Goal: Task Accomplishment & Management: Manage account settings

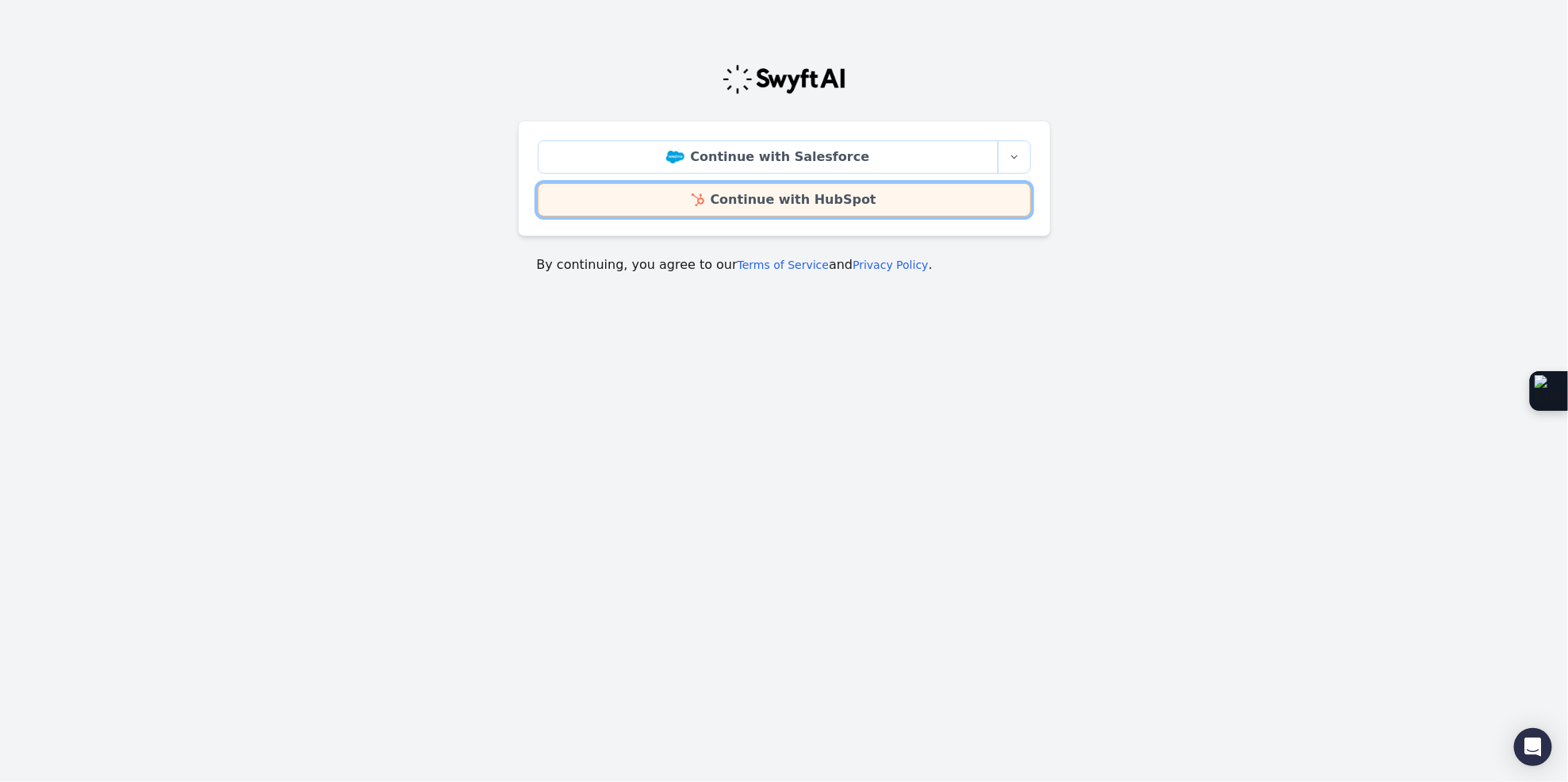
click at [882, 206] on link "Continue with HubSpot" at bounding box center [784, 199] width 493 height 34
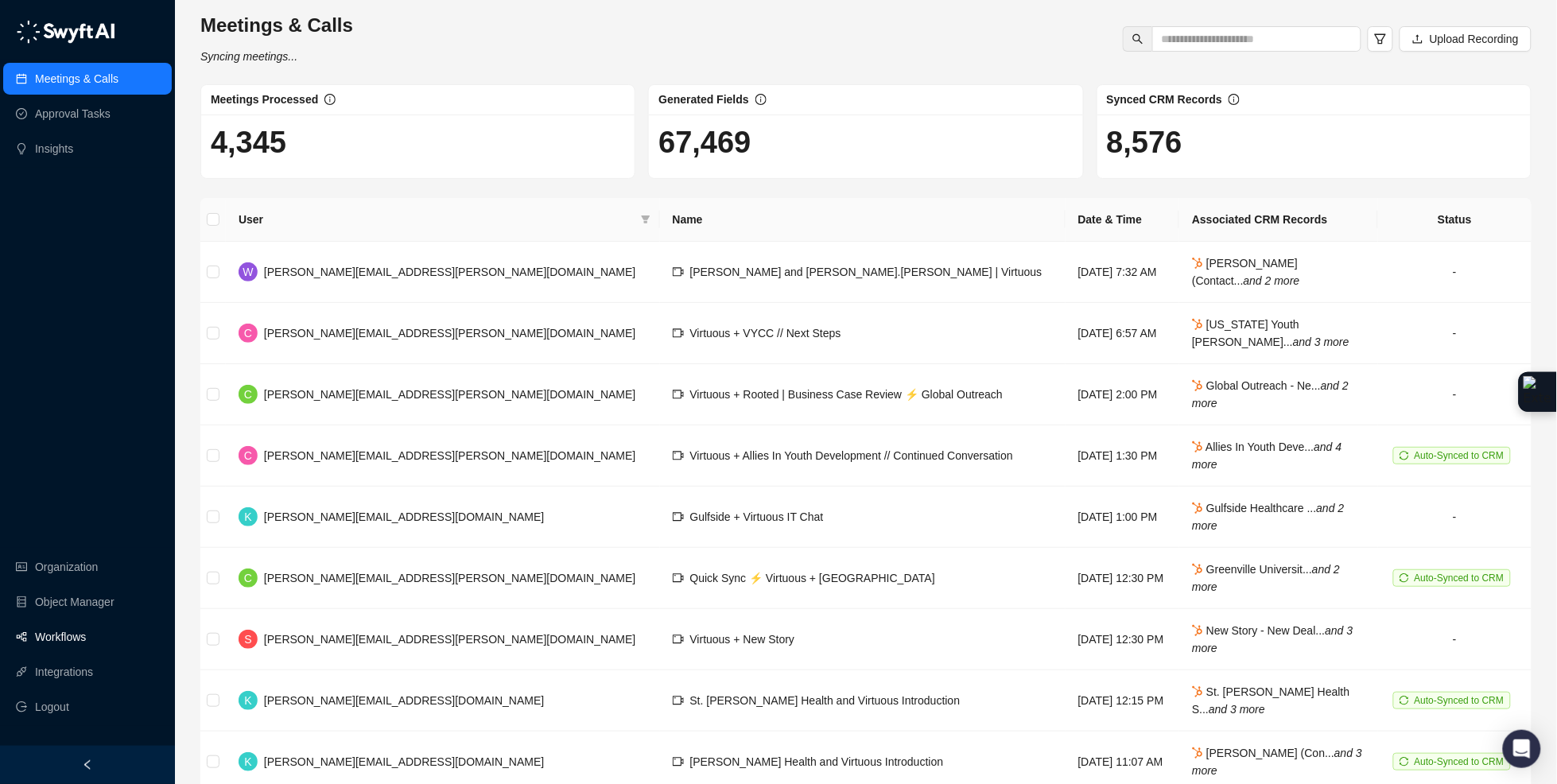
click at [62, 630] on link "Workflows" at bounding box center [60, 636] width 51 height 32
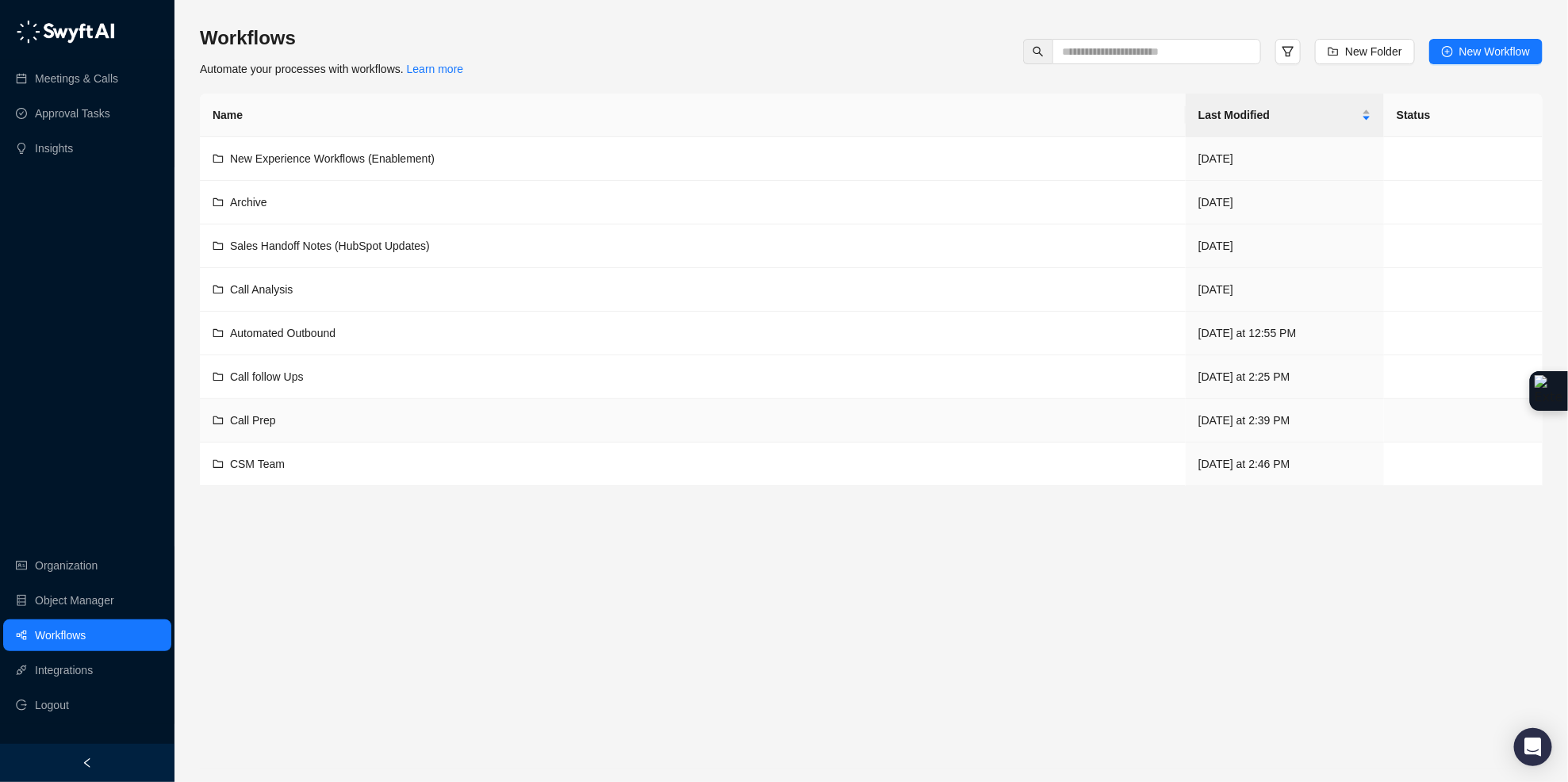
click at [253, 412] on div "Call Prep" at bounding box center [253, 420] width 46 height 17
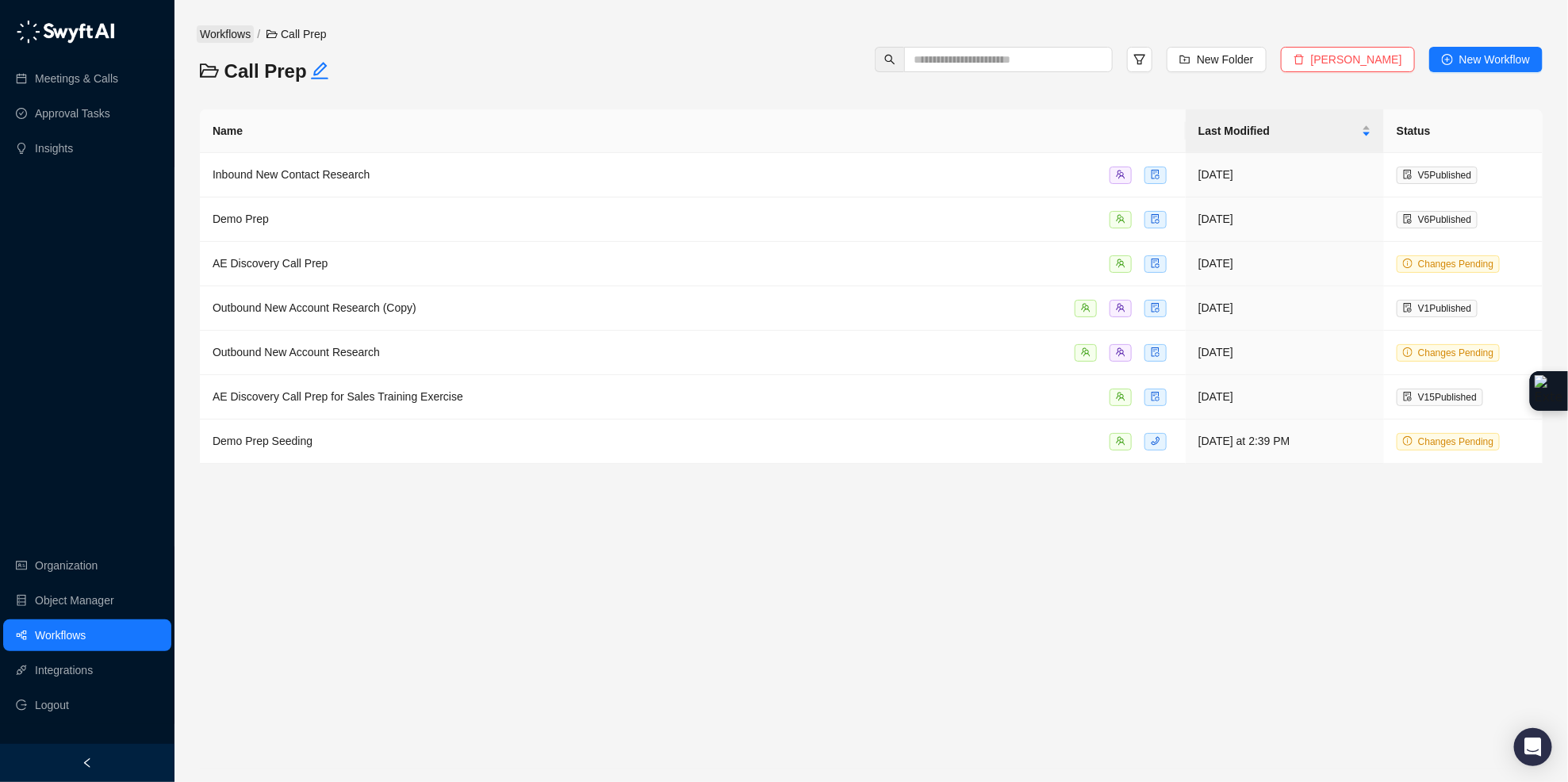
click at [230, 31] on link "Workflows" at bounding box center [225, 34] width 57 height 17
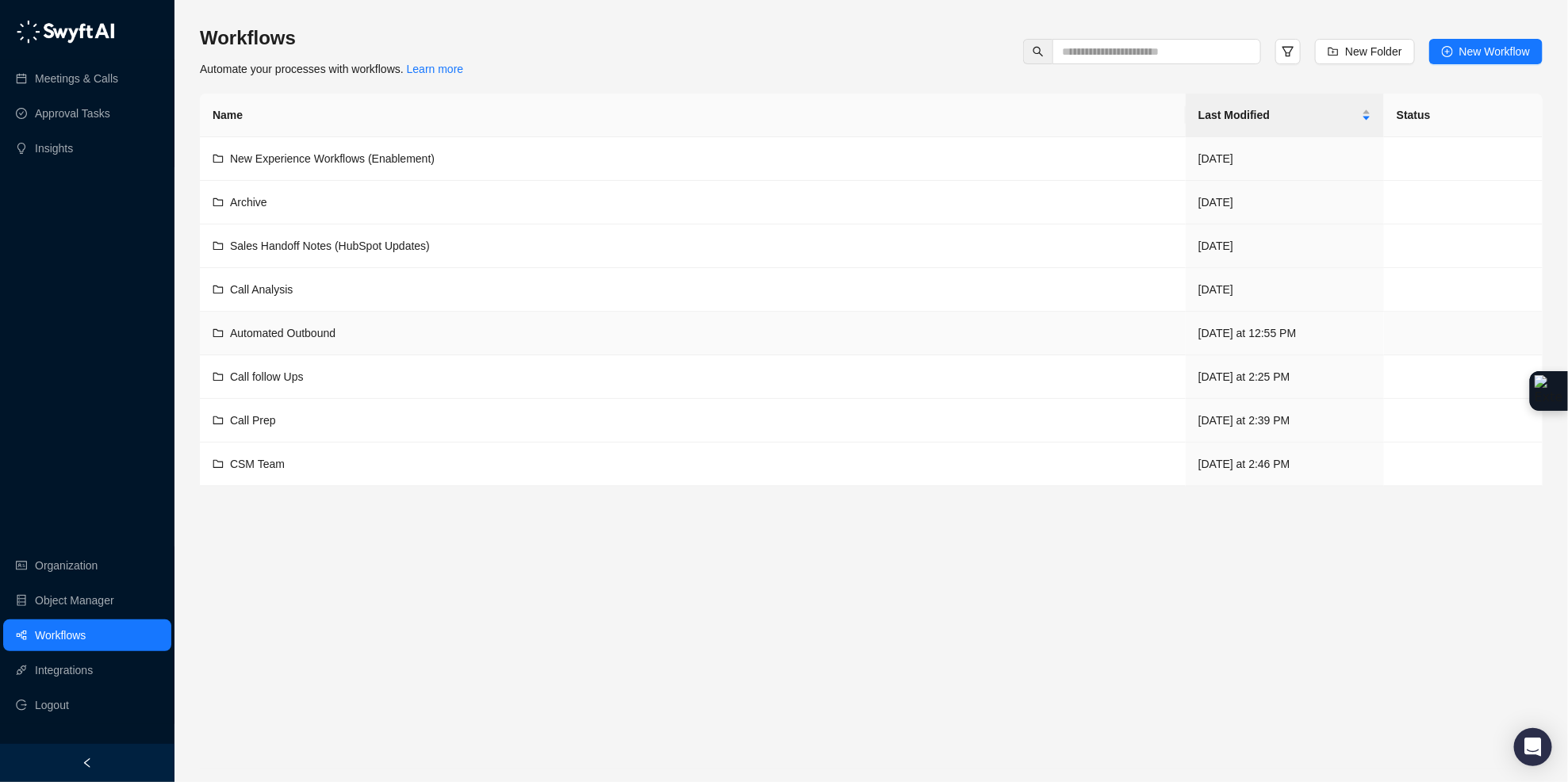
click at [287, 333] on span "Automated Outbound" at bounding box center [283, 333] width 105 height 13
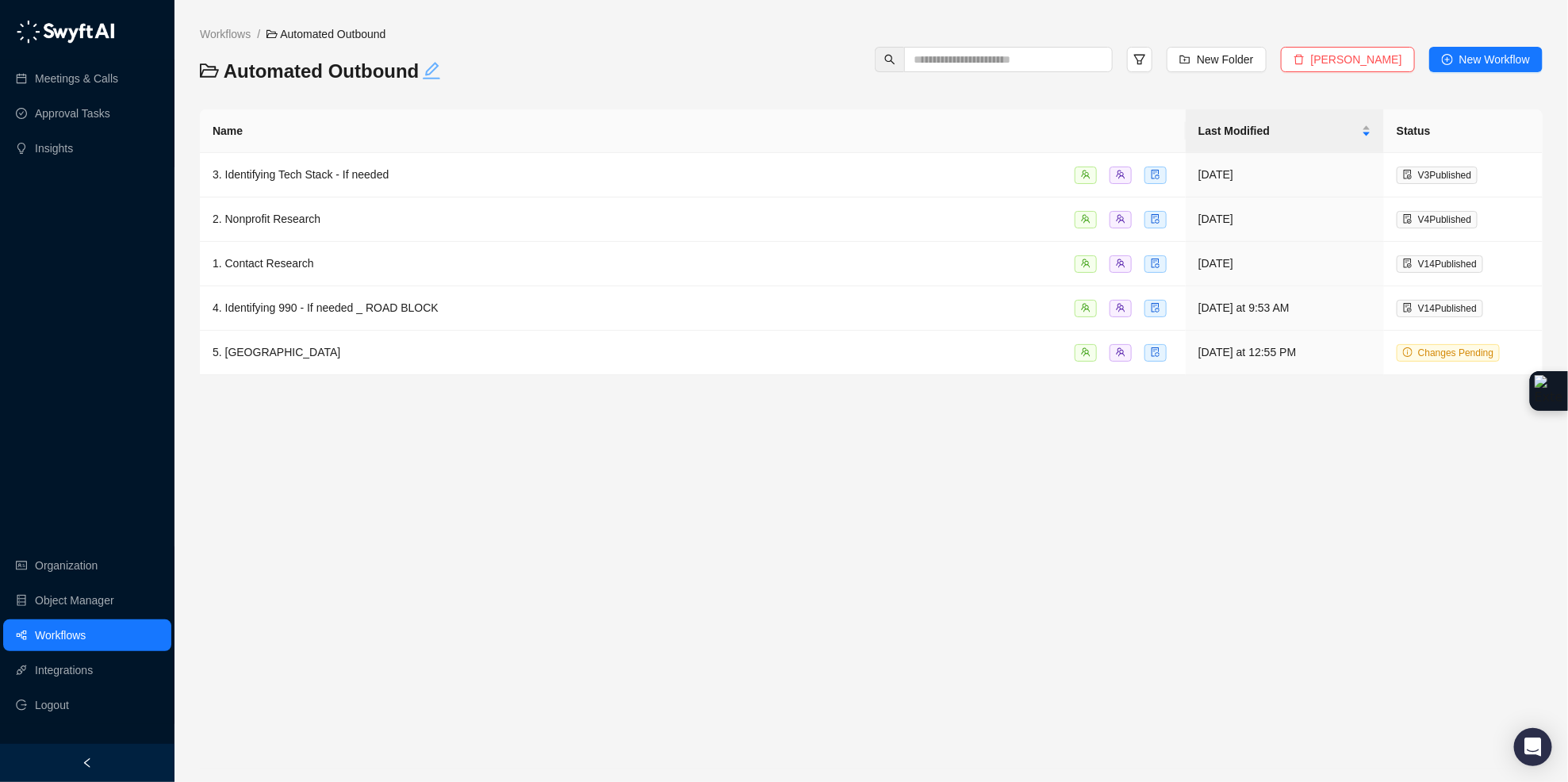
click at [426, 69] on icon "edit" at bounding box center [431, 71] width 19 height 19
drag, startPoint x: 419, startPoint y: 72, endPoint x: 305, endPoint y: 59, distance: 114.7
click at [305, 59] on textarea "**********" at bounding box center [410, 66] width 440 height 34
type textarea "**********"
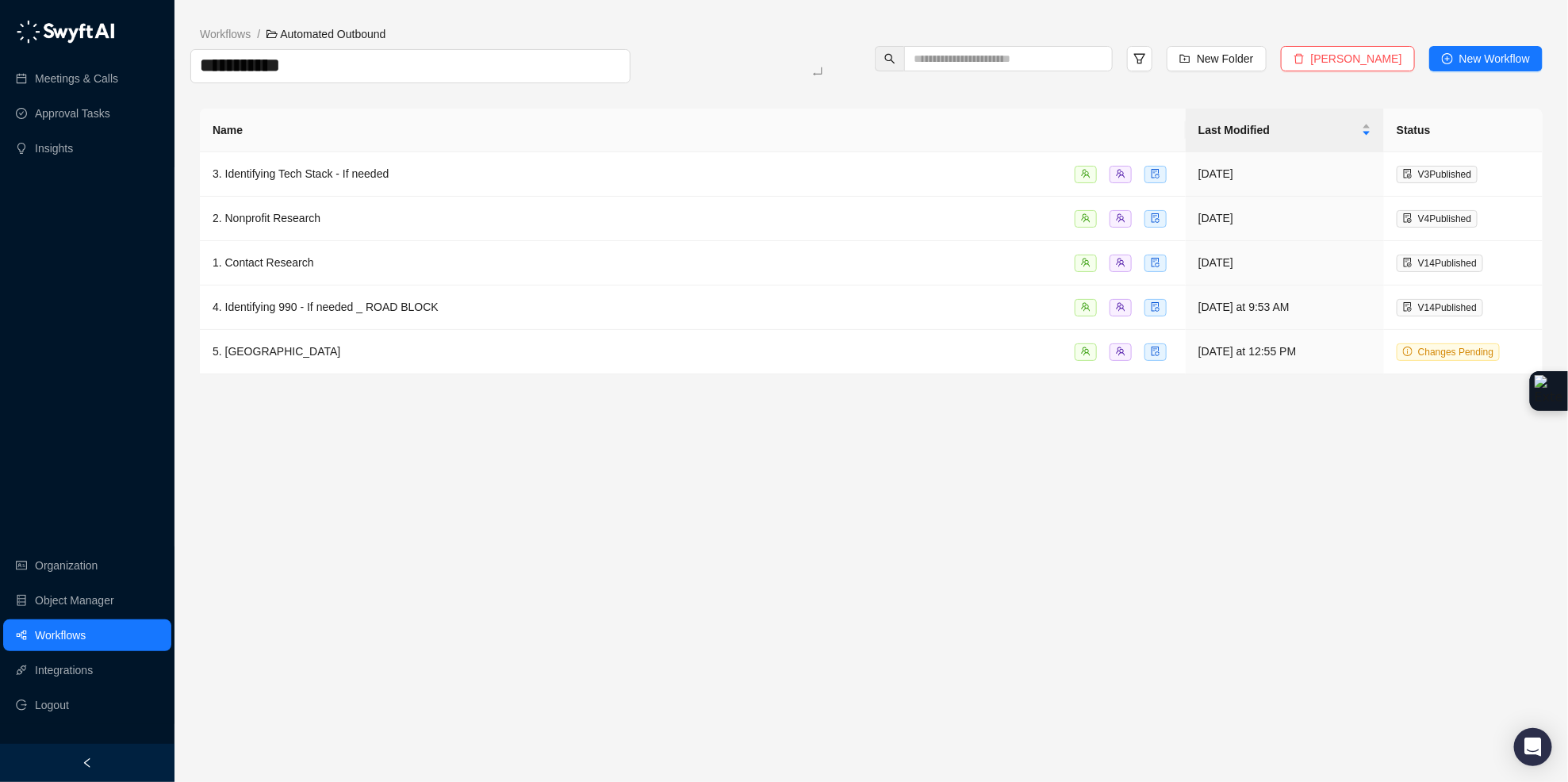
type textarea "*********"
type textarea "**********"
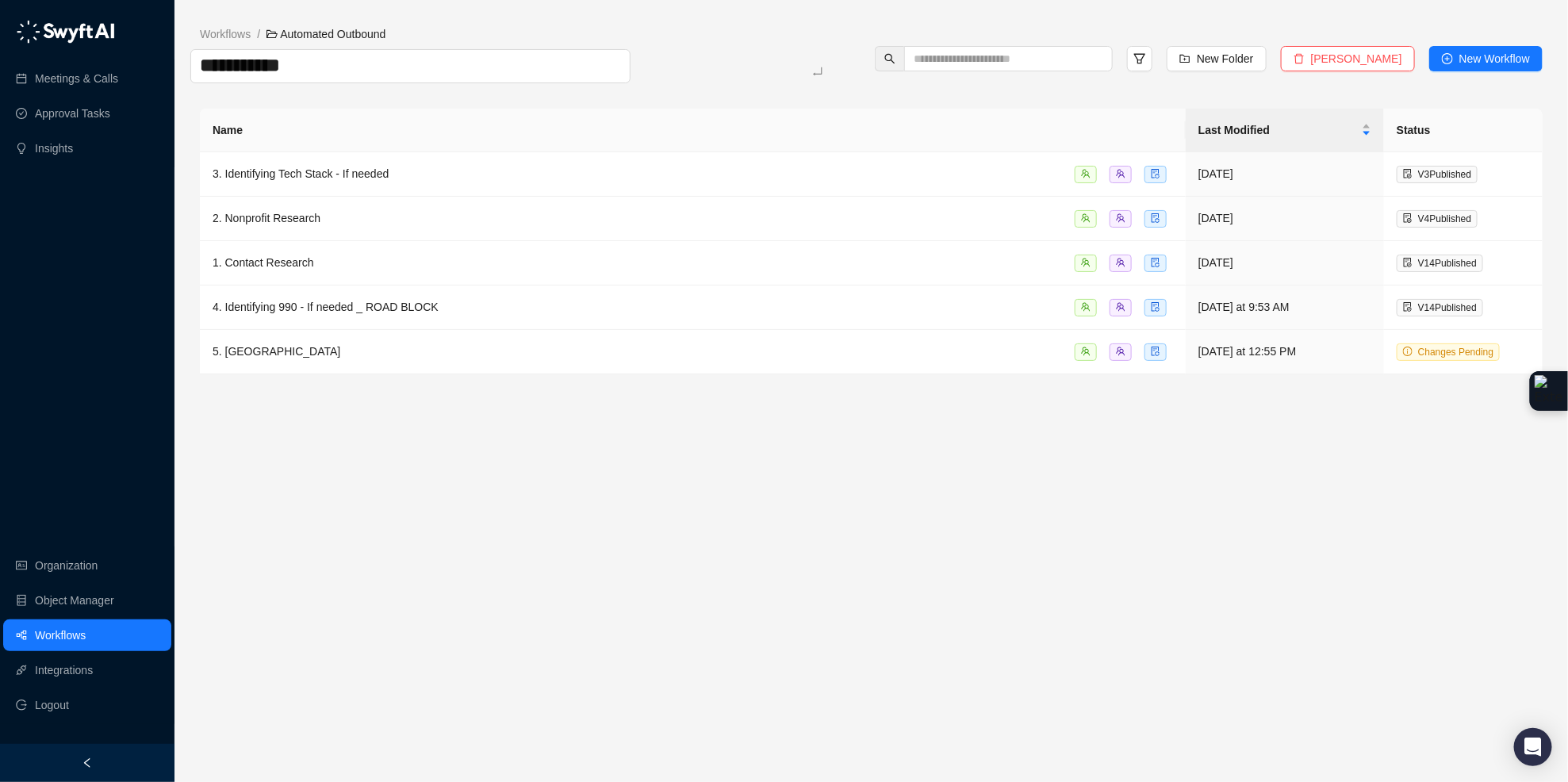
type textarea "**********"
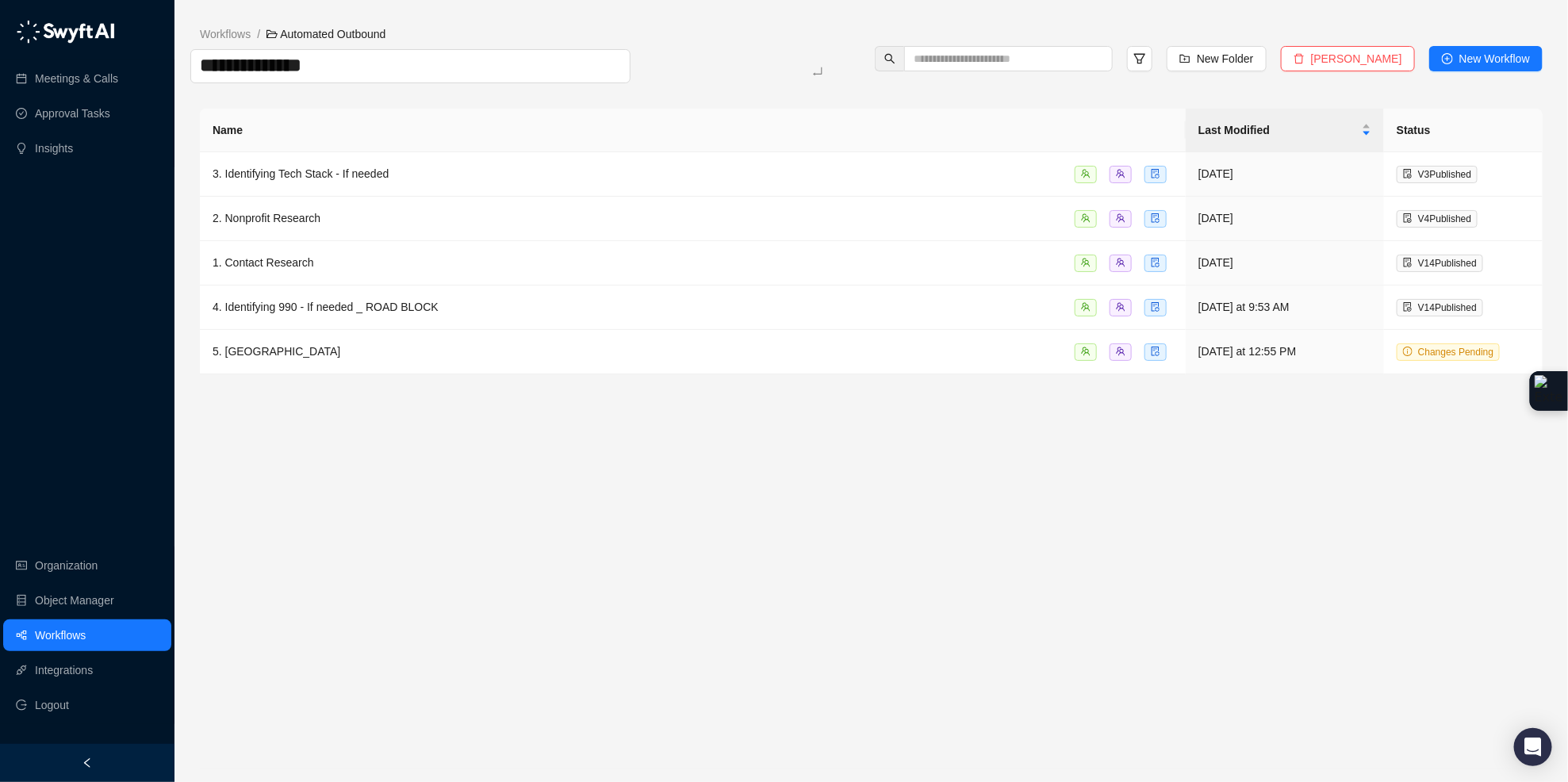
type textarea "**********"
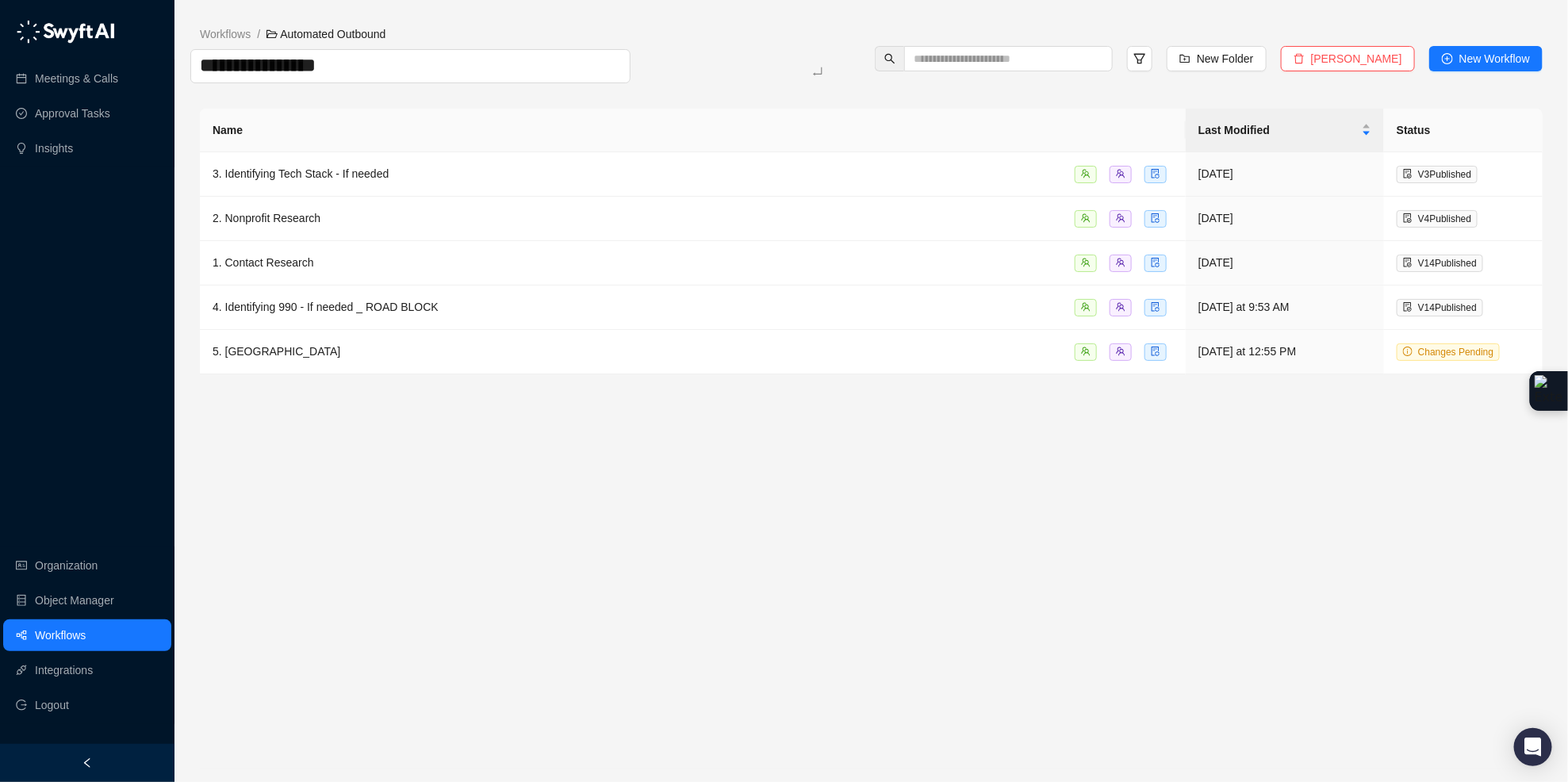
type textarea "**********"
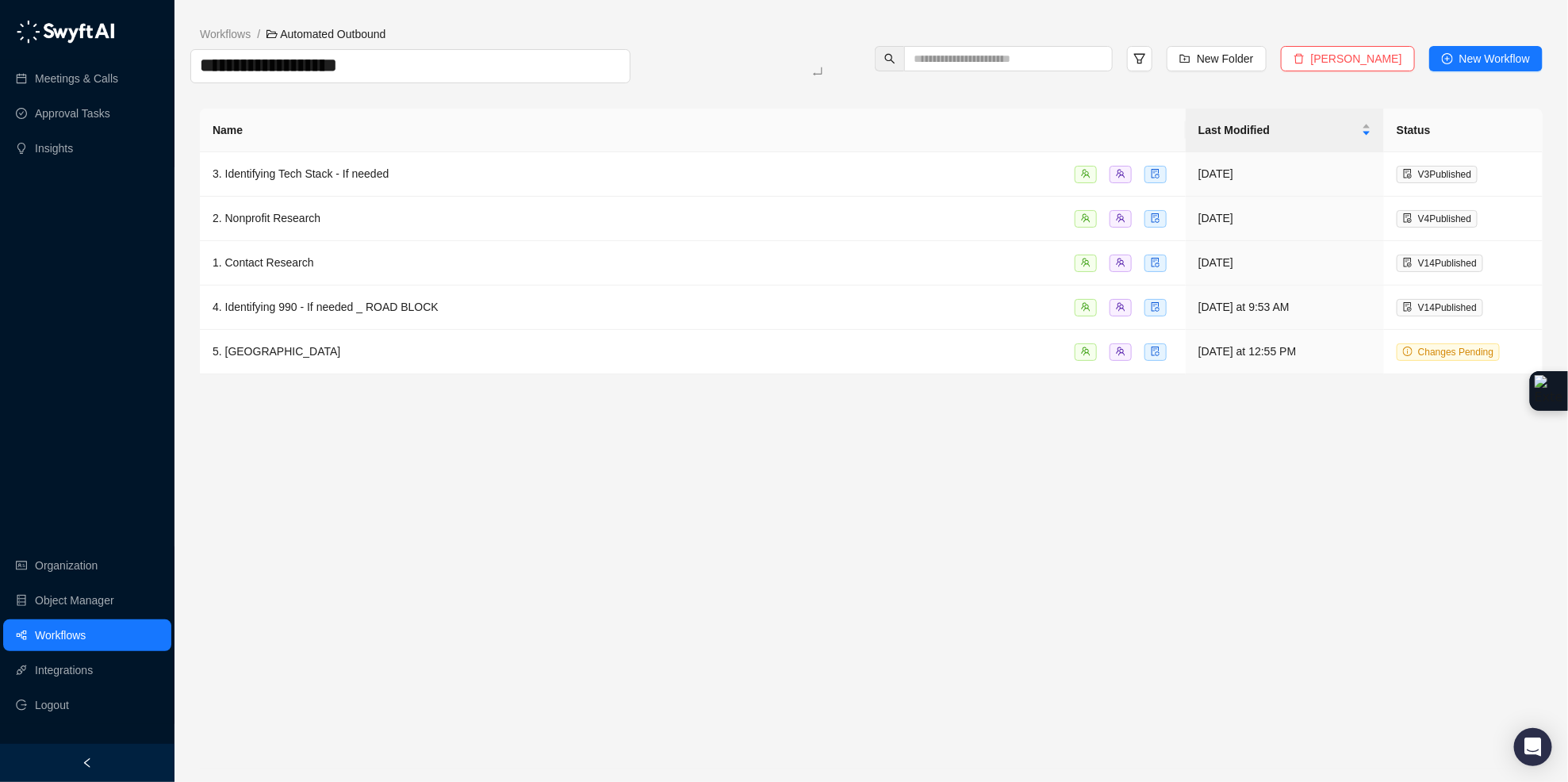
type textarea "**********"
click at [546, 672] on main "**********" at bounding box center [871, 397] width 1342 height 744
click at [329, 314] on span "4. Identifying 990 - If needed _ ROAD BLOCK" at bounding box center [326, 308] width 226 height 13
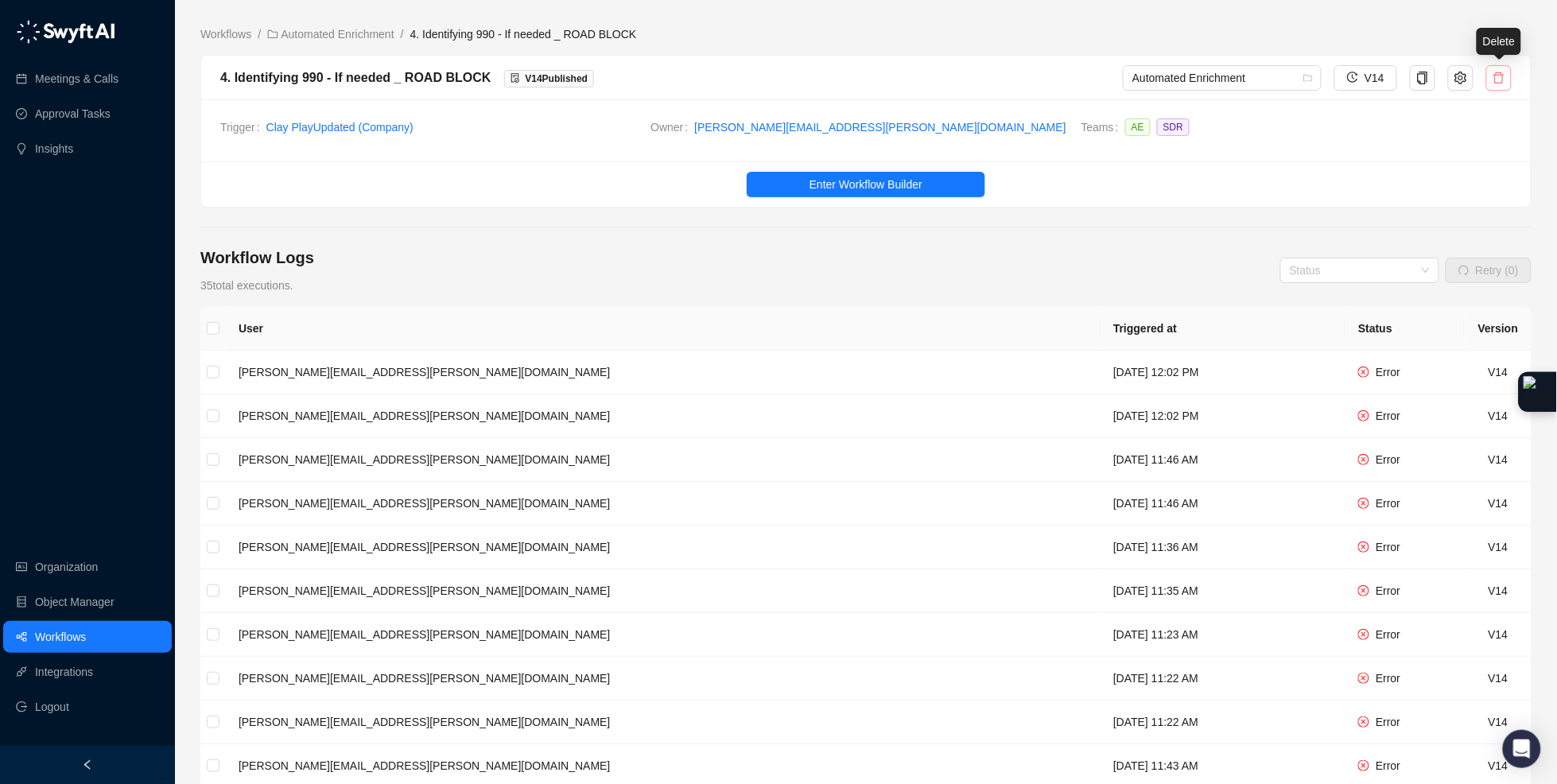
click at [1504, 73] on icon "delete" at bounding box center [1499, 78] width 13 height 13
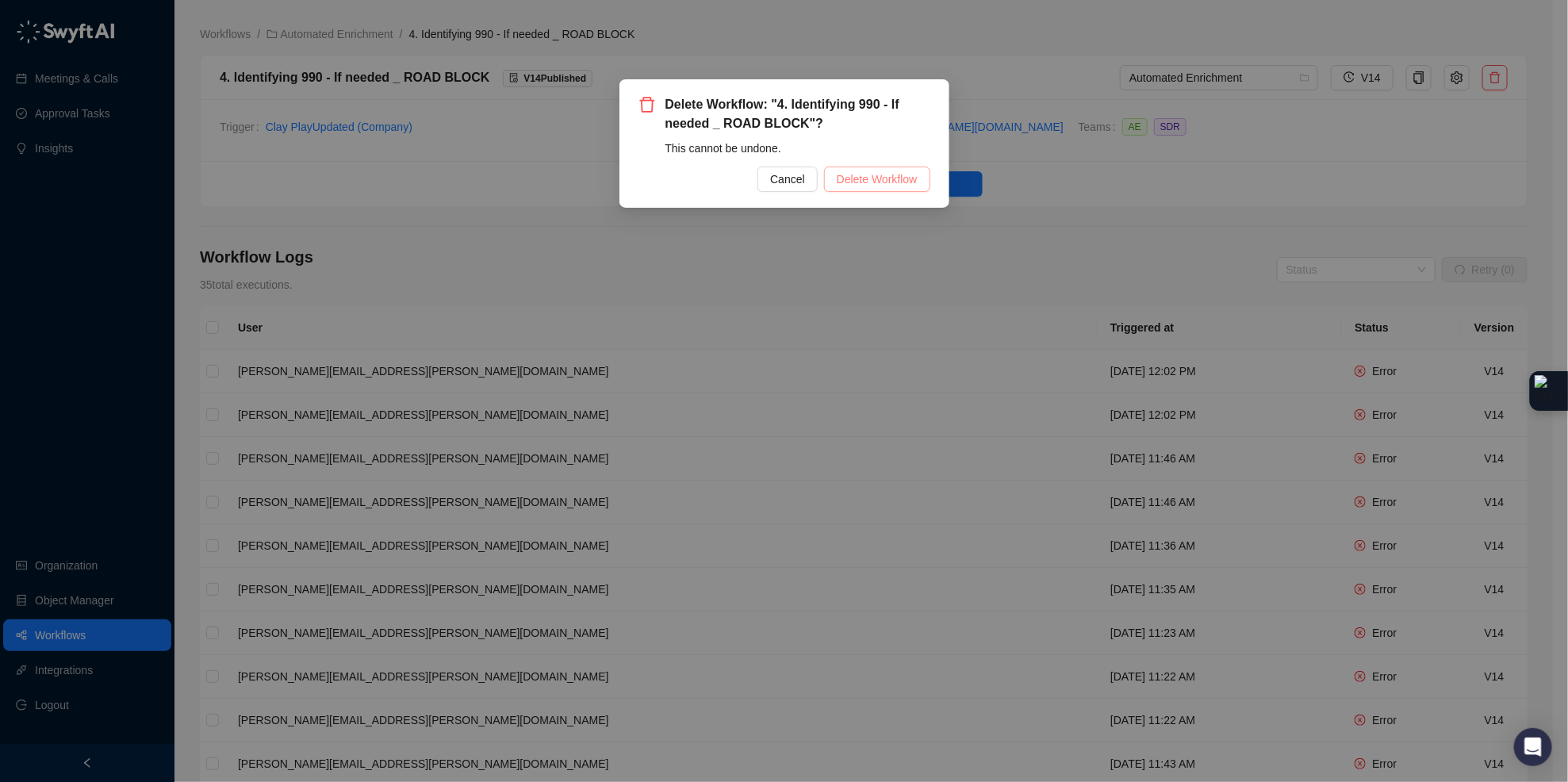
click at [866, 177] on span "Delete Workflow" at bounding box center [877, 179] width 81 height 17
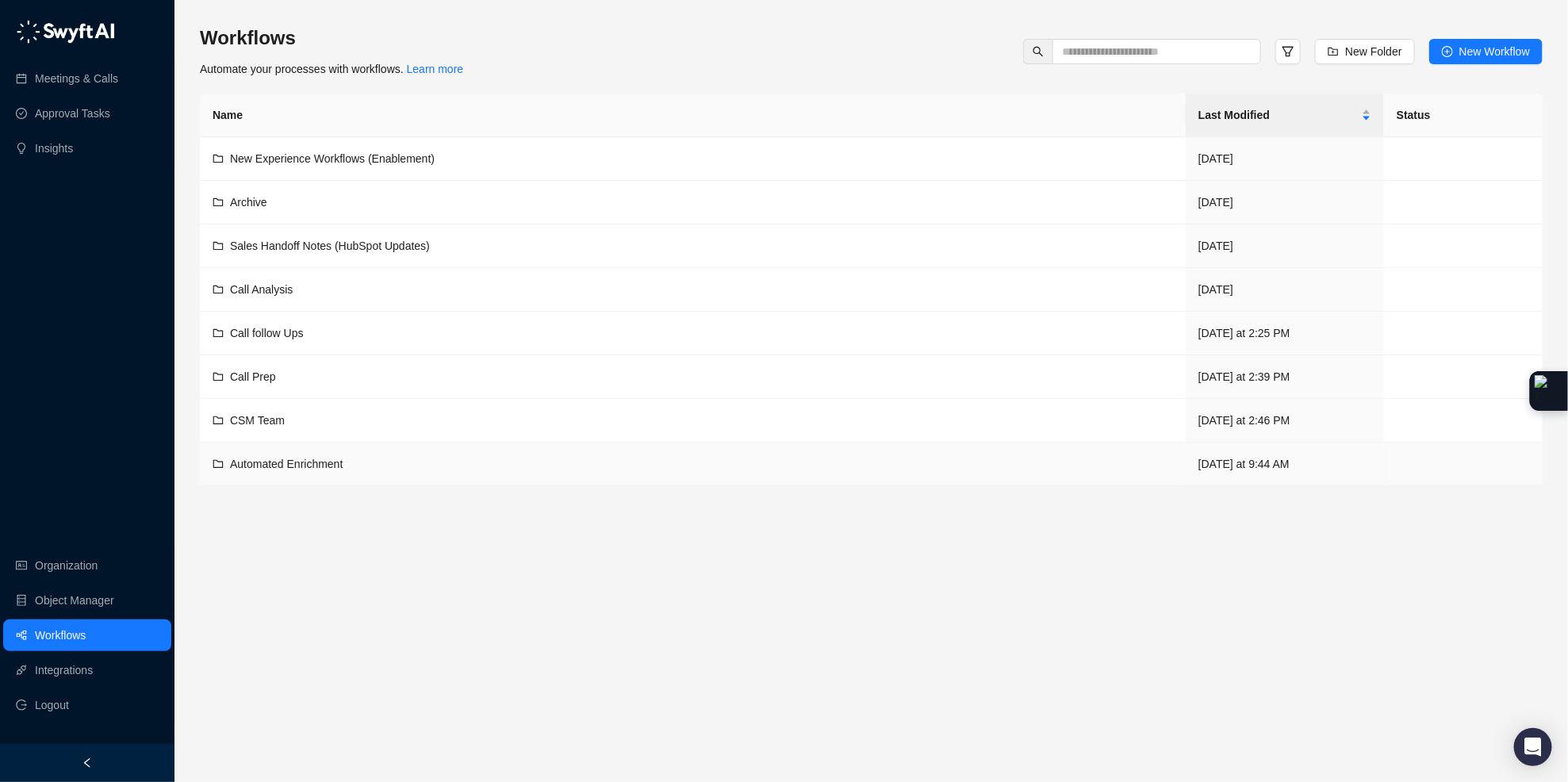
click at [283, 472] on div "Automated Enrichment" at bounding box center [286, 464] width 113 height 17
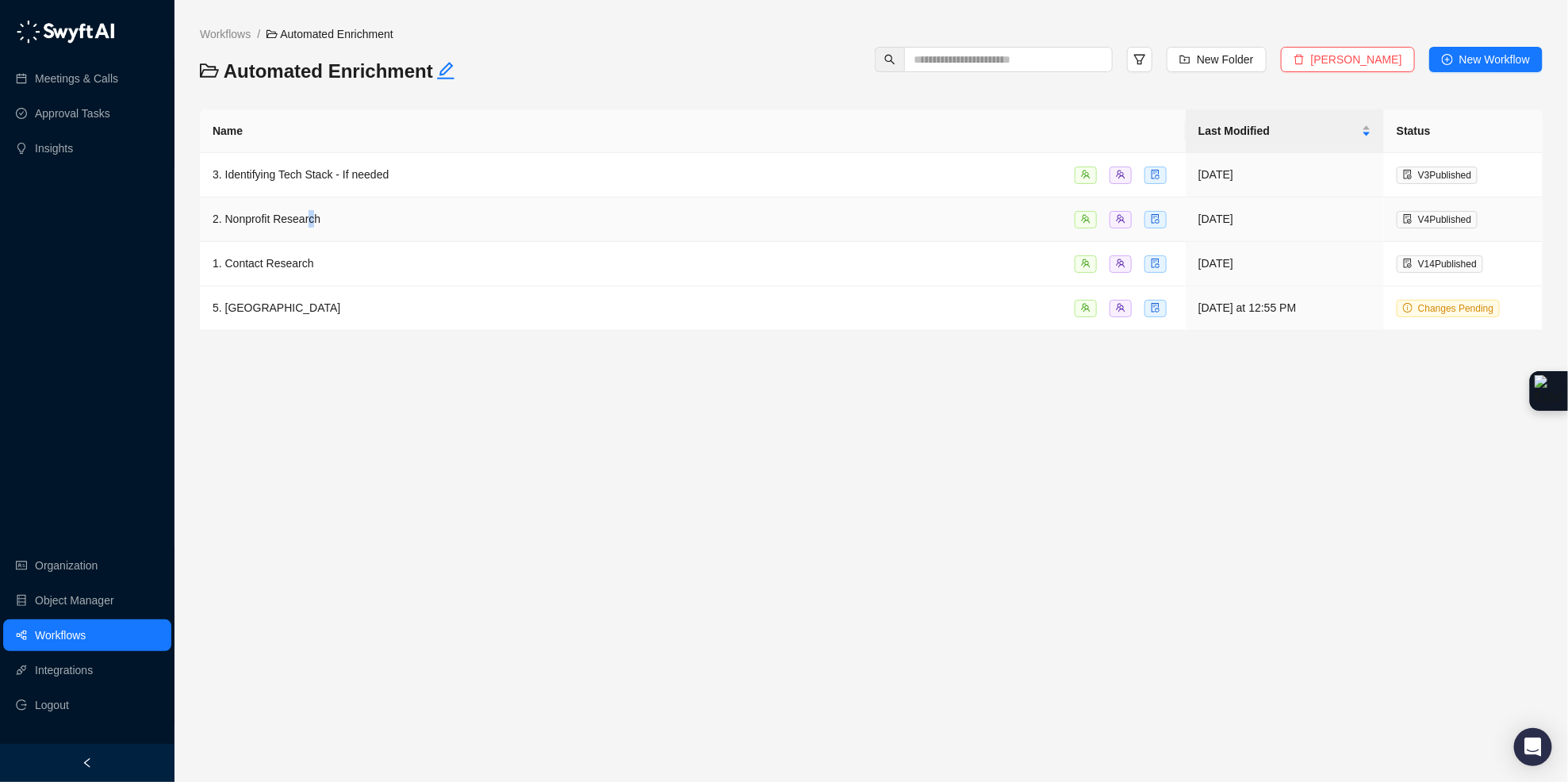
click at [315, 223] on span "2. Nonprofit Research" at bounding box center [266, 219] width 108 height 13
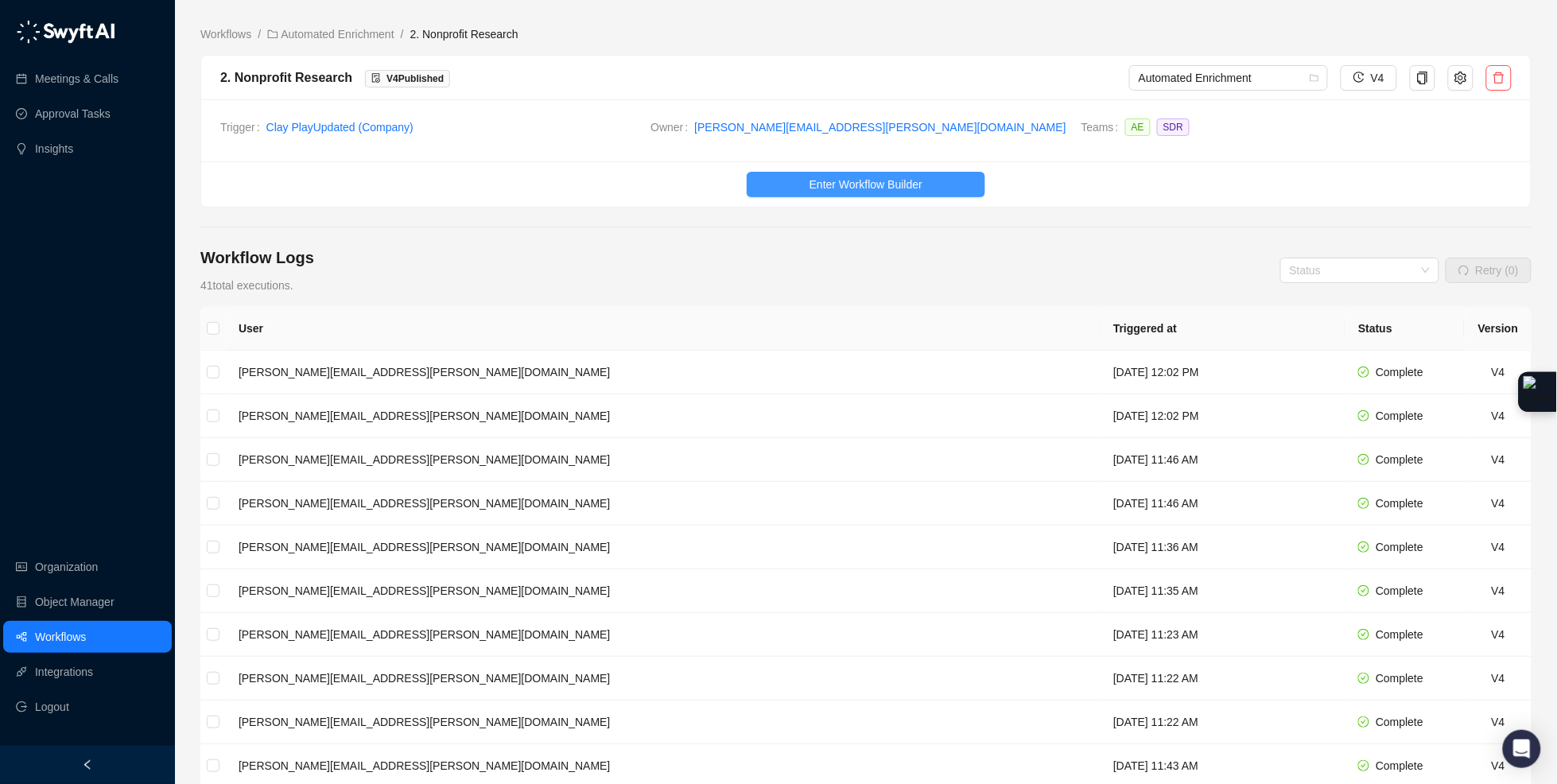
click at [814, 189] on span "Enter Workflow Builder" at bounding box center [865, 184] width 113 height 17
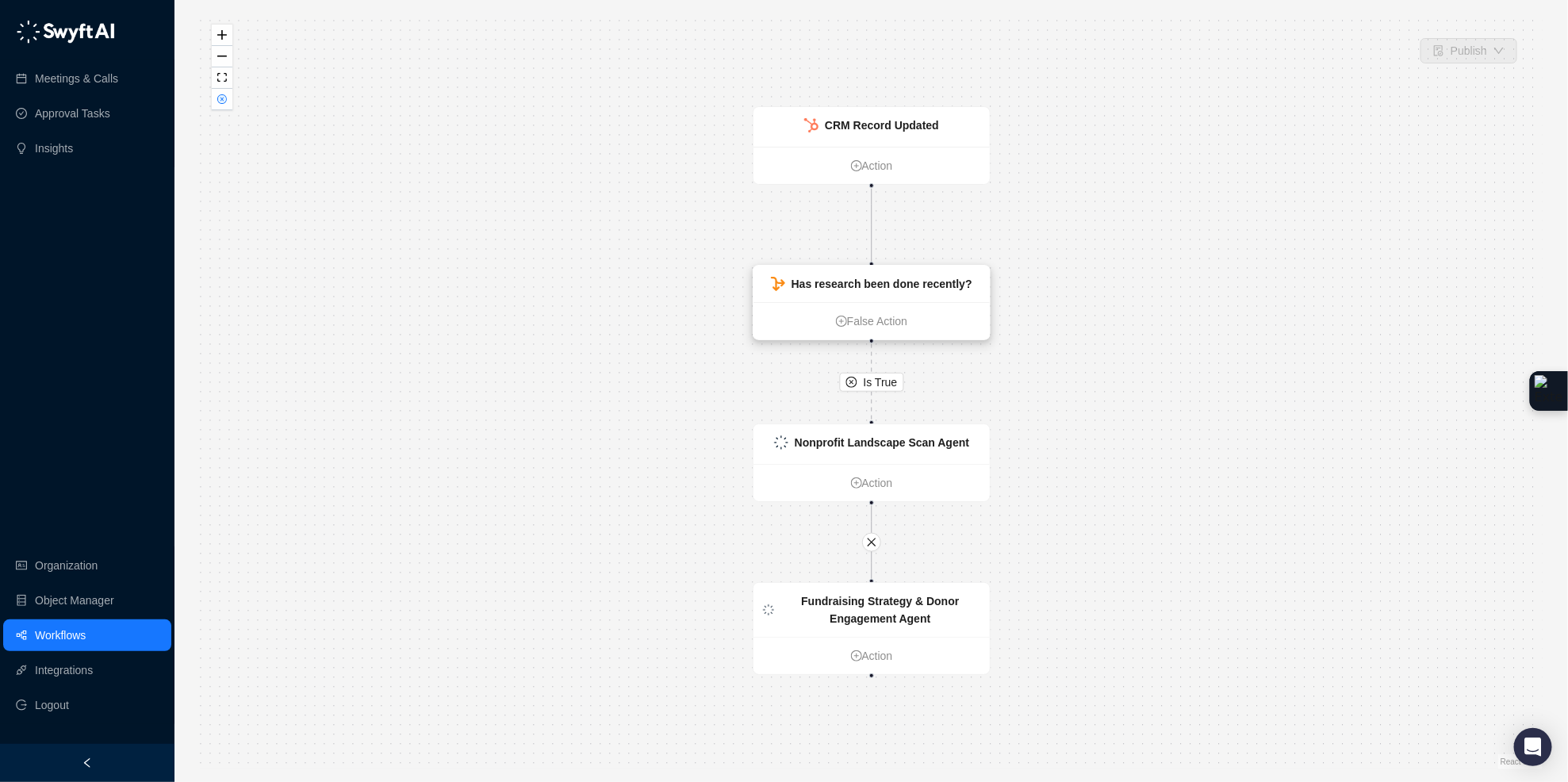
click at [946, 299] on div "Has research been done recently?" at bounding box center [871, 284] width 236 height 36
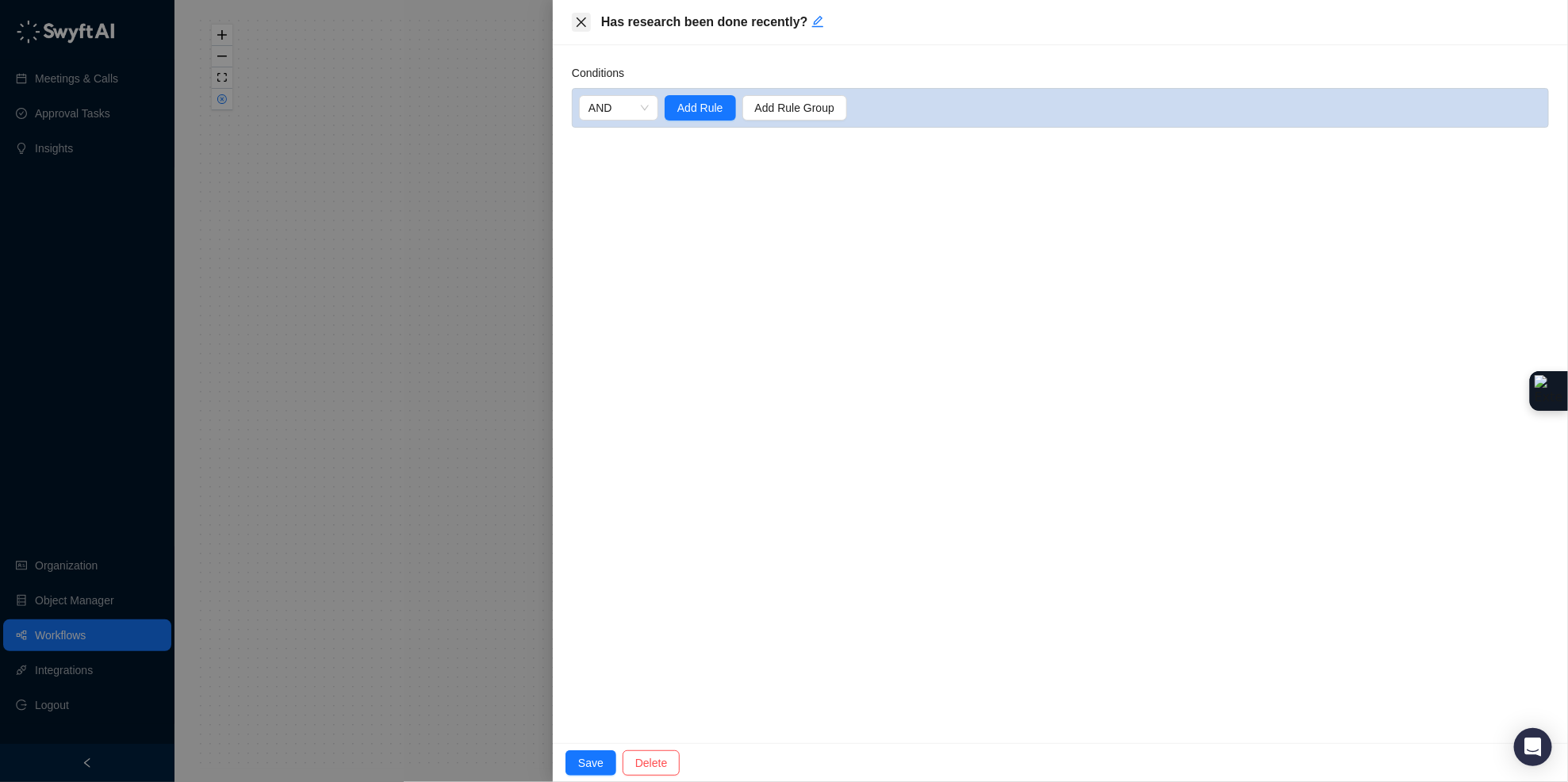
click at [581, 26] on icon "close" at bounding box center [581, 22] width 13 height 13
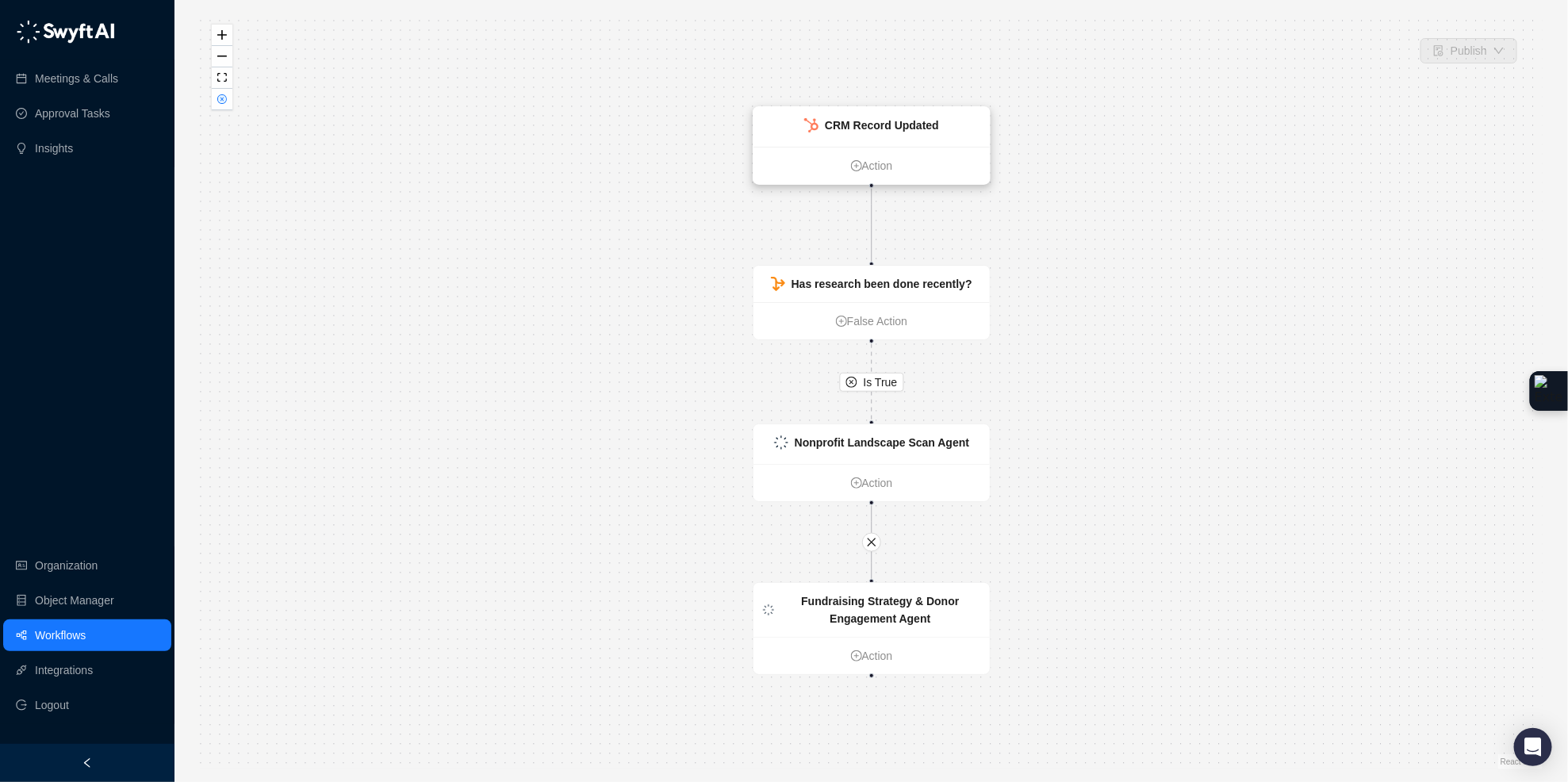
click at [946, 139] on div "CRM Record Updated" at bounding box center [871, 127] width 236 height 40
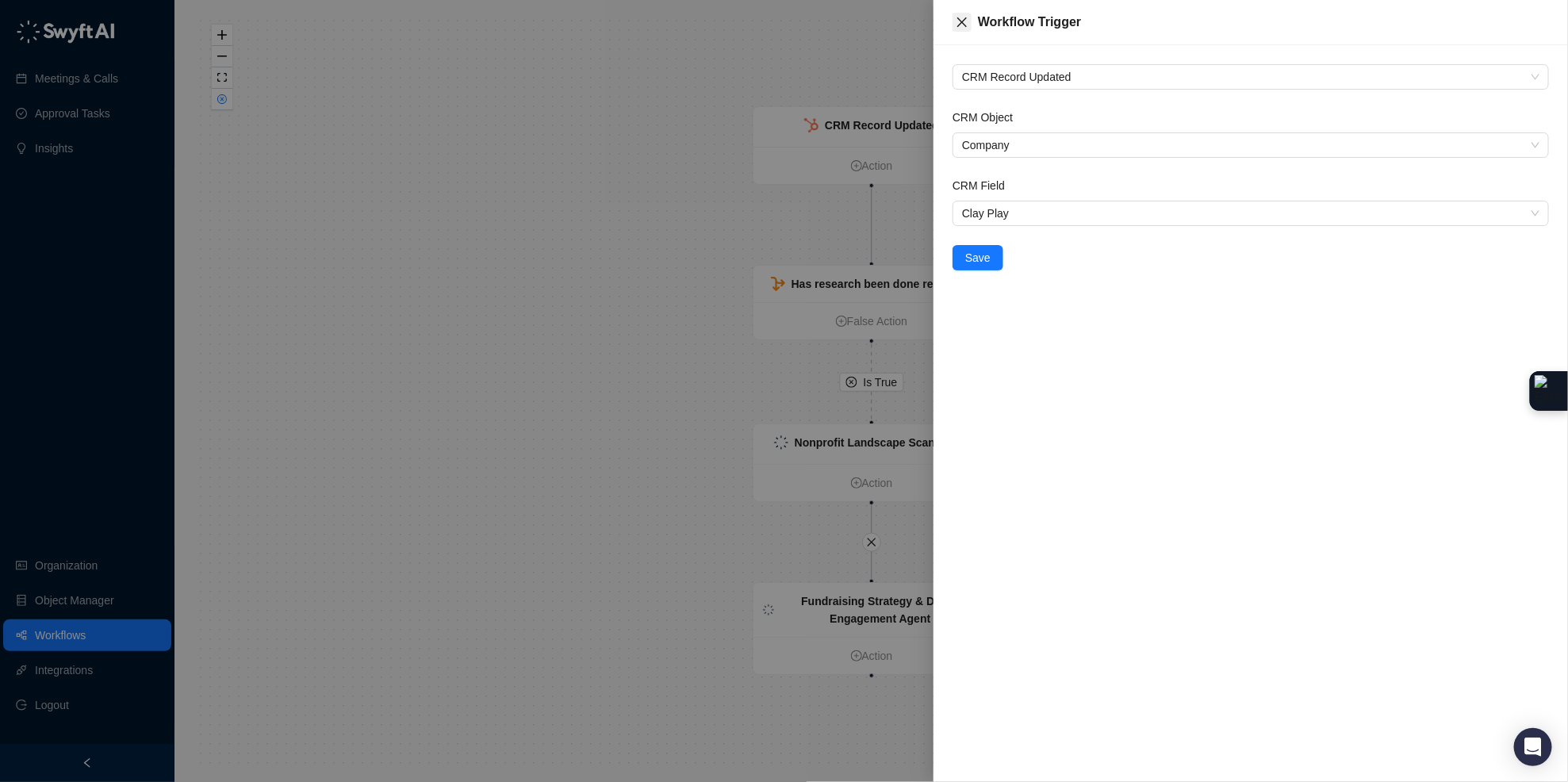
click at [963, 16] on icon "close" at bounding box center [961, 22] width 13 height 13
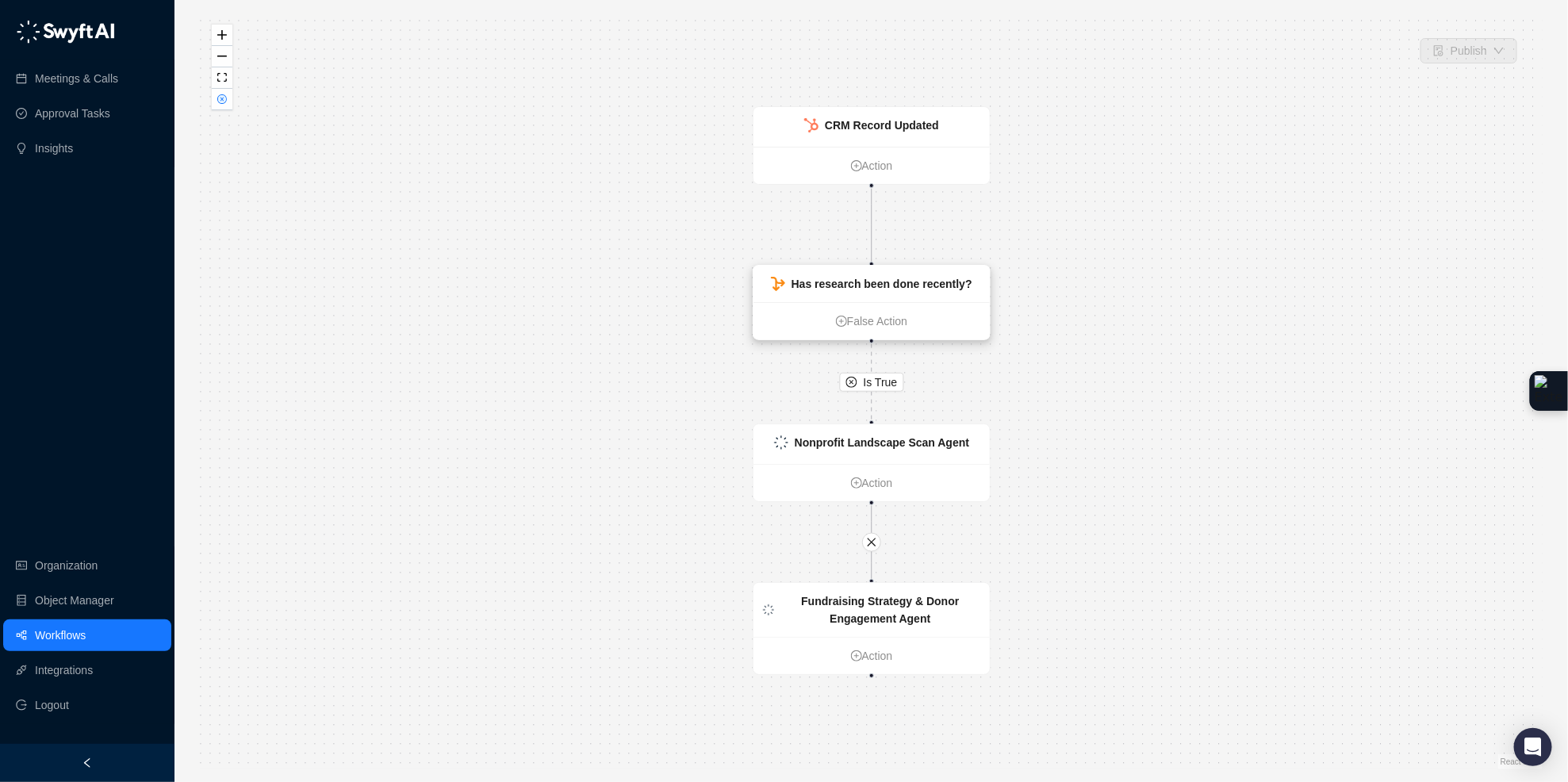
click at [939, 282] on strong "Has research been done recently?" at bounding box center [882, 284] width 181 height 13
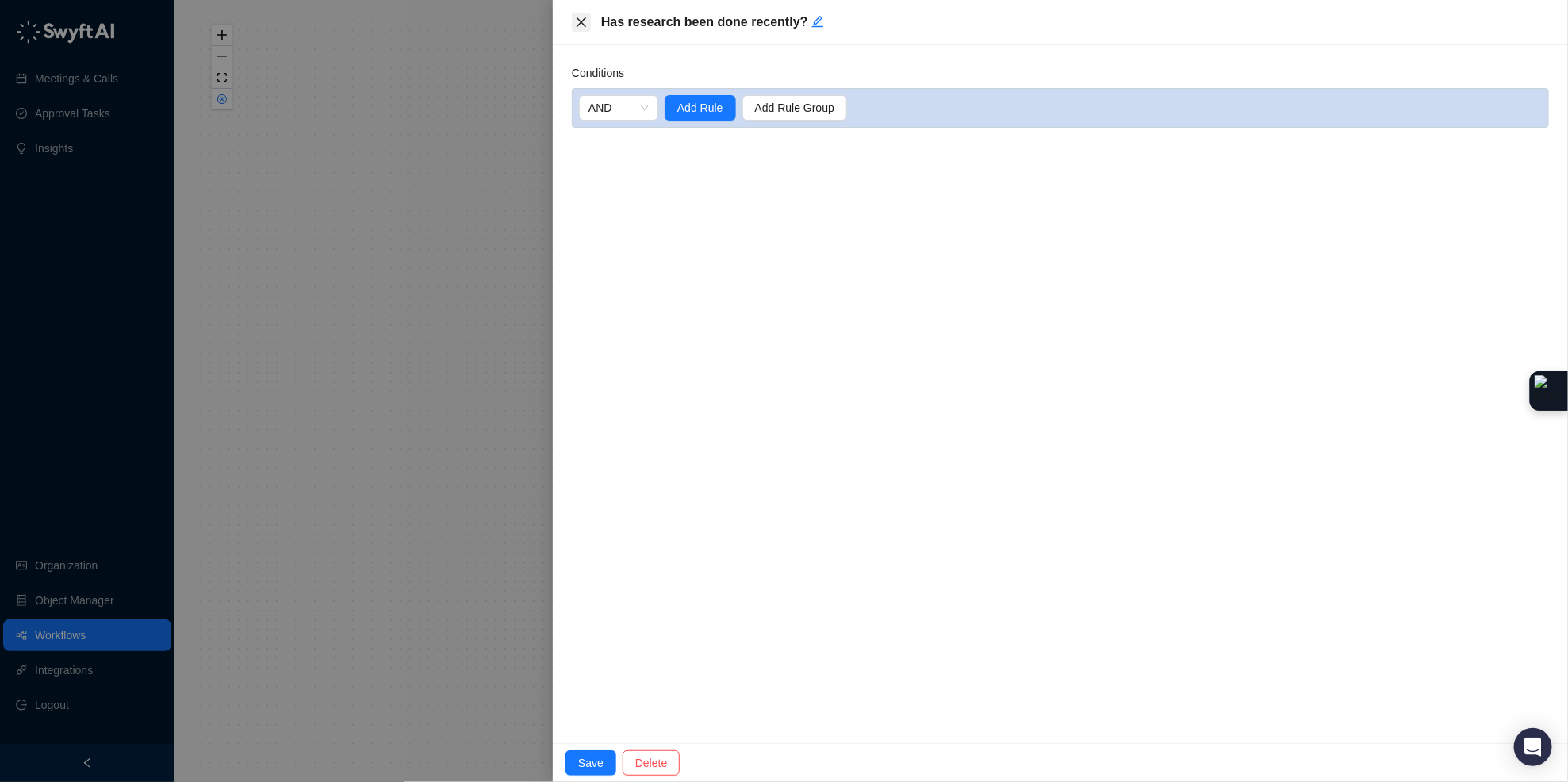
click at [578, 28] on icon "close" at bounding box center [581, 22] width 13 height 13
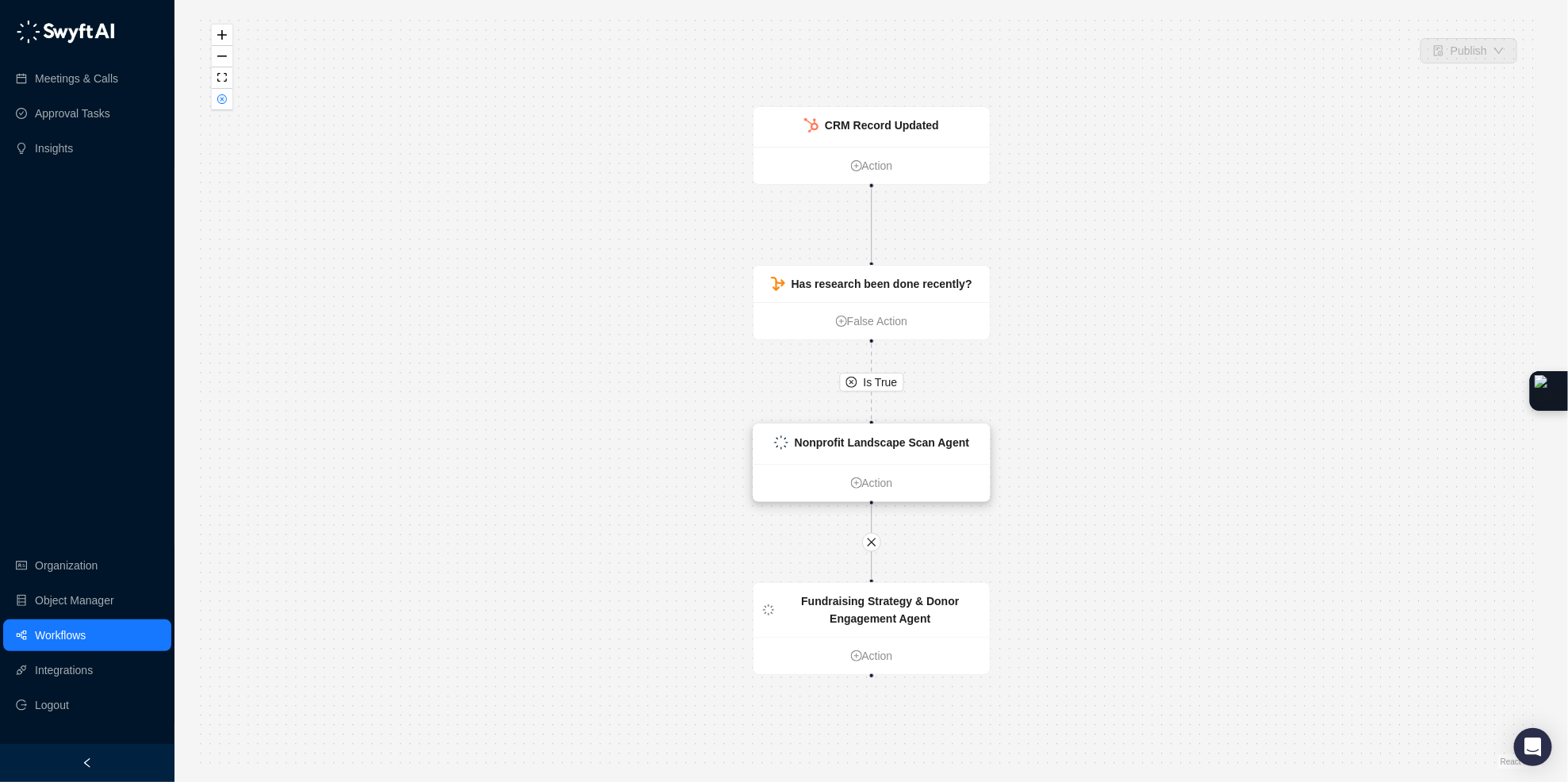
click at [939, 436] on strong "Nonprofit Landscape Scan Agent" at bounding box center [882, 442] width 174 height 13
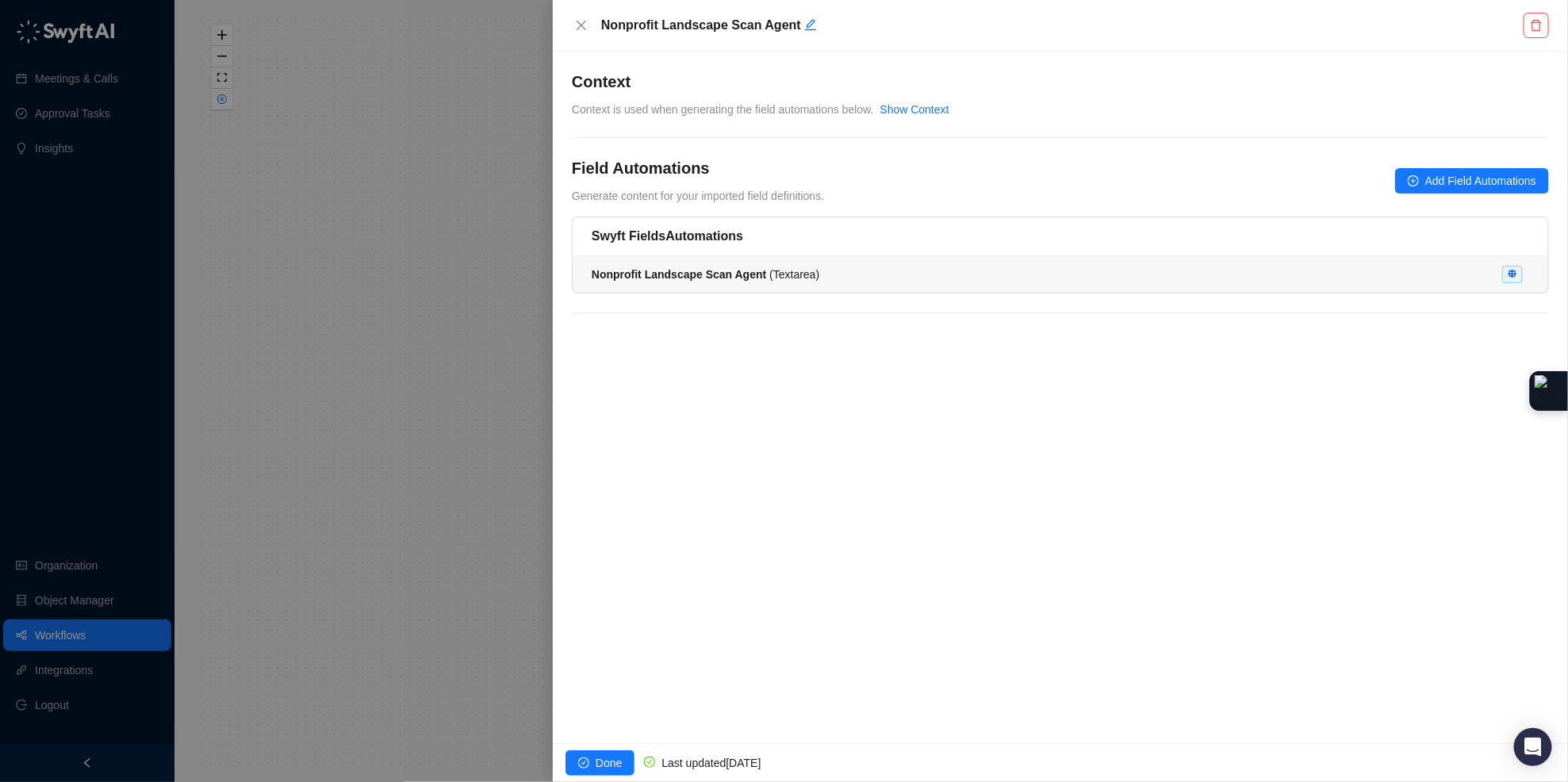
click at [805, 269] on span "Nonprofit Landscape Scan Agent ( Textarea )" at bounding box center [705, 274] width 228 height 13
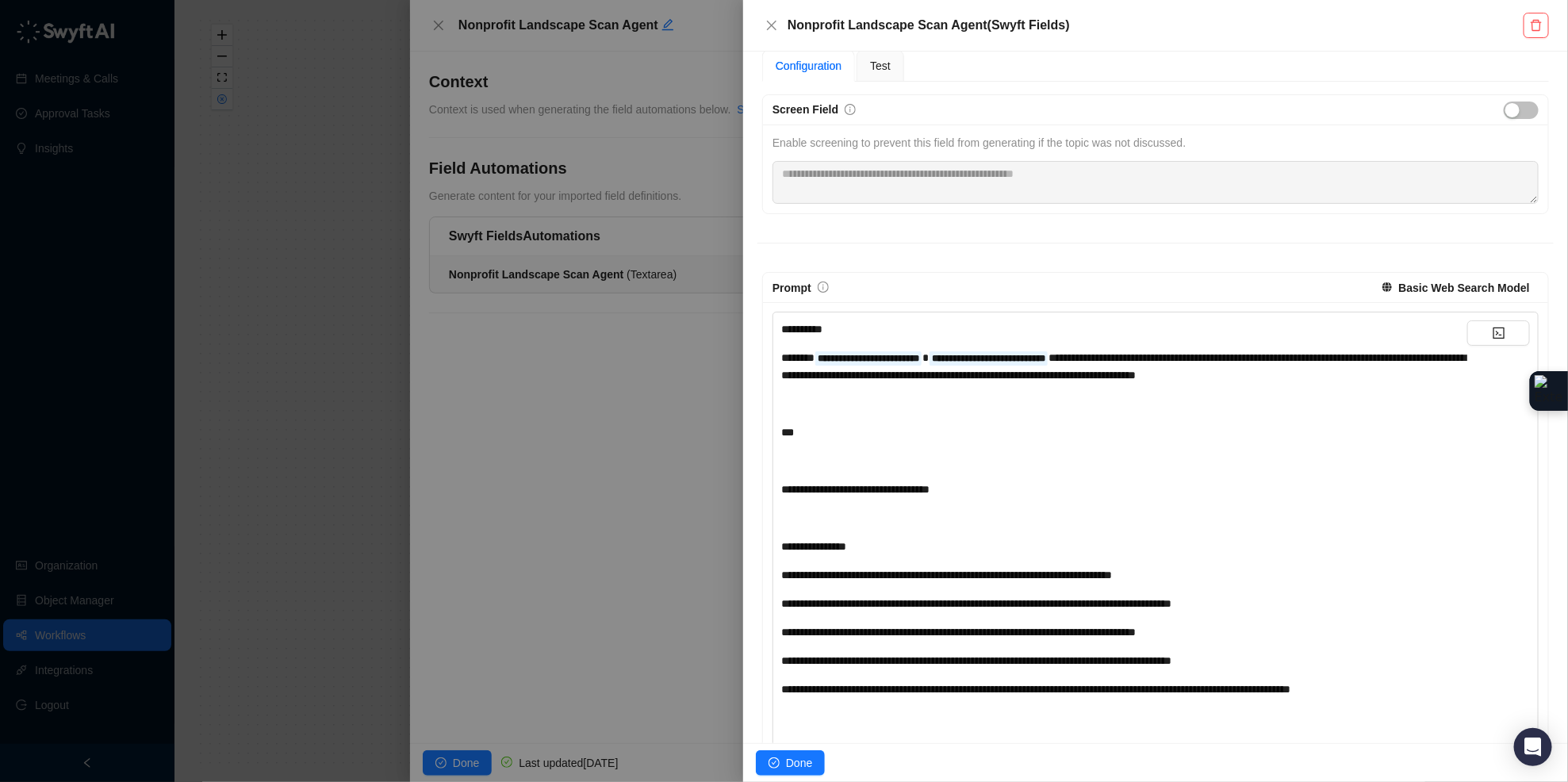
scroll to position [141, 0]
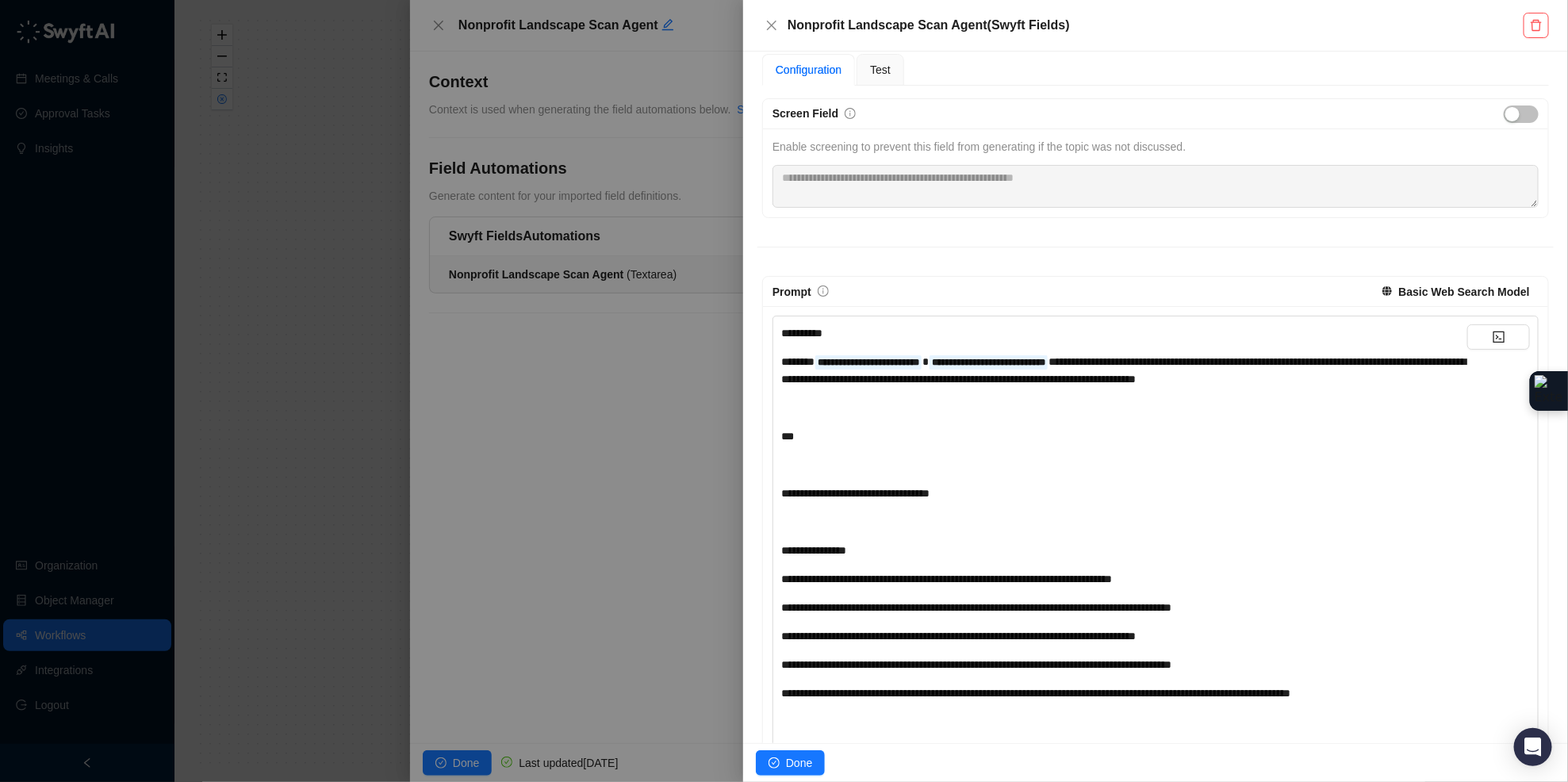
click at [815, 361] on span "*******" at bounding box center [797, 361] width 34 height 11
click at [815, 362] on span "*******" at bounding box center [797, 361] width 34 height 11
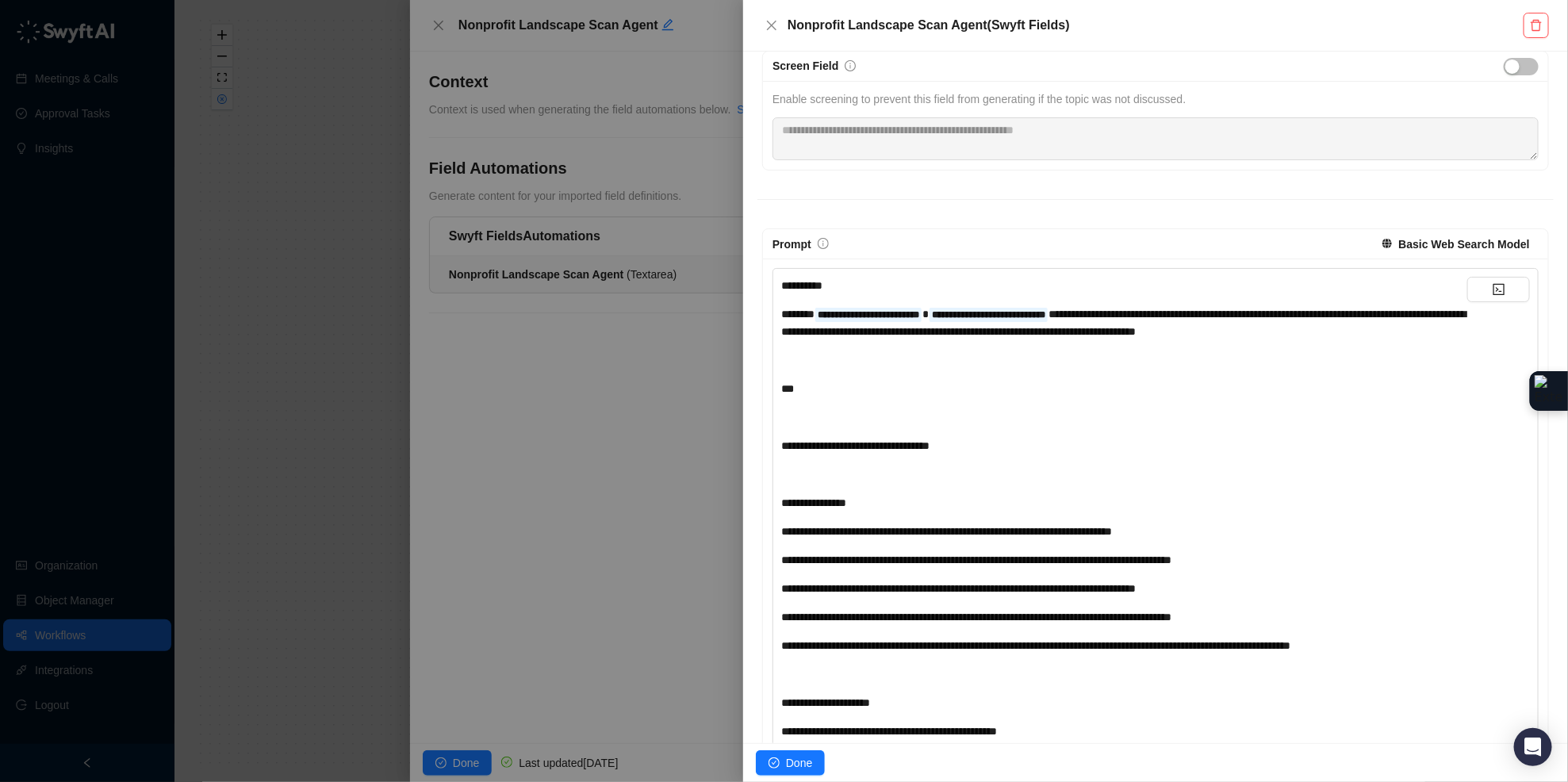
scroll to position [0, 0]
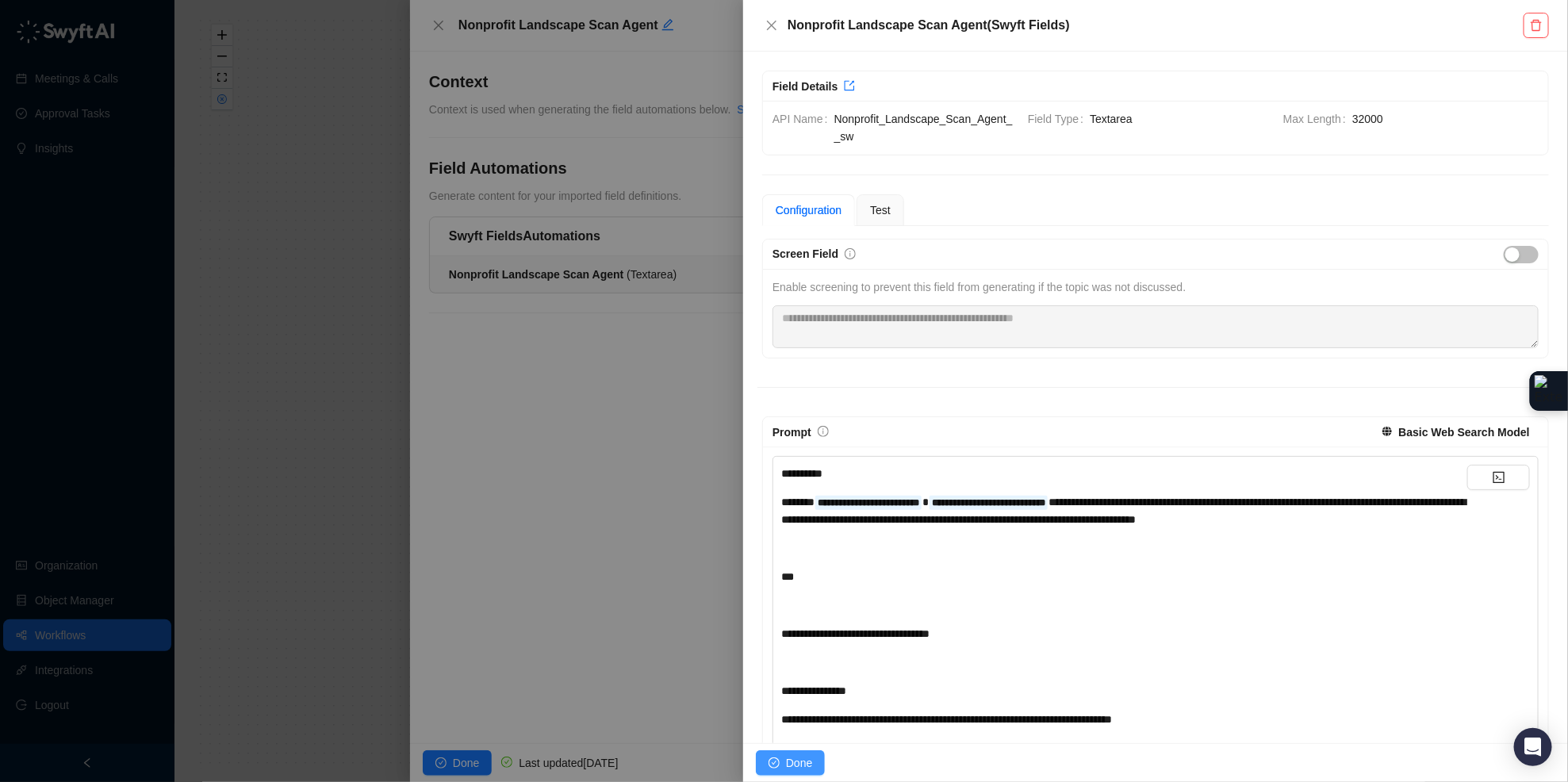
click at [790, 766] on span "Done" at bounding box center [799, 763] width 26 height 17
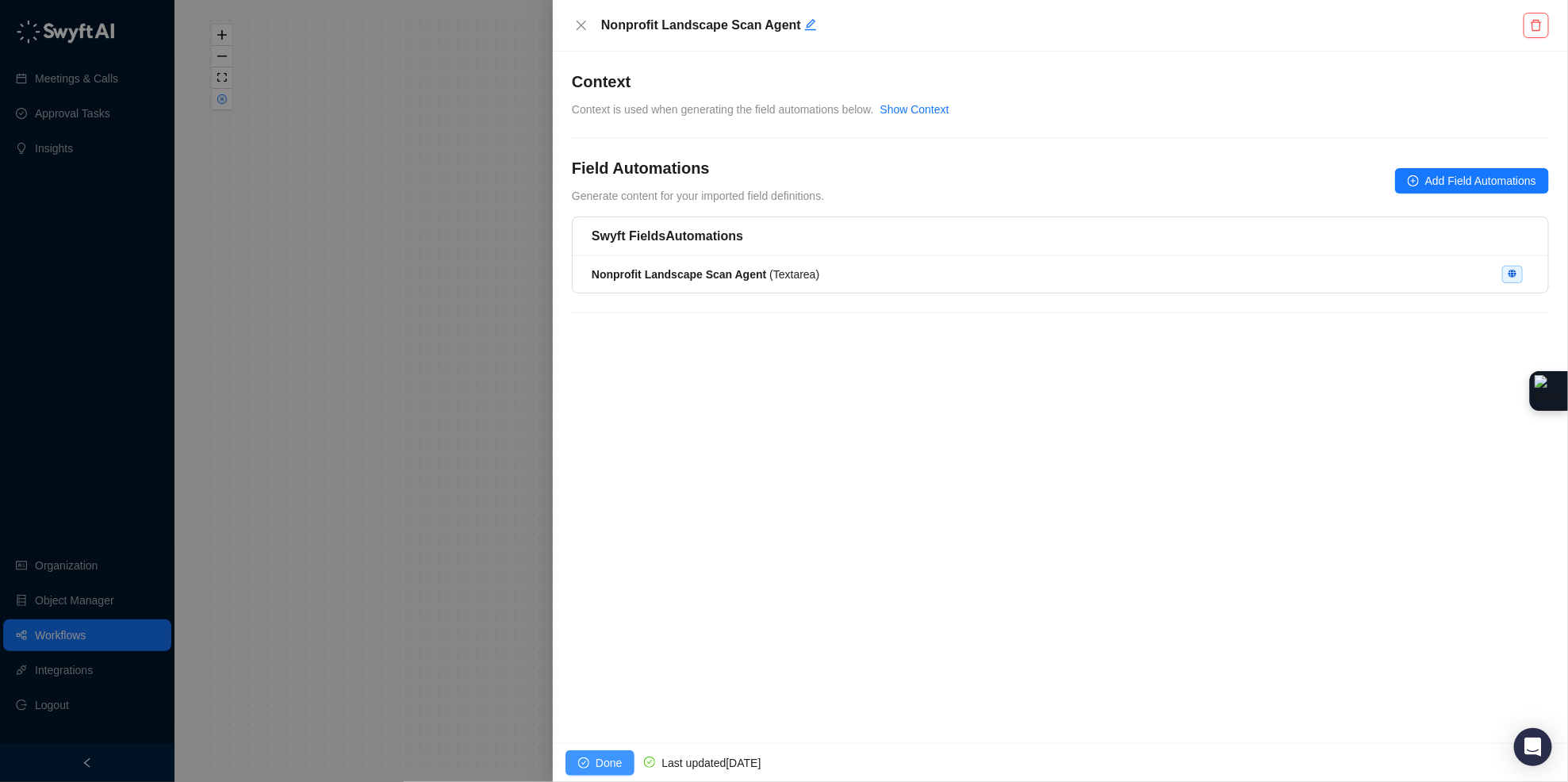
click at [613, 757] on span "Done" at bounding box center [609, 763] width 26 height 17
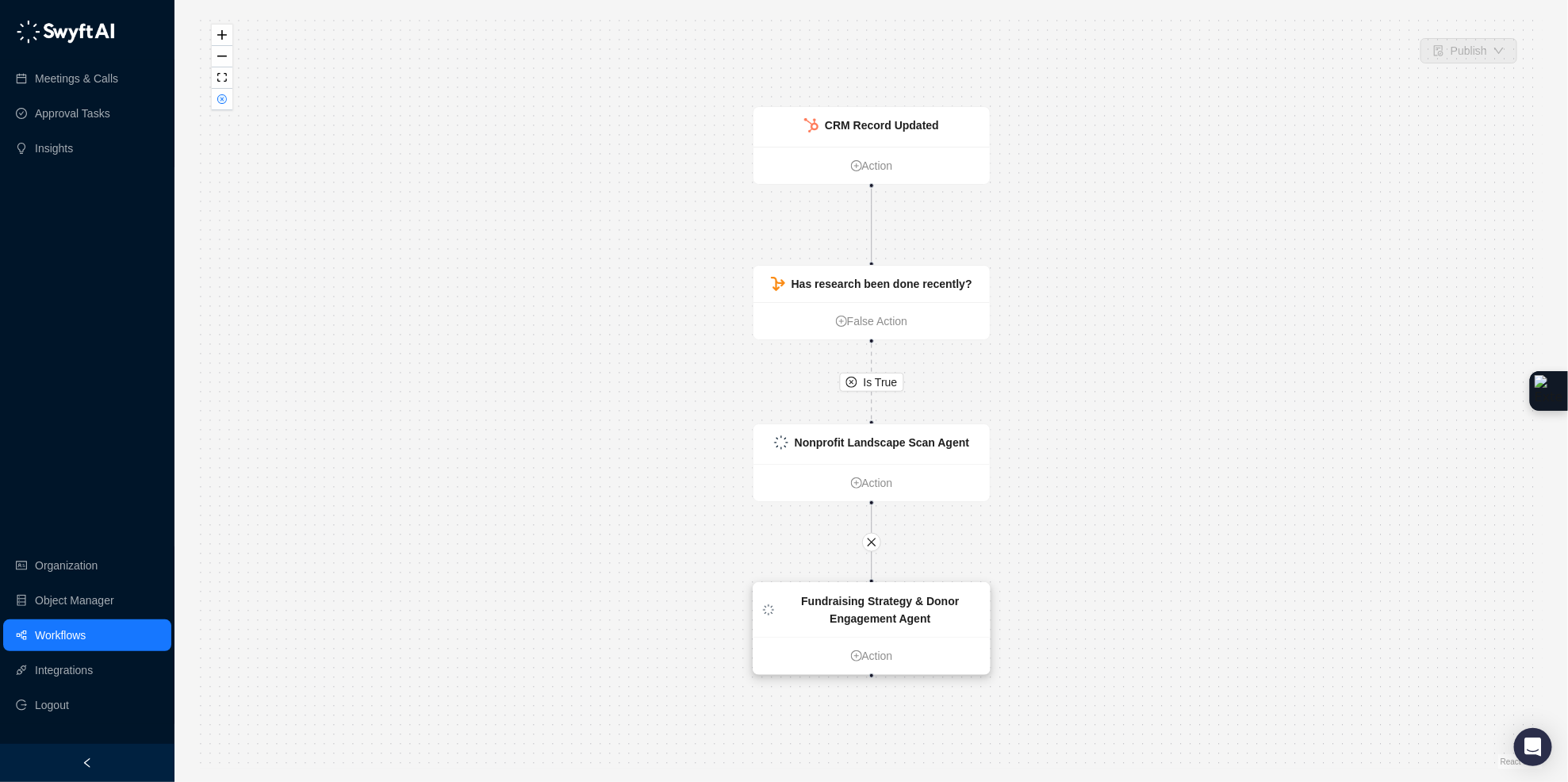
click at [898, 616] on strong "Fundraising Strategy & Donor Engagement Agent" at bounding box center [879, 610] width 158 height 30
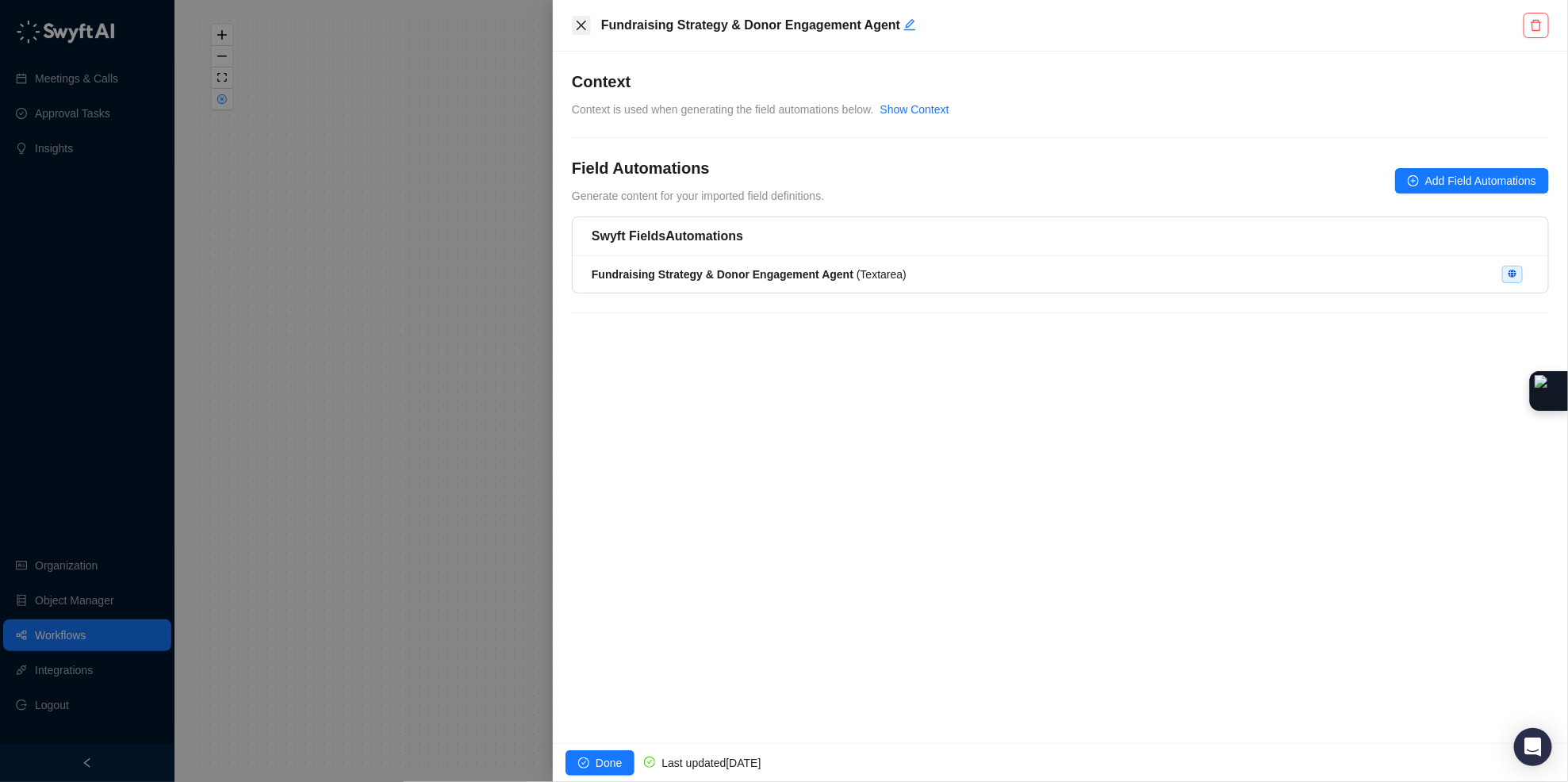
click at [581, 27] on icon "close" at bounding box center [581, 25] width 13 height 13
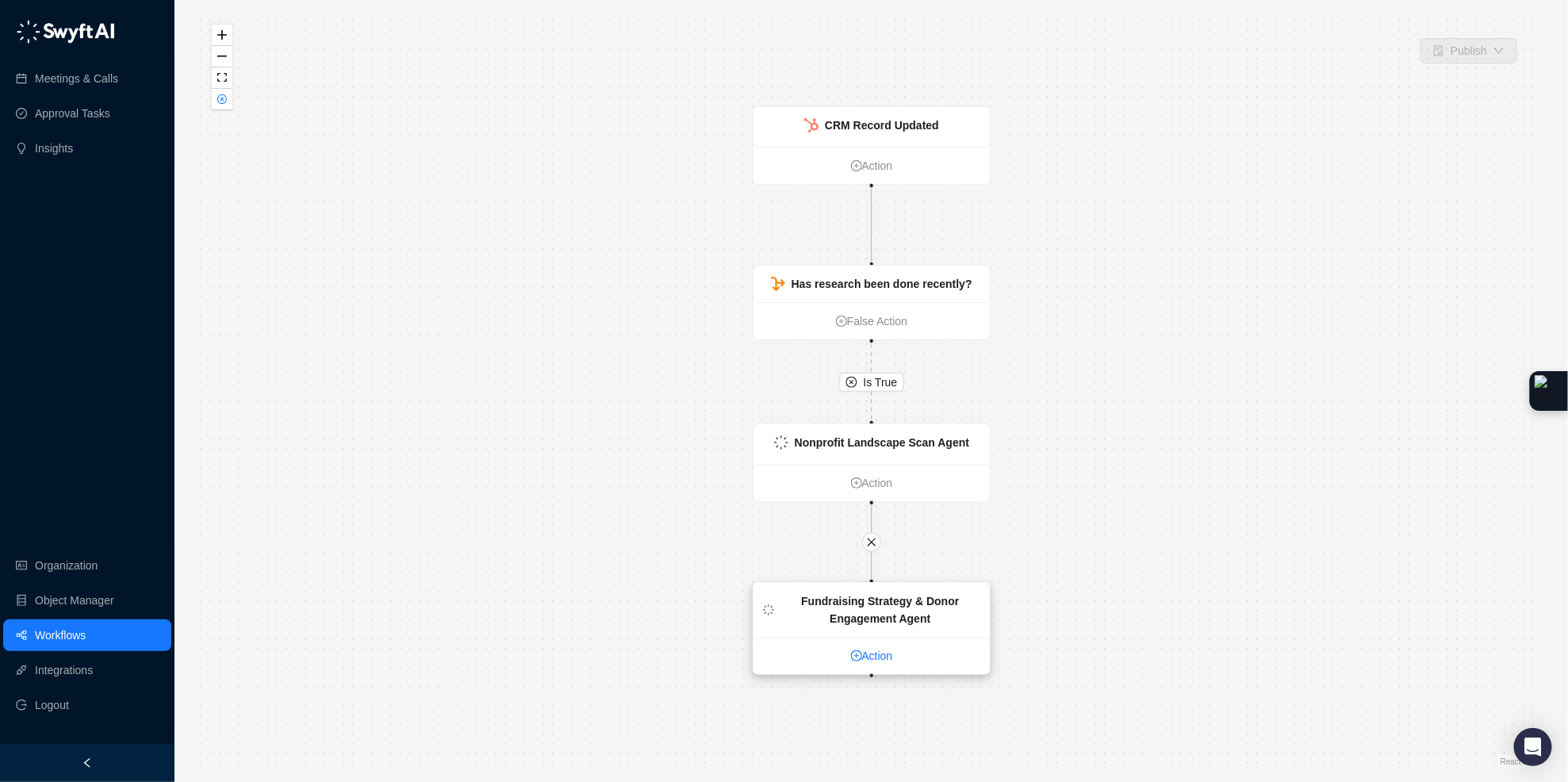
click at [871, 661] on link "Action" at bounding box center [871, 656] width 236 height 17
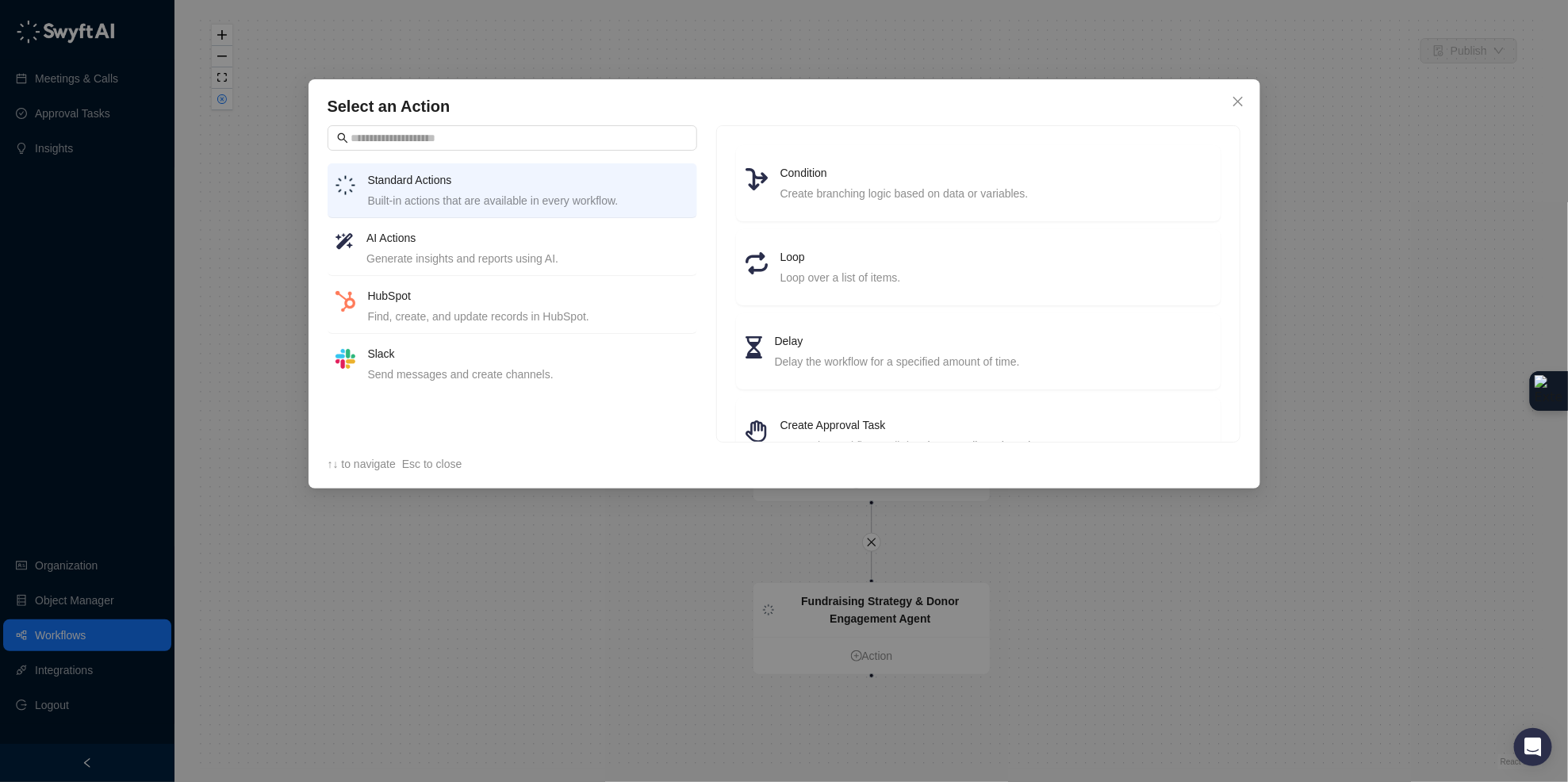
click at [492, 241] on h4 "AI Actions" at bounding box center [527, 238] width 322 height 17
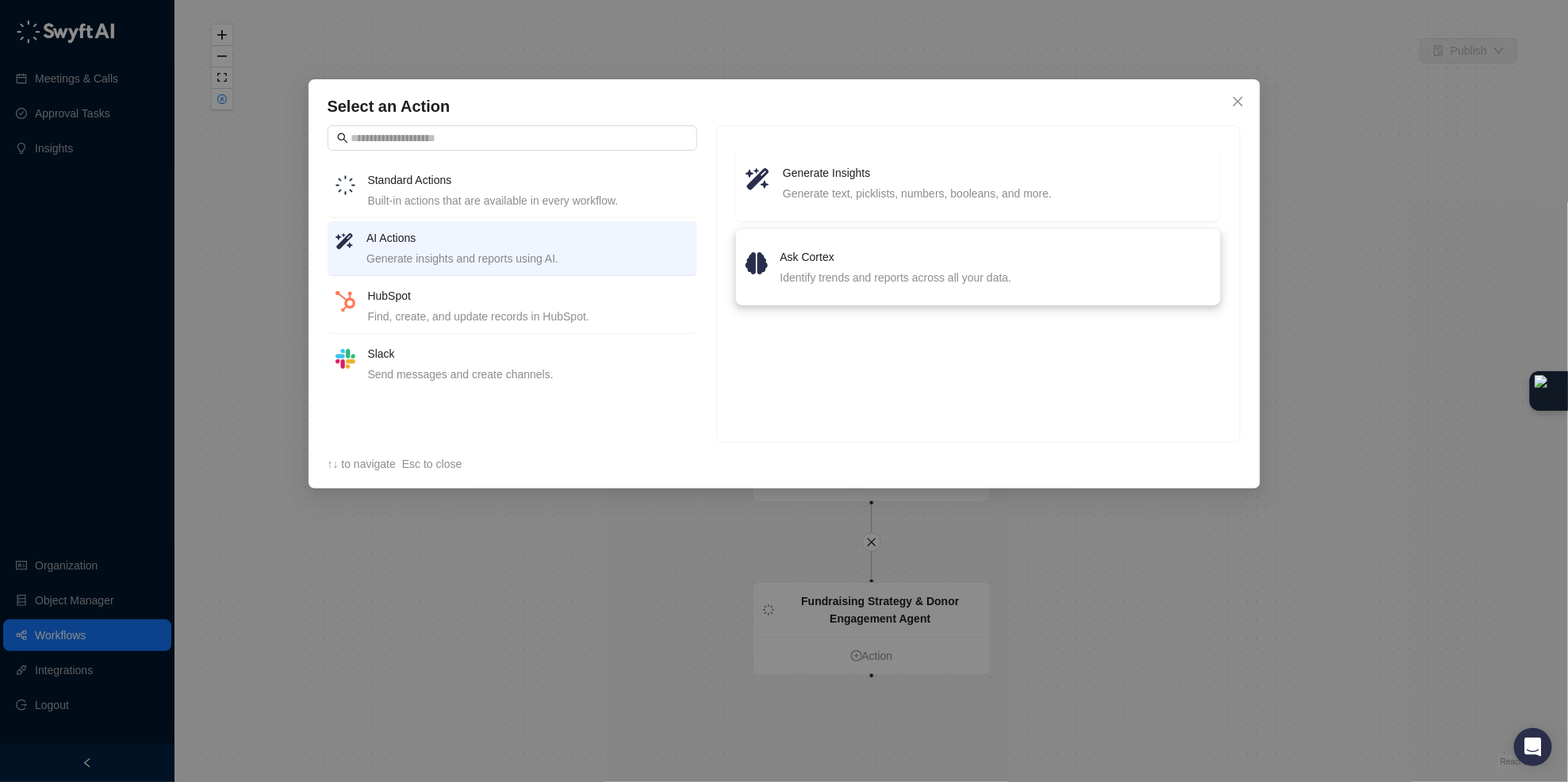
click at [966, 243] on li "Ask Cortex Identify trends and reports across all your data." at bounding box center [978, 267] width 466 height 57
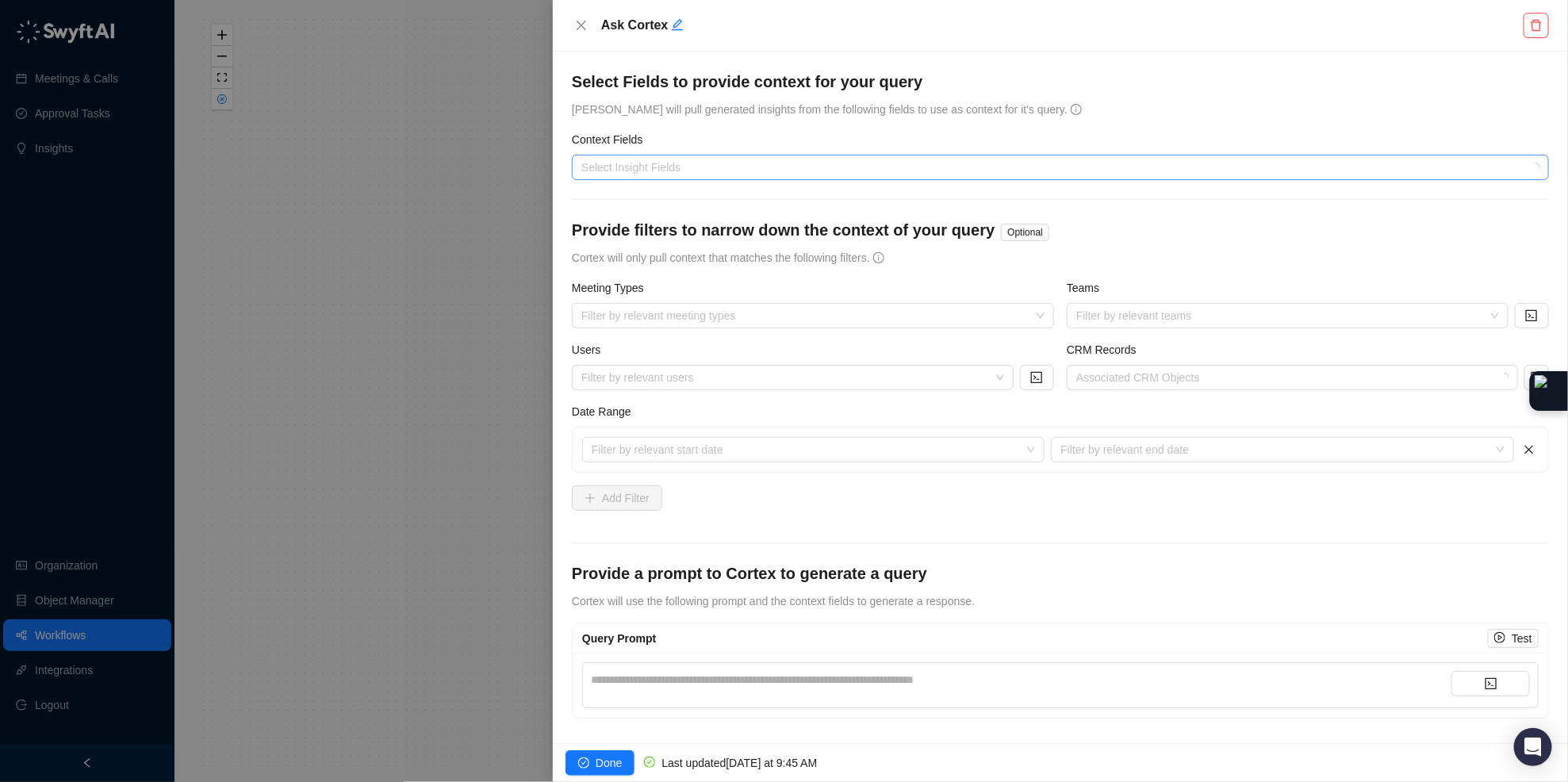
click at [659, 162] on div at bounding box center [1052, 168] width 954 height 12
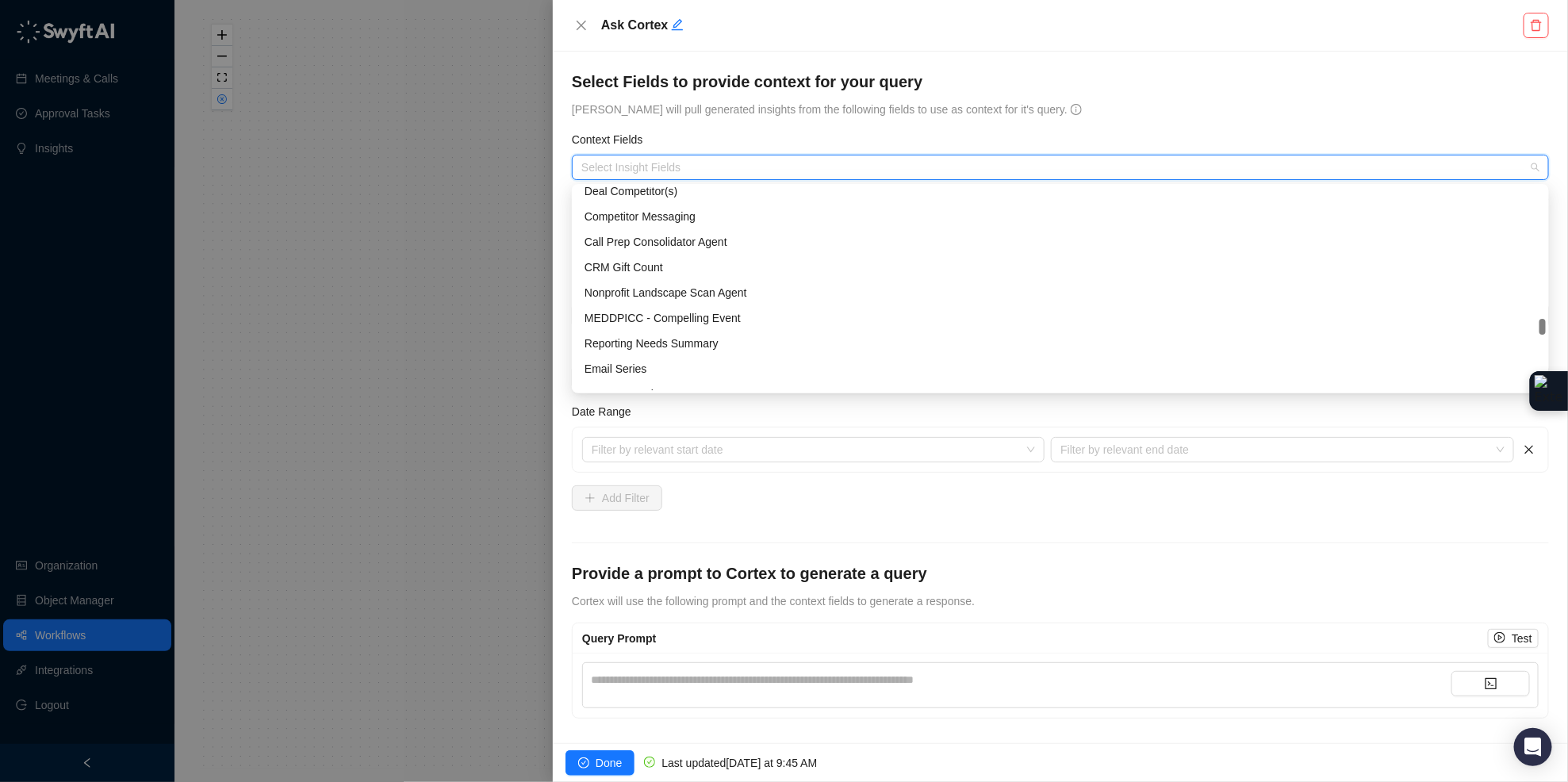
scroll to position [1319, 0]
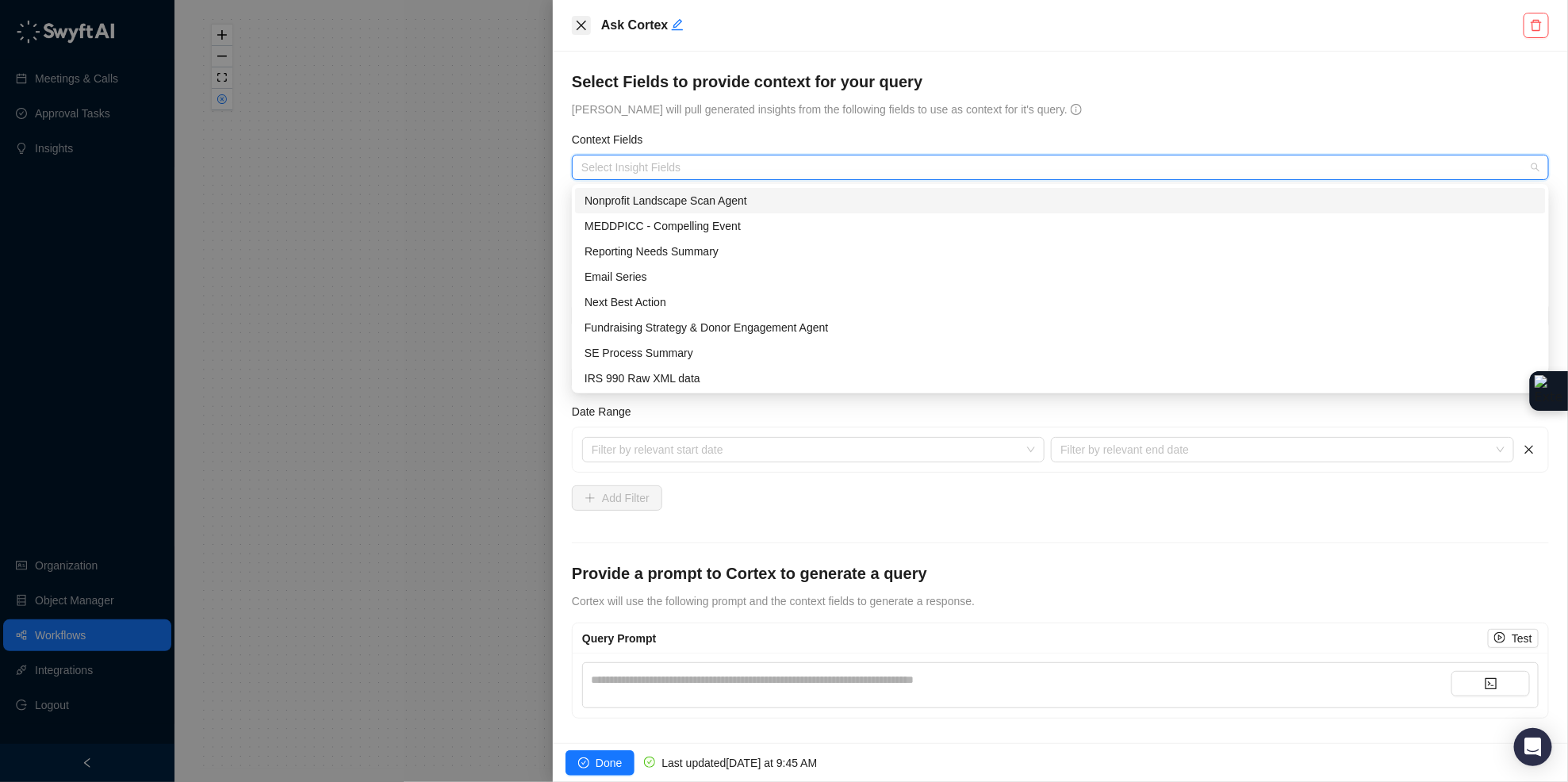
click at [584, 22] on icon "close" at bounding box center [581, 25] width 13 height 13
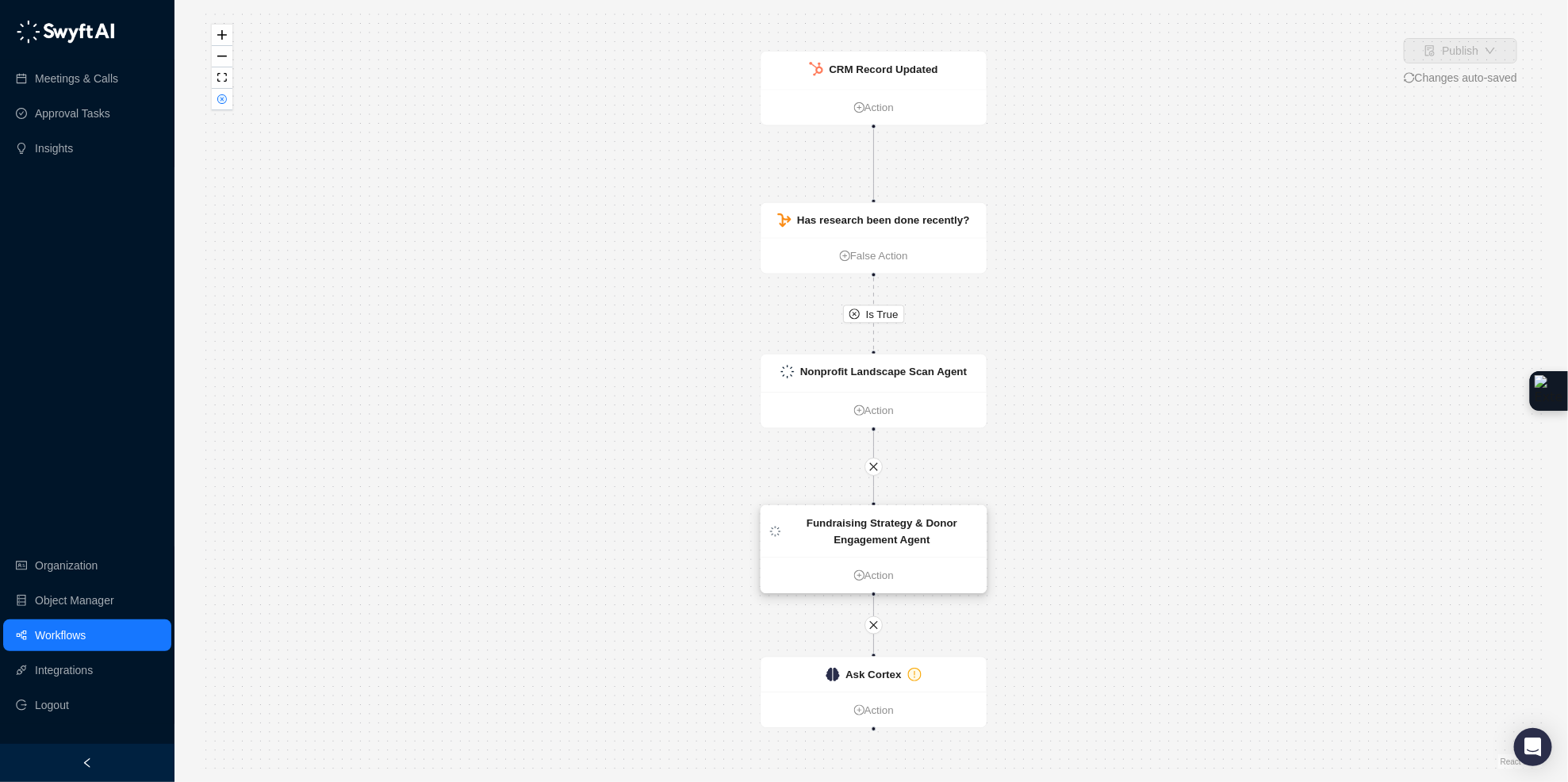
click at [953, 532] on div "Fundraising Strategy & Donor Engagement Agent" at bounding box center [883, 531] width 191 height 34
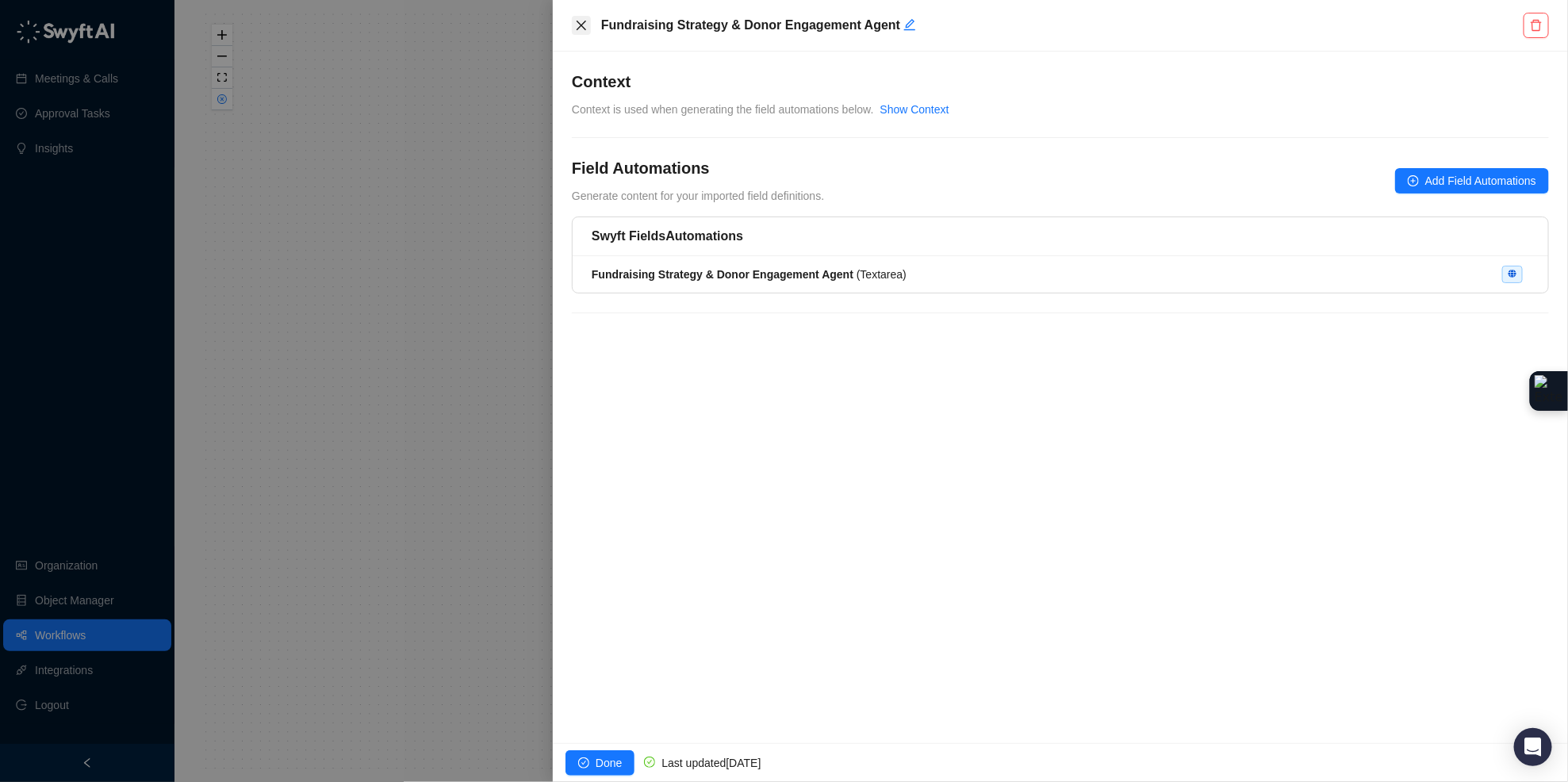
click at [586, 25] on icon "close" at bounding box center [581, 25] width 13 height 13
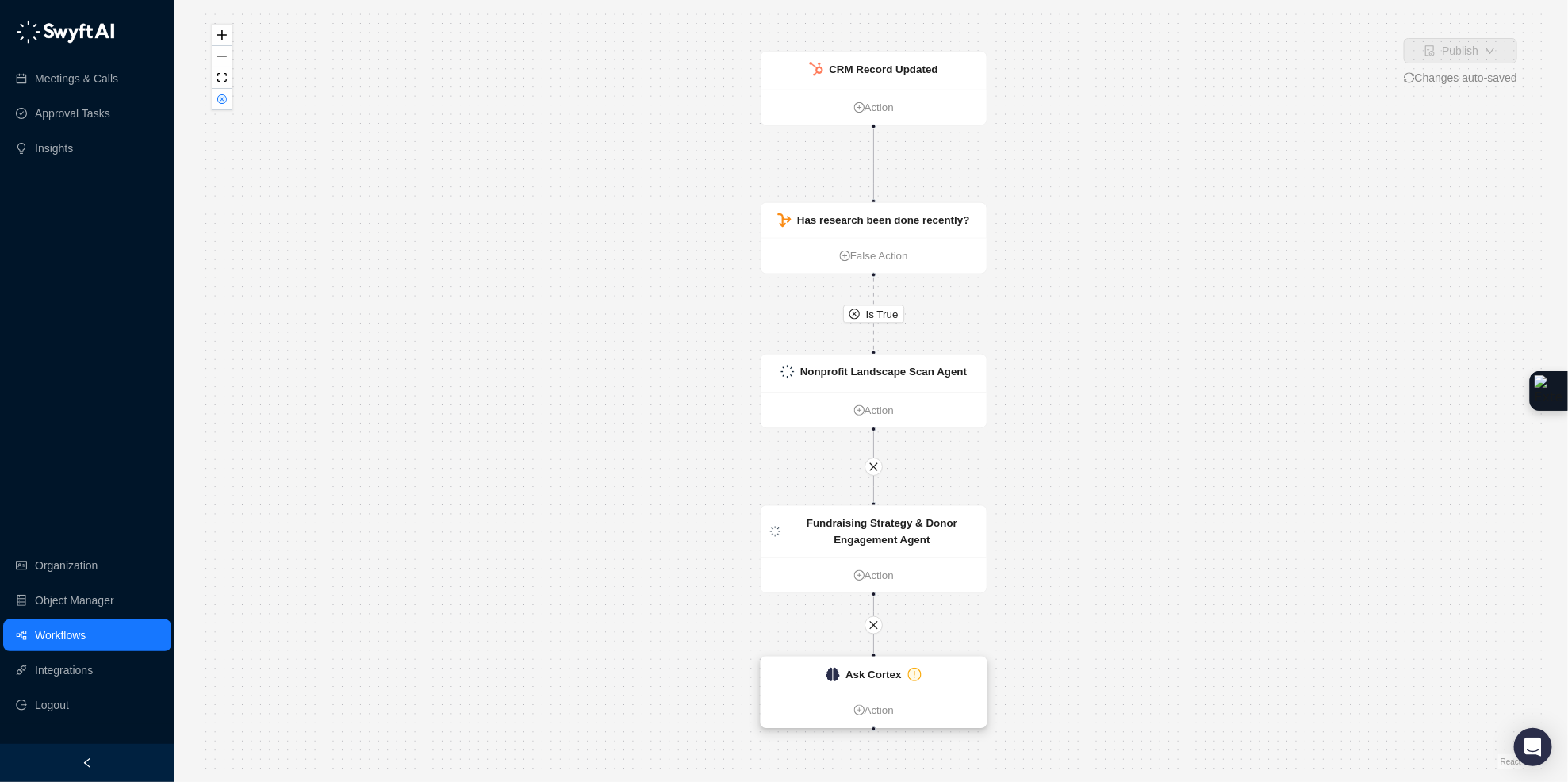
click at [963, 680] on div "Ask Cortex" at bounding box center [872, 675] width 225 height 34
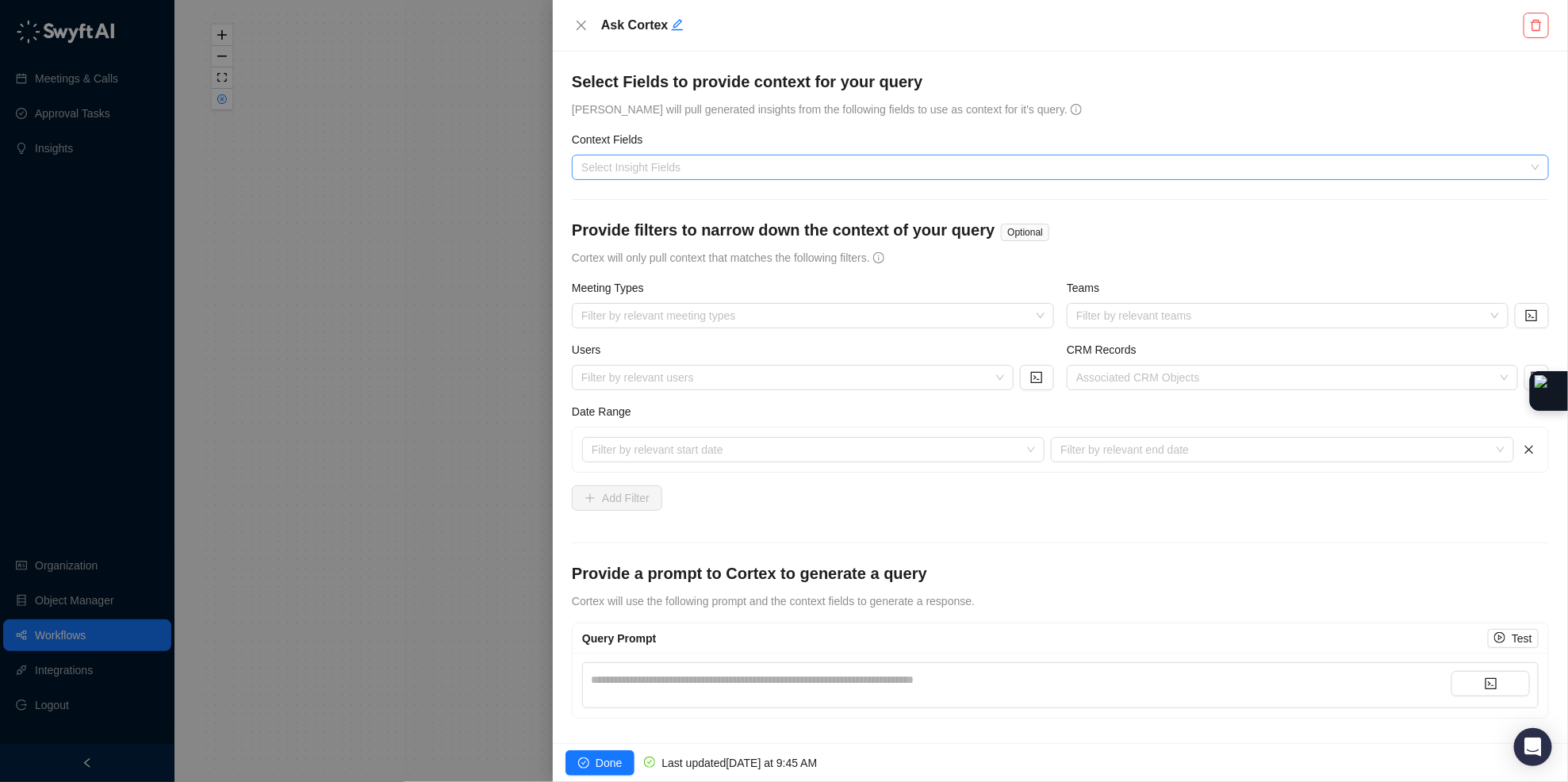
click at [645, 162] on div at bounding box center [1052, 168] width 954 height 12
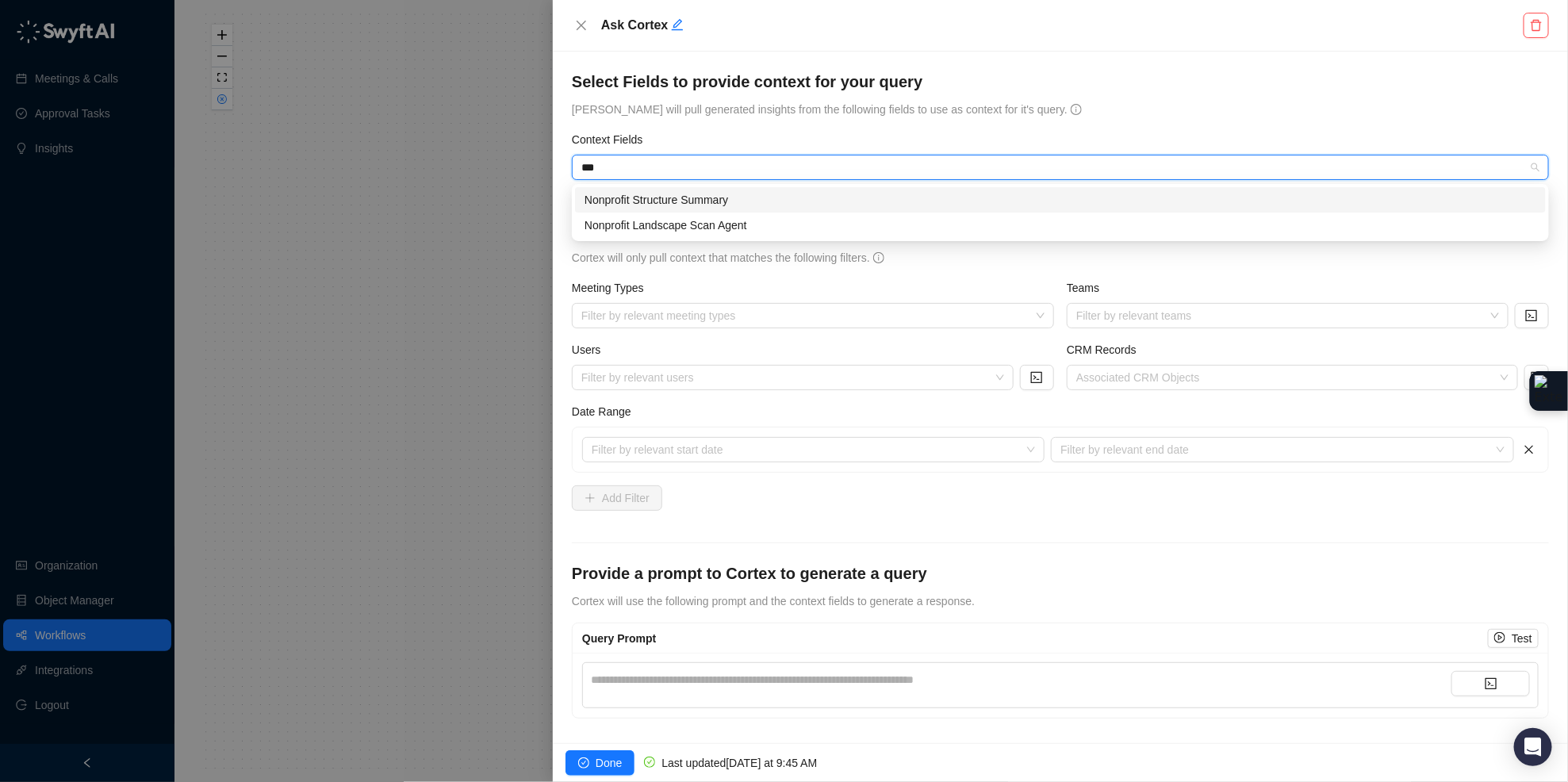
type input "****"
click at [759, 219] on div "Nonprofit Landscape Scan Agent" at bounding box center [1060, 225] width 952 height 17
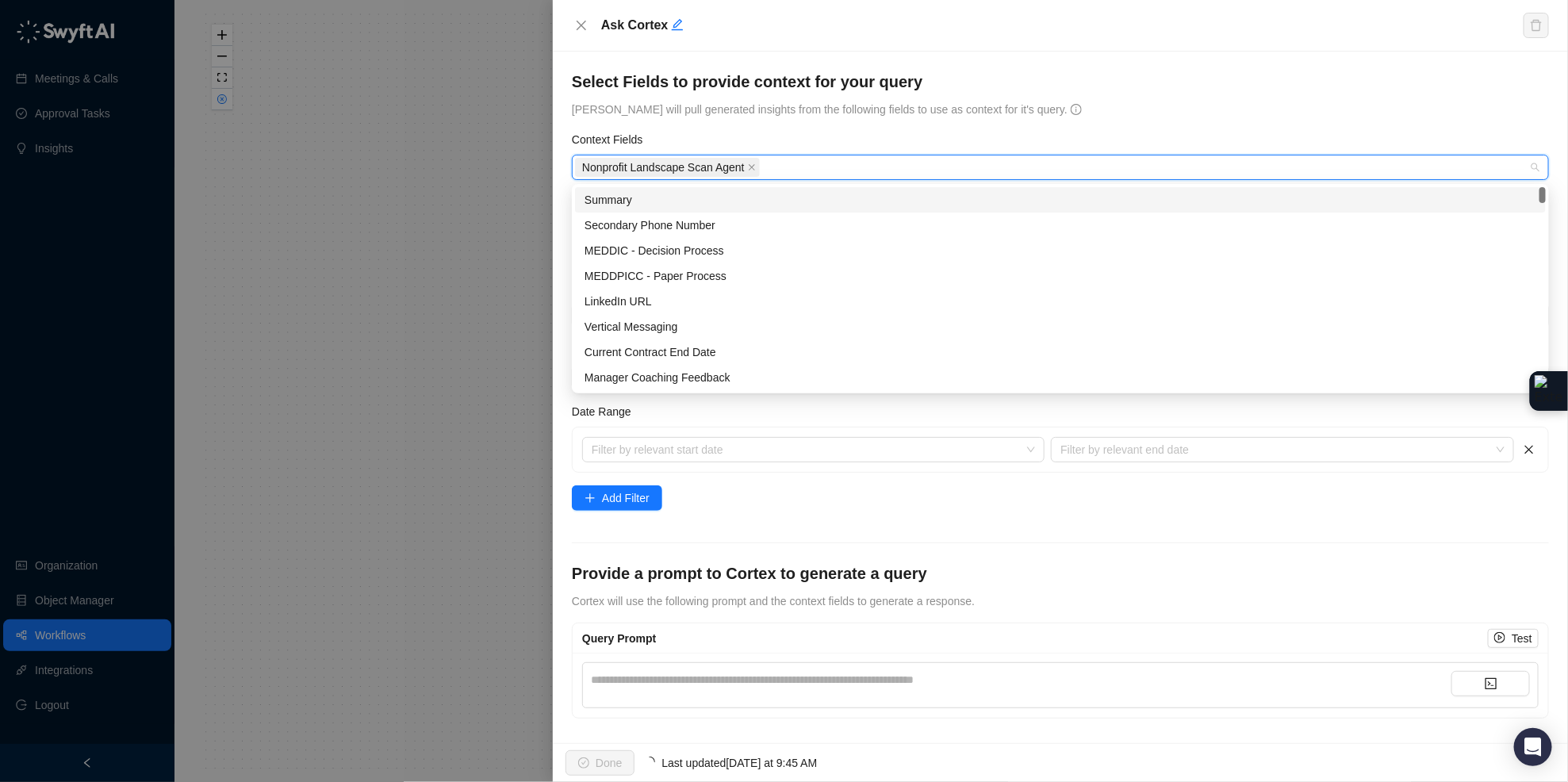
click at [807, 111] on span "Cortex will pull generated insights from the following fields to use as context…" at bounding box center [821, 109] width 499 height 13
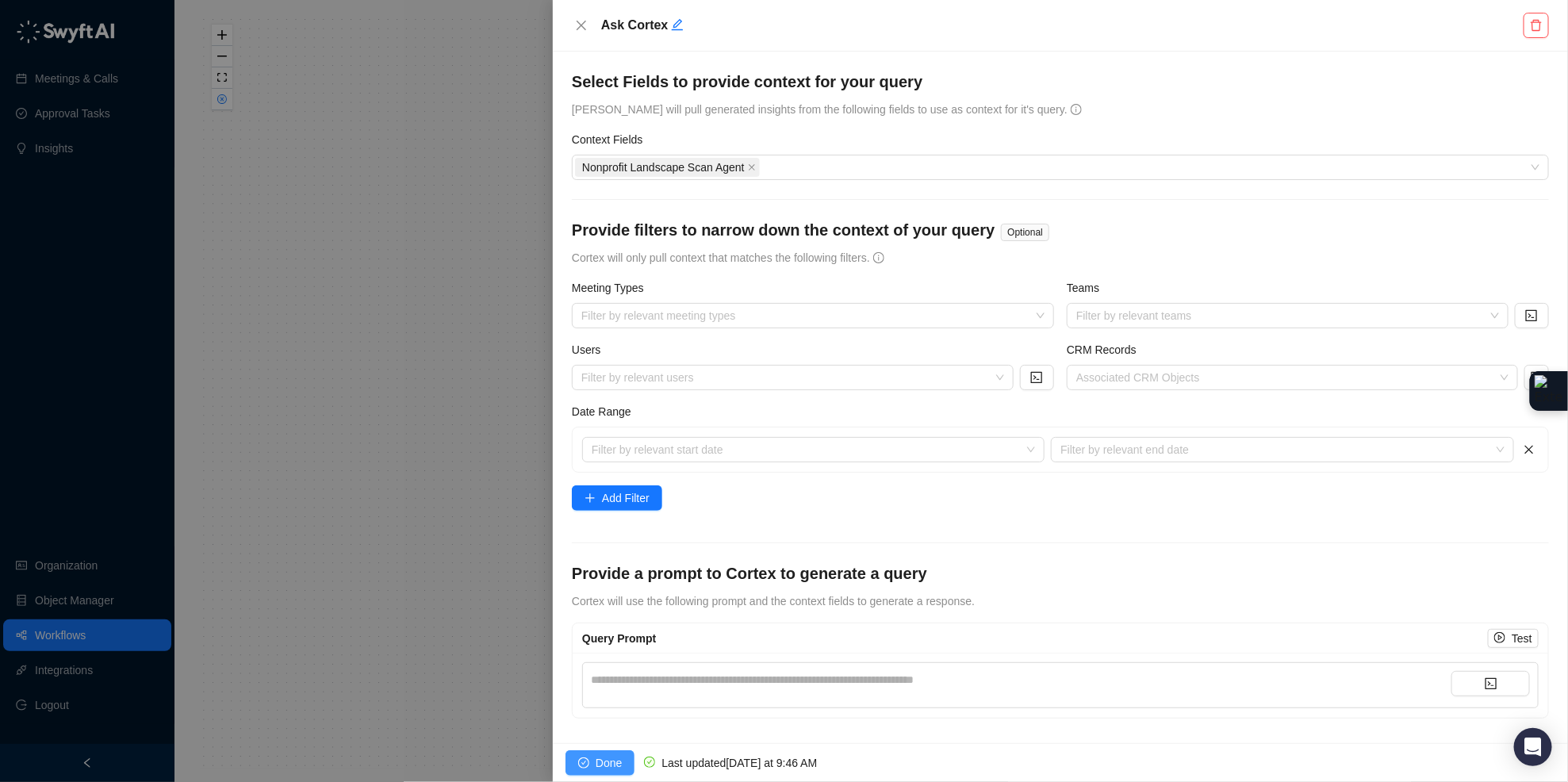
click at [616, 760] on span "Done" at bounding box center [609, 763] width 26 height 17
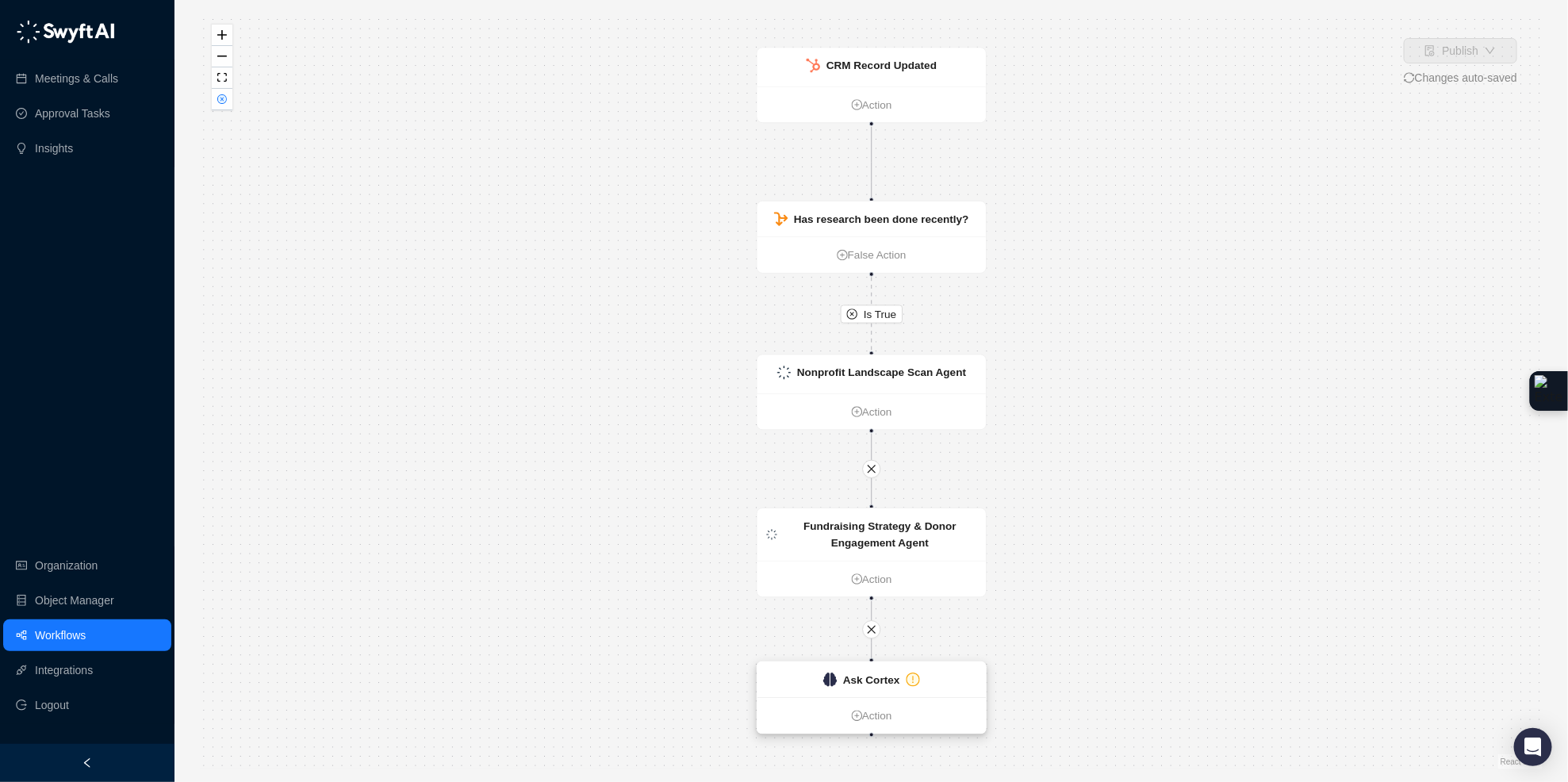
click at [935, 682] on div "Ask Cortex" at bounding box center [871, 679] width 228 height 35
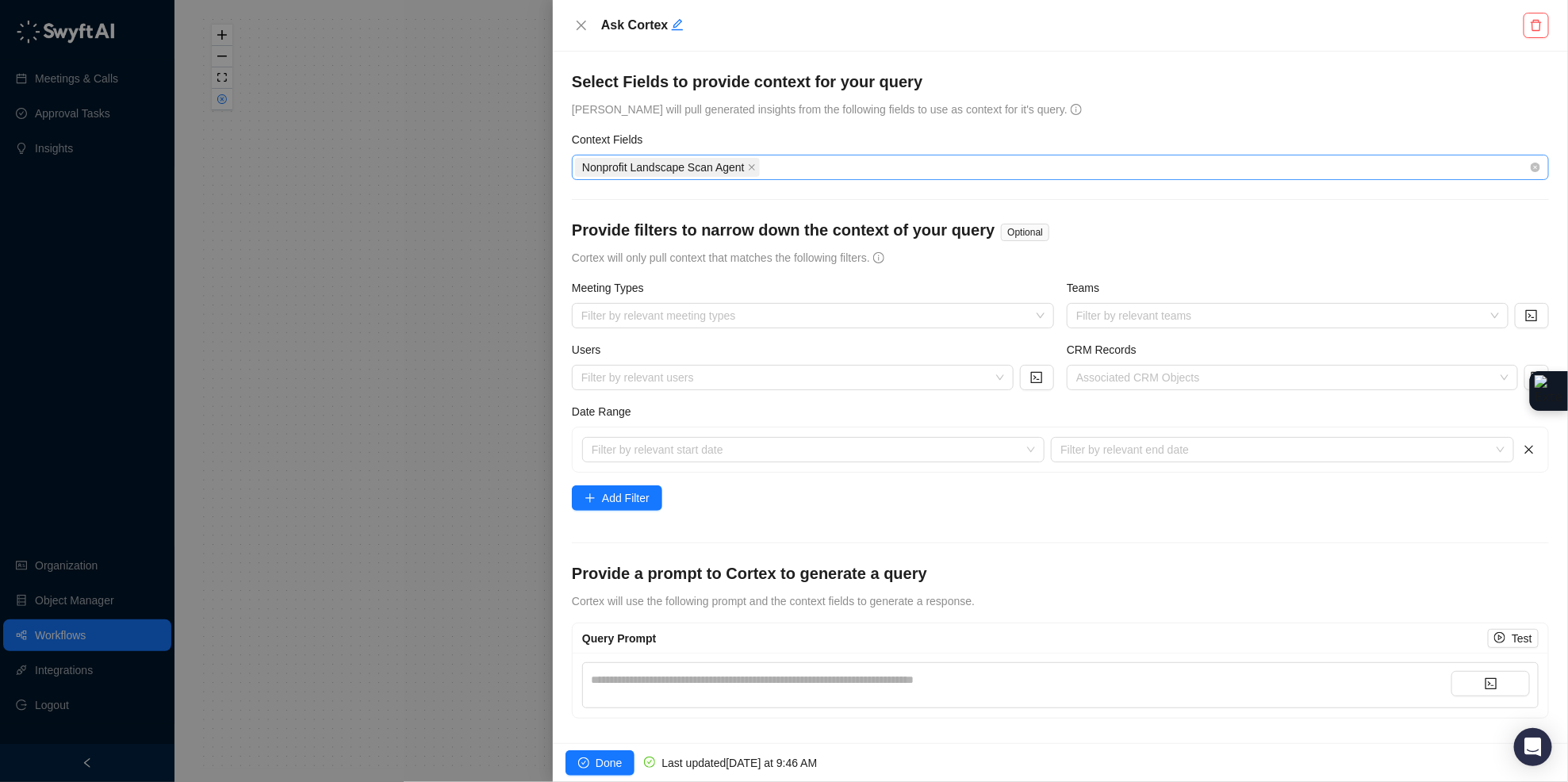
click at [814, 176] on div "Nonprofit Landscape Scan Agent" at bounding box center [1052, 167] width 954 height 22
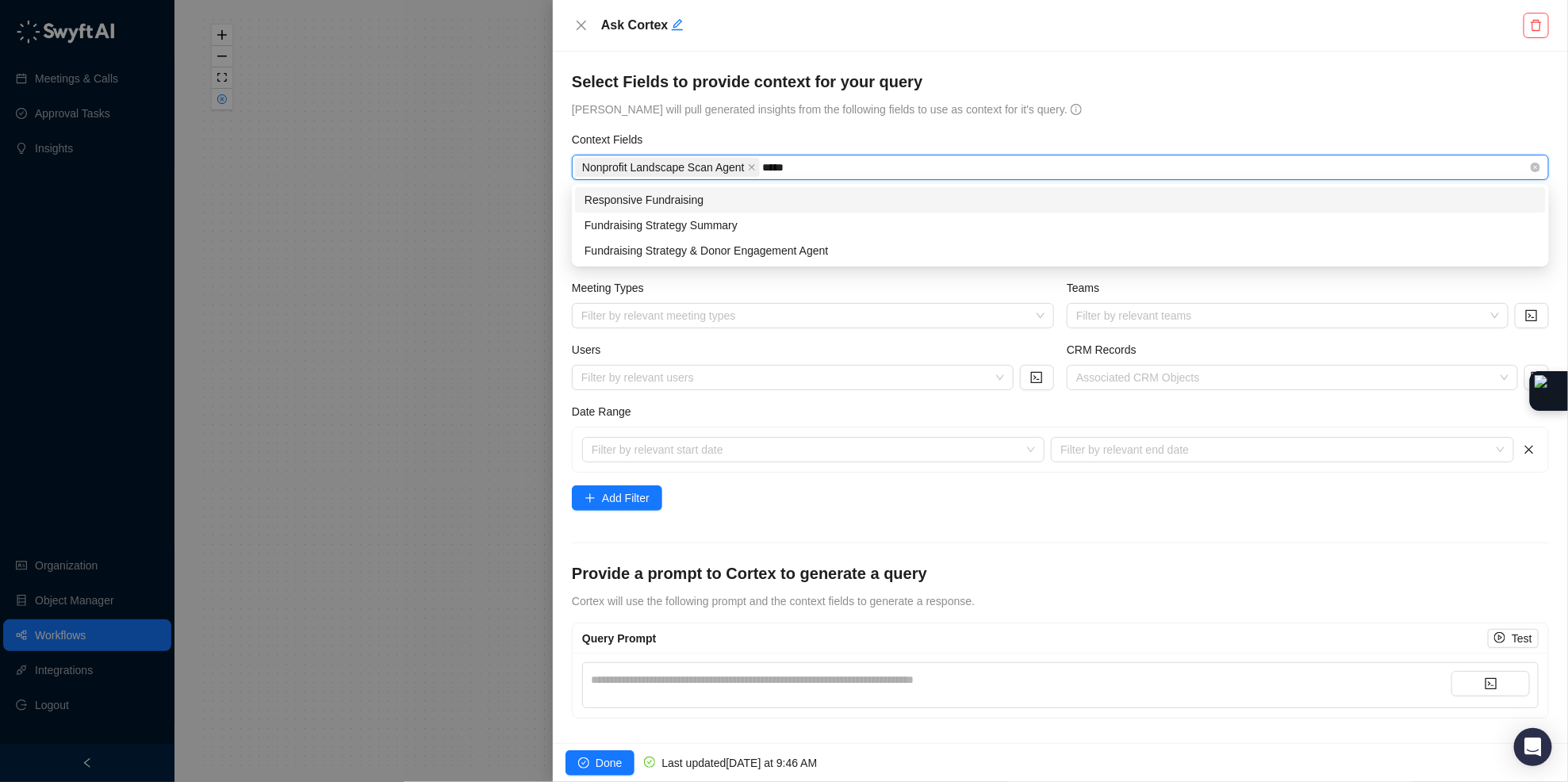
type input "******"
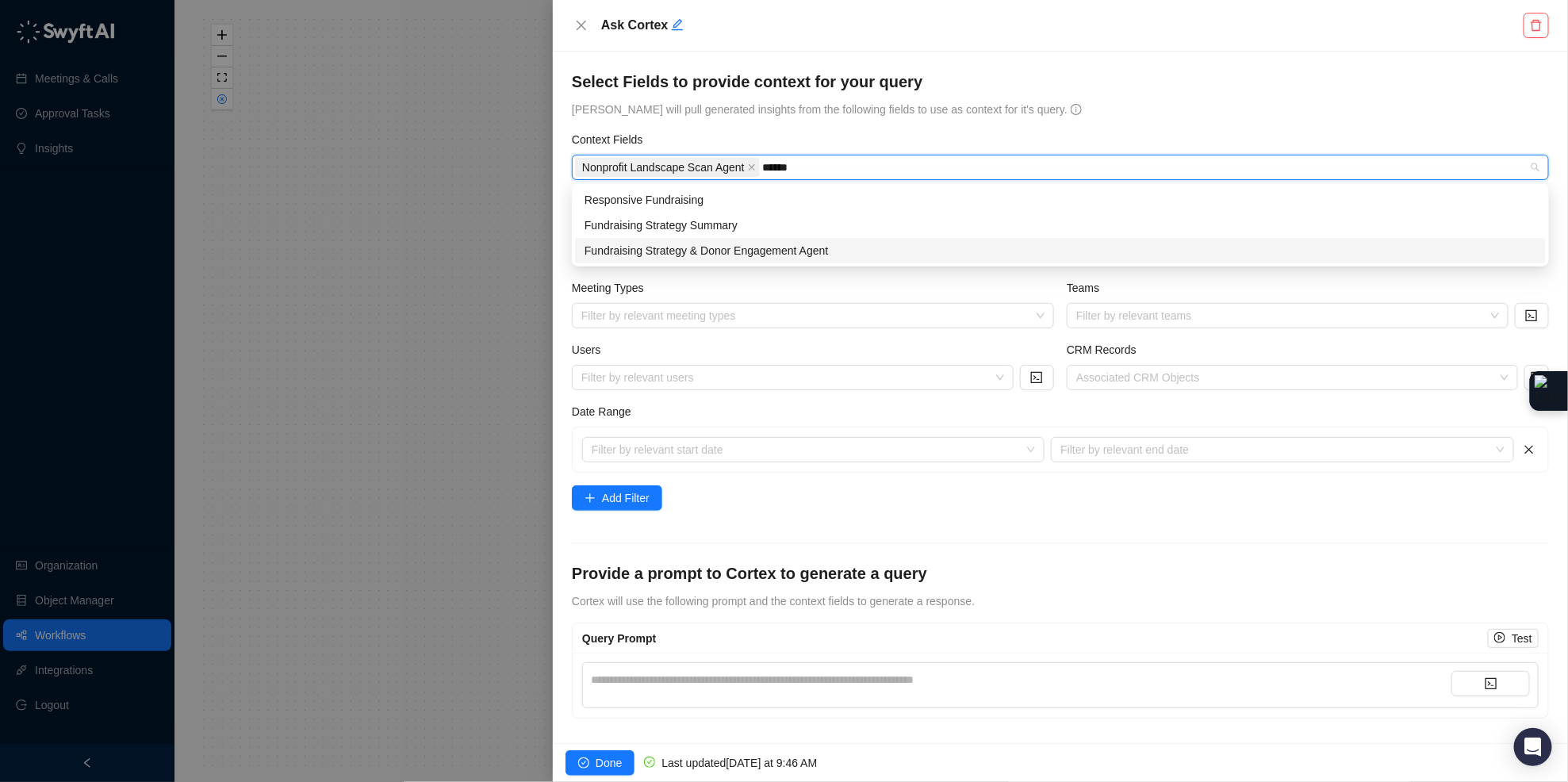
click at [823, 247] on div "Fundraising Strategy & Donor Engagement Agent" at bounding box center [1060, 251] width 952 height 17
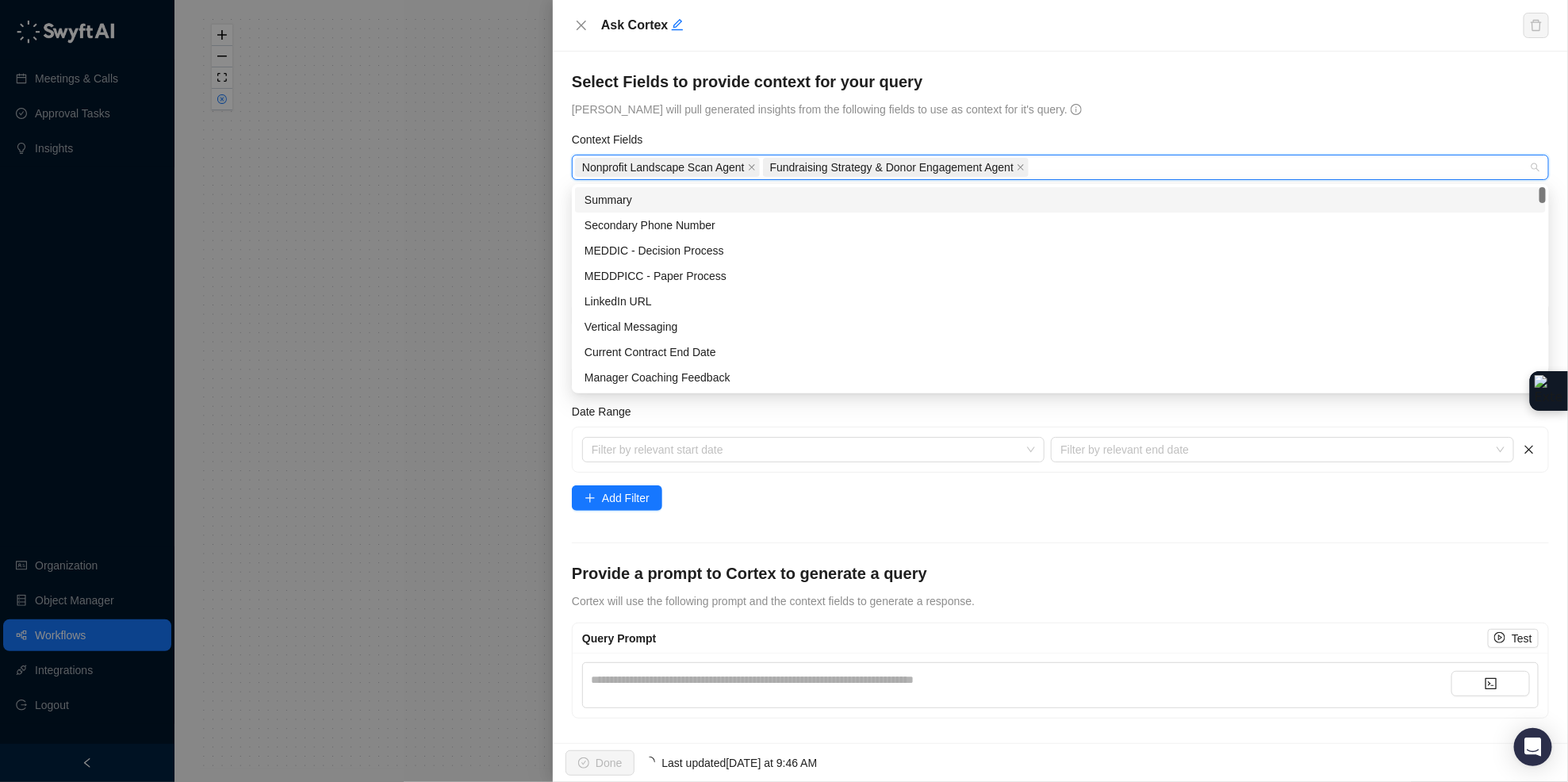
click at [1087, 71] on h4 "Select Fields to provide context for your query" at bounding box center [1059, 82] width 977 height 22
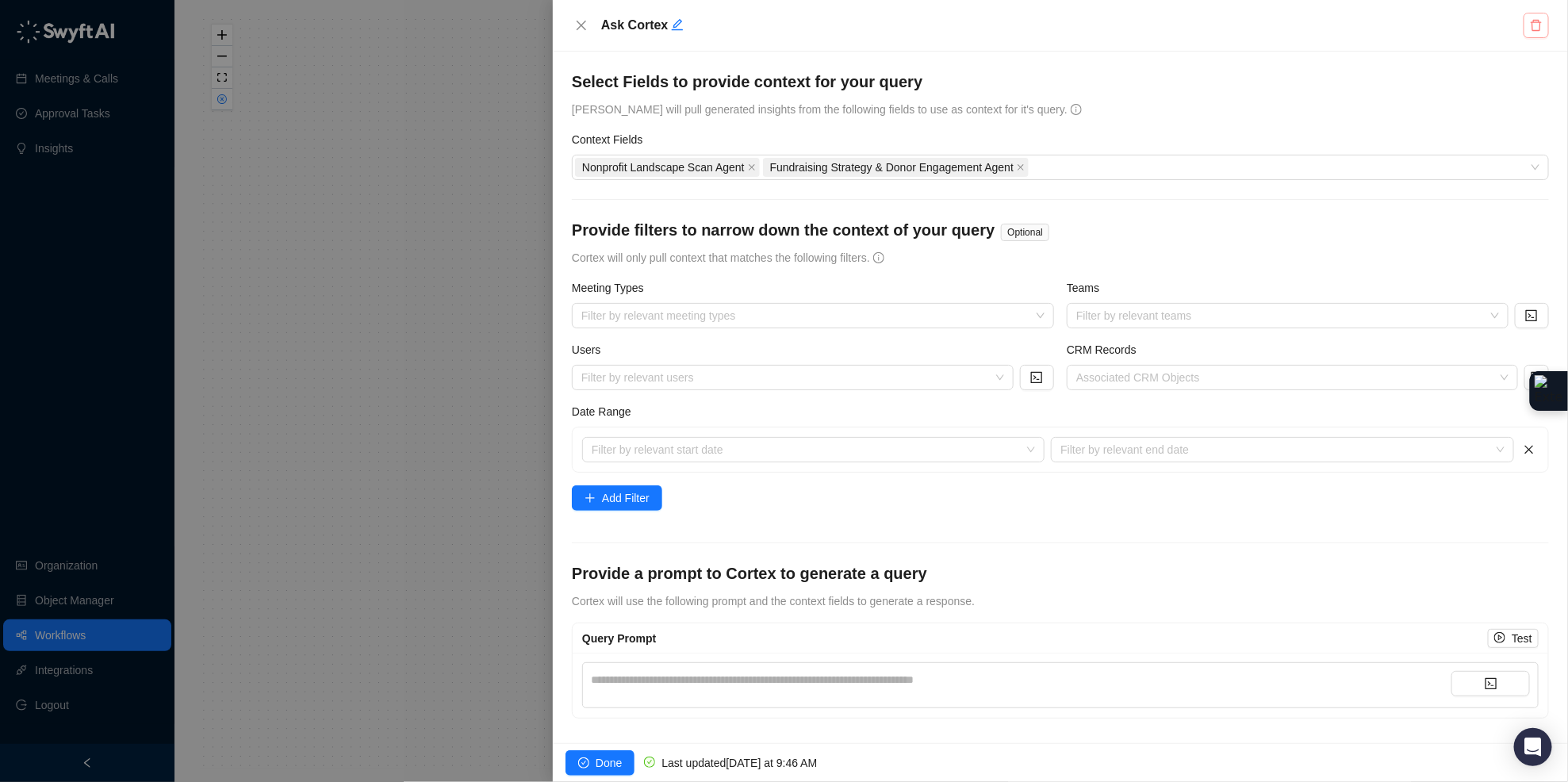
click at [1536, 26] on icon "delete" at bounding box center [1535, 25] width 13 height 13
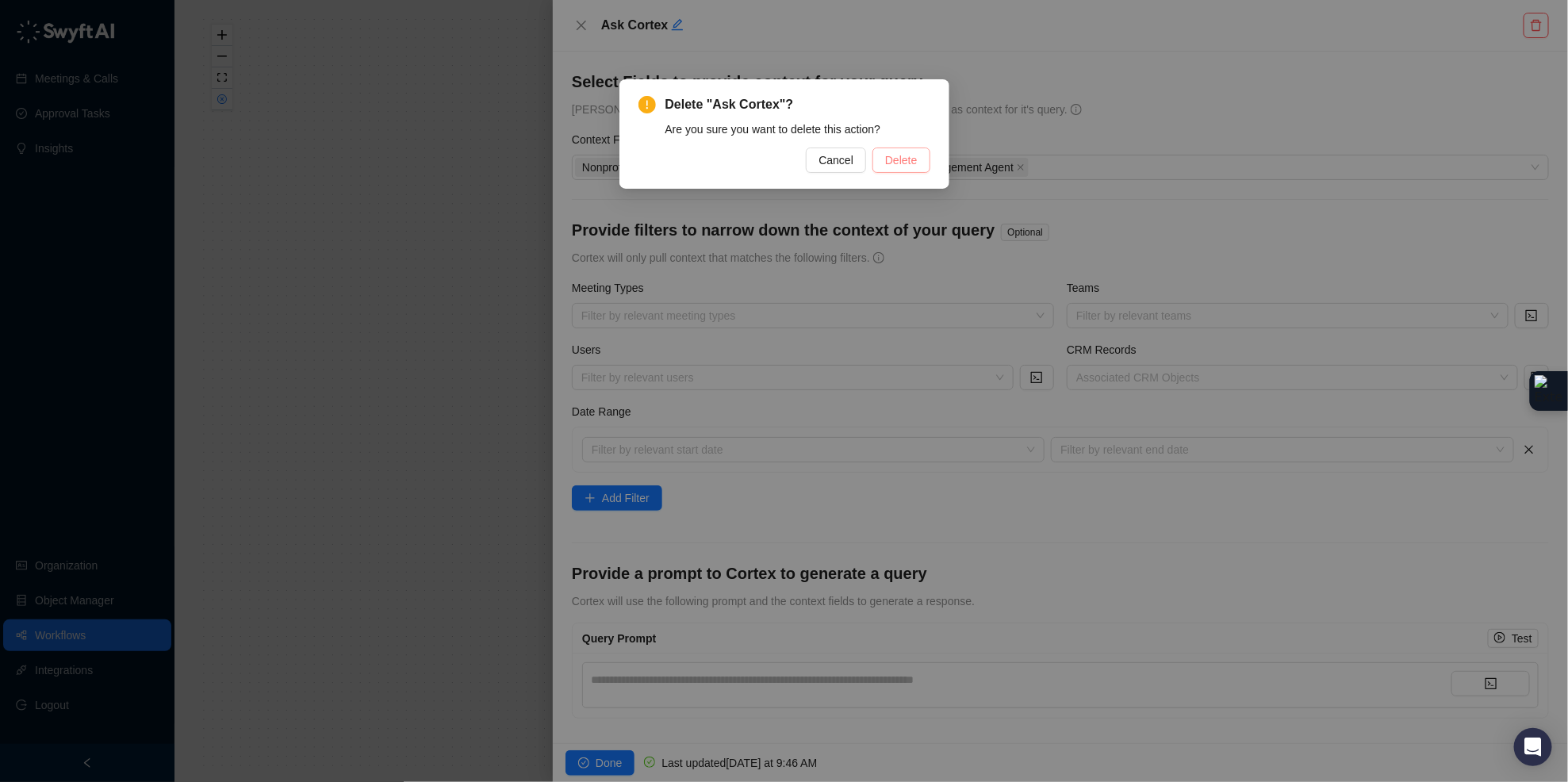
click at [923, 159] on button "Delete" at bounding box center [901, 160] width 57 height 25
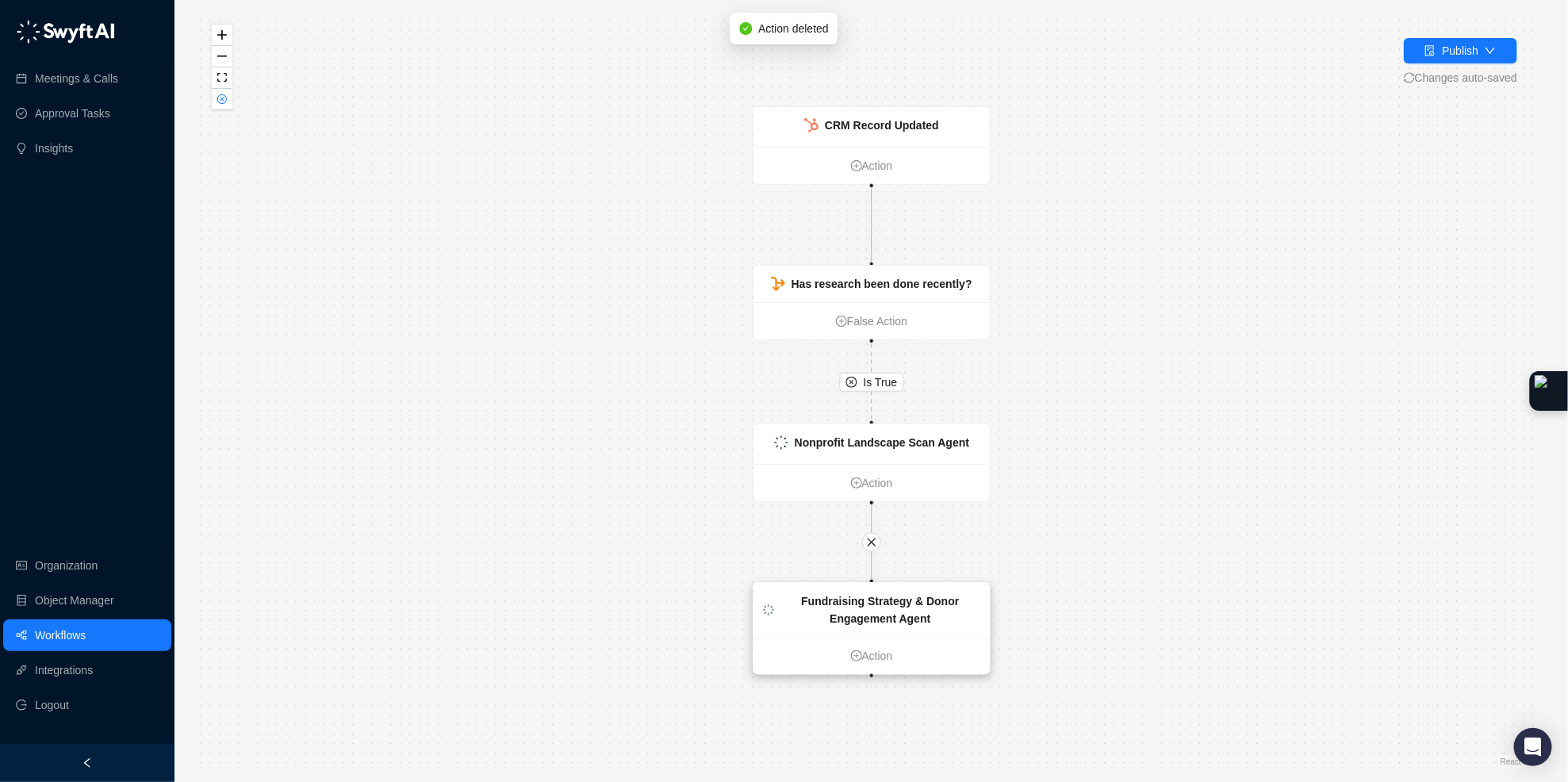
click at [903, 626] on div "Fundraising Strategy & Donor Engagement Agent" at bounding box center [880, 610] width 200 height 34
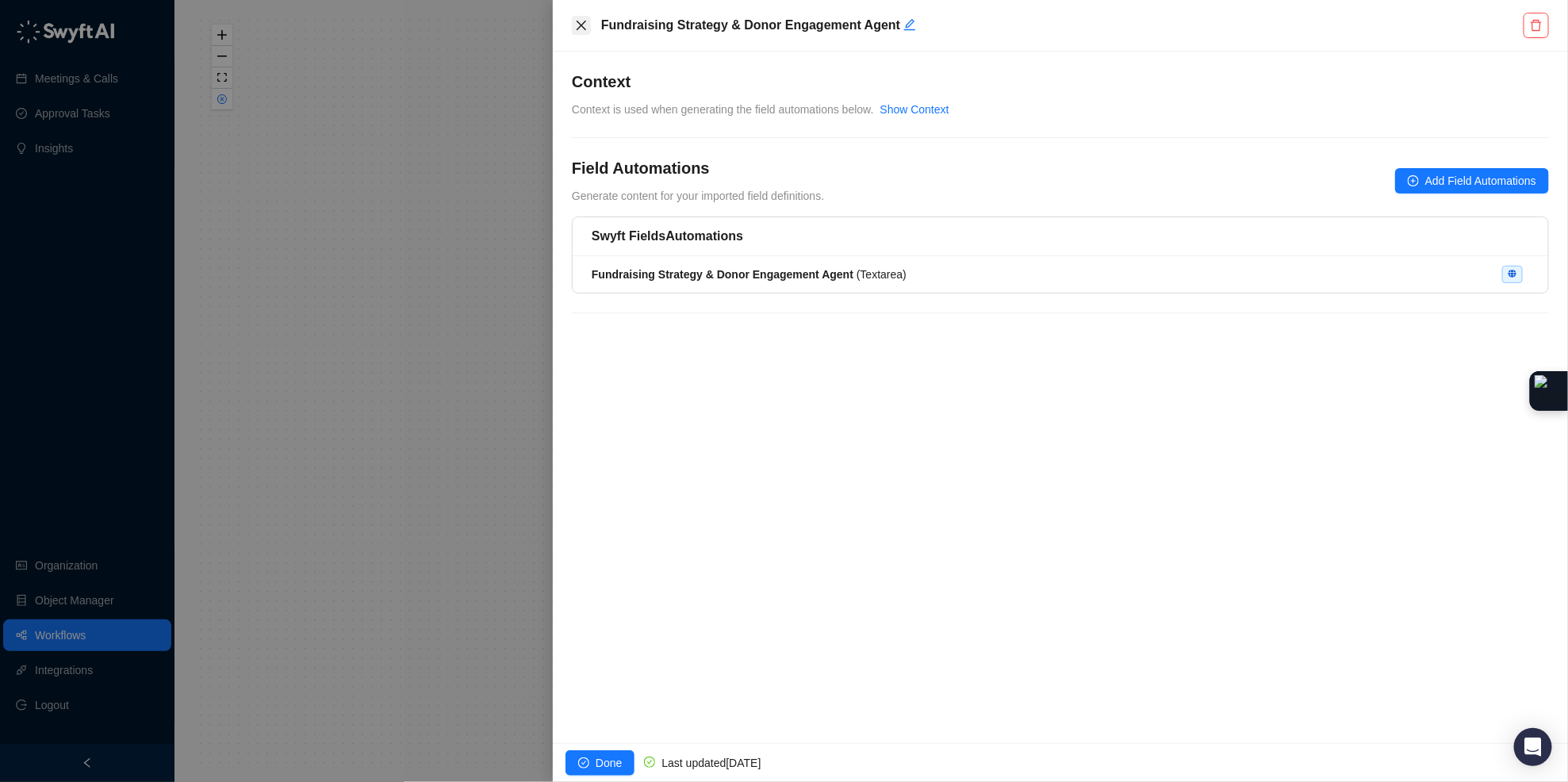
click at [584, 27] on icon "close" at bounding box center [581, 25] width 9 height 9
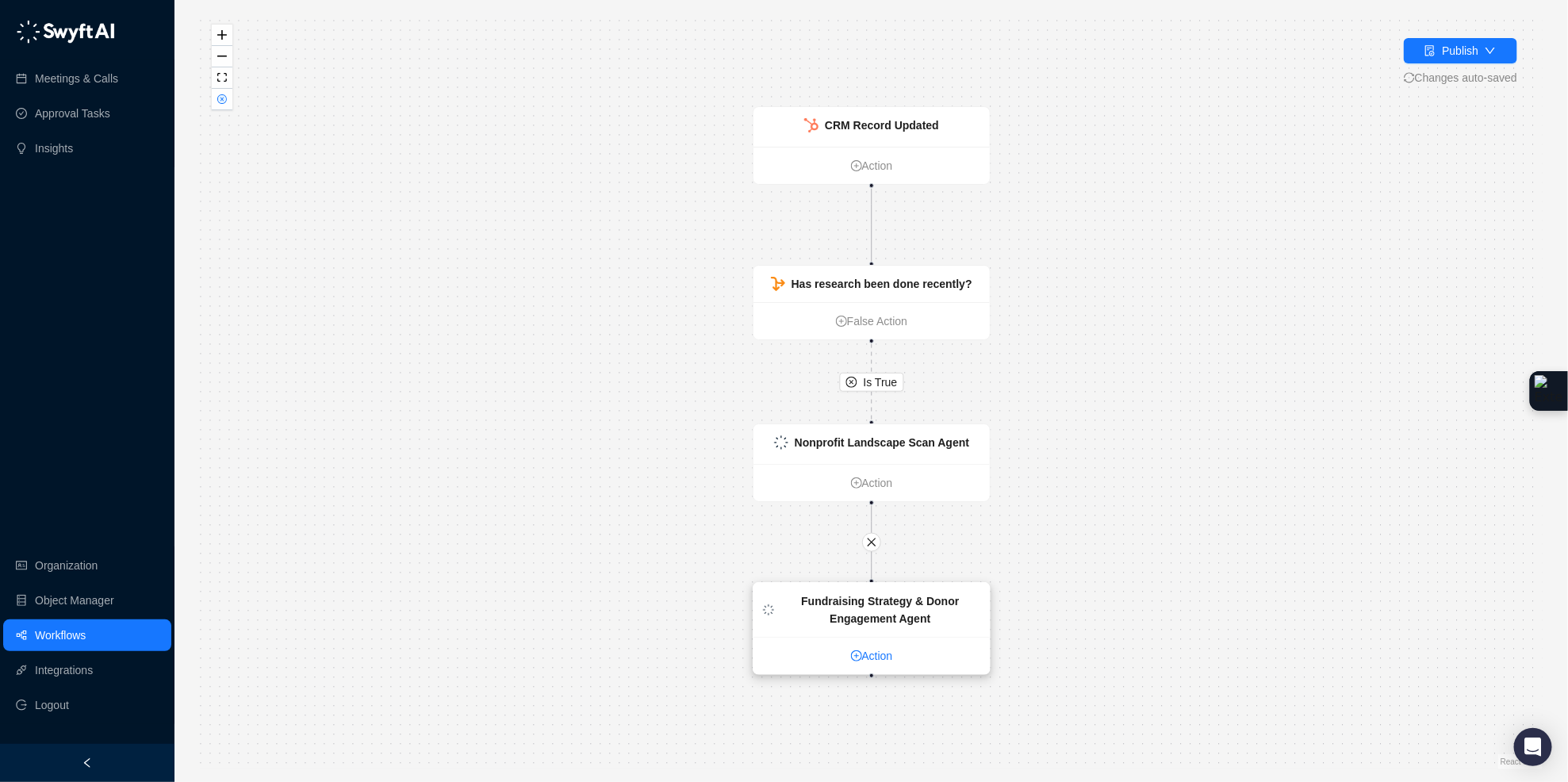
click at [888, 659] on link "Action" at bounding box center [871, 656] width 236 height 17
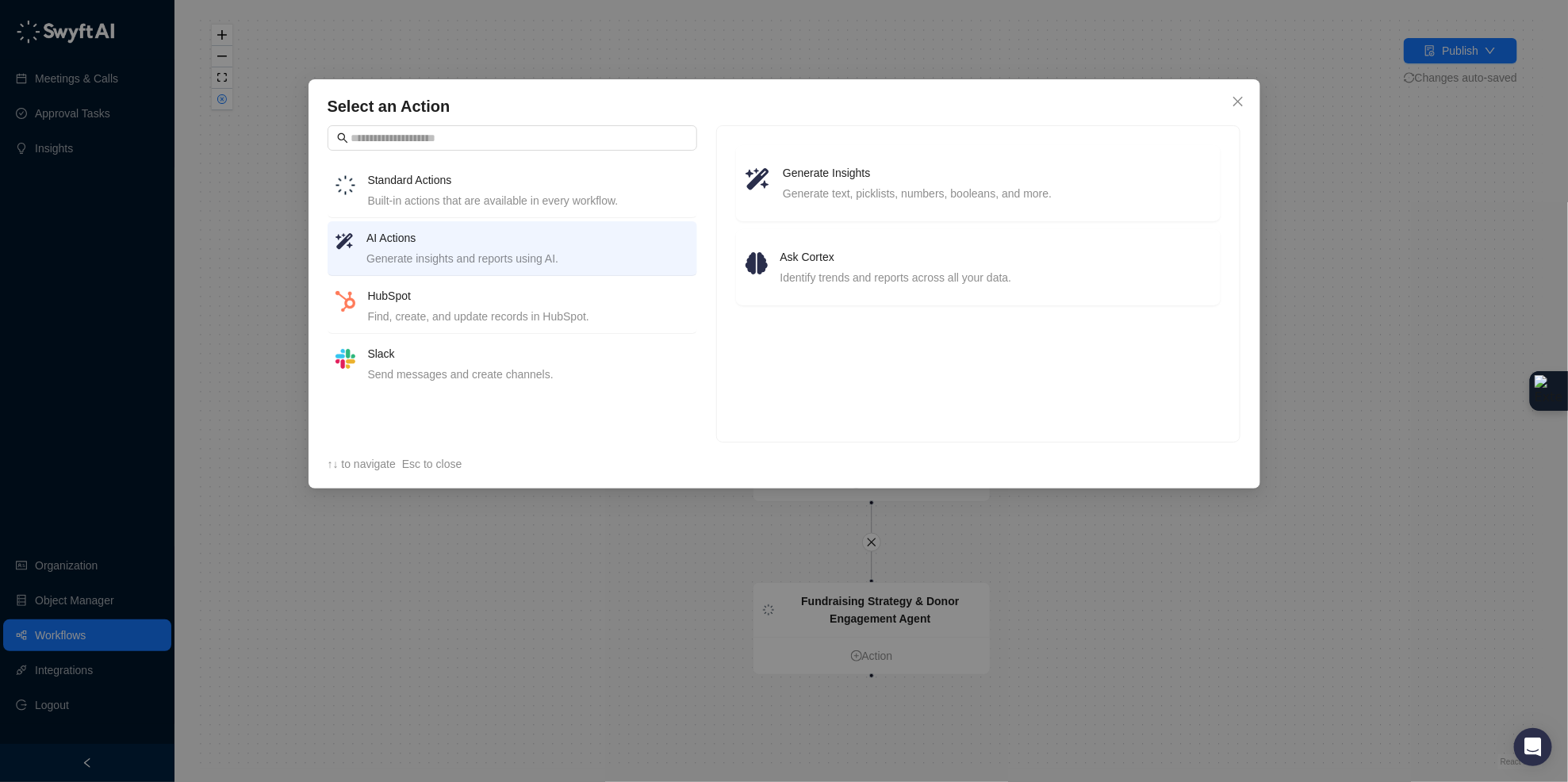
click at [1136, 574] on div "Select an Action Standard Actions Built-in actions that are available in every …" at bounding box center [784, 391] width 1568 height 782
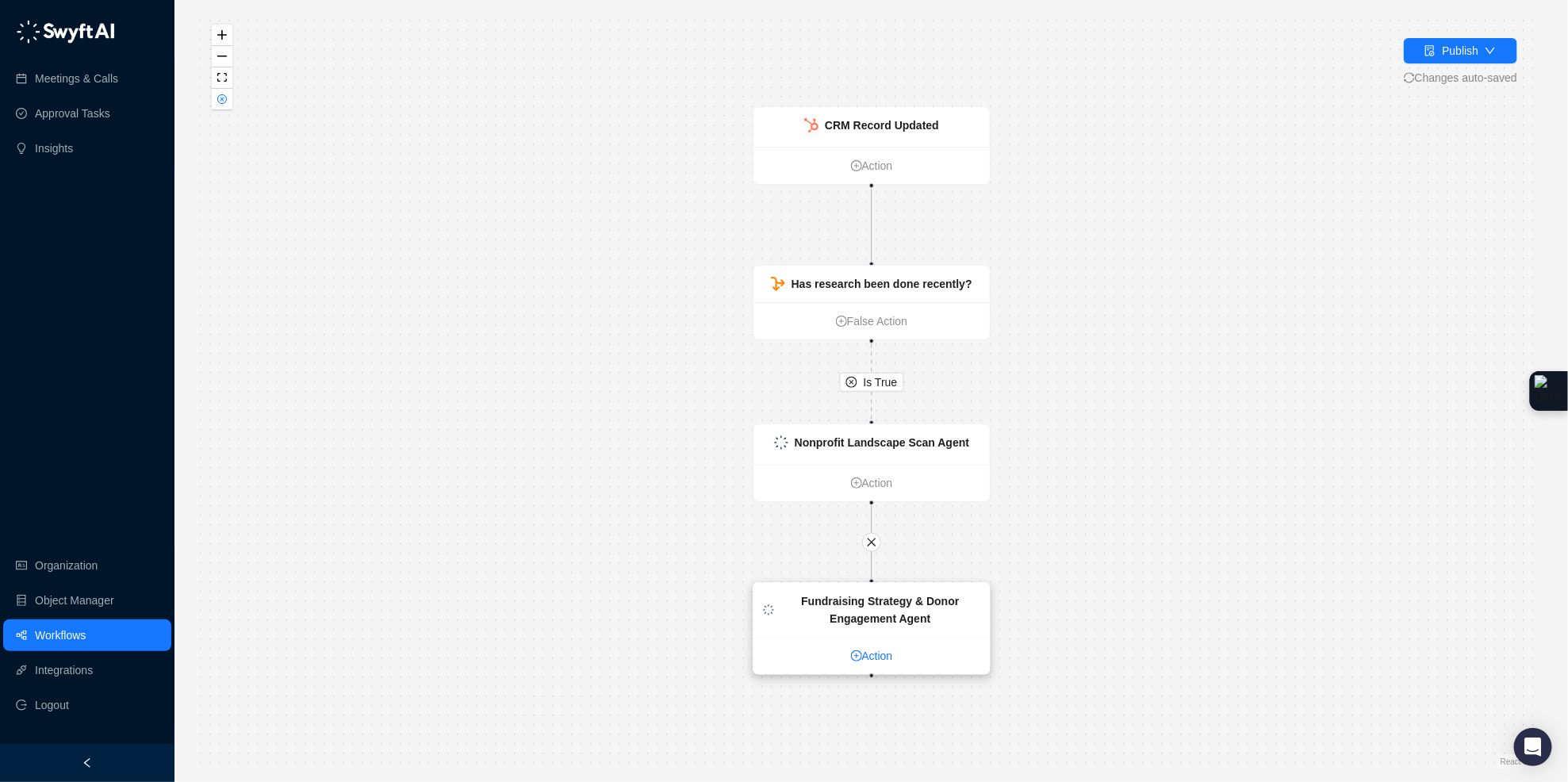
click at [872, 653] on link "Action" at bounding box center [871, 656] width 236 height 17
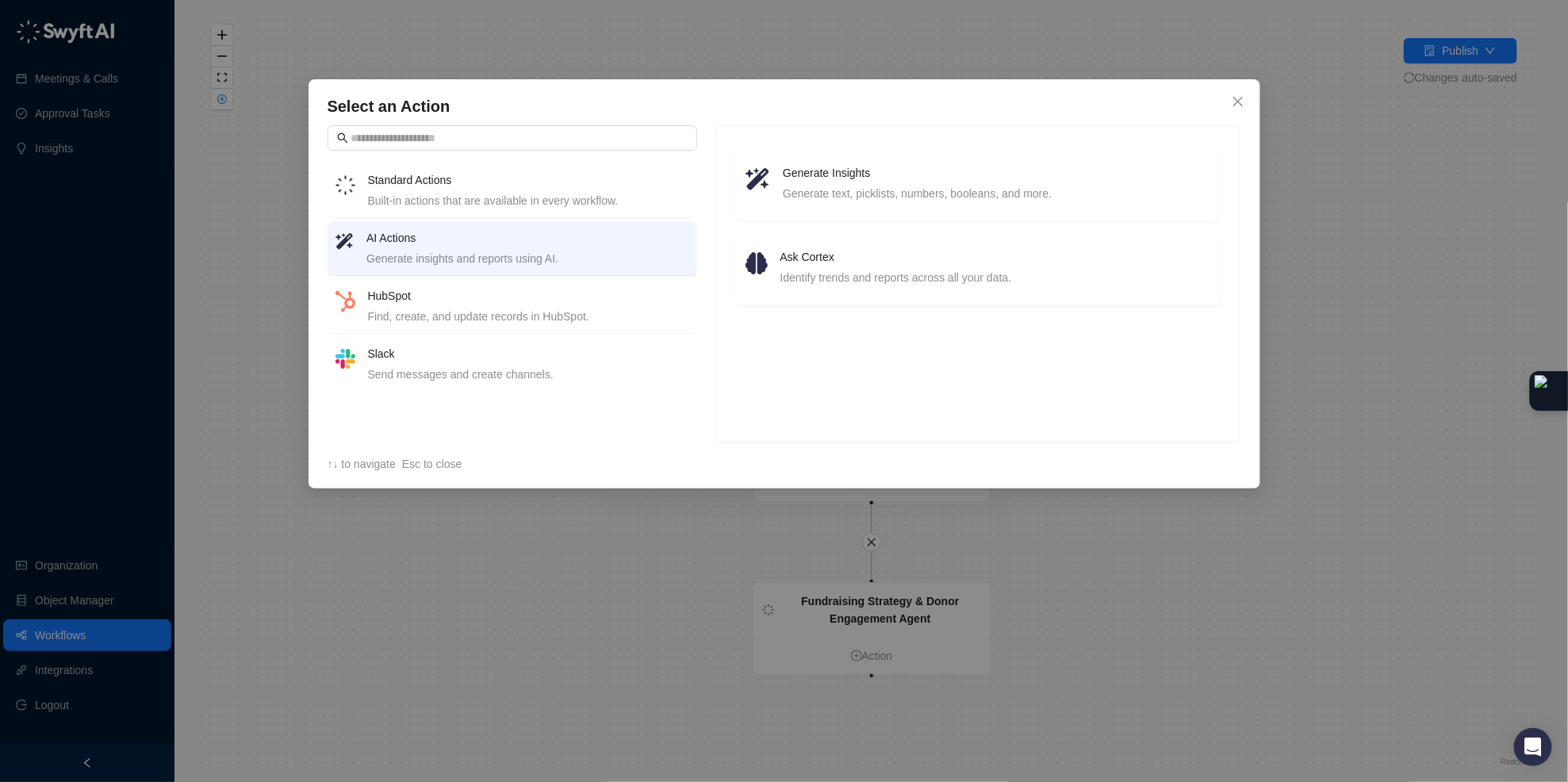
click at [428, 308] on div "Find, create, and update records in HubSpot." at bounding box center [528, 316] width 322 height 17
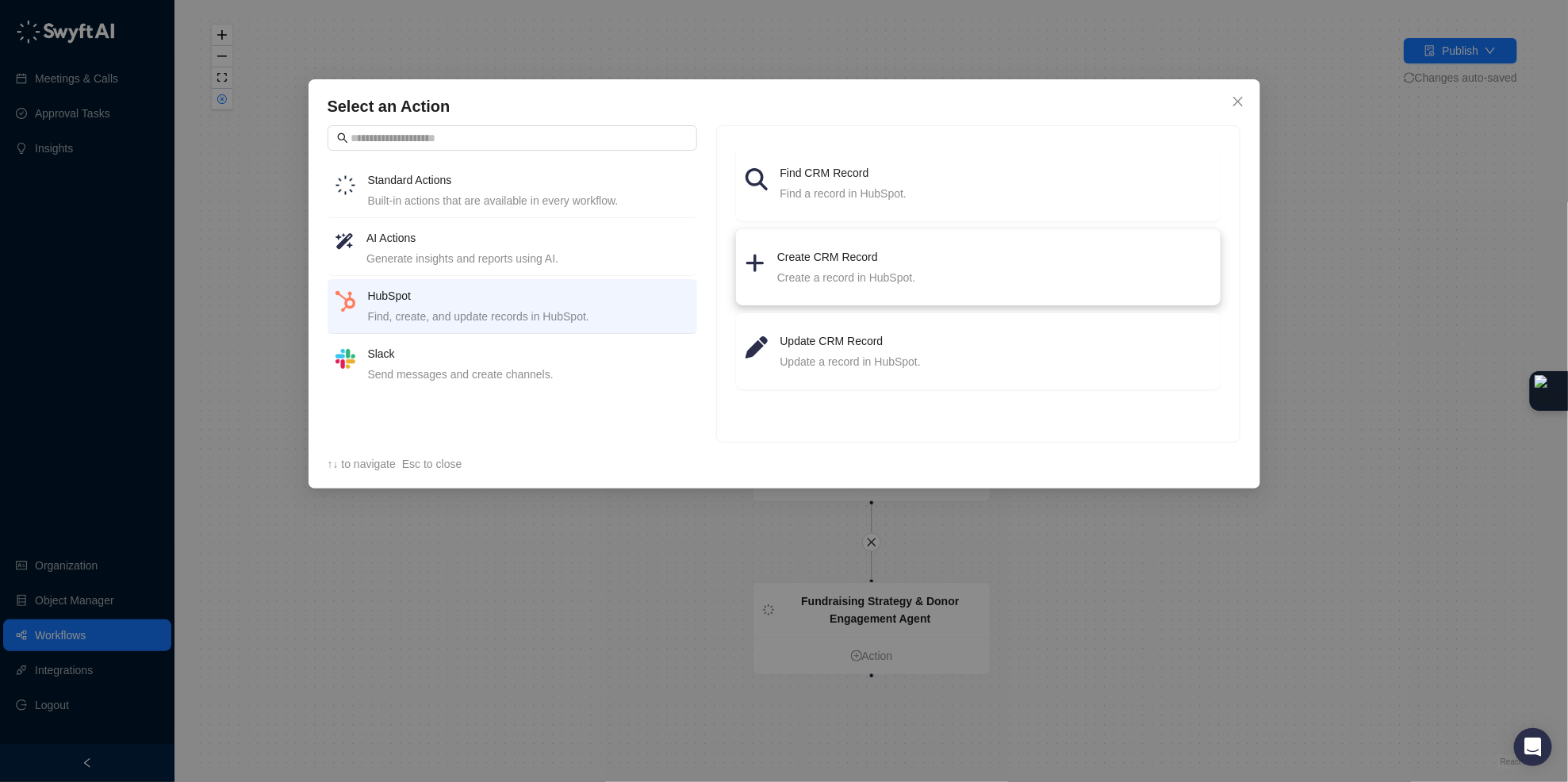
click at [915, 282] on div "Create a record in HubSpot." at bounding box center [993, 278] width 434 height 17
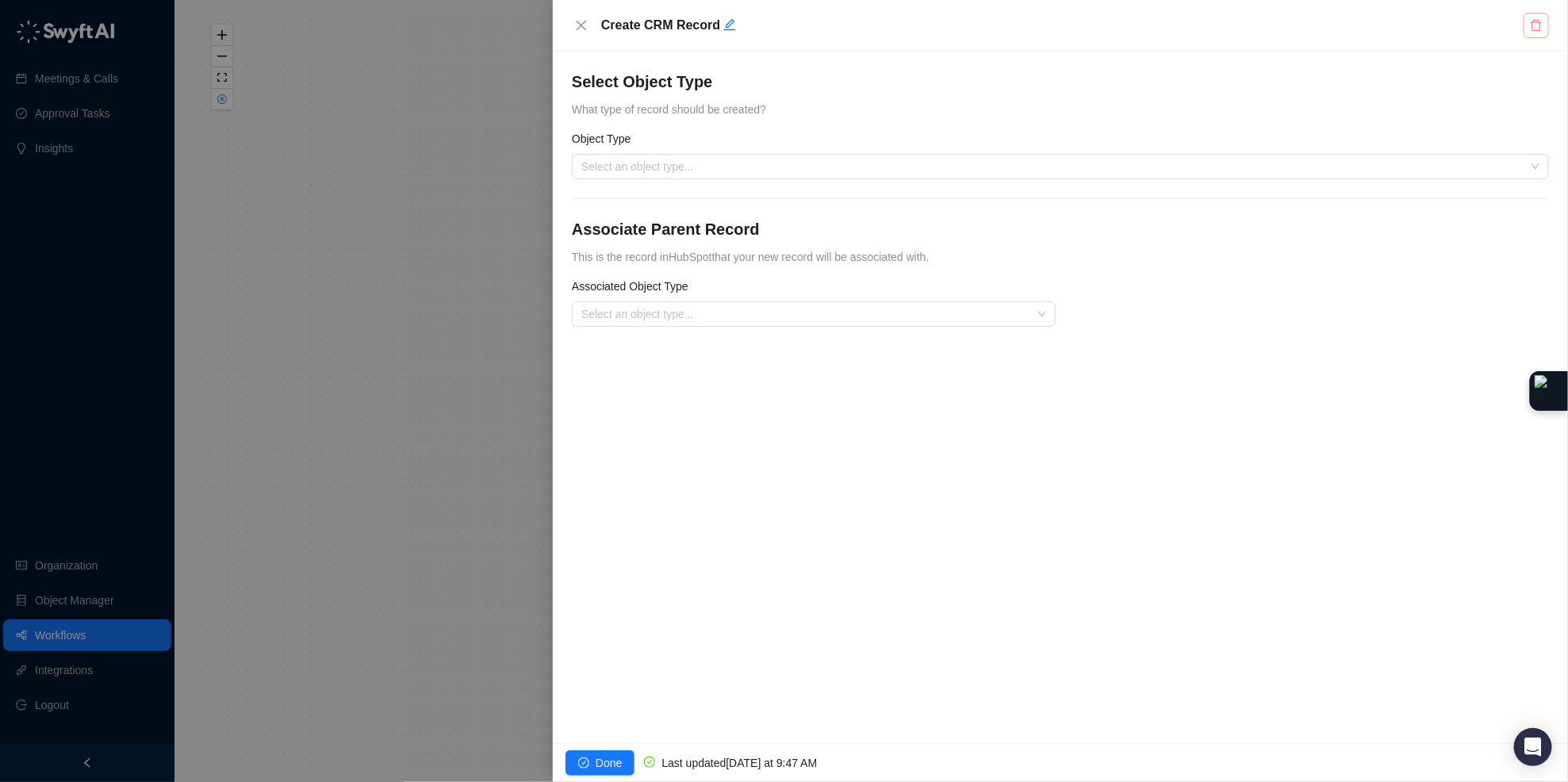
click at [1532, 27] on icon "delete" at bounding box center [1535, 25] width 11 height 11
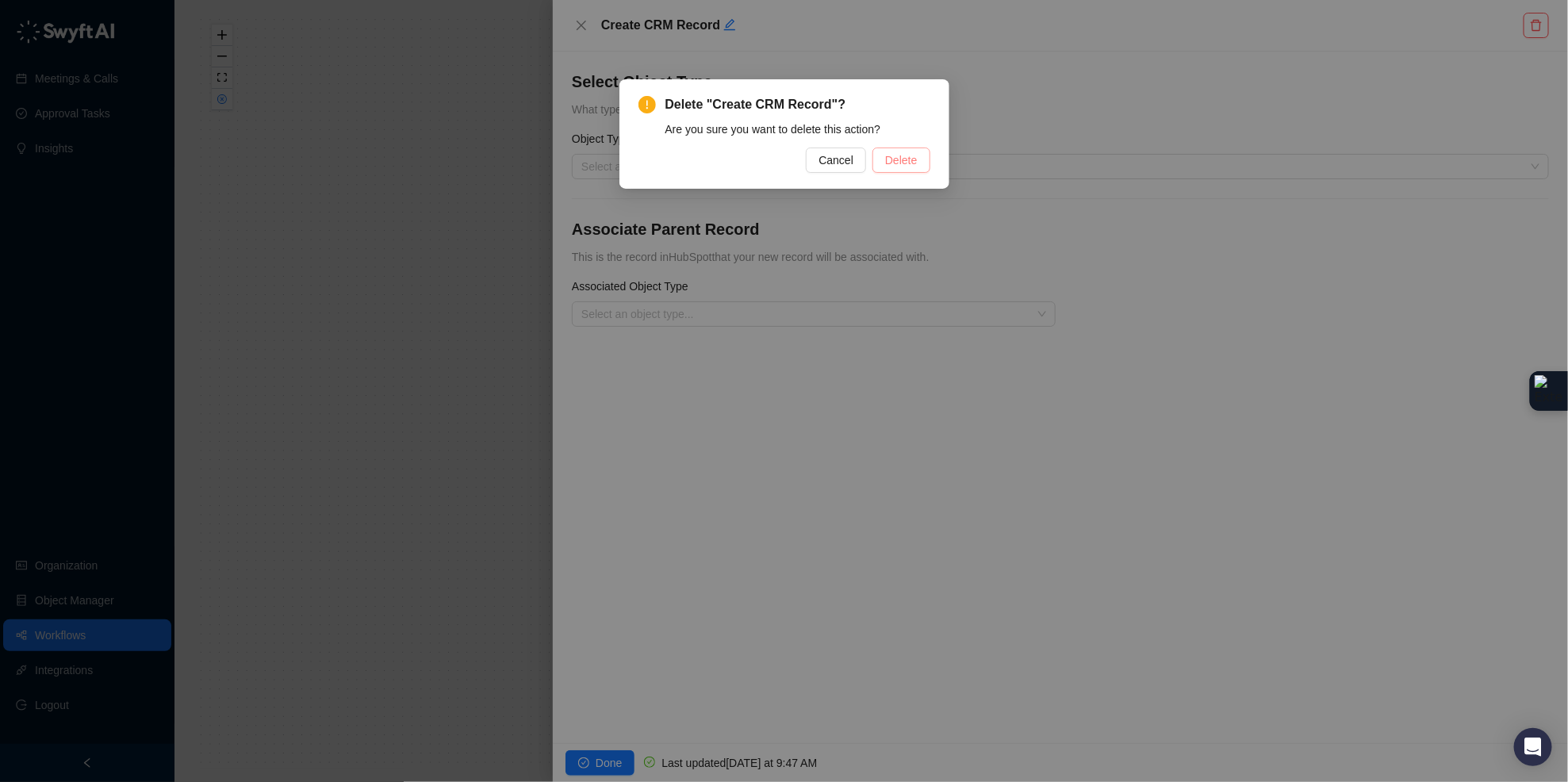
click at [920, 161] on button "Delete" at bounding box center [901, 160] width 57 height 25
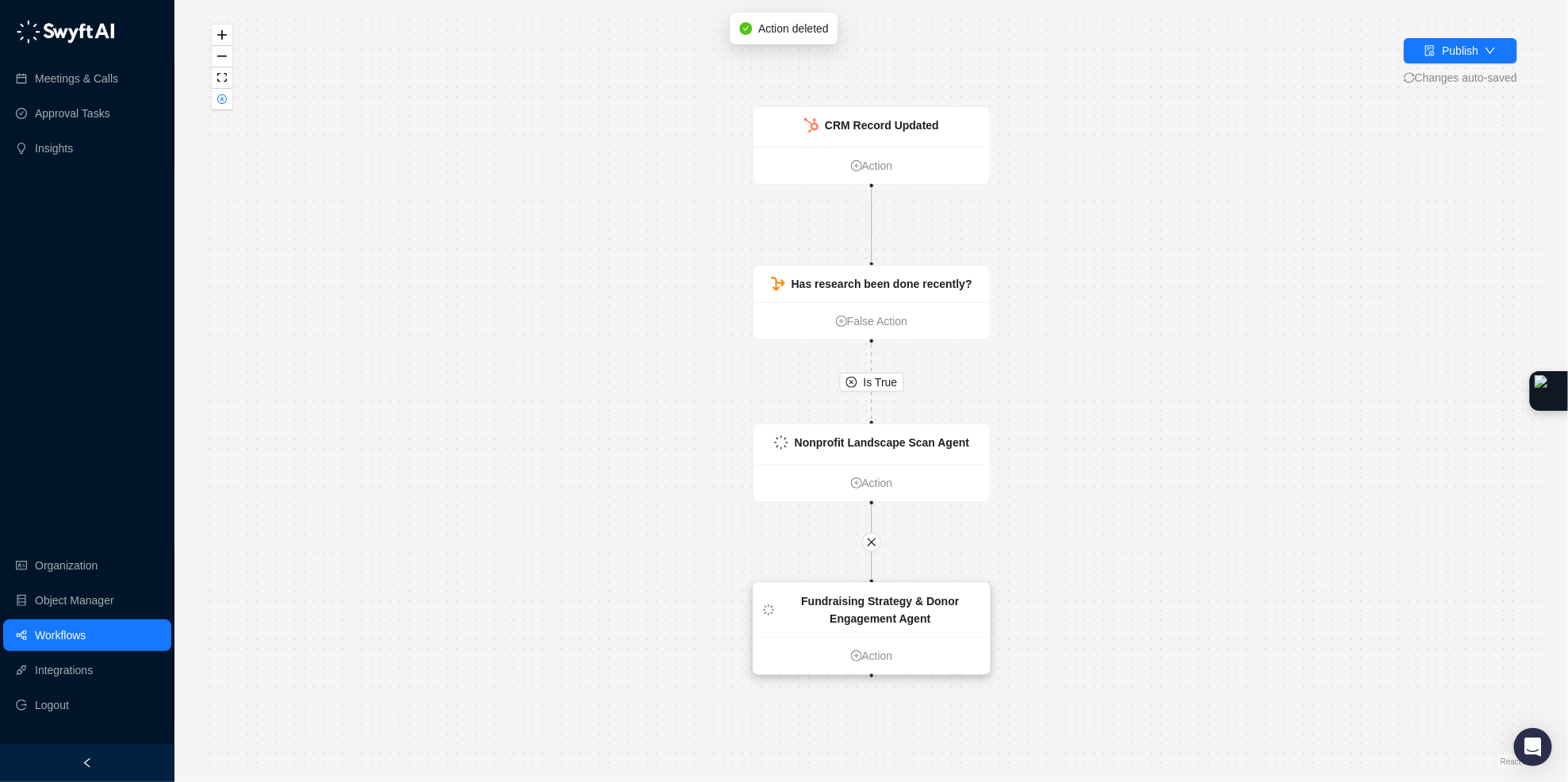
click at [929, 619] on strong "Fundraising Strategy & Donor Engagement Agent" at bounding box center [879, 610] width 158 height 30
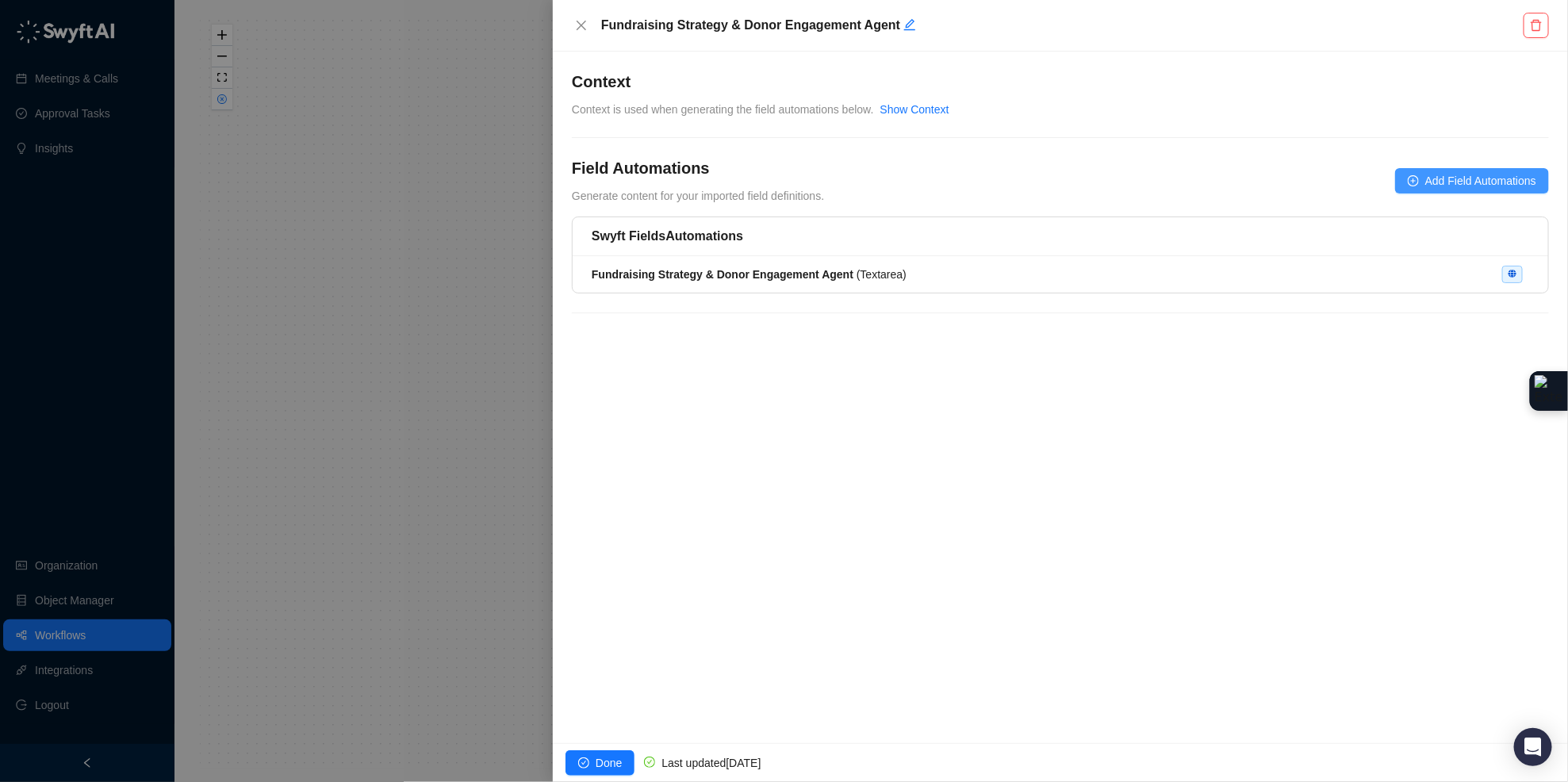
click at [1459, 177] on span "Add Field Automations" at bounding box center [1480, 181] width 111 height 17
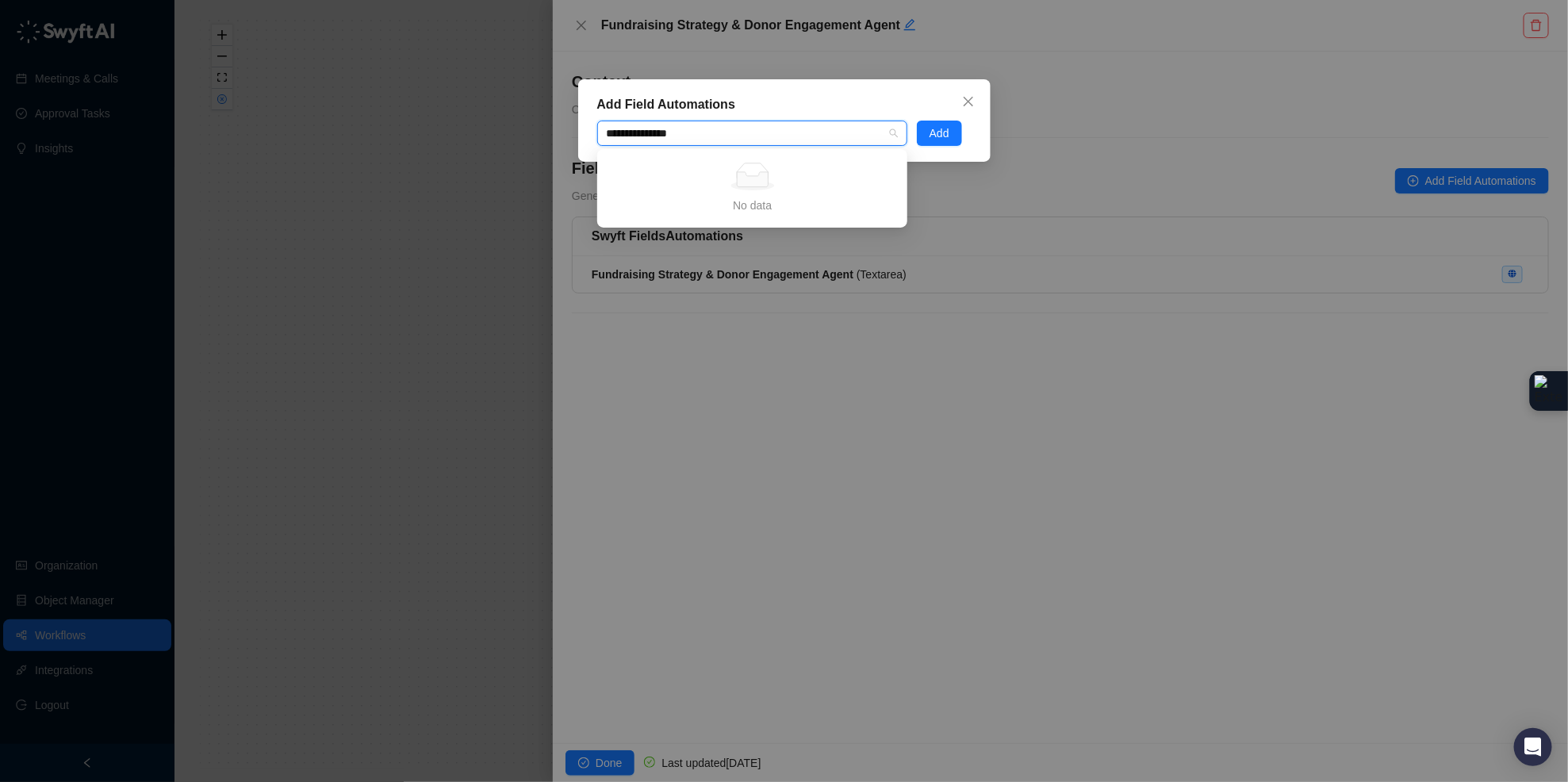
type input "**********"
click at [967, 97] on icon "close" at bounding box center [968, 101] width 13 height 13
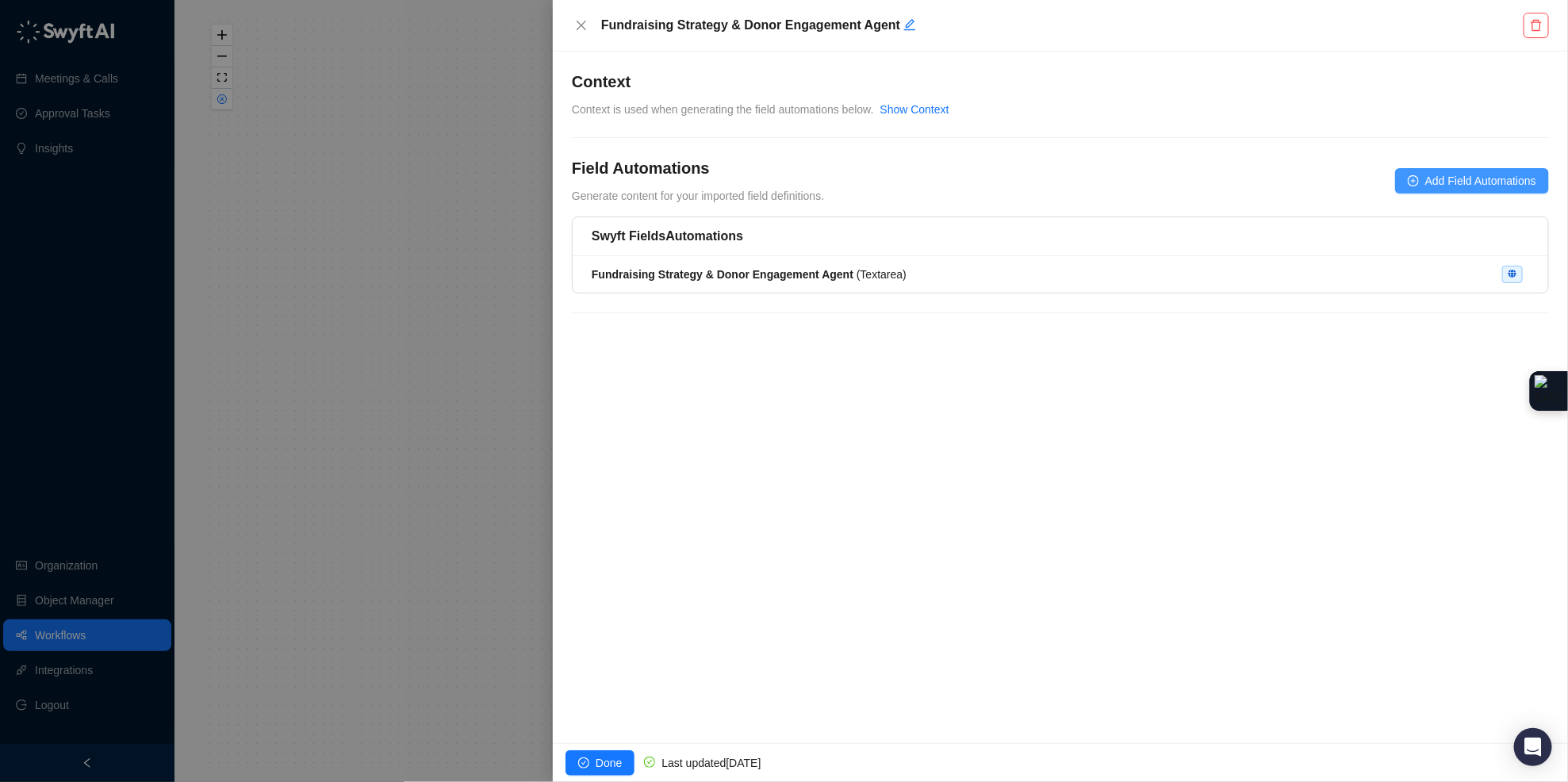
click at [1443, 183] on span "Add Field Automations" at bounding box center [1480, 181] width 111 height 17
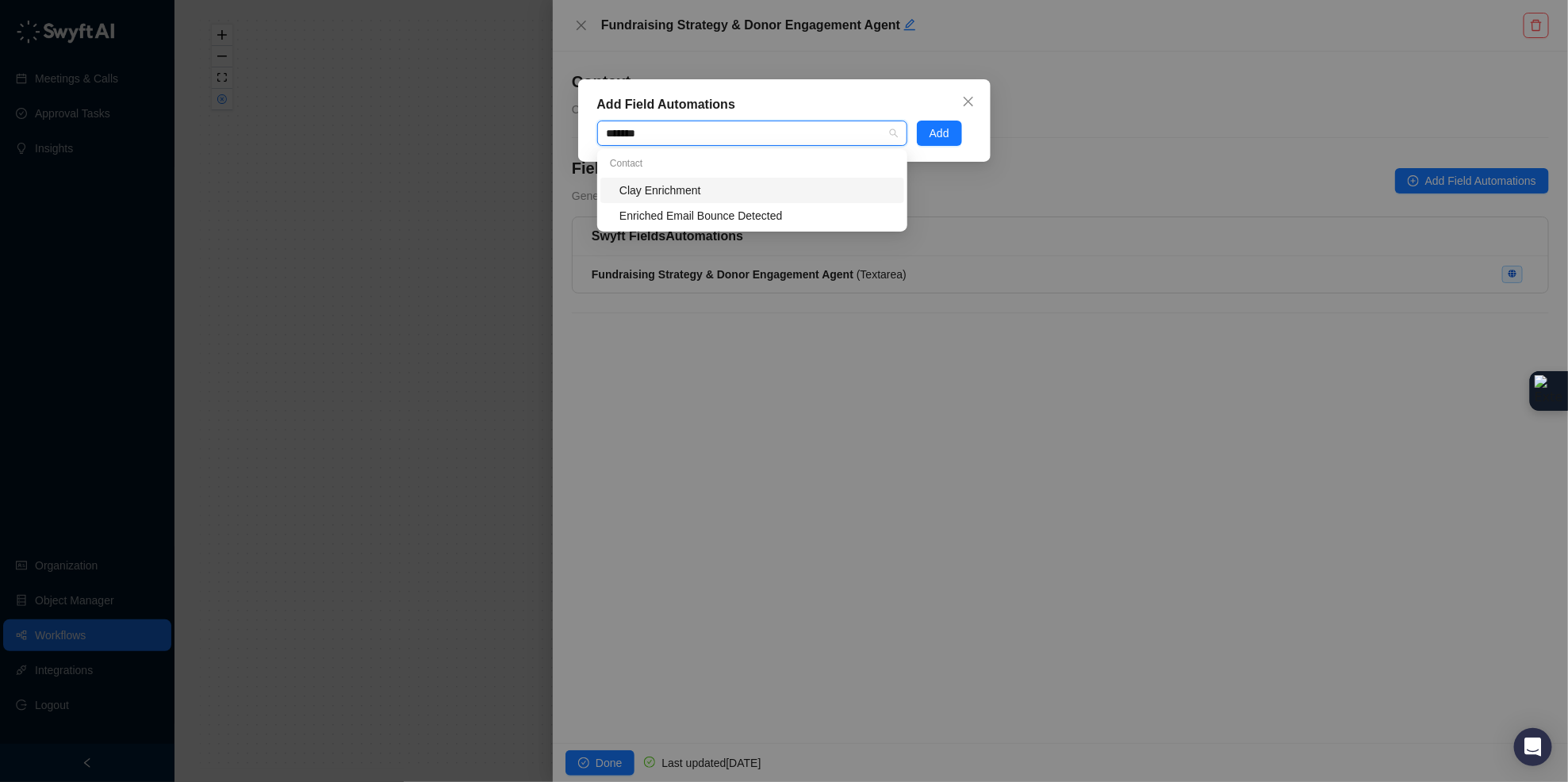
type input "********"
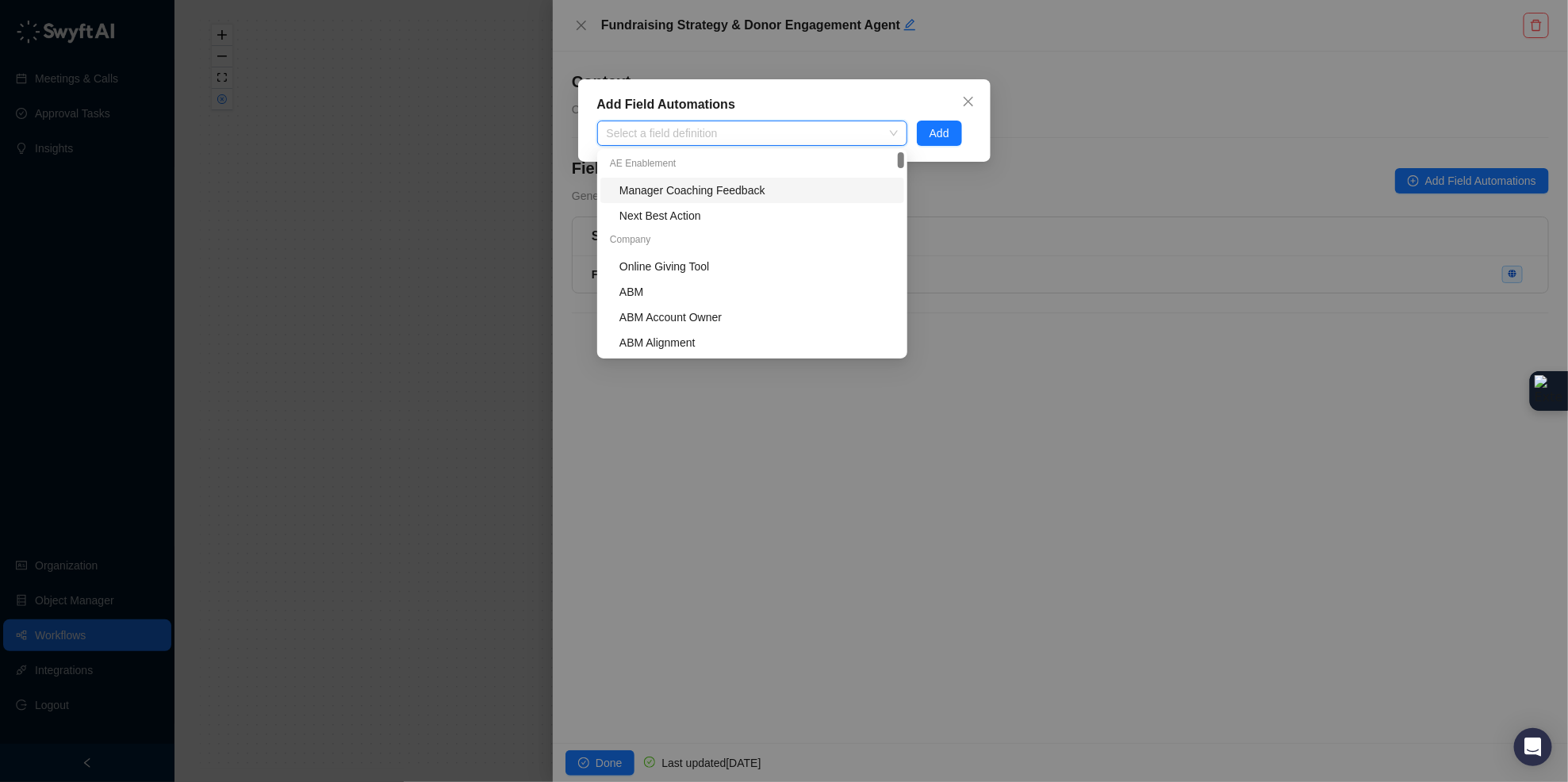
drag, startPoint x: 1274, startPoint y: 128, endPoint x: 1078, endPoint y: 146, distance: 196.8
click at [1272, 128] on div "Add Field Automations Select a field definition Add" at bounding box center [784, 391] width 1568 height 782
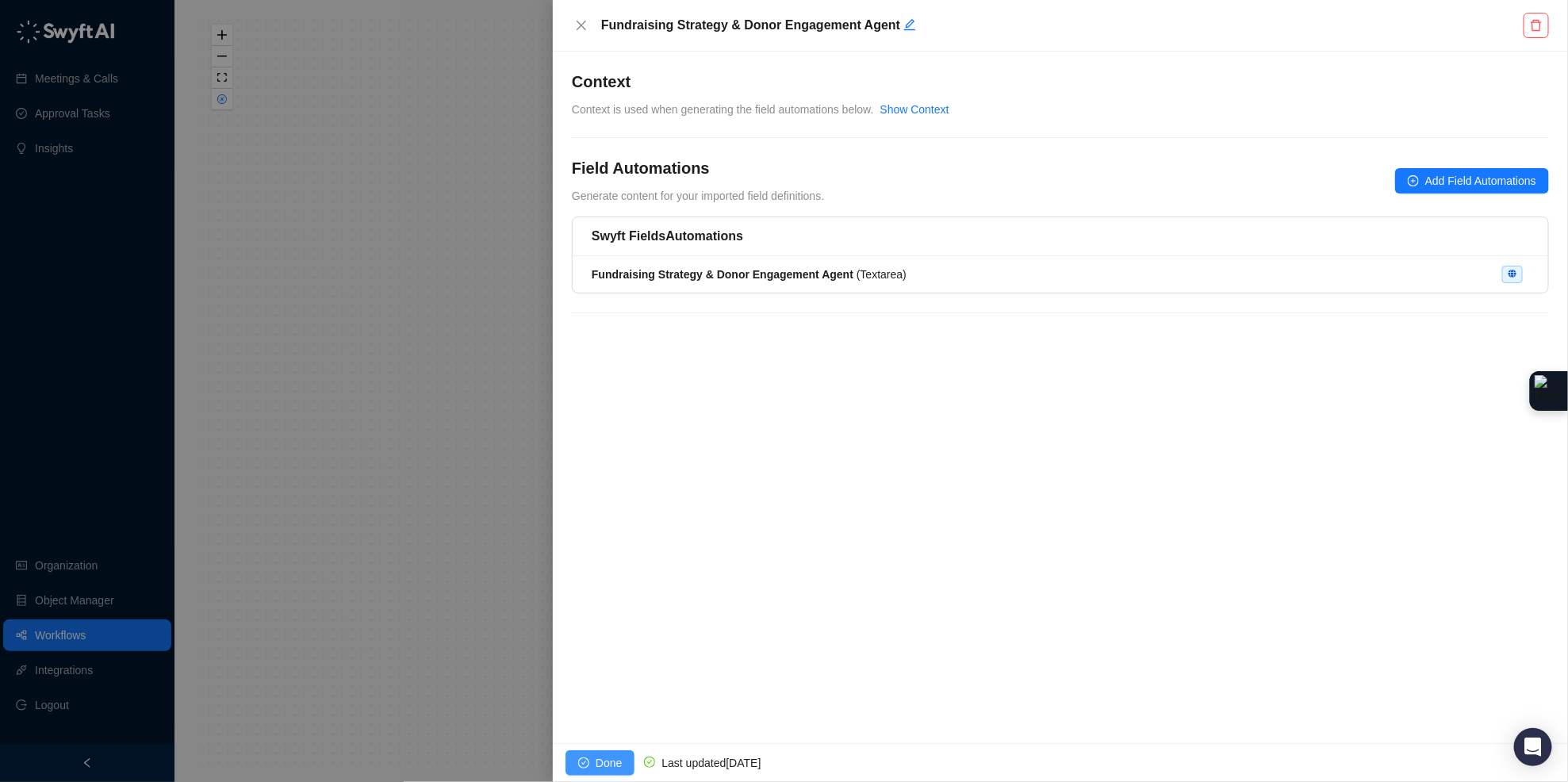
click at [603, 766] on span "Done" at bounding box center [609, 763] width 26 height 17
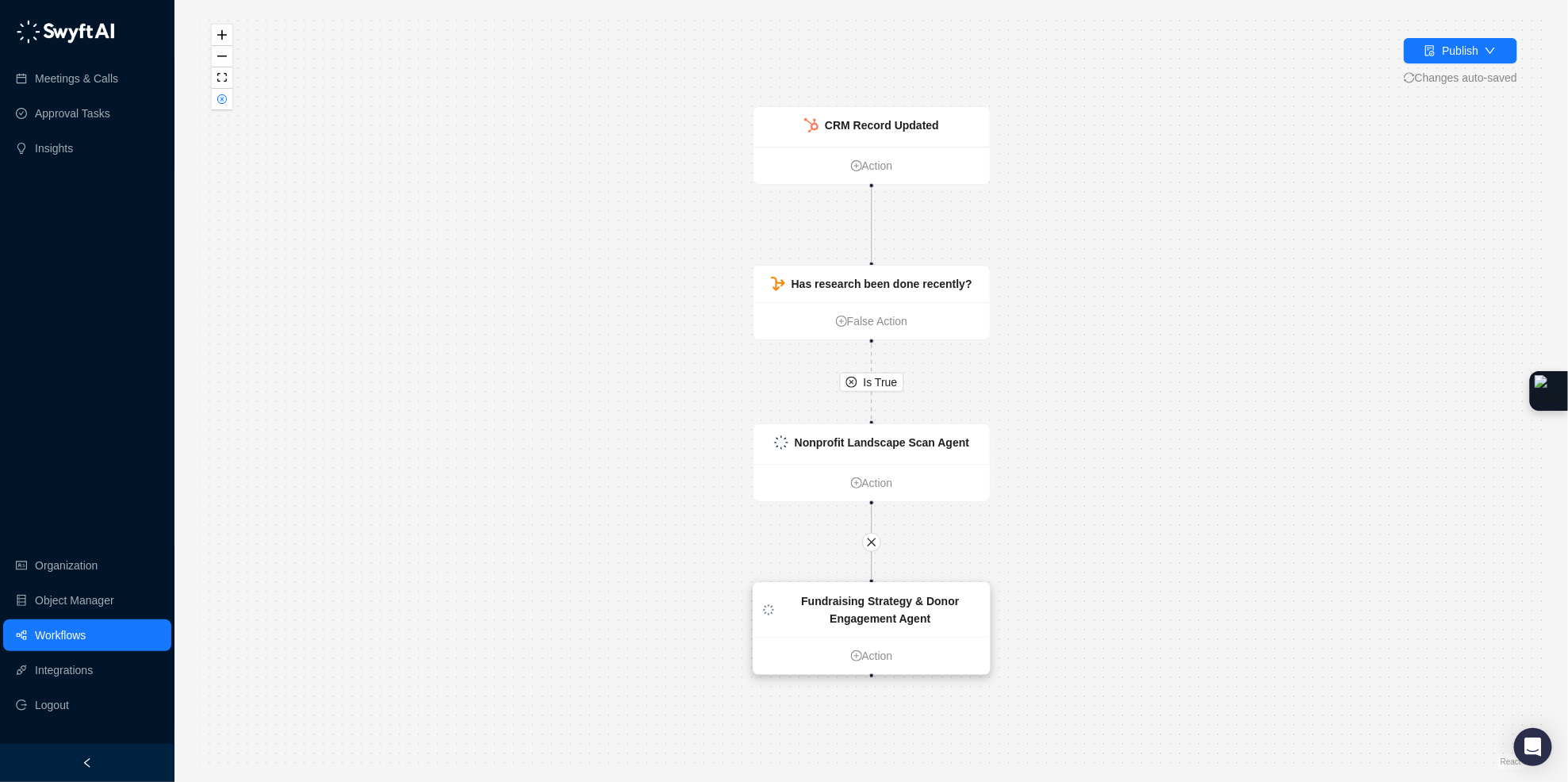
click at [934, 629] on div "Fundraising Strategy & Donor Engagement Agent" at bounding box center [871, 610] width 236 height 54
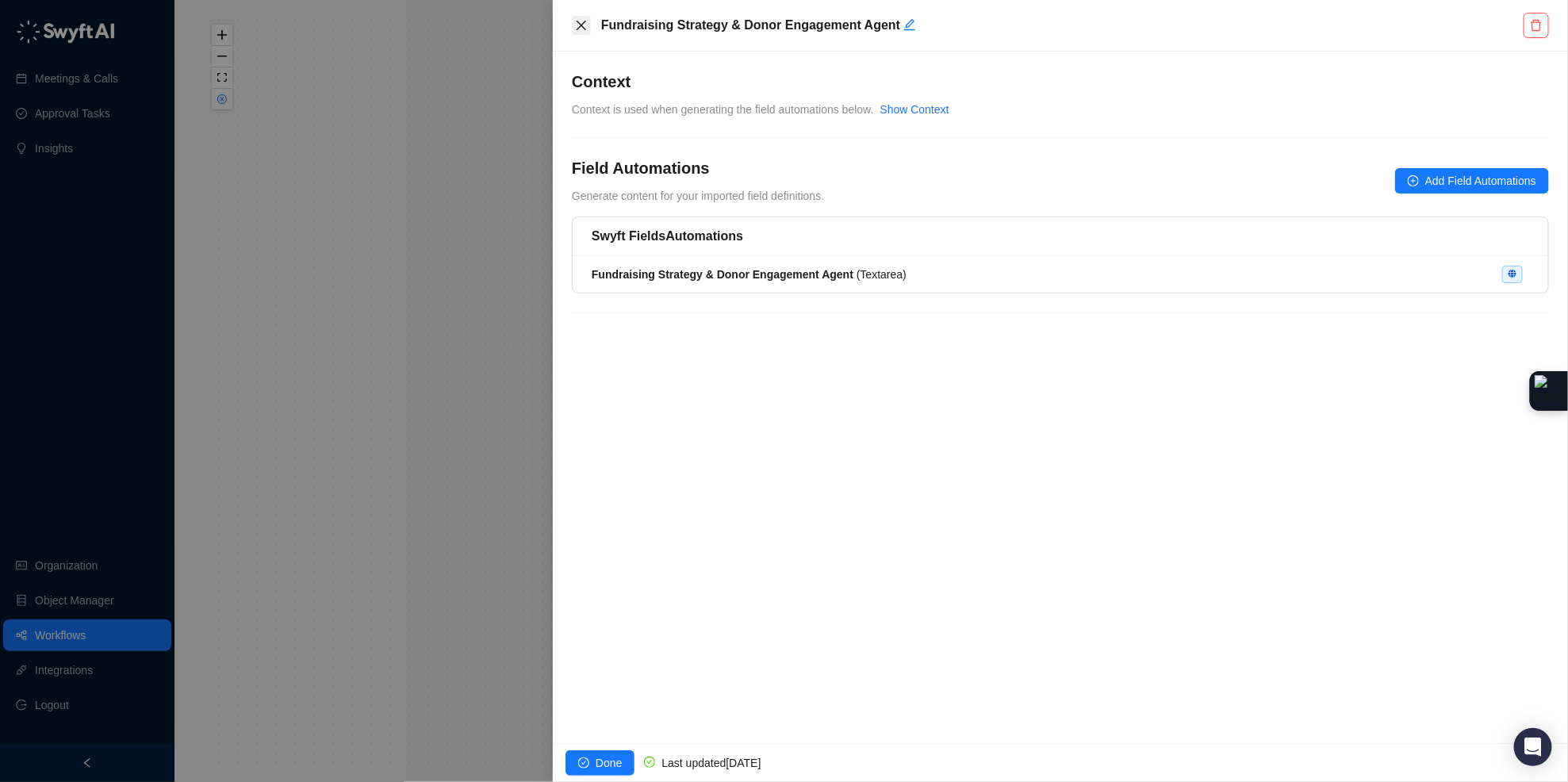
click at [576, 25] on icon "close" at bounding box center [581, 25] width 13 height 13
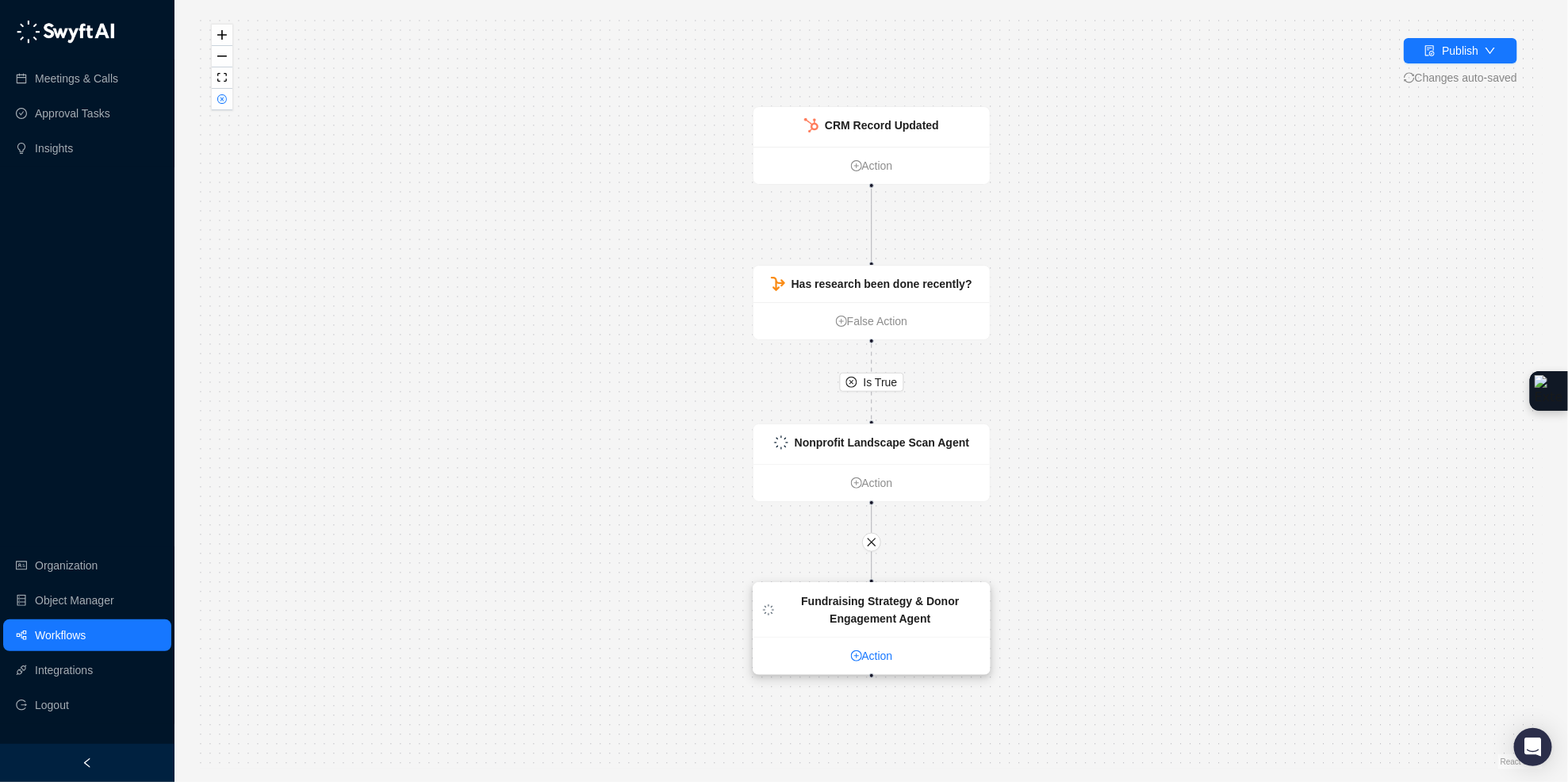
click at [903, 657] on link "Action" at bounding box center [871, 656] width 236 height 17
click at [886, 659] on link "Action" at bounding box center [871, 657] width 236 height 17
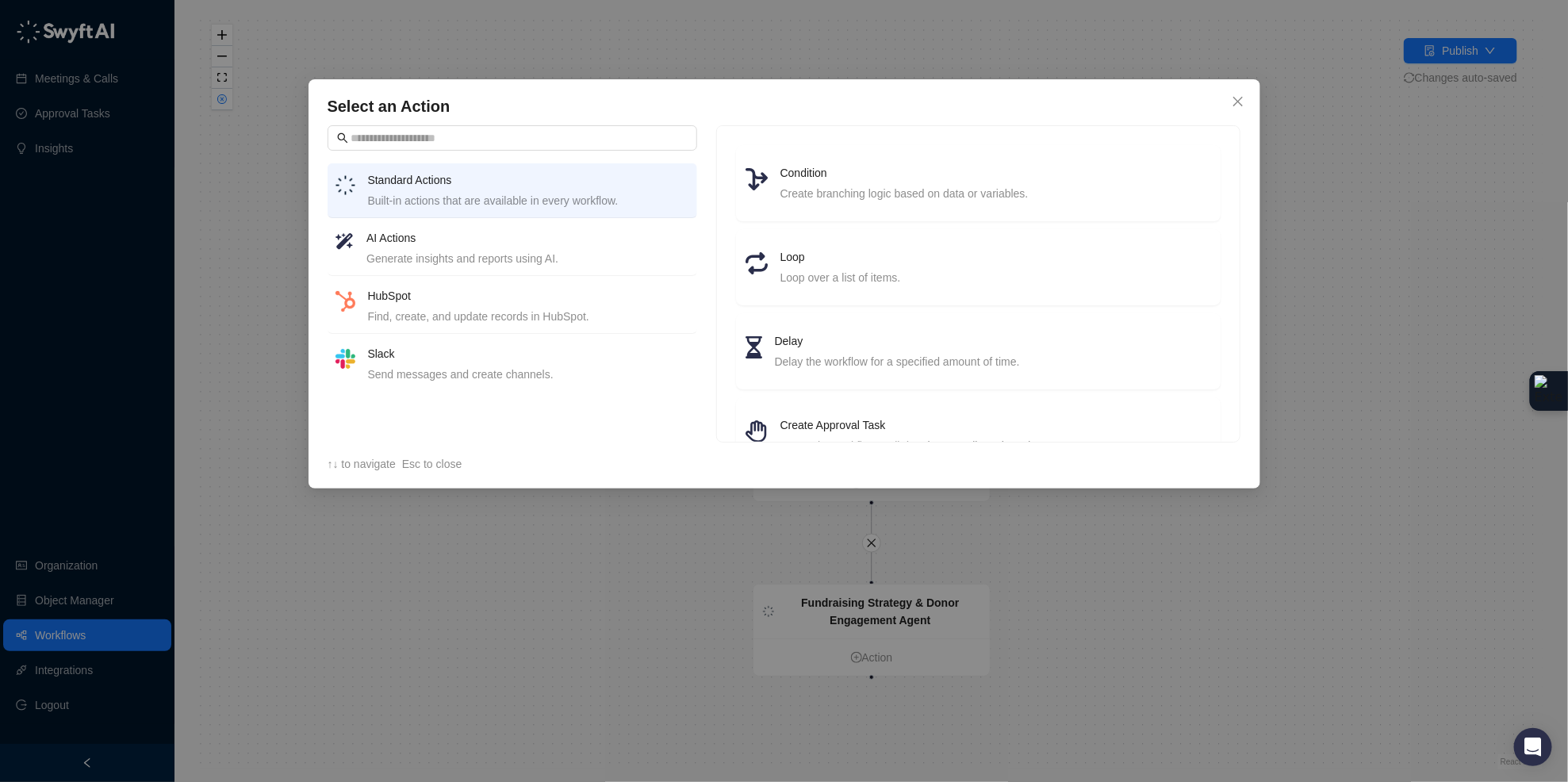
click at [500, 316] on div "Find, create, and update records in HubSpot." at bounding box center [528, 316] width 322 height 17
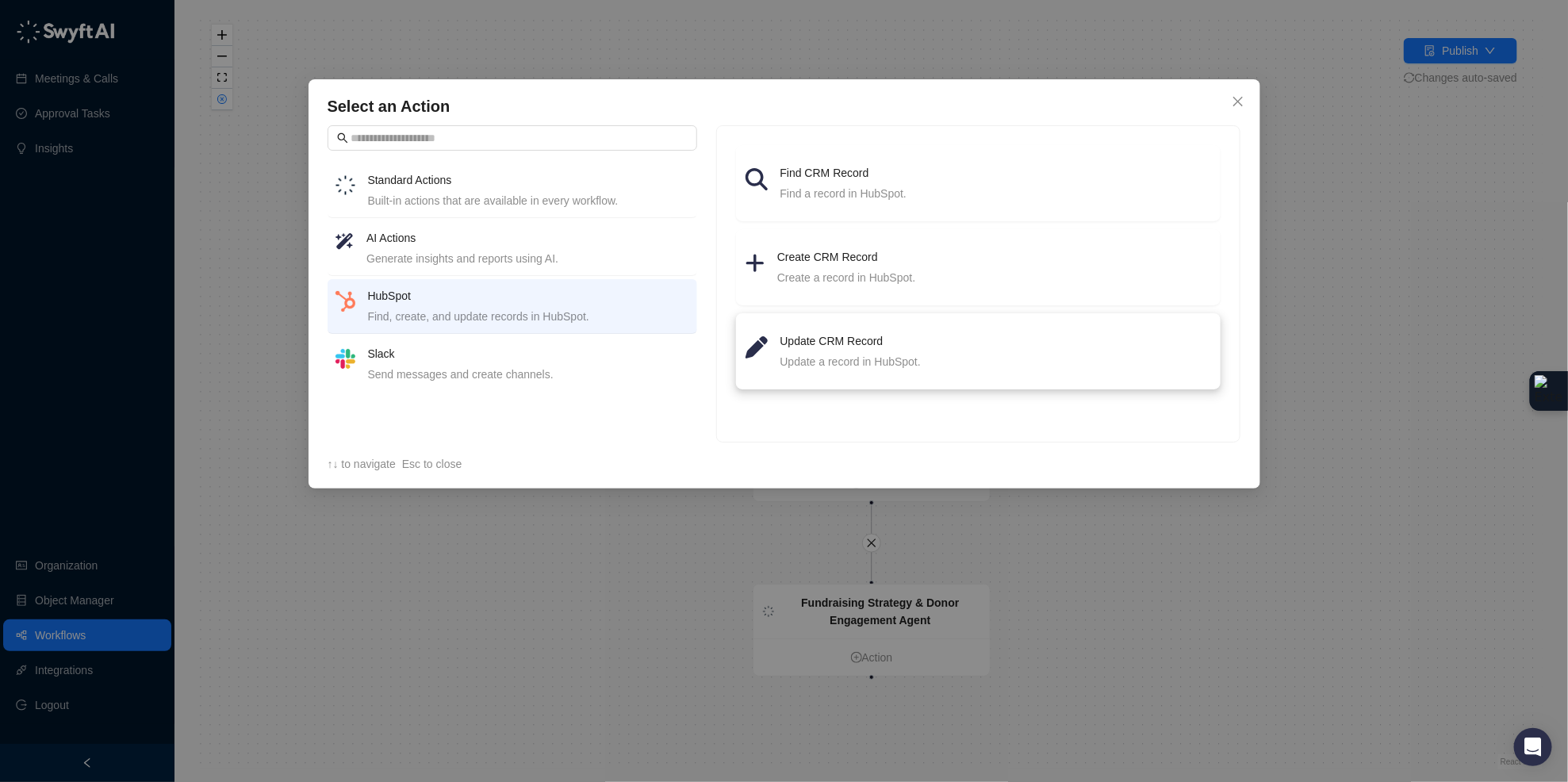
click at [901, 343] on h4 "Update CRM Record" at bounding box center [996, 341] width 431 height 17
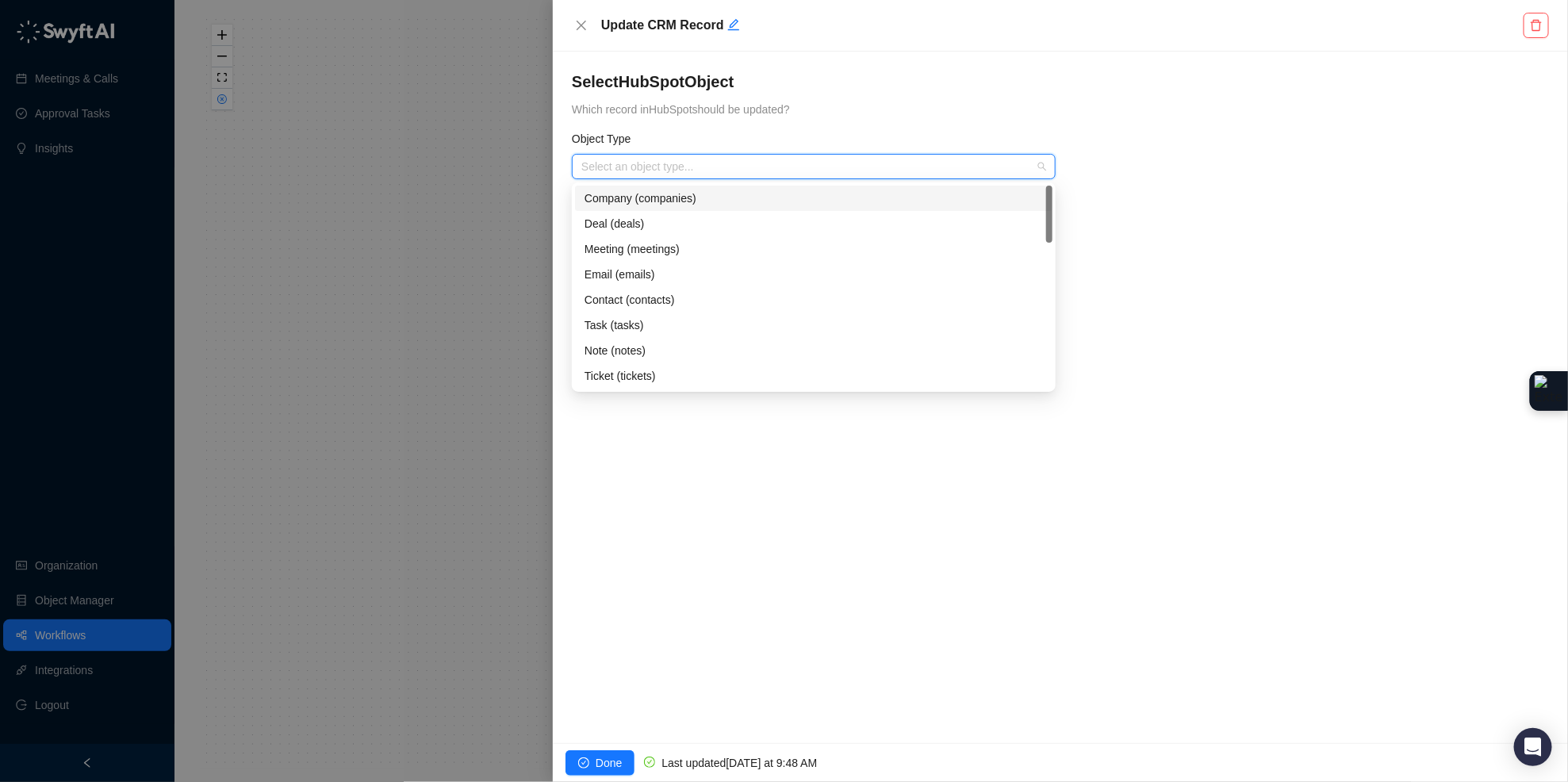
click at [707, 172] on input "search" at bounding box center [809, 166] width 455 height 24
click at [705, 196] on div "Company (companies)" at bounding box center [814, 198] width 459 height 17
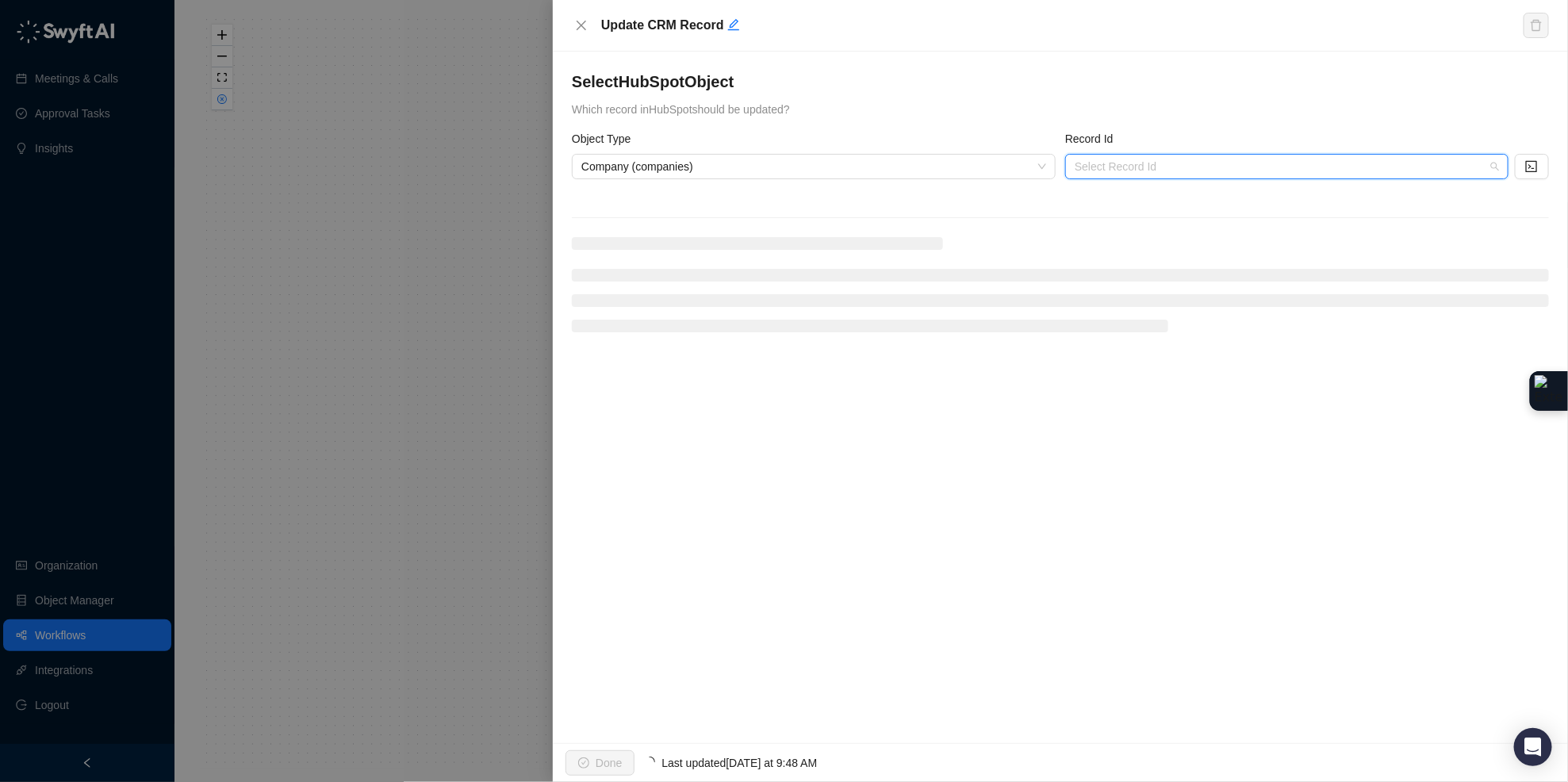
click at [1146, 166] on input "search" at bounding box center [1281, 166] width 415 height 24
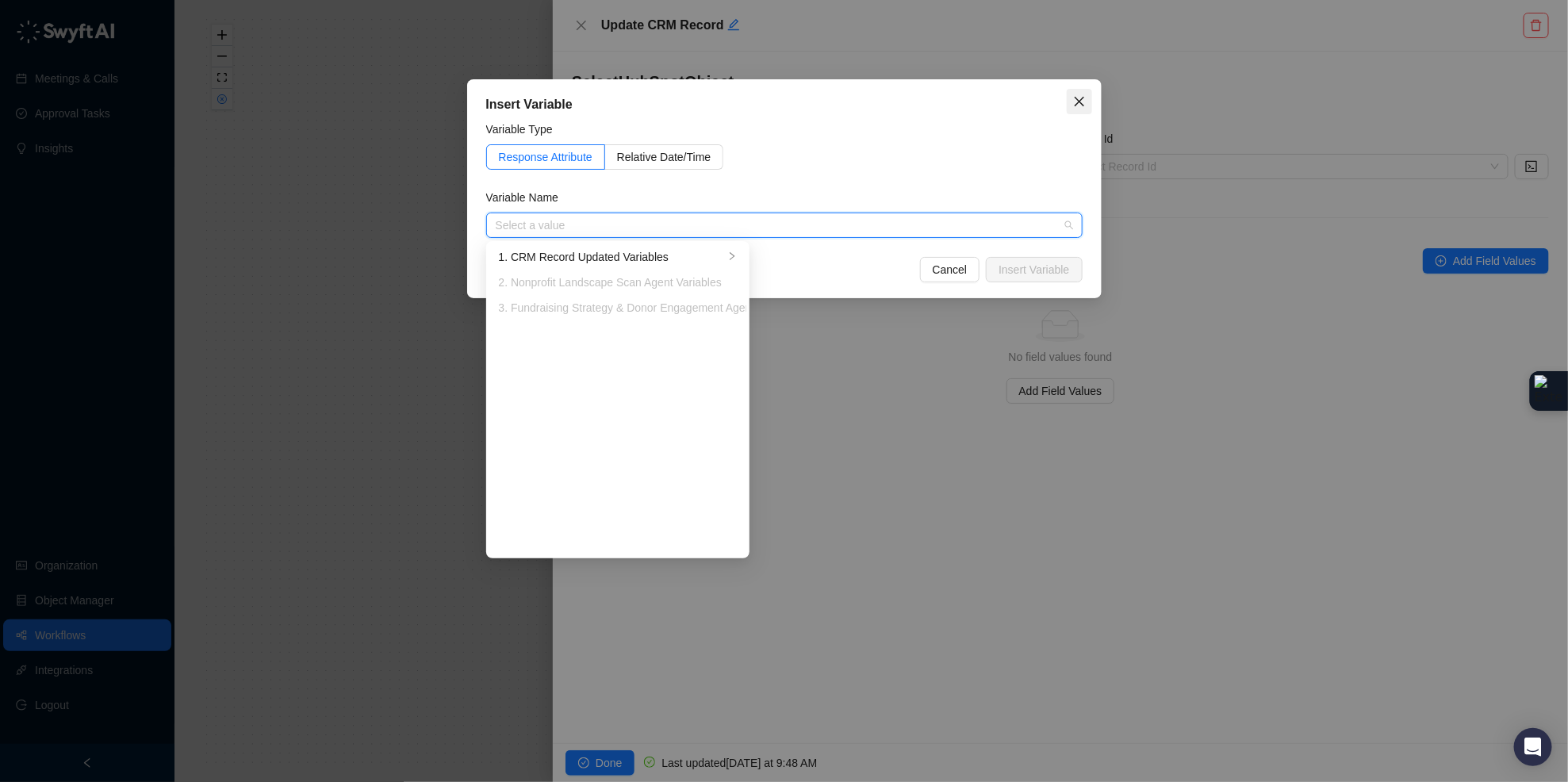
click at [1083, 102] on icon "close" at bounding box center [1079, 101] width 13 height 13
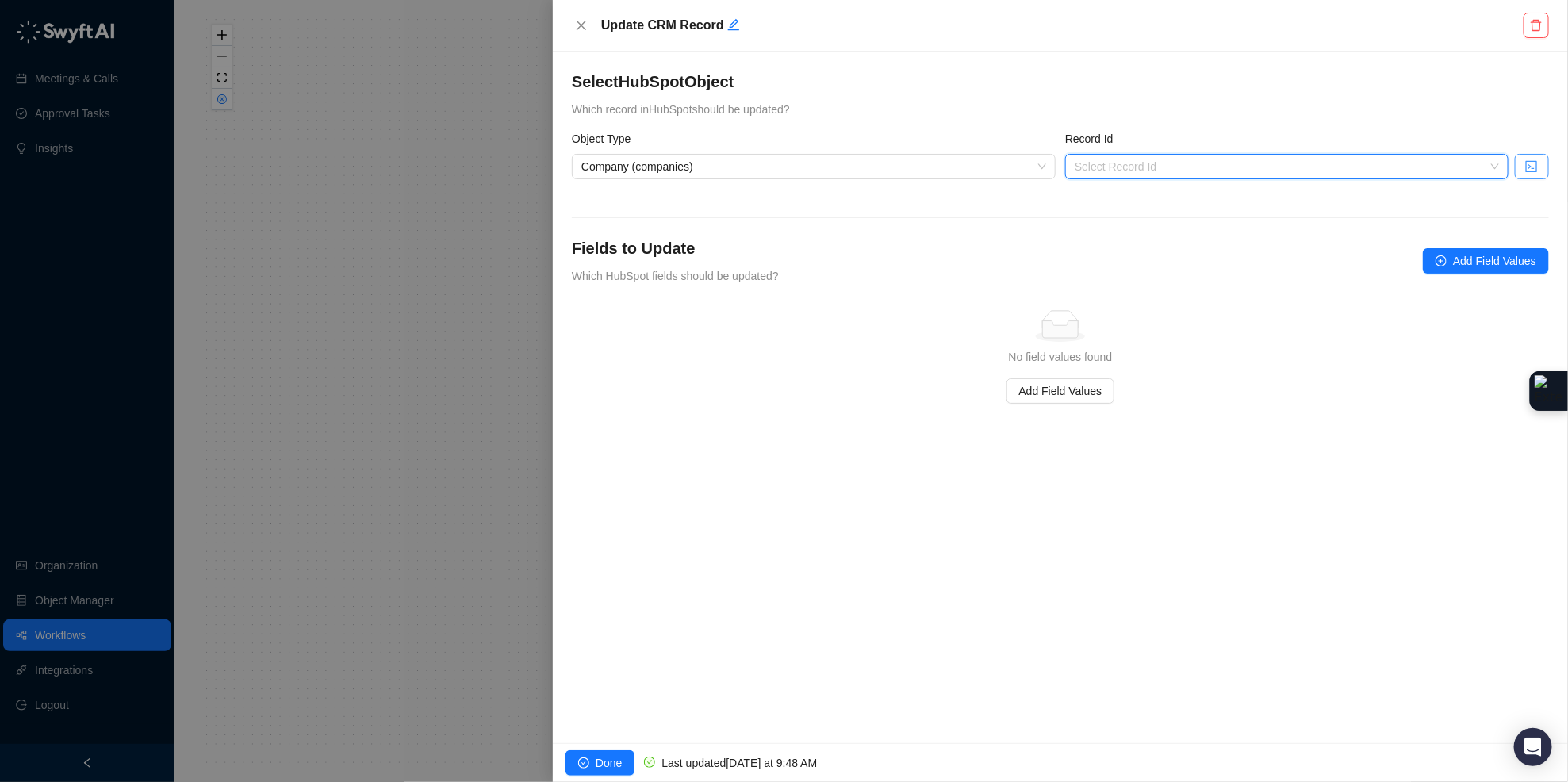
click at [1536, 165] on icon "code" at bounding box center [1531, 166] width 13 height 13
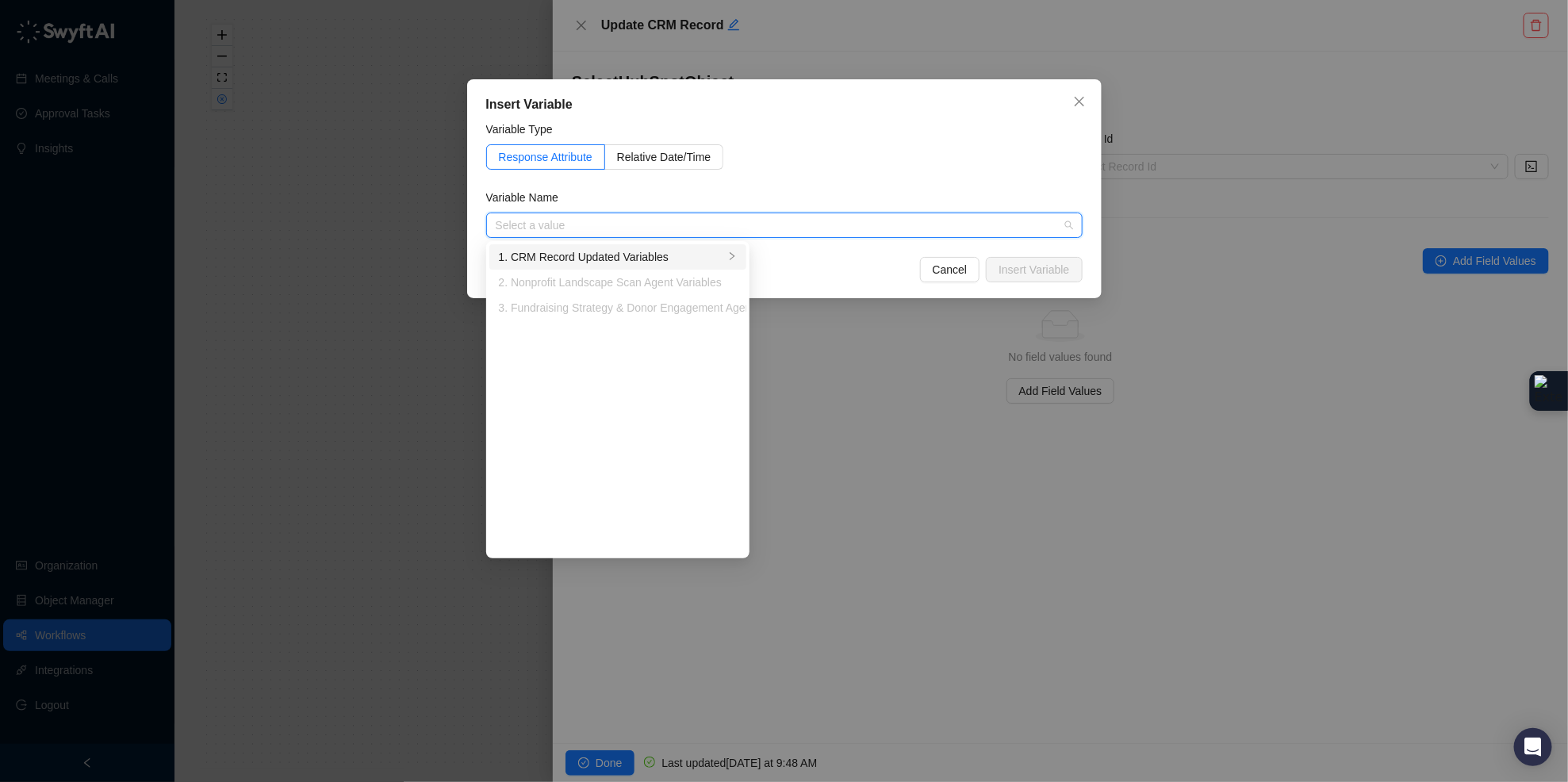
click at [722, 250] on div "1. CRM Record Updated Variables" at bounding box center [611, 257] width 225 height 17
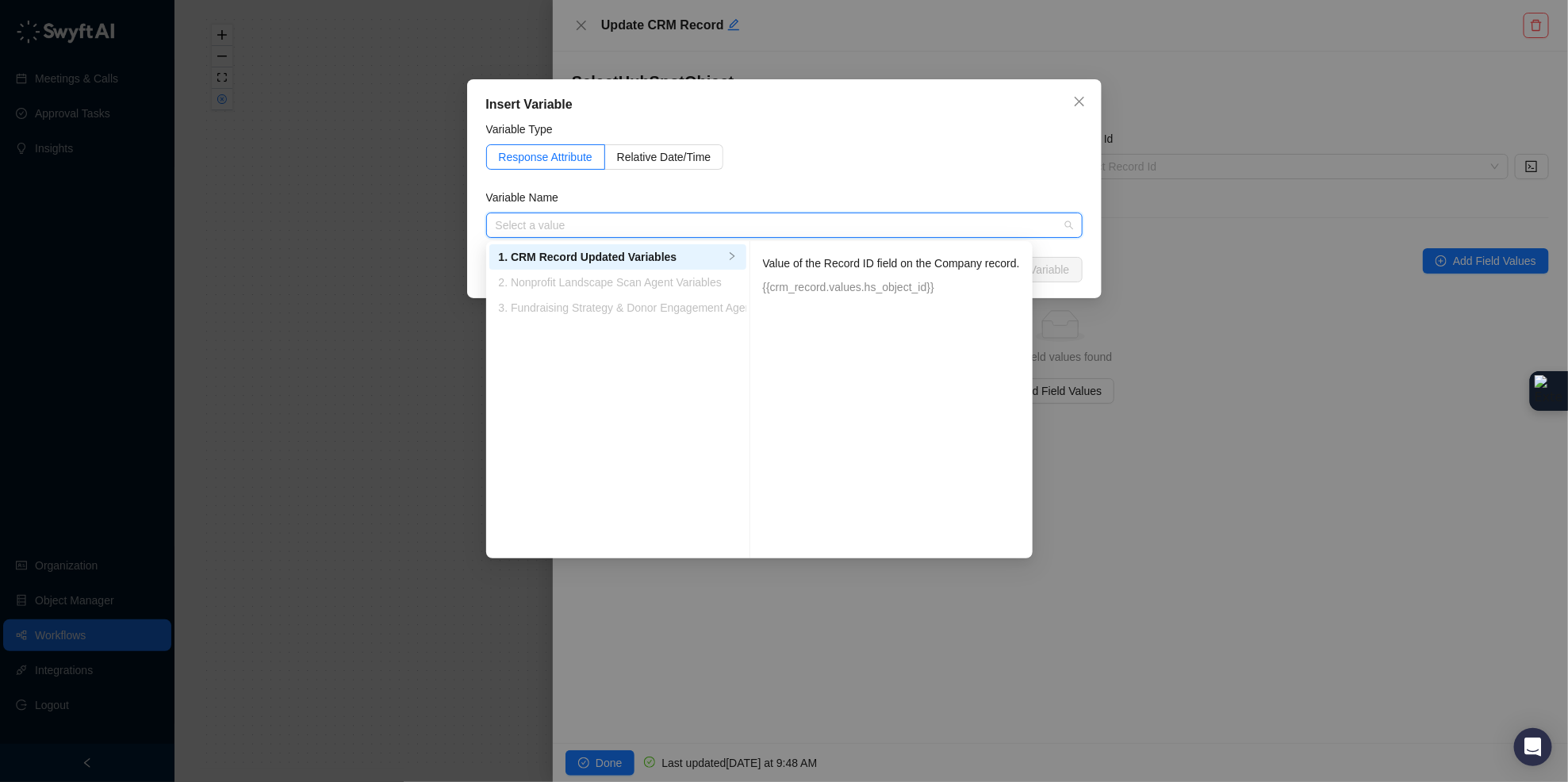
click at [853, 263] on p "Value of the Record ID field on the Company record." at bounding box center [891, 263] width 257 height 17
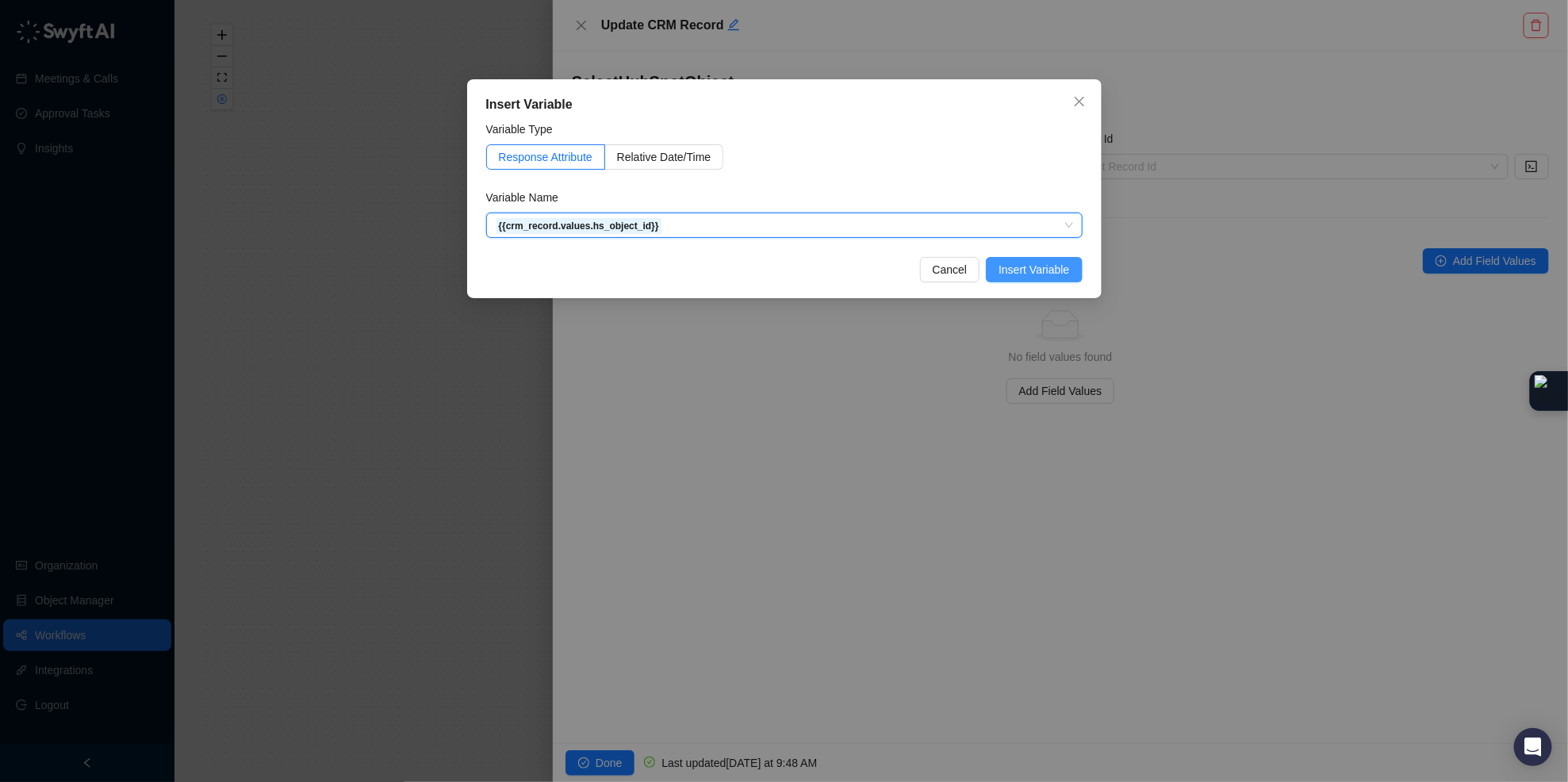
click at [1040, 261] on span "Insert Variable" at bounding box center [1034, 270] width 71 height 17
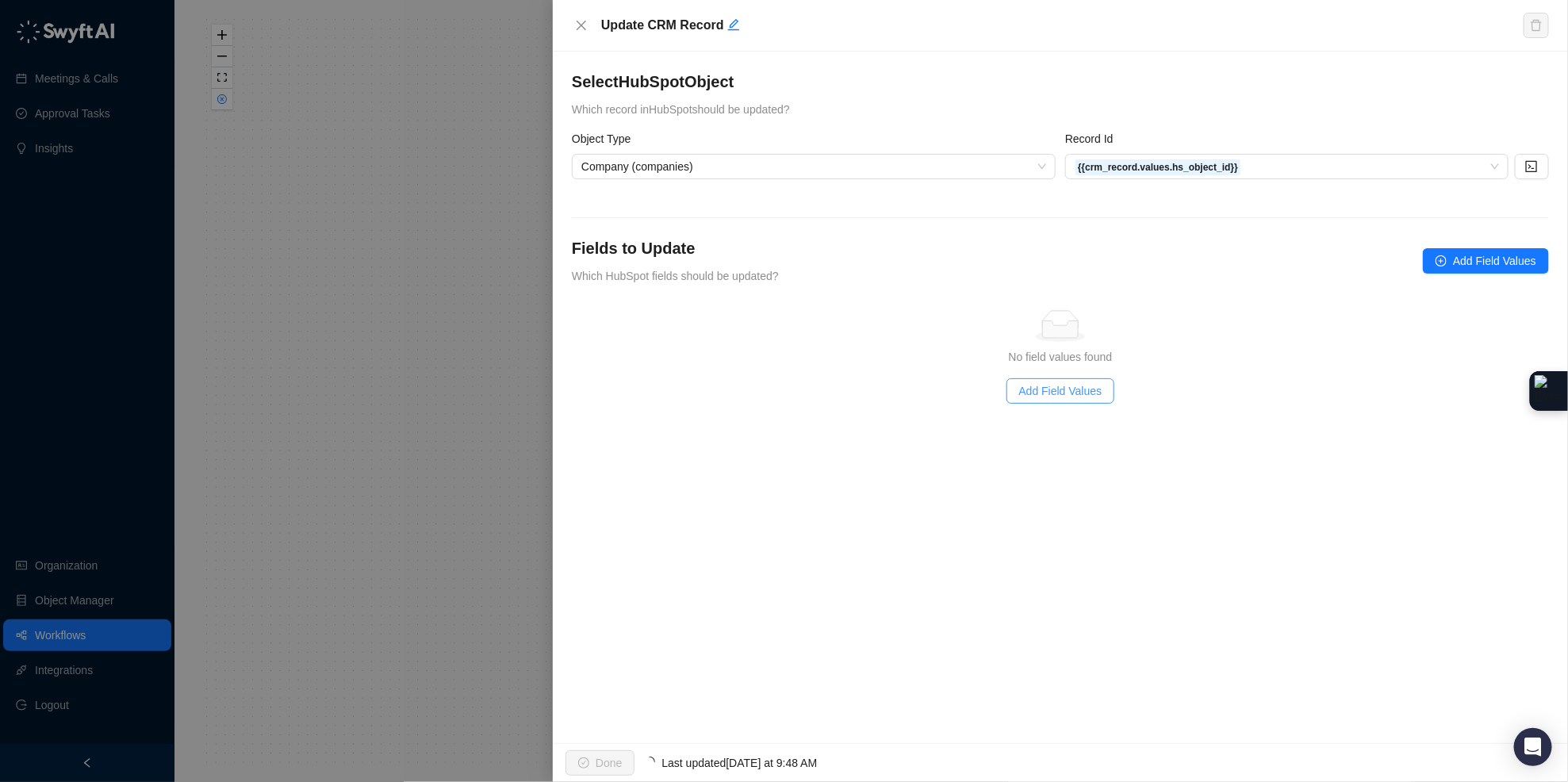
click at [1076, 388] on span "Add Field Values" at bounding box center [1060, 391] width 84 height 17
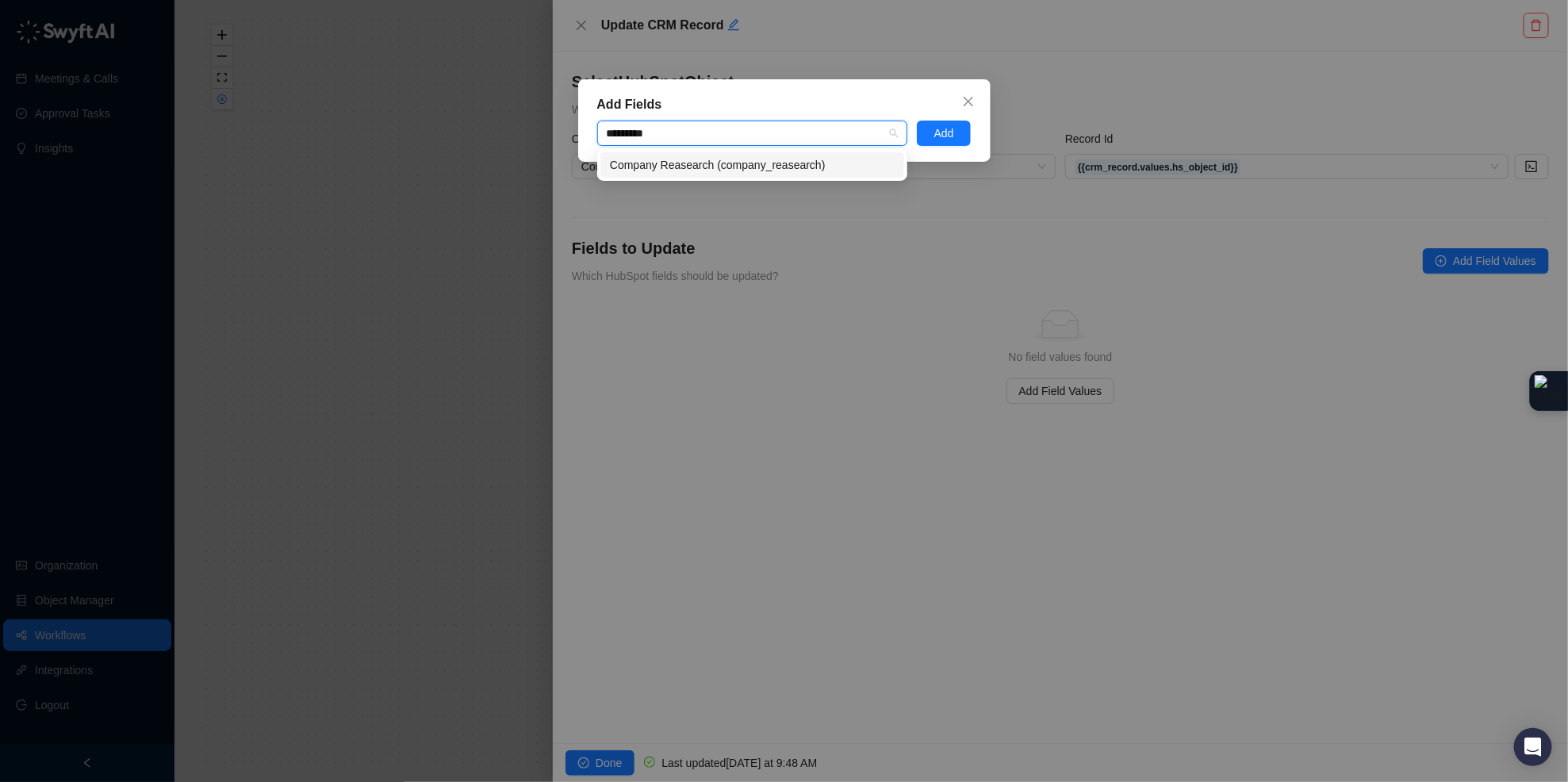
type input "**********"
click at [772, 156] on div "Company Reasearch (company_reasearch)" at bounding box center [752, 165] width 284 height 17
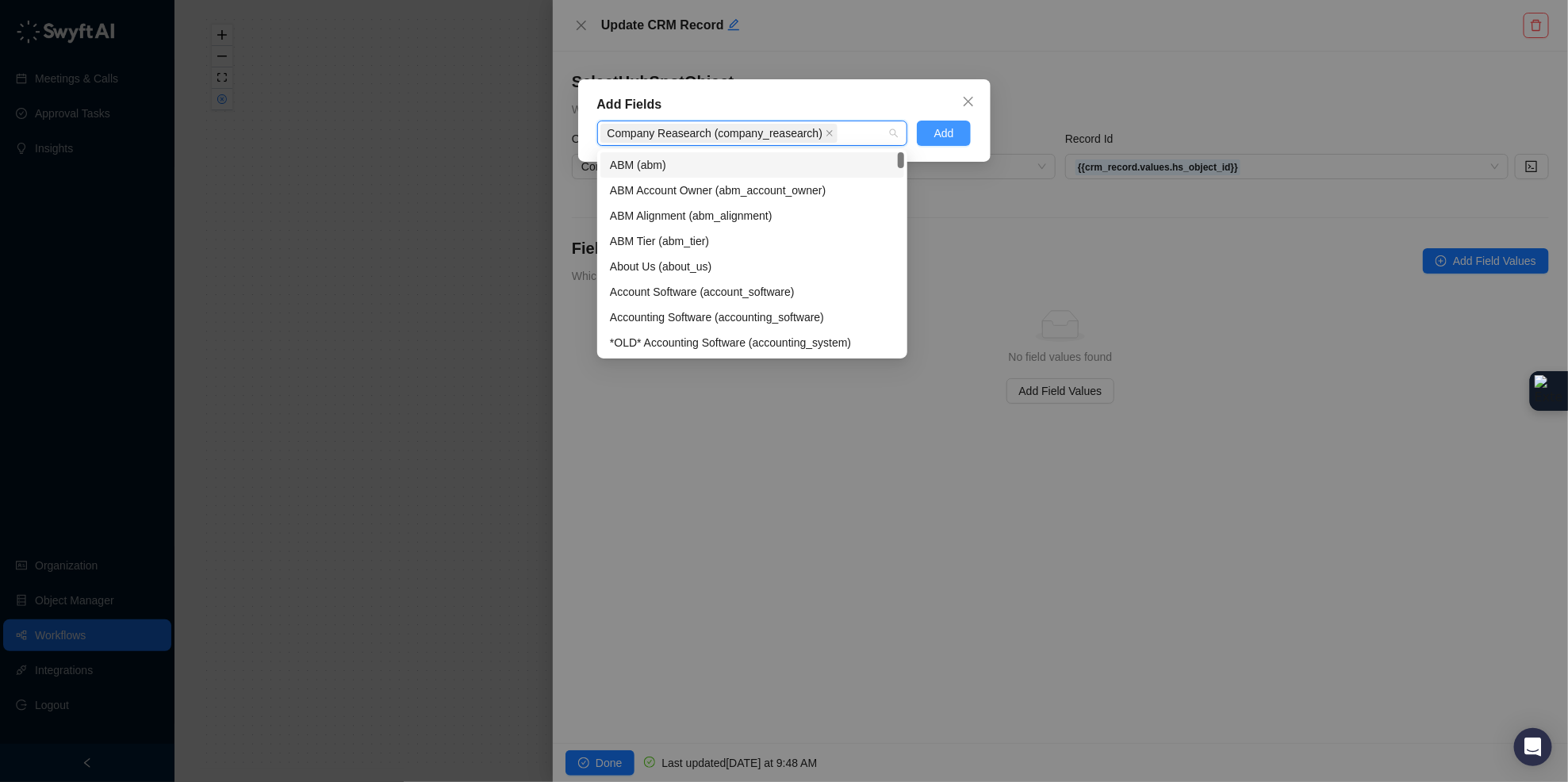
click at [942, 128] on span "Add" at bounding box center [944, 133] width 20 height 17
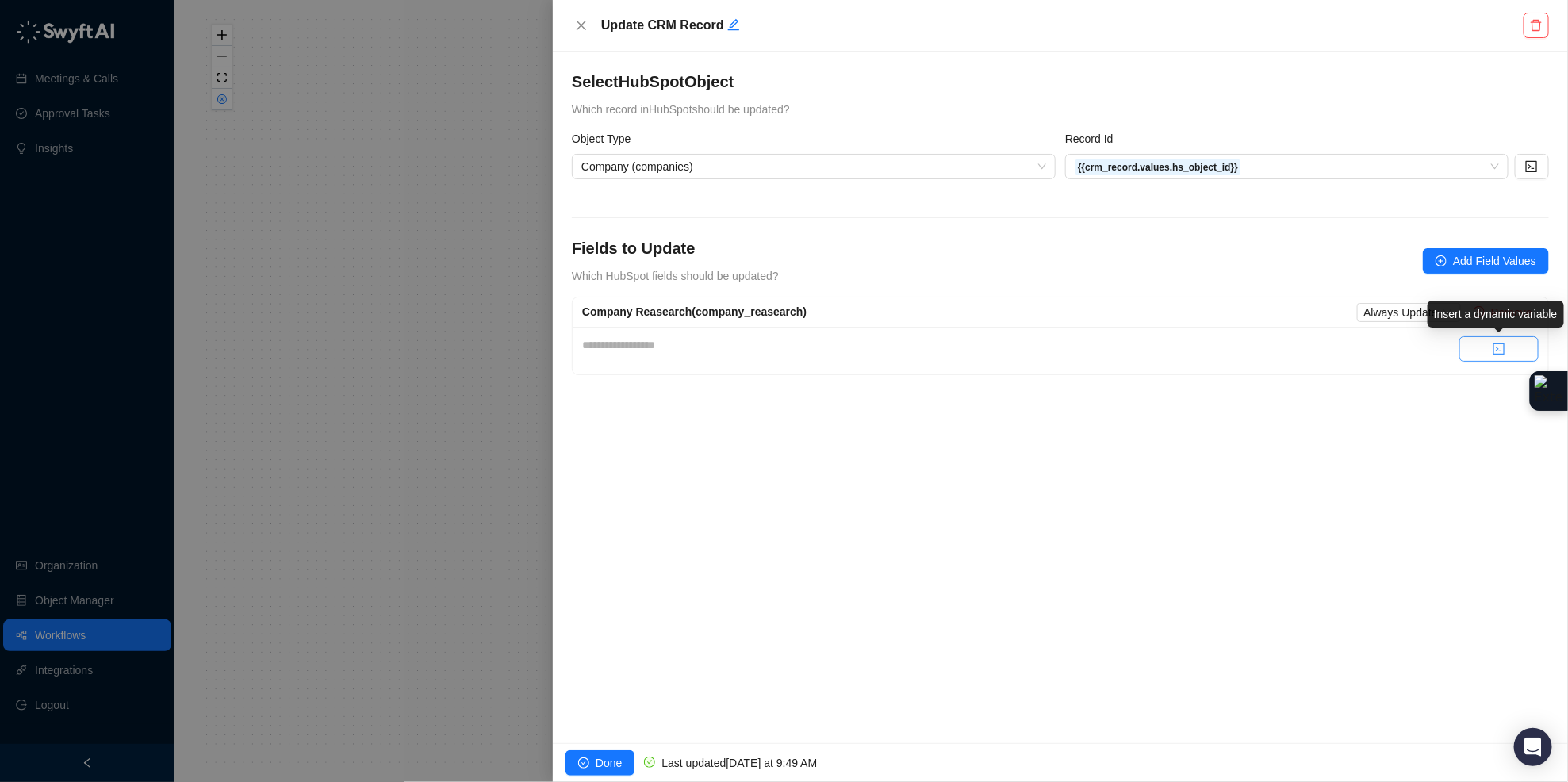
click at [1493, 350] on icon "code" at bounding box center [1498, 348] width 11 height 11
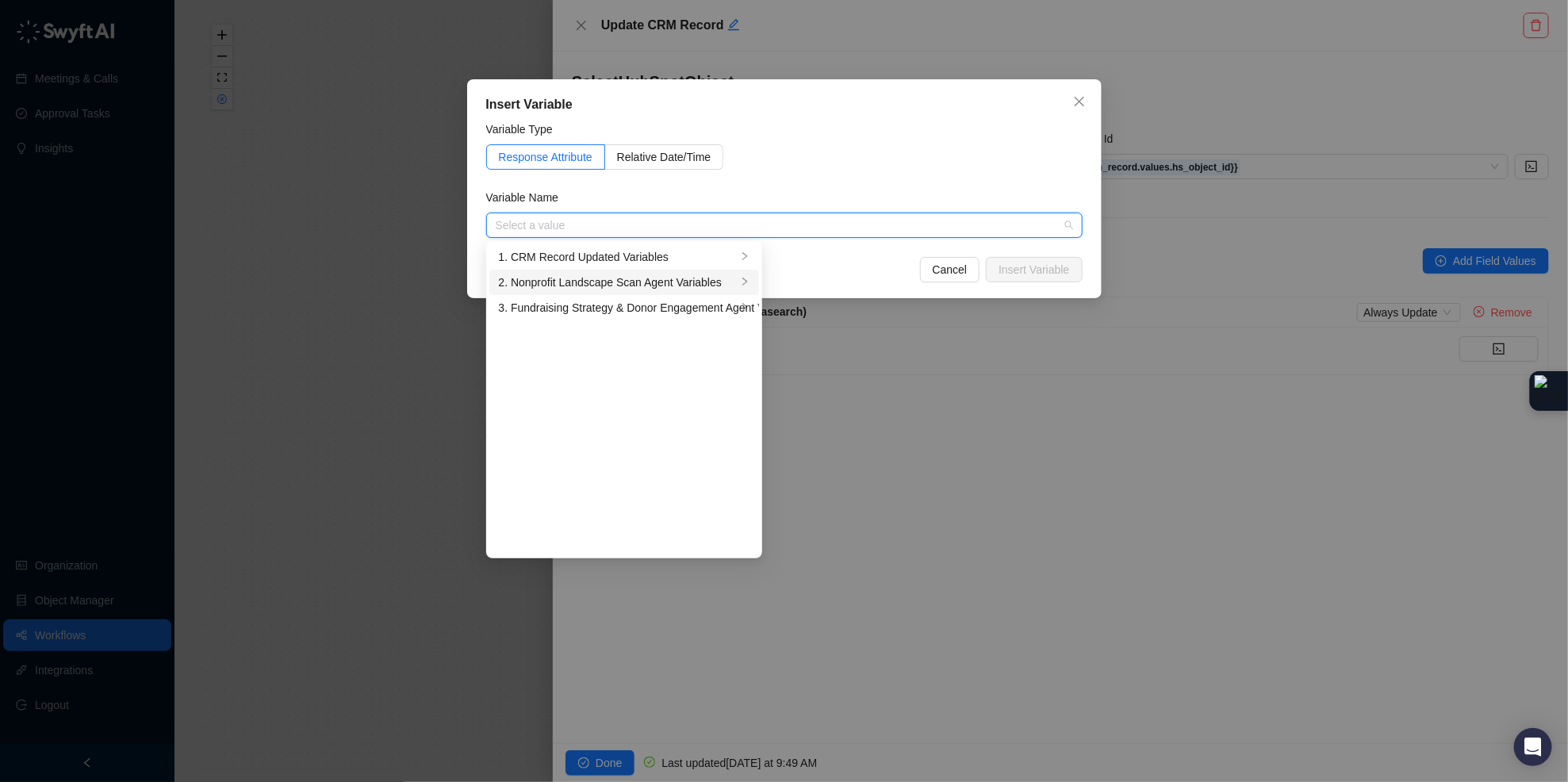
click at [634, 283] on div "2. Nonprofit Landscape Scan Agent Variables" at bounding box center [618, 282] width 238 height 17
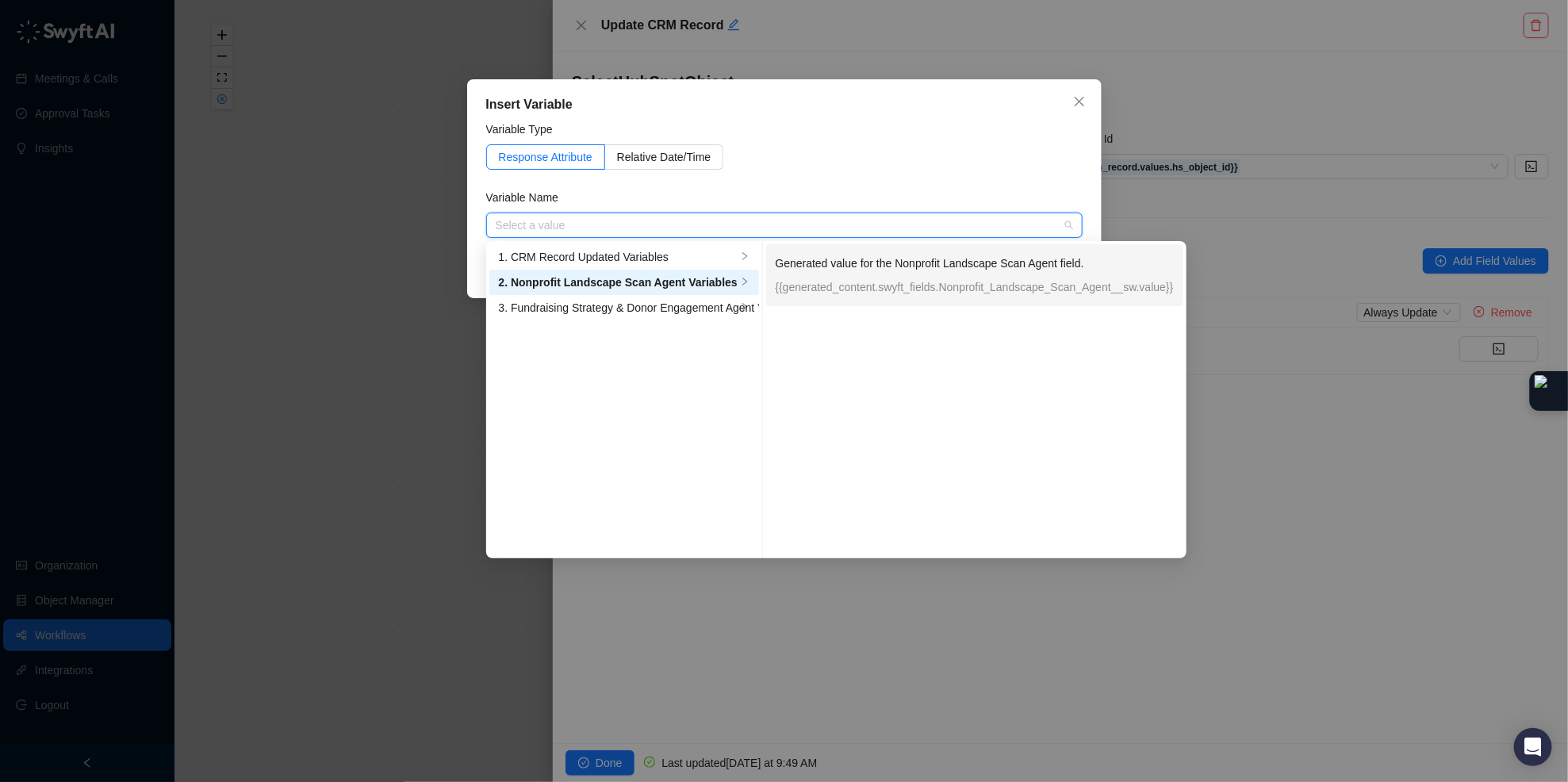
click at [870, 277] on div "Generated value for the Nonprofit Landscape Scan Agent field. {{generated_conte…" at bounding box center [975, 275] width 398 height 41
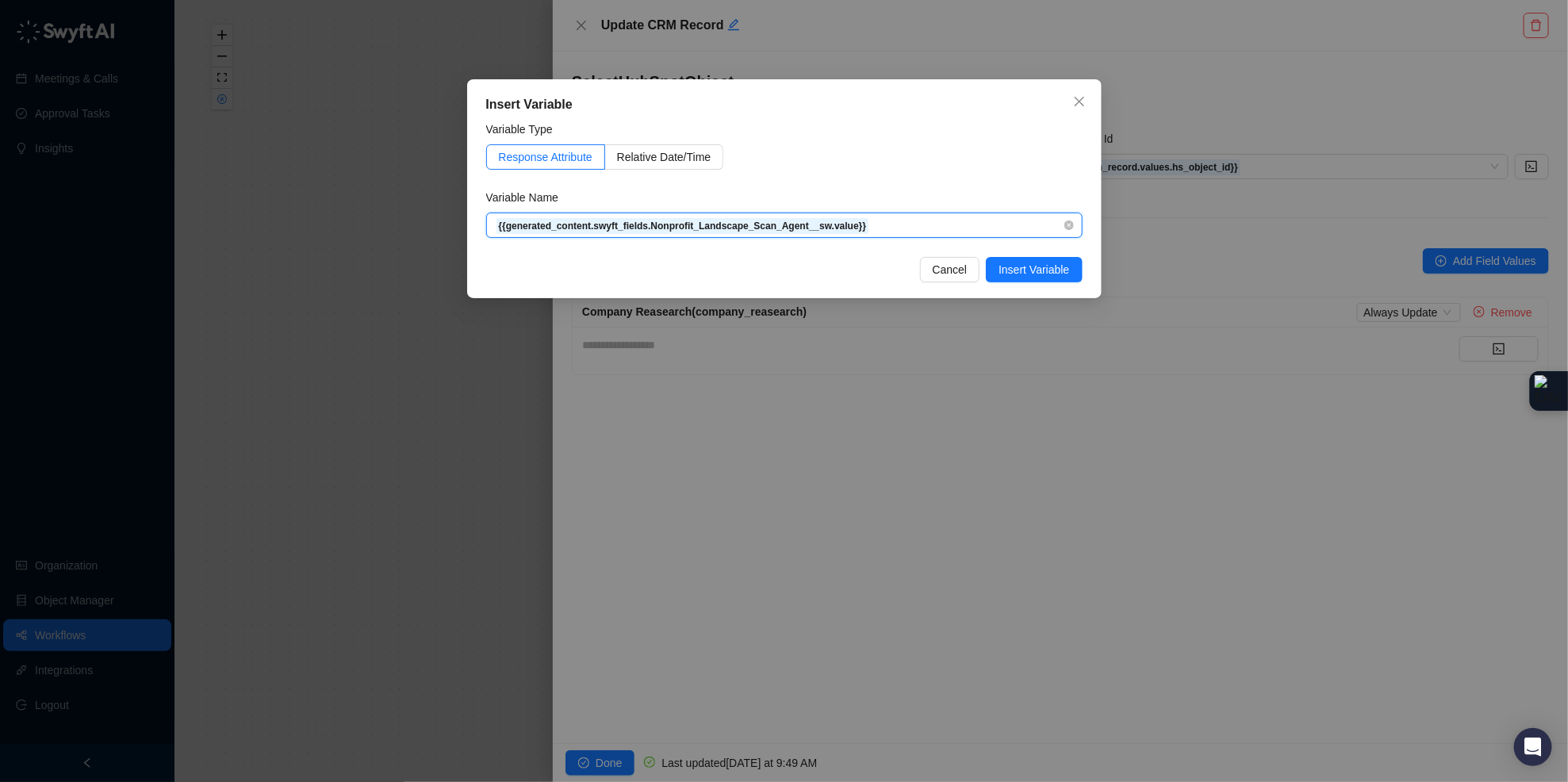
click at [908, 228] on span "{{generated_content.swyft_fields.Nonprofit_Landscape_Scan_Agent__sw.value}}" at bounding box center [784, 225] width 578 height 24
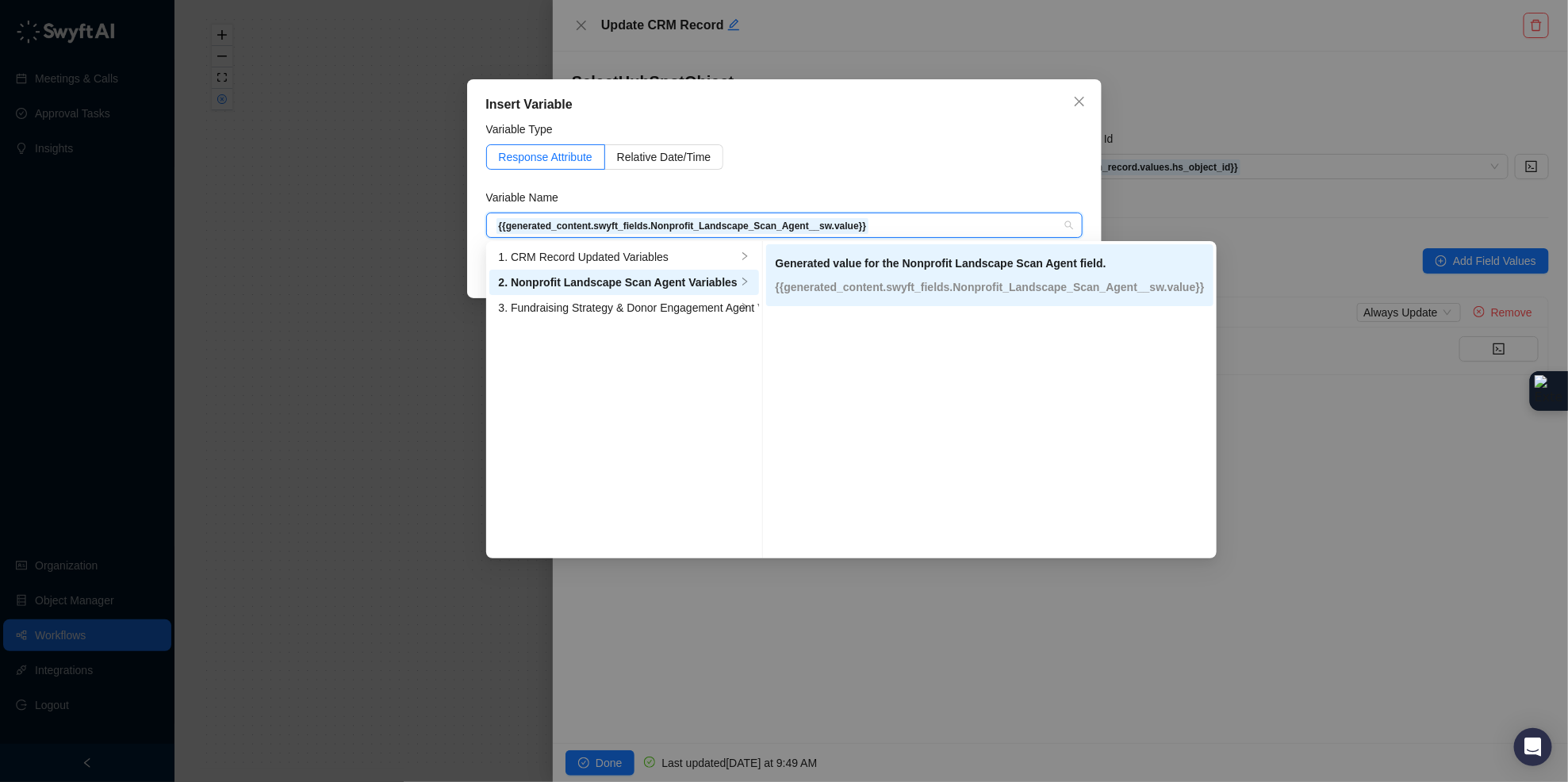
drag, startPoint x: 1003, startPoint y: 151, endPoint x: 1021, endPoint y: 195, distance: 47.5
click at [1003, 151] on div "Response Attribute Relative Date/Time" at bounding box center [784, 156] width 597 height 25
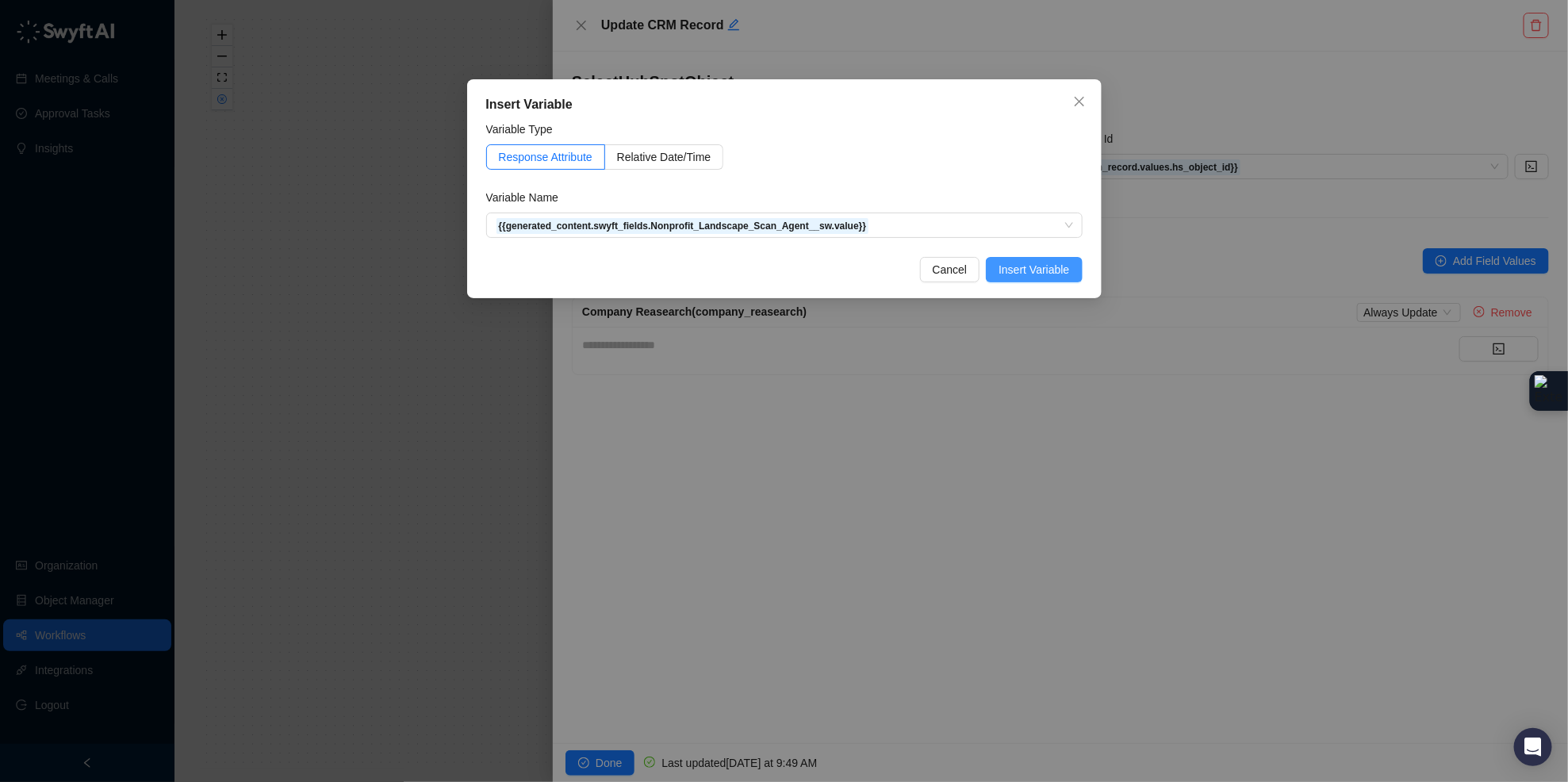
click at [1049, 275] on span "Insert Variable" at bounding box center [1034, 270] width 71 height 17
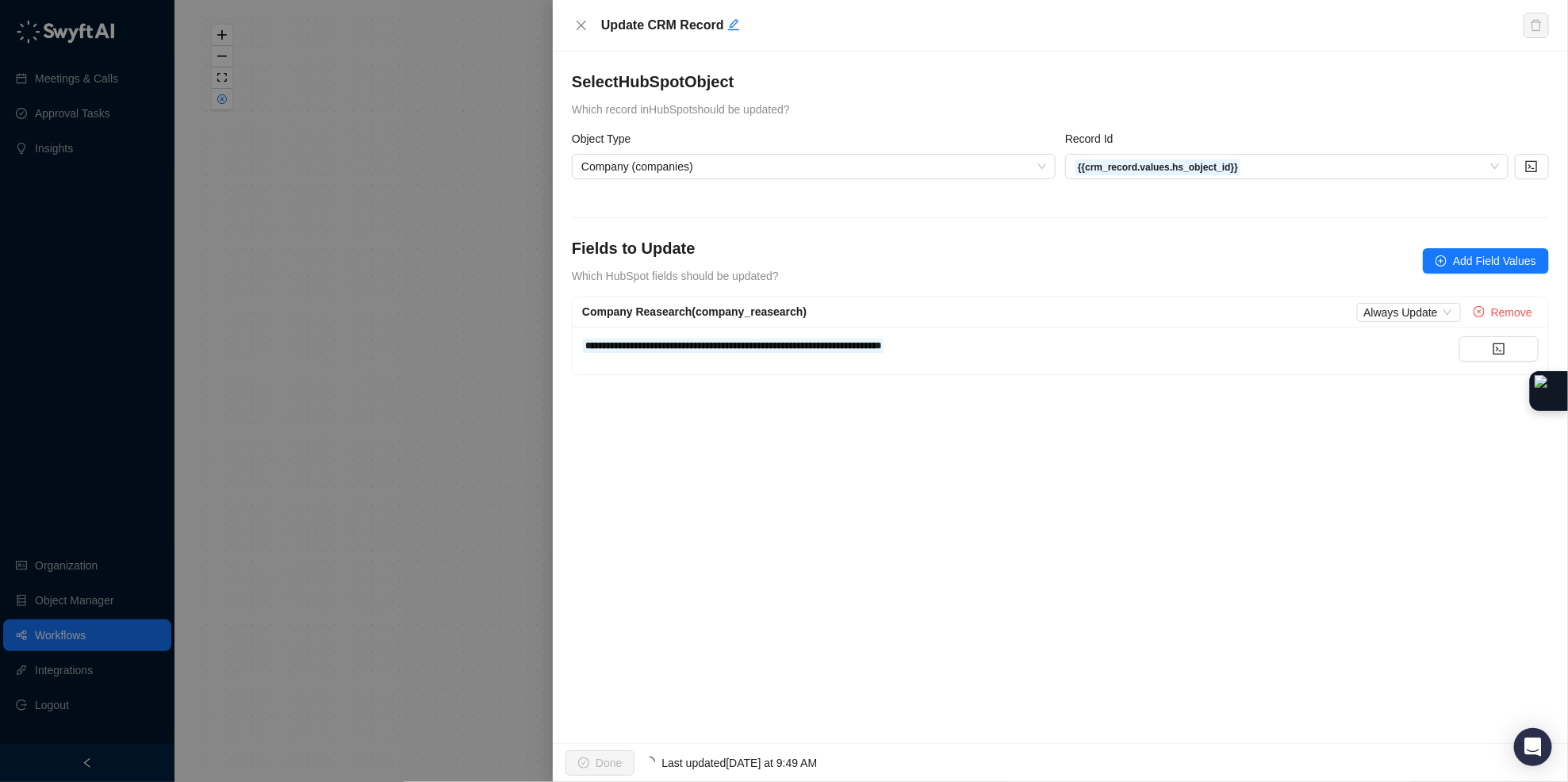
click at [1113, 345] on div "**********" at bounding box center [1020, 345] width 877 height 17
click at [1490, 343] on button "button" at bounding box center [1499, 348] width 79 height 25
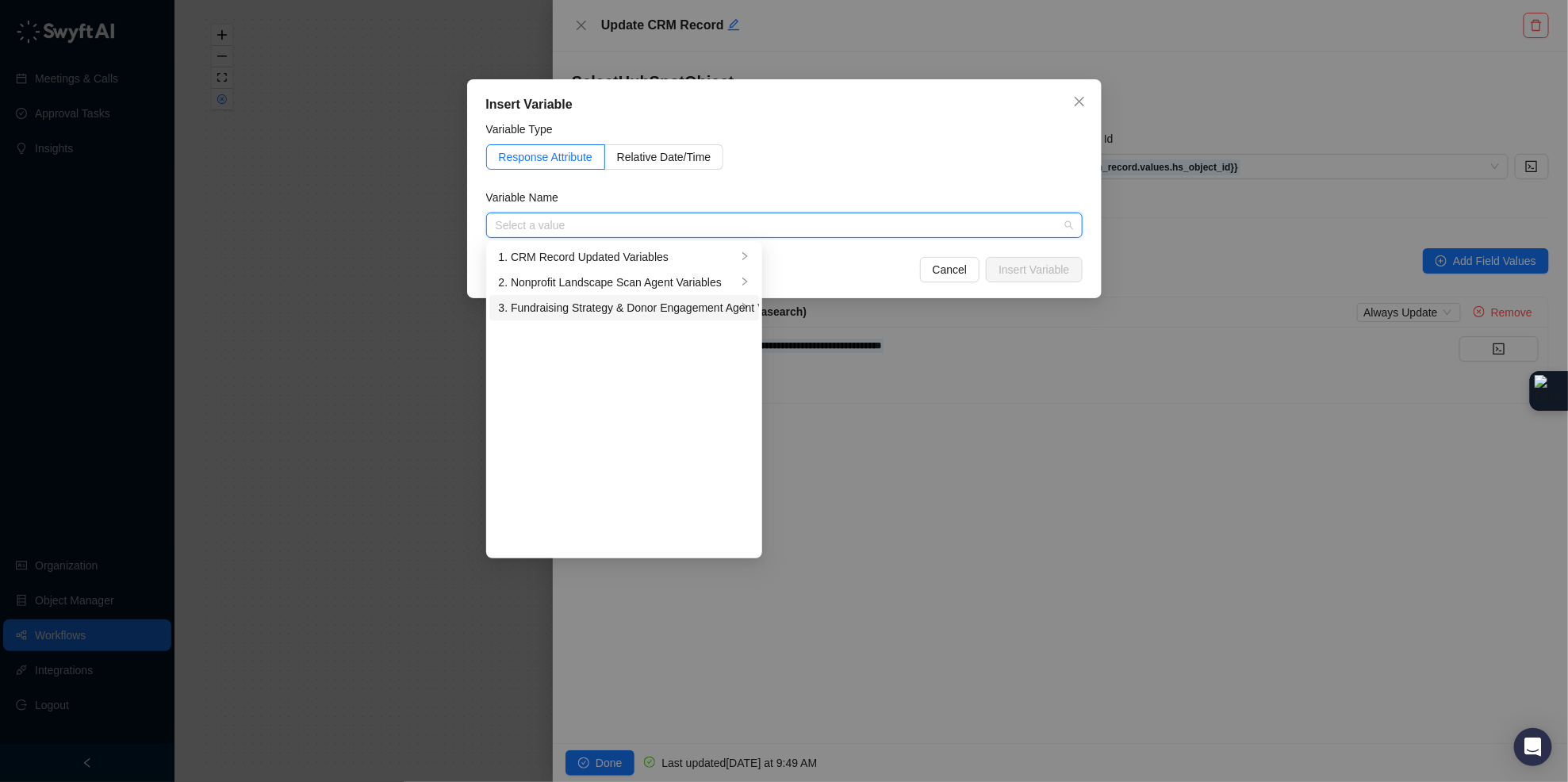
click at [652, 305] on div "3. Fundraising Strategy & Donor Engagement Agent Variables" at bounding box center [618, 308] width 238 height 17
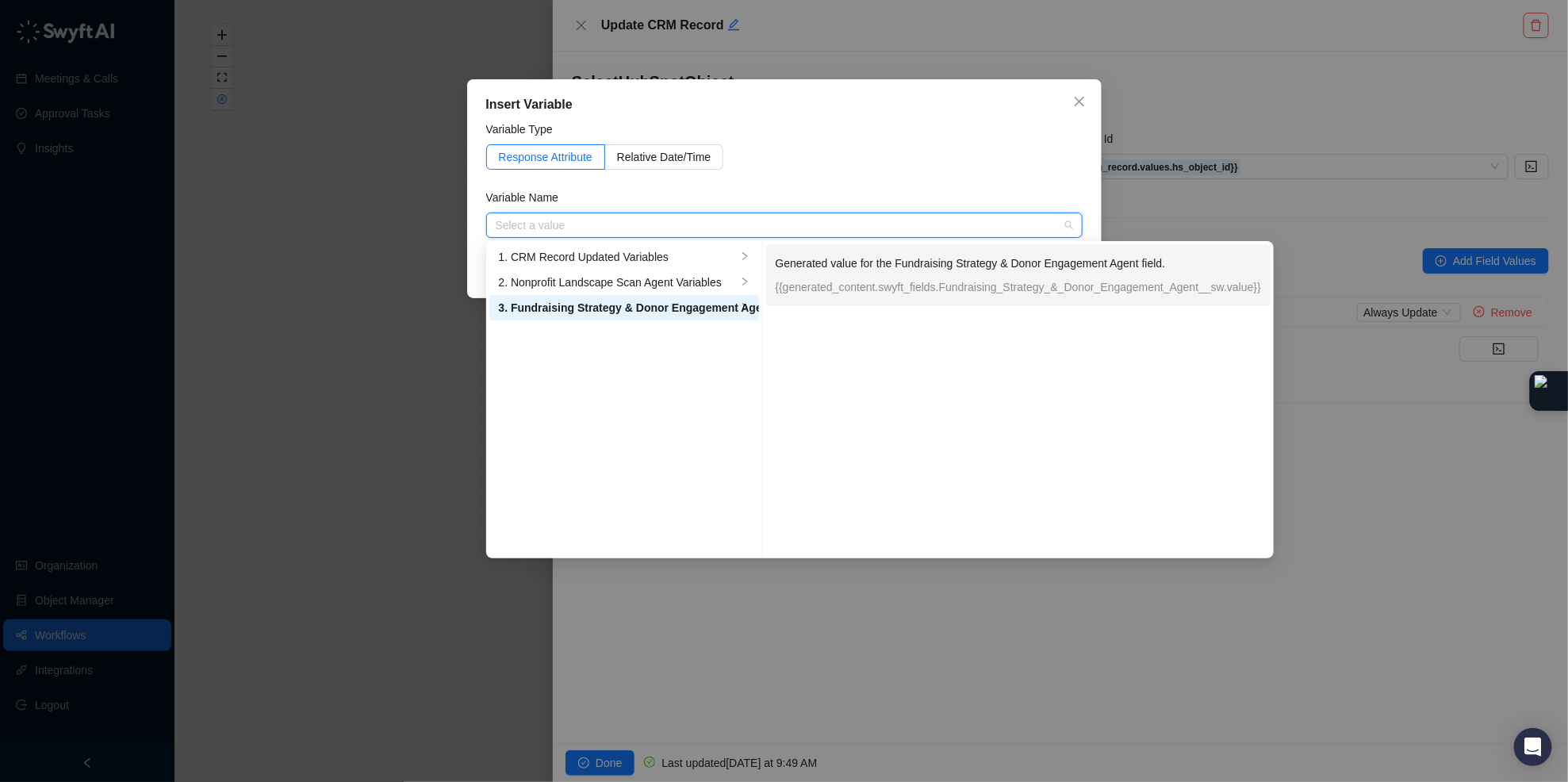
click at [1036, 263] on p "Generated value for the Fundraising Strategy & Donor Engagement Agent field." at bounding box center [974, 263] width 397 height 17
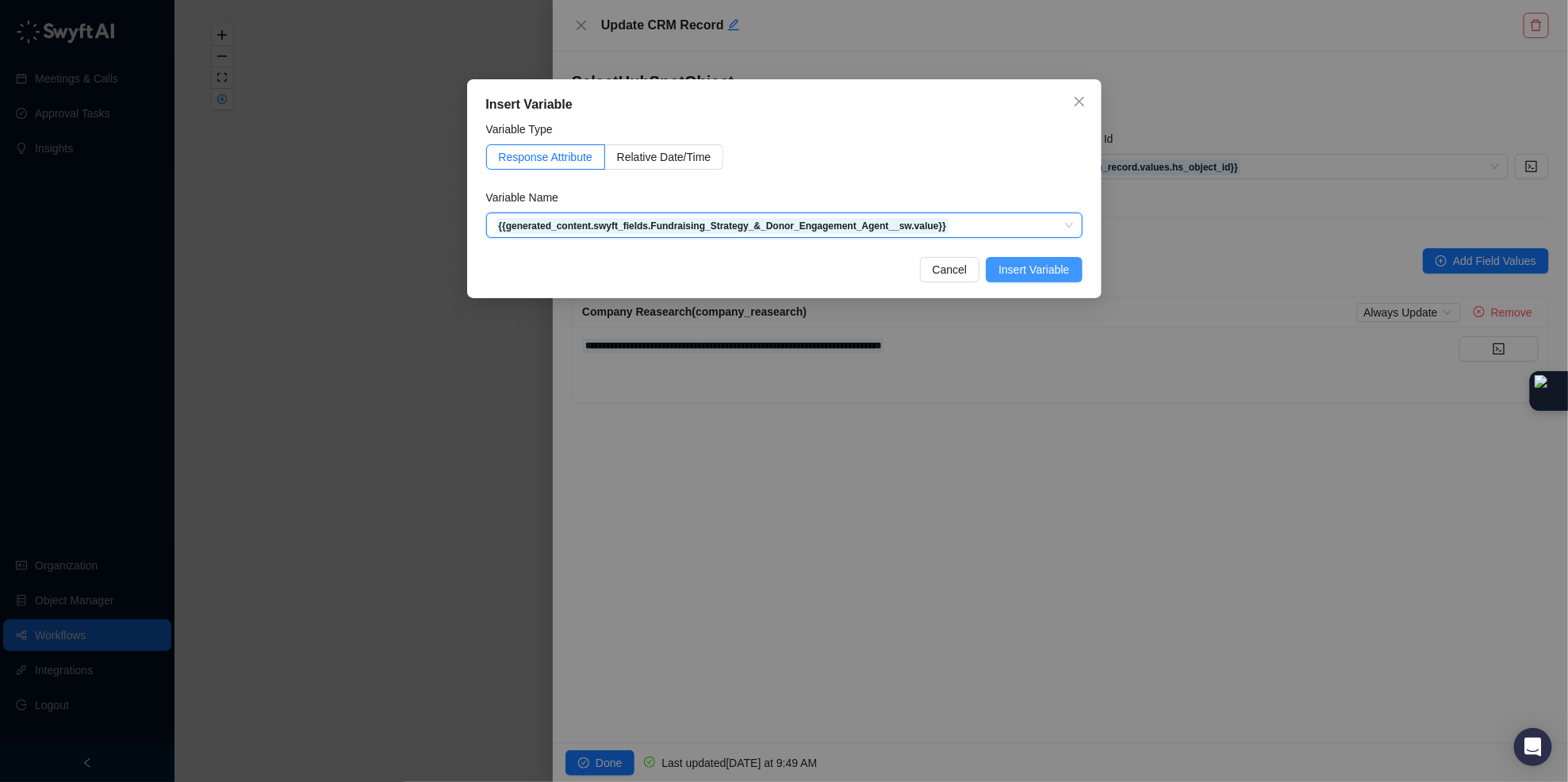
click at [1080, 275] on button "Insert Variable" at bounding box center [1033, 269] width 96 height 25
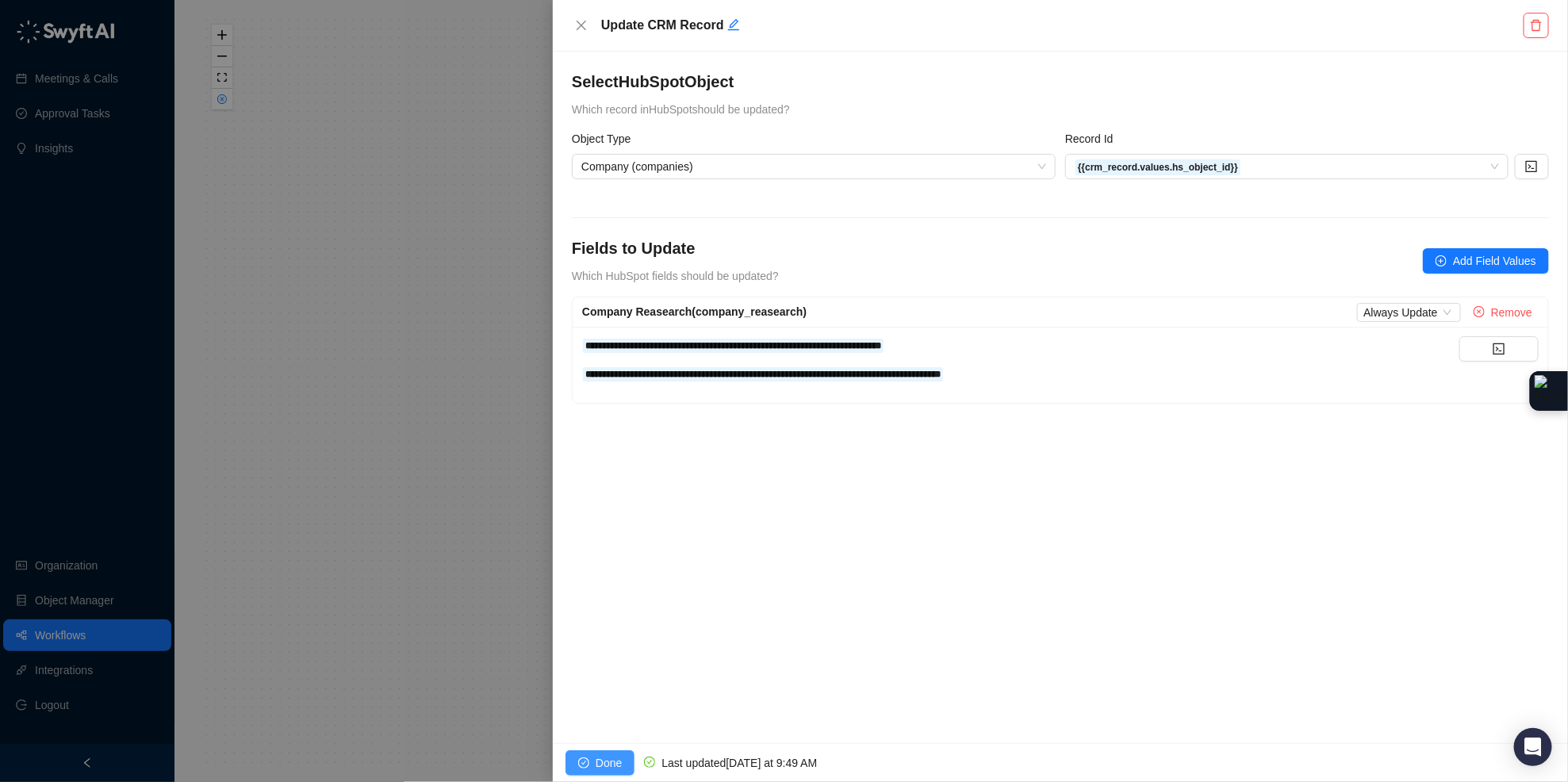
click at [615, 755] on span "Done" at bounding box center [609, 763] width 26 height 17
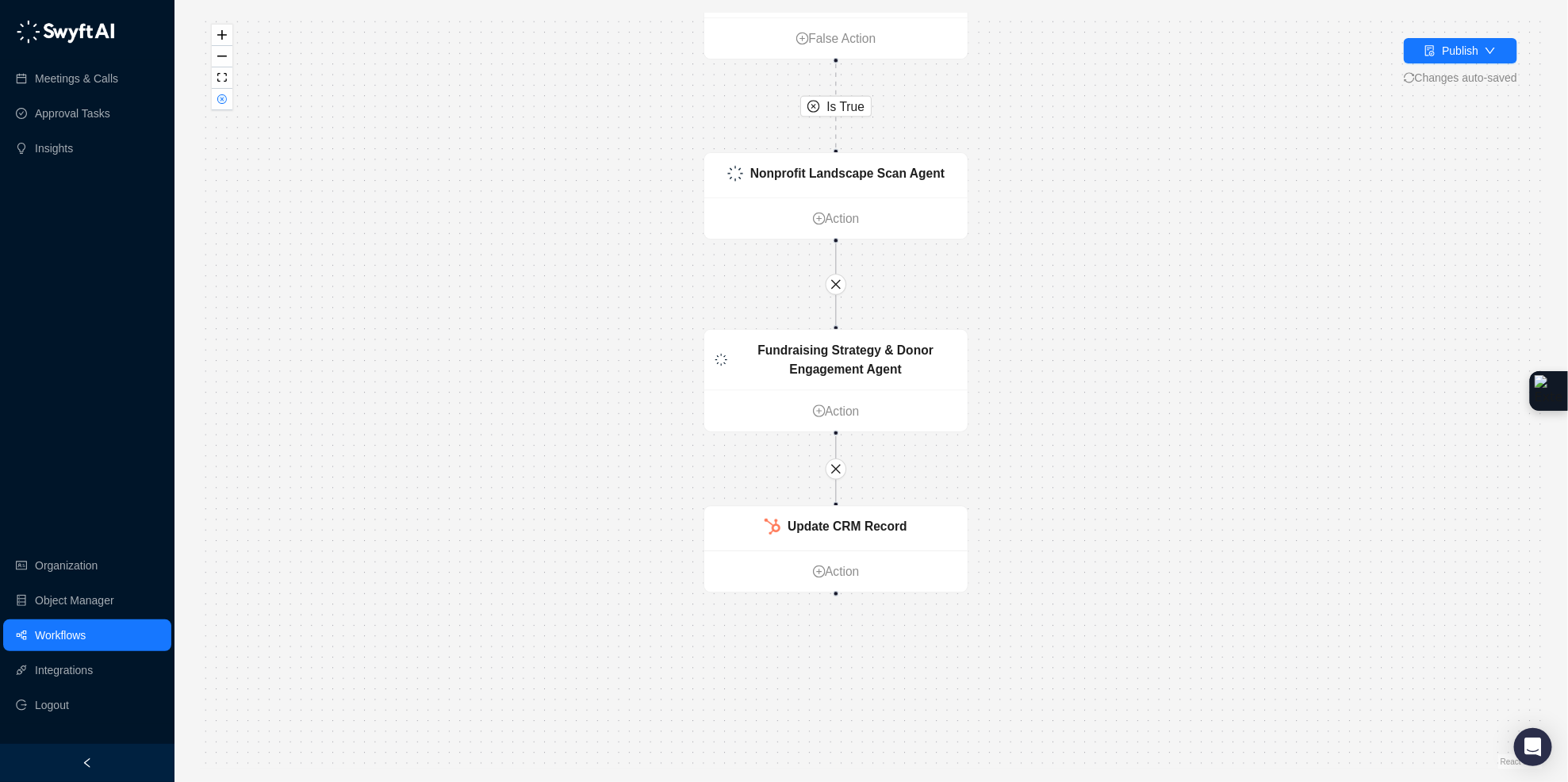
drag, startPoint x: 1104, startPoint y: 598, endPoint x: 1103, endPoint y: 401, distance: 197.0
click at [1103, 401] on div "Is True CRM Record Updated Action Has research been done recently? False Action…" at bounding box center [871, 391] width 1342 height 757
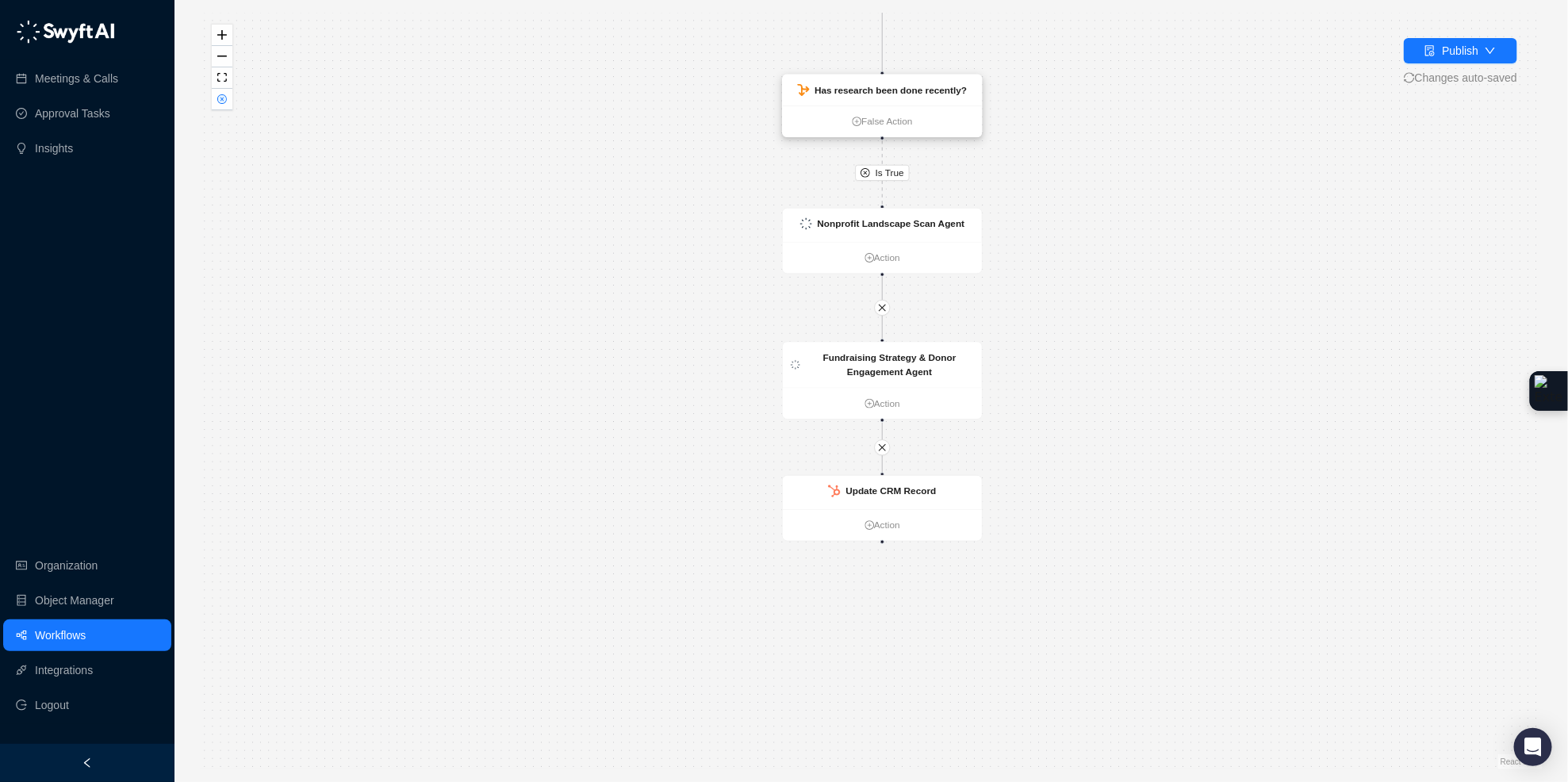
click at [934, 97] on div "Has research been done recently?" at bounding box center [882, 90] width 199 height 31
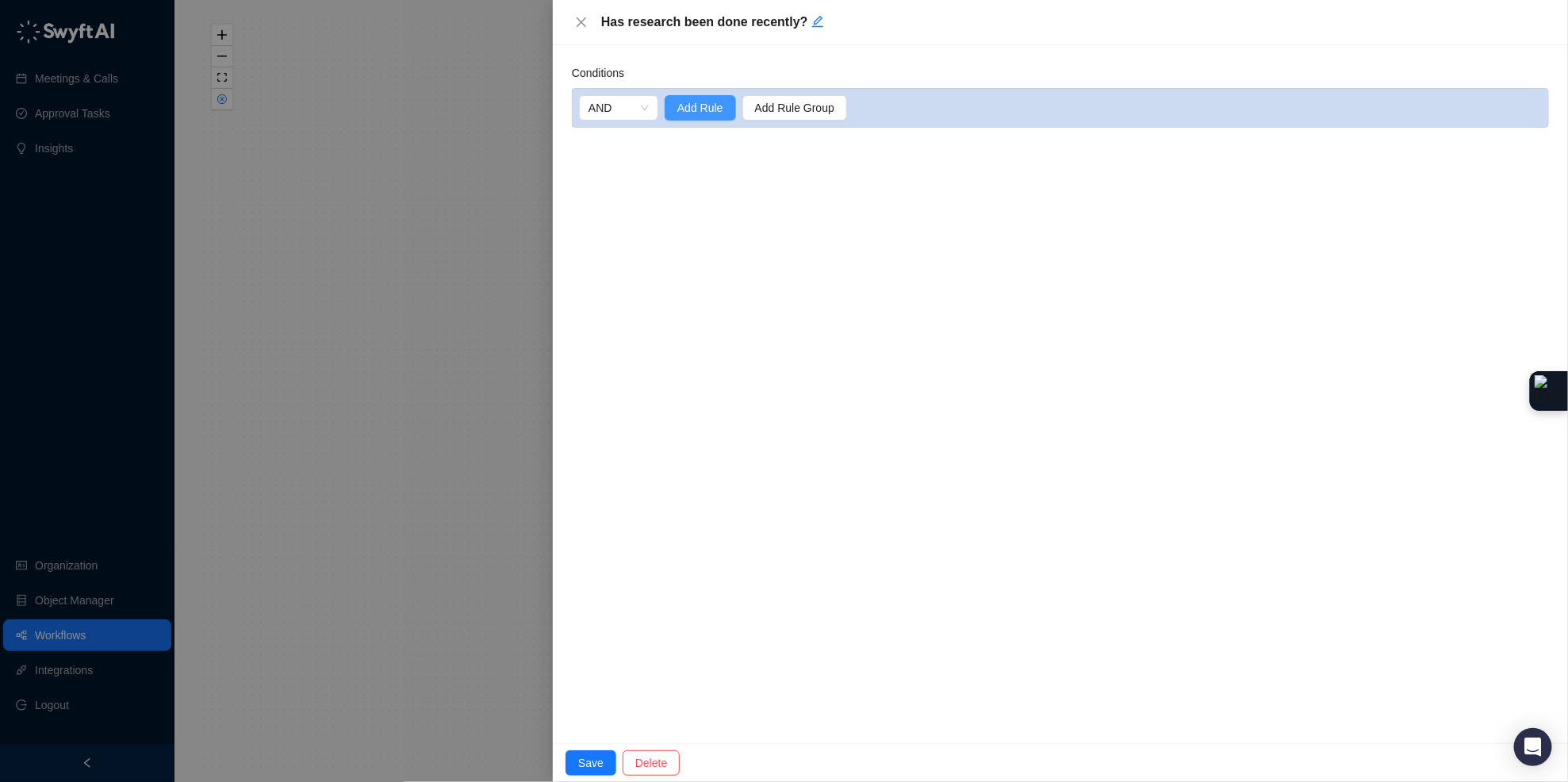
click at [697, 114] on span "Add Rule" at bounding box center [700, 108] width 46 height 17
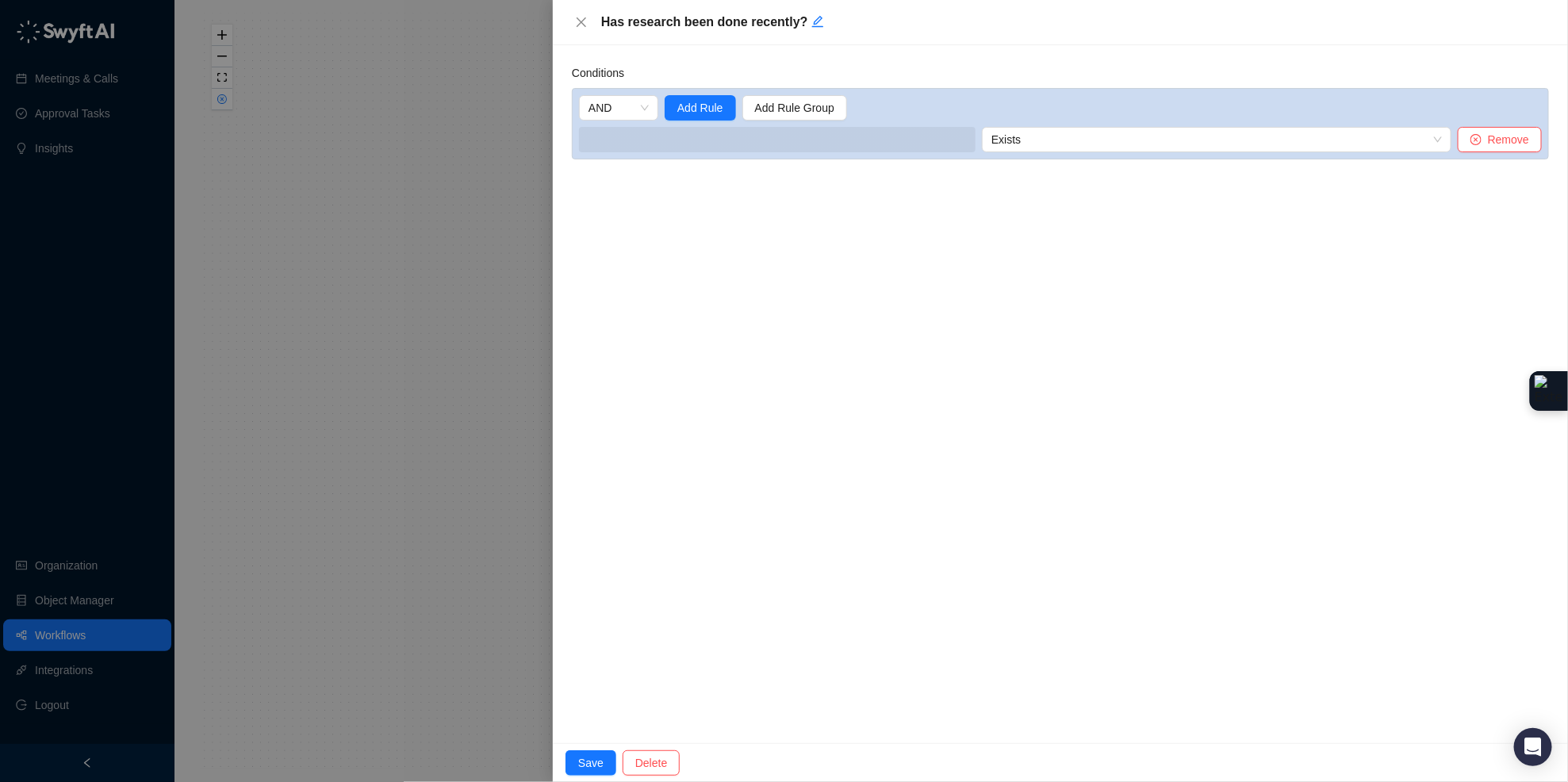
click at [709, 133] on span at bounding box center [778, 139] width 397 height 25
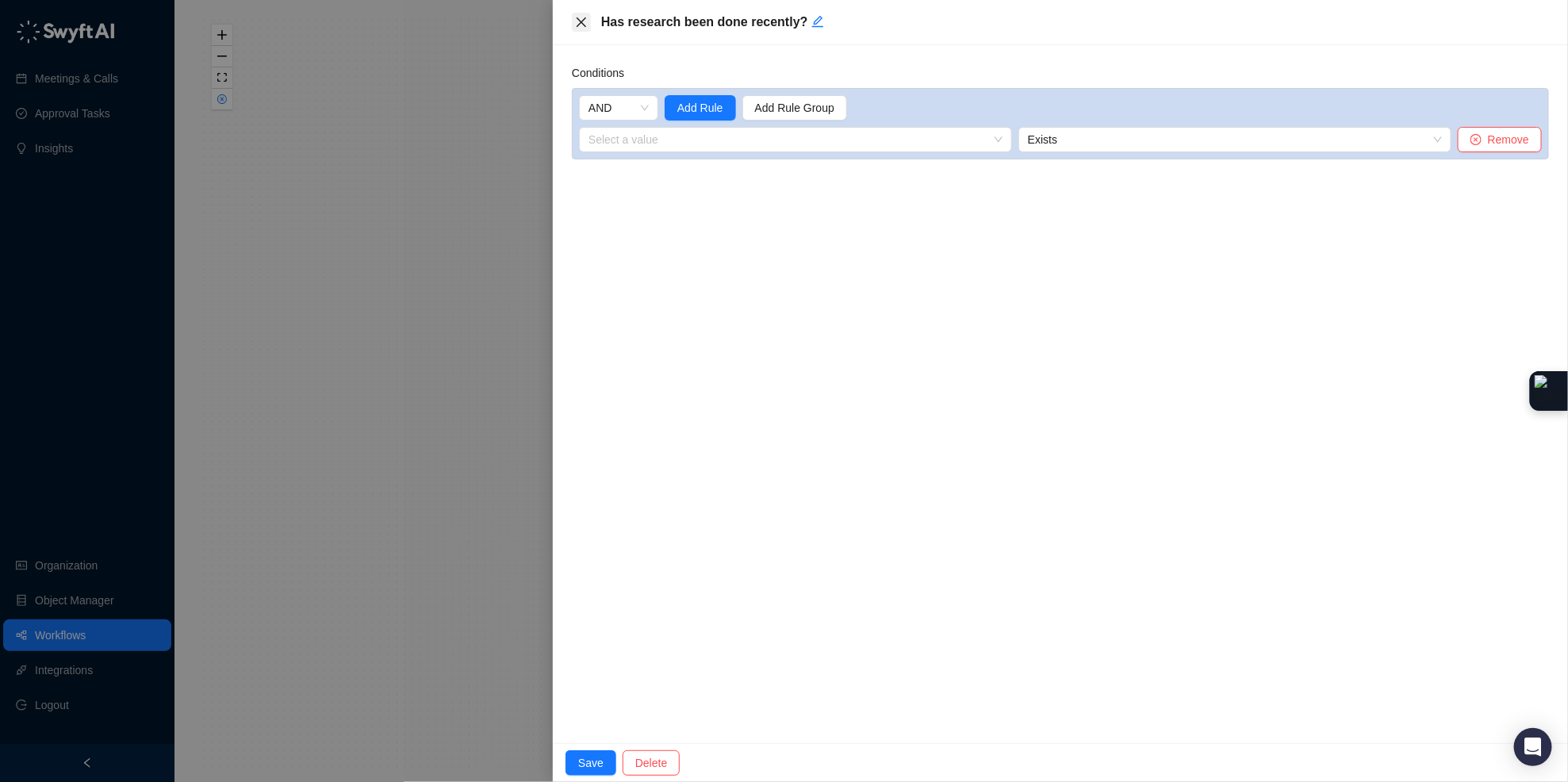
click at [585, 28] on button "Close" at bounding box center [581, 22] width 19 height 19
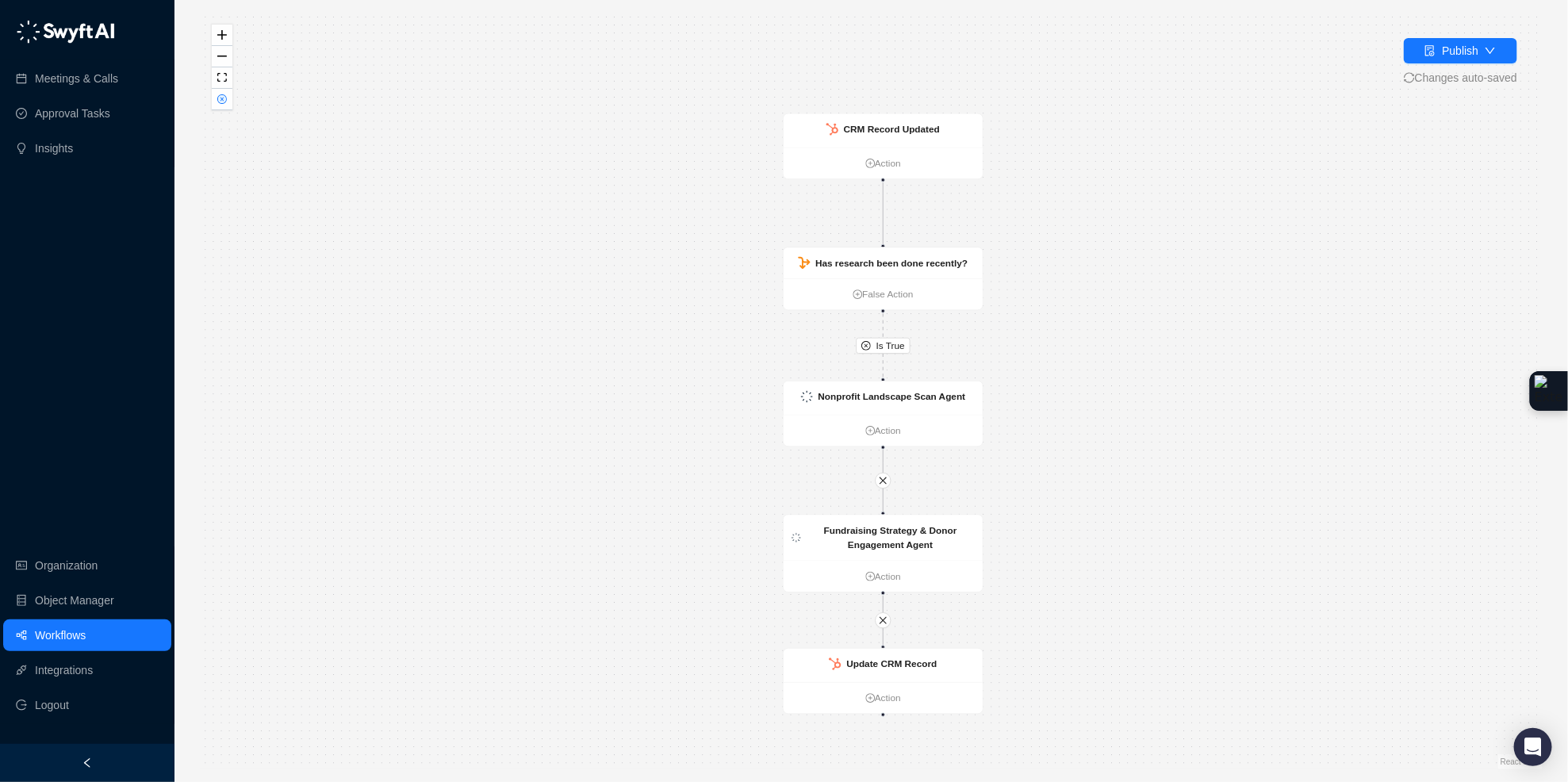
drag, startPoint x: 1054, startPoint y: 97, endPoint x: 1054, endPoint y: 271, distance: 174.0
click at [1054, 271] on div "Is True CRM Record Updated Action Has research been done recently? False Action…" at bounding box center [871, 391] width 1342 height 757
click at [971, 126] on div "CRM Record Updated" at bounding box center [883, 130] width 199 height 34
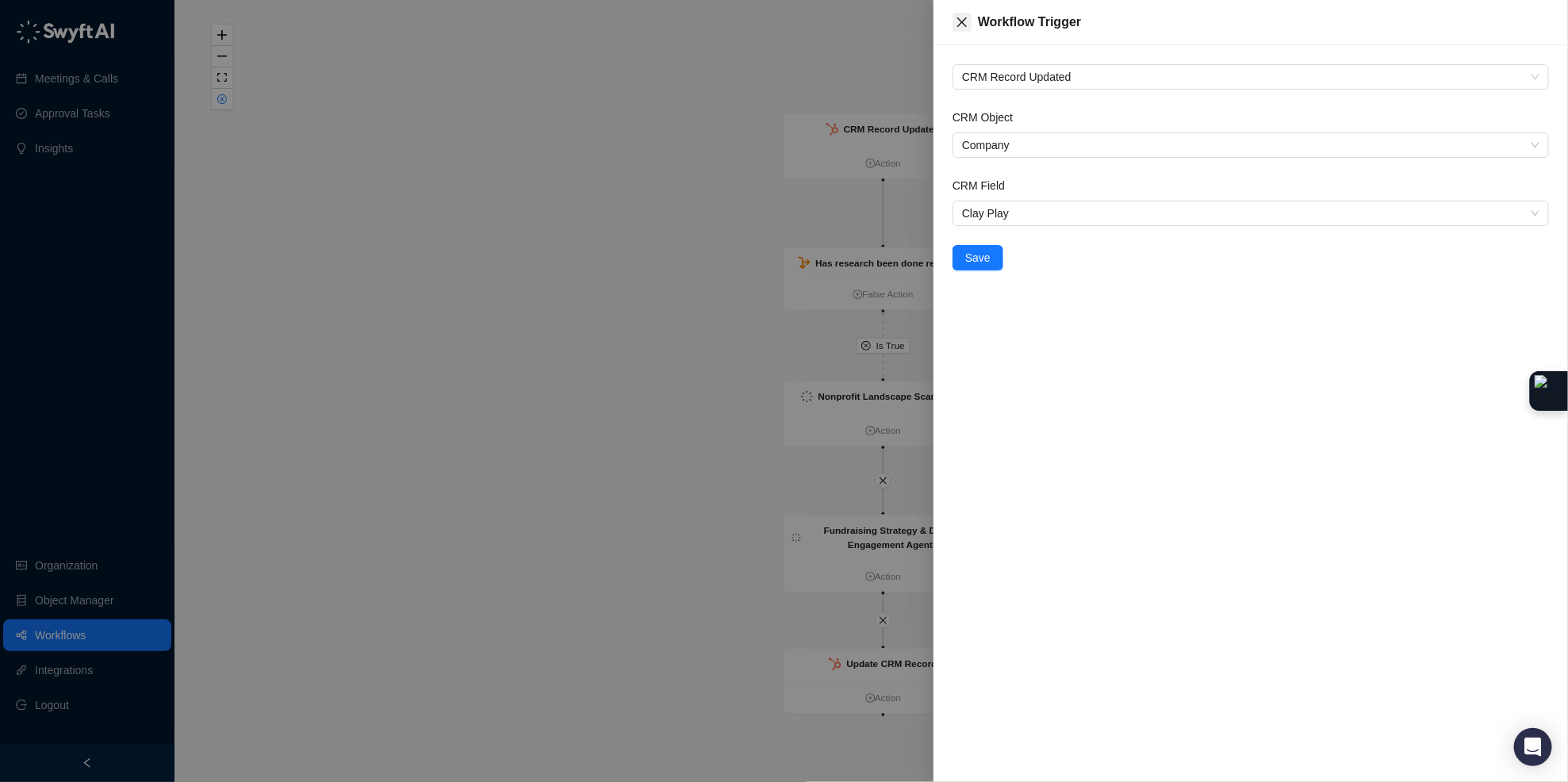
click at [968, 27] on icon "close" at bounding box center [961, 22] width 13 height 13
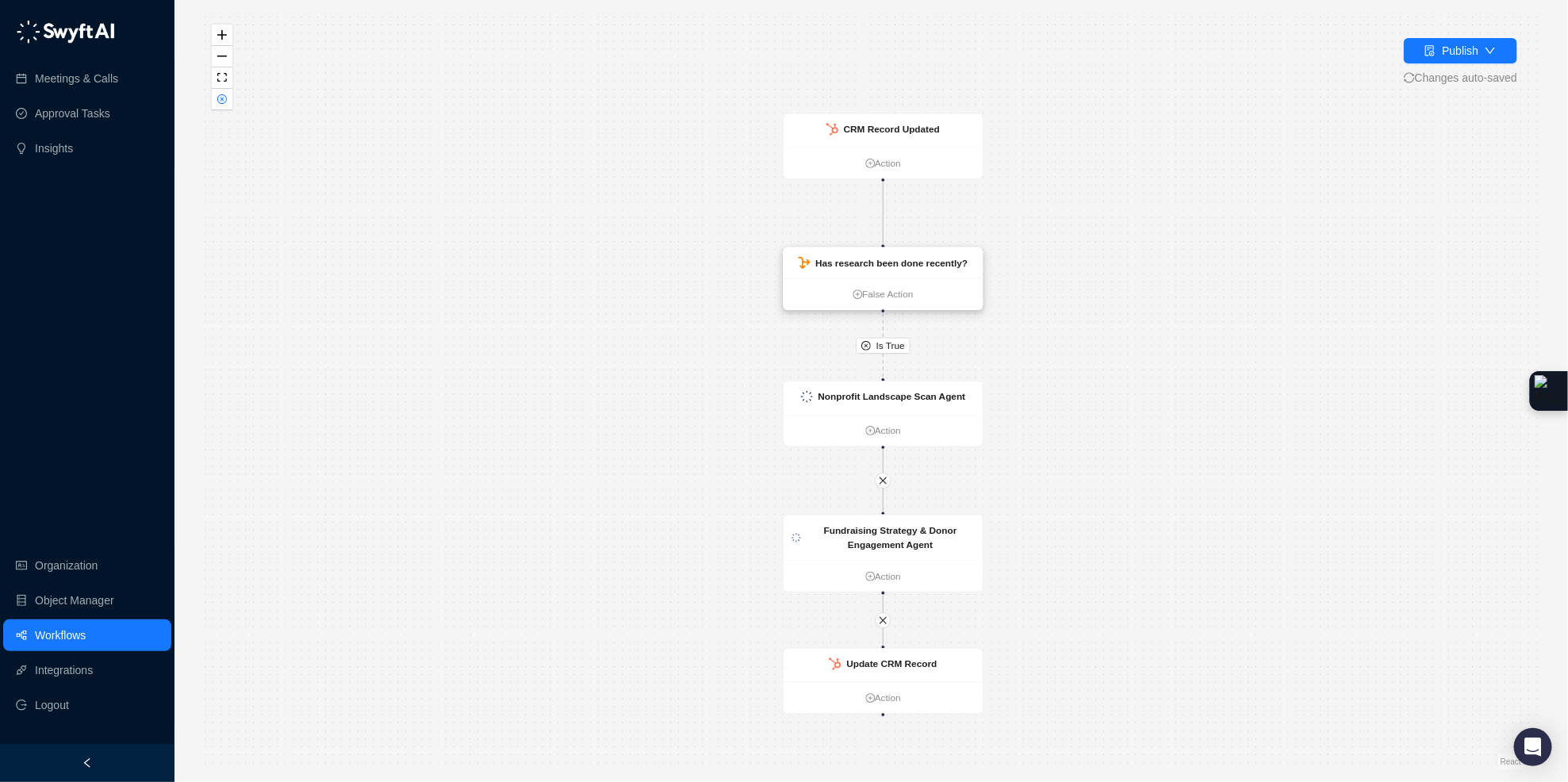
click at [946, 269] on div "Has research been done recently?" at bounding box center [891, 262] width 153 height 15
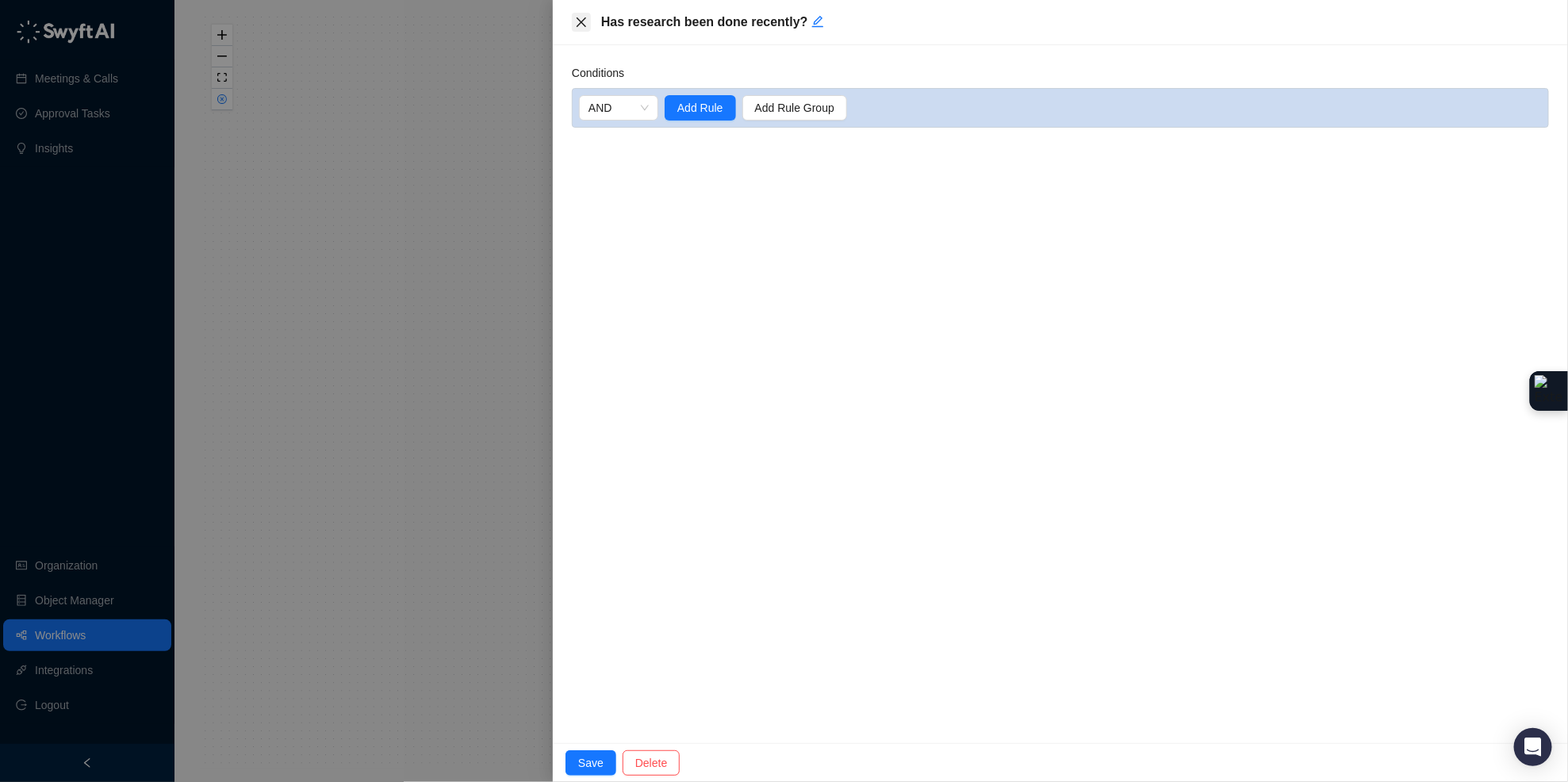
click at [584, 25] on icon "close" at bounding box center [581, 22] width 13 height 13
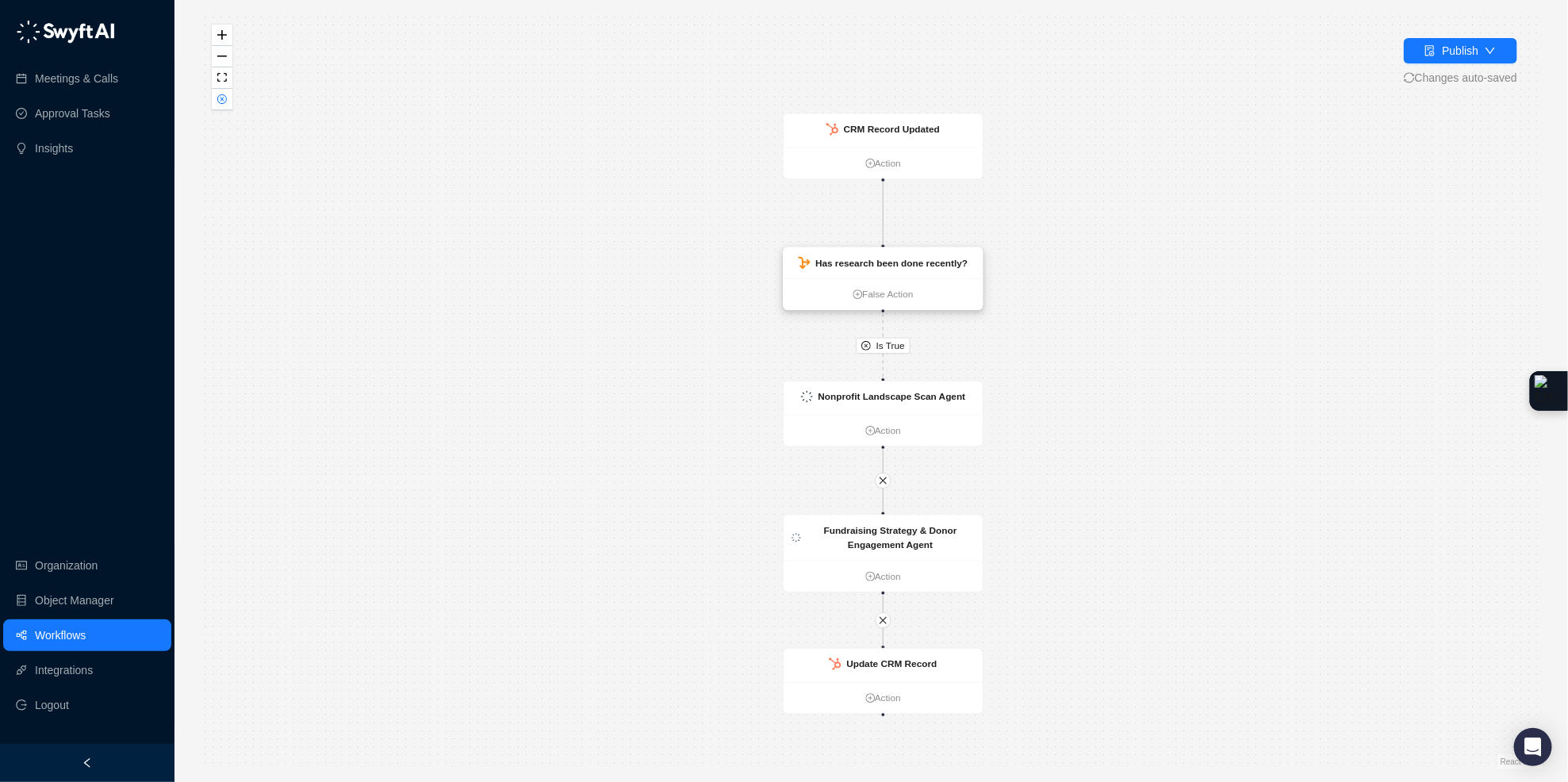
click at [935, 268] on strong "Has research been done recently?" at bounding box center [891, 263] width 153 height 10
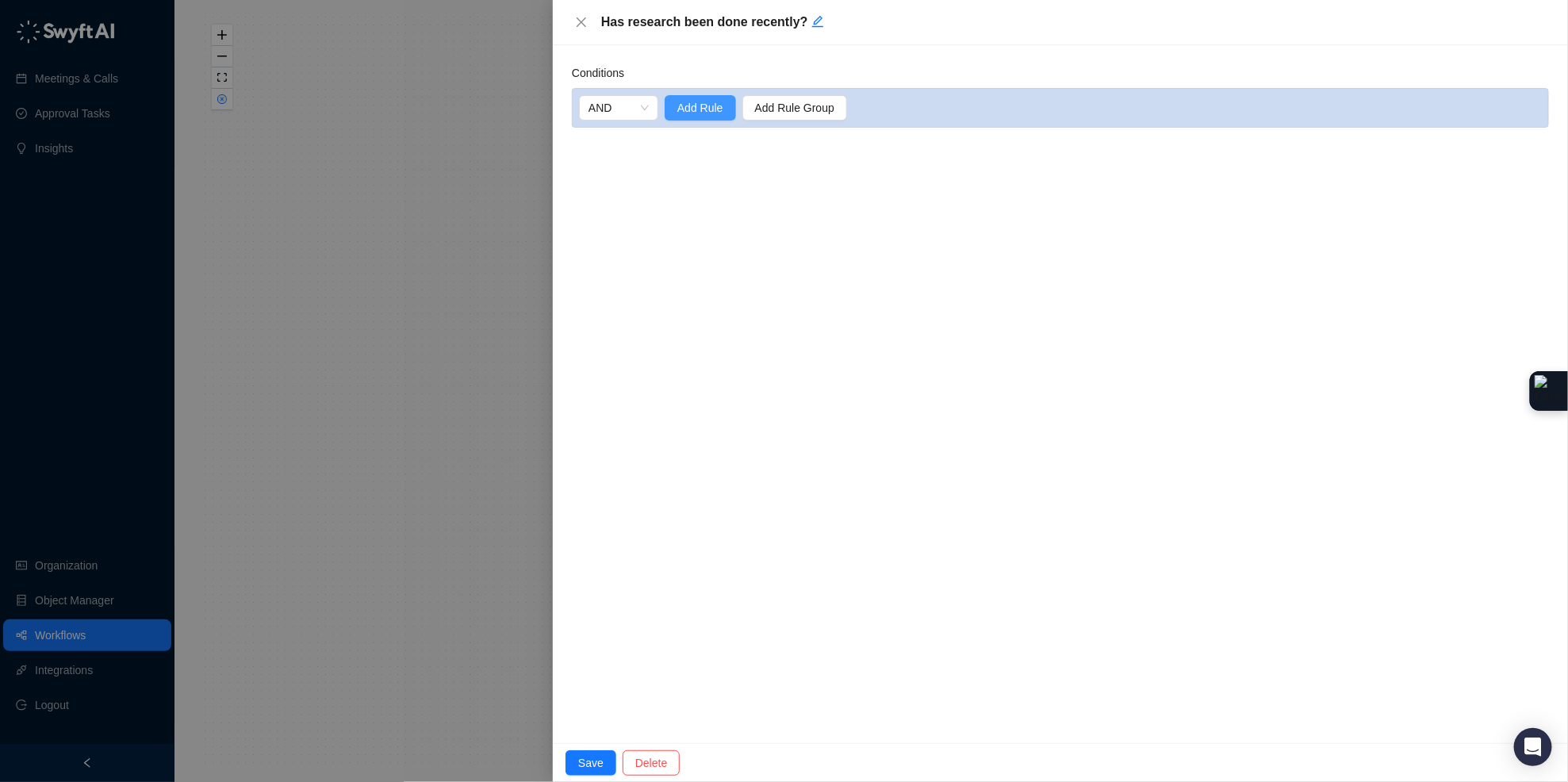
click at [703, 116] on button "Add Rule" at bounding box center [700, 107] width 72 height 25
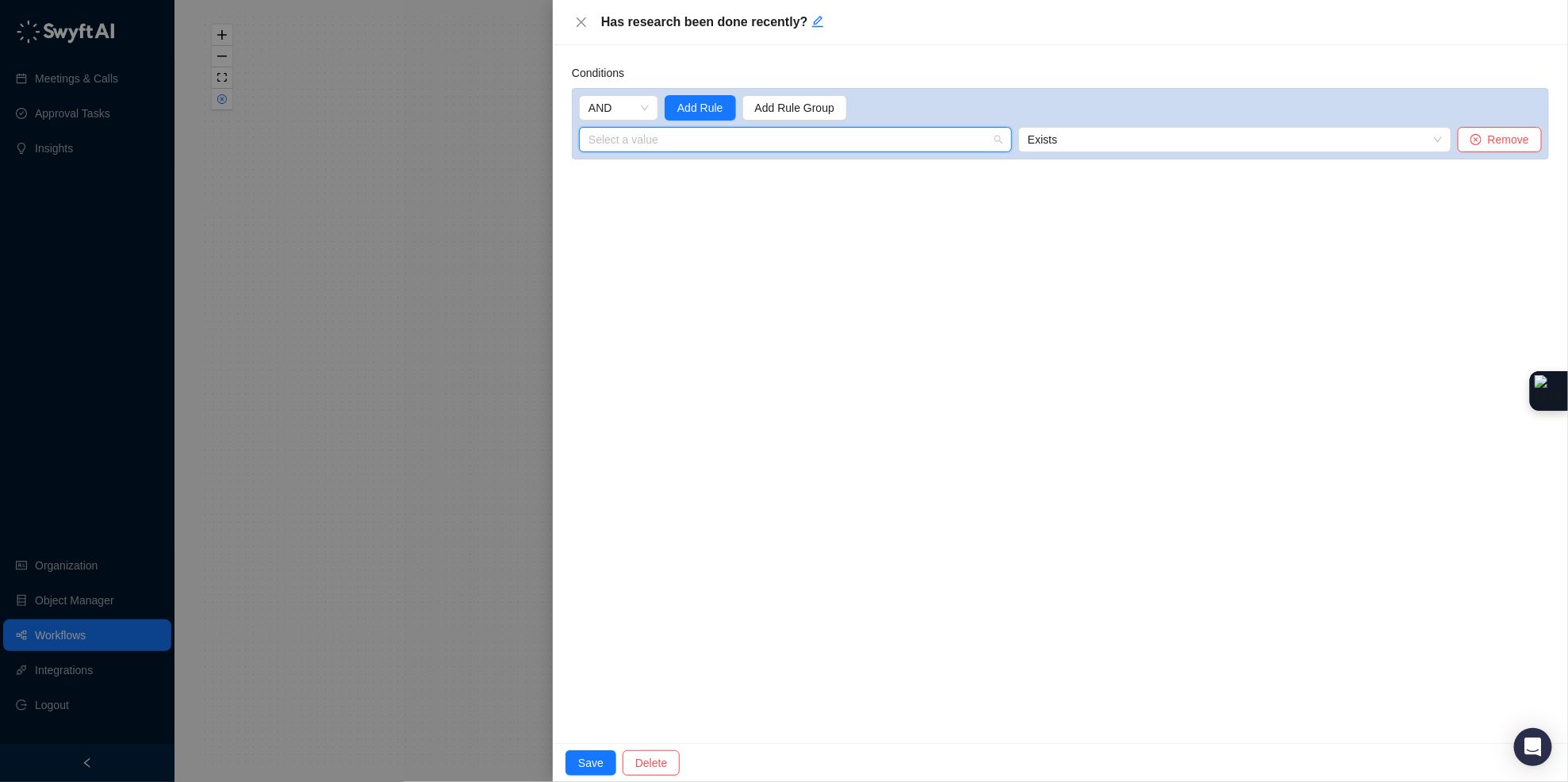
click at [708, 141] on input "search" at bounding box center [790, 140] width 404 height 24
click at [773, 174] on icon "right" at bounding box center [770, 170] width 9 height 9
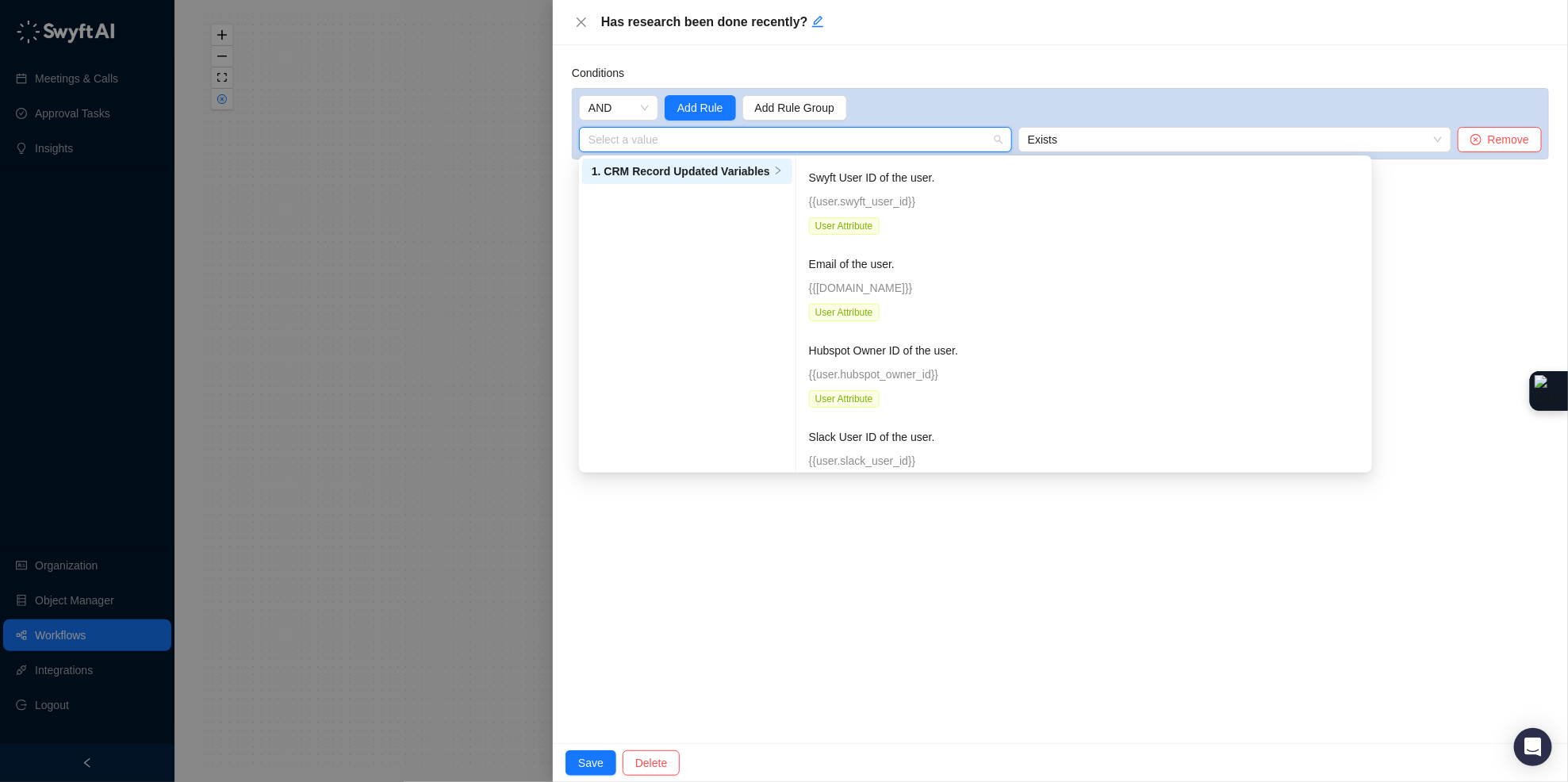
click at [785, 137] on input "search" at bounding box center [790, 140] width 404 height 24
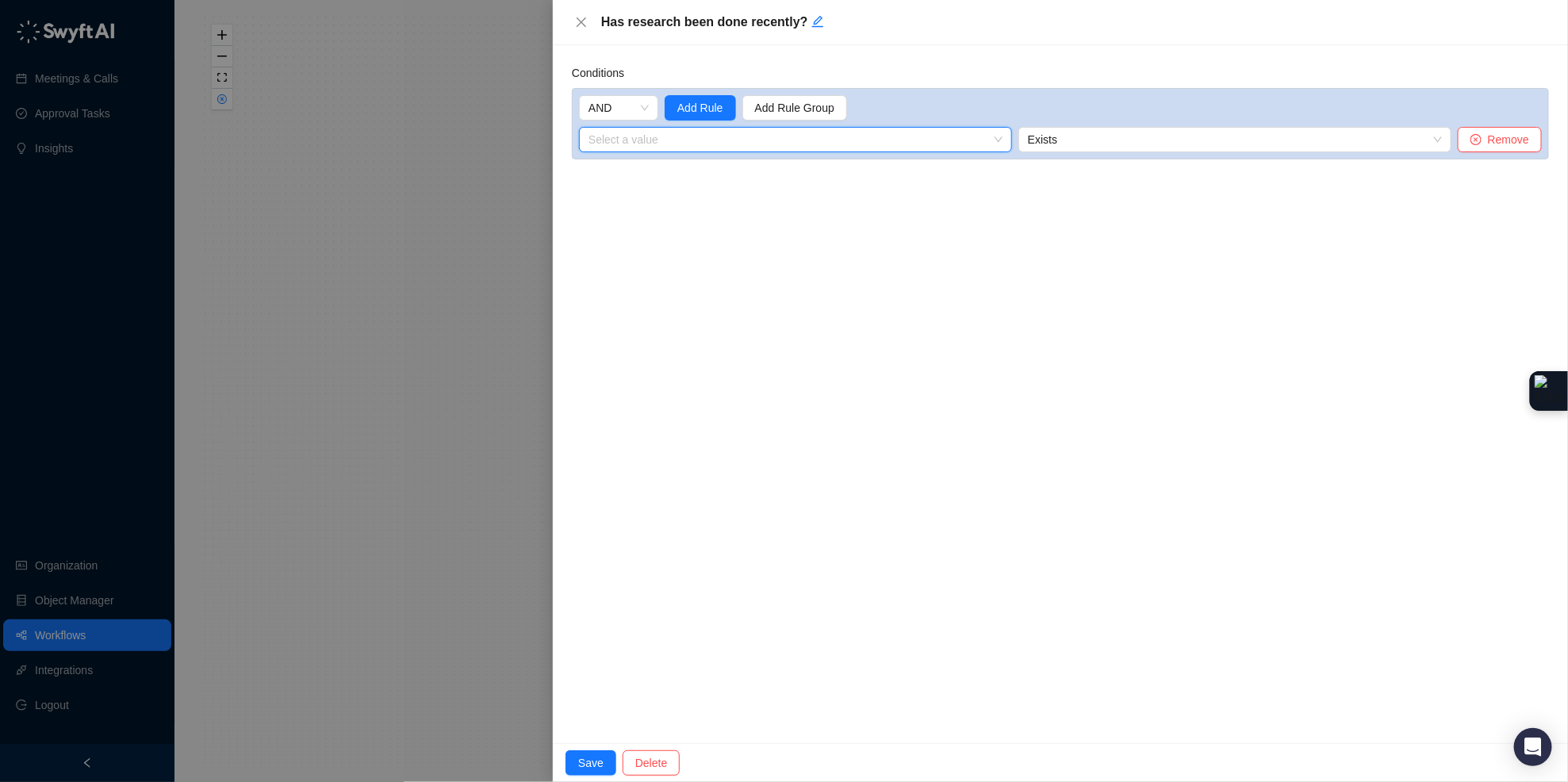
click at [667, 134] on input "search" at bounding box center [790, 140] width 404 height 24
click at [673, 168] on div "1. CRM Record Updated Variables" at bounding box center [677, 172] width 171 height 17
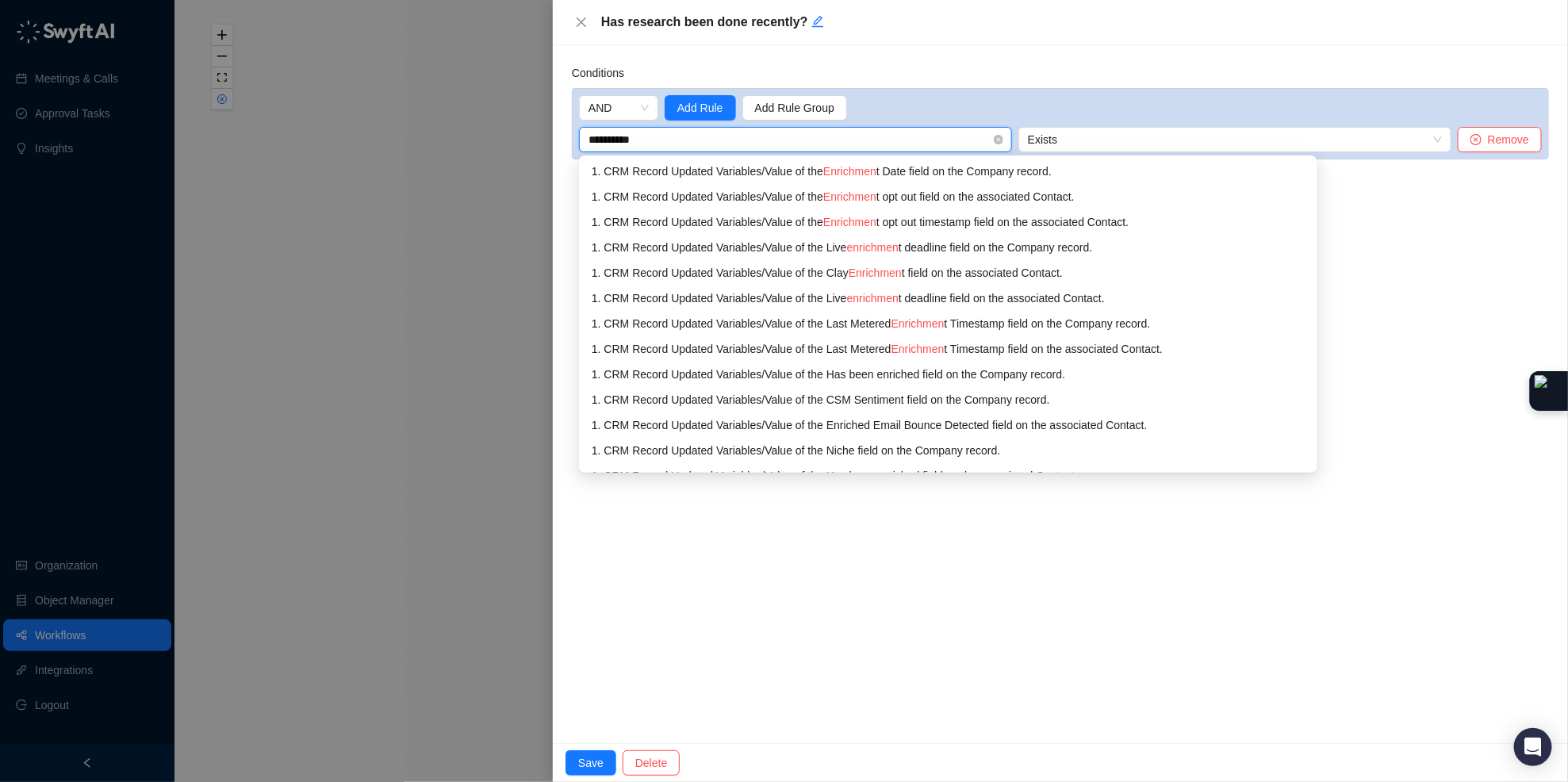
type input "**********"
click at [827, 172] on div "1. CRM Record Updated Variables / Value of the Enrichment Date field on the Com…" at bounding box center [947, 172] width 713 height 17
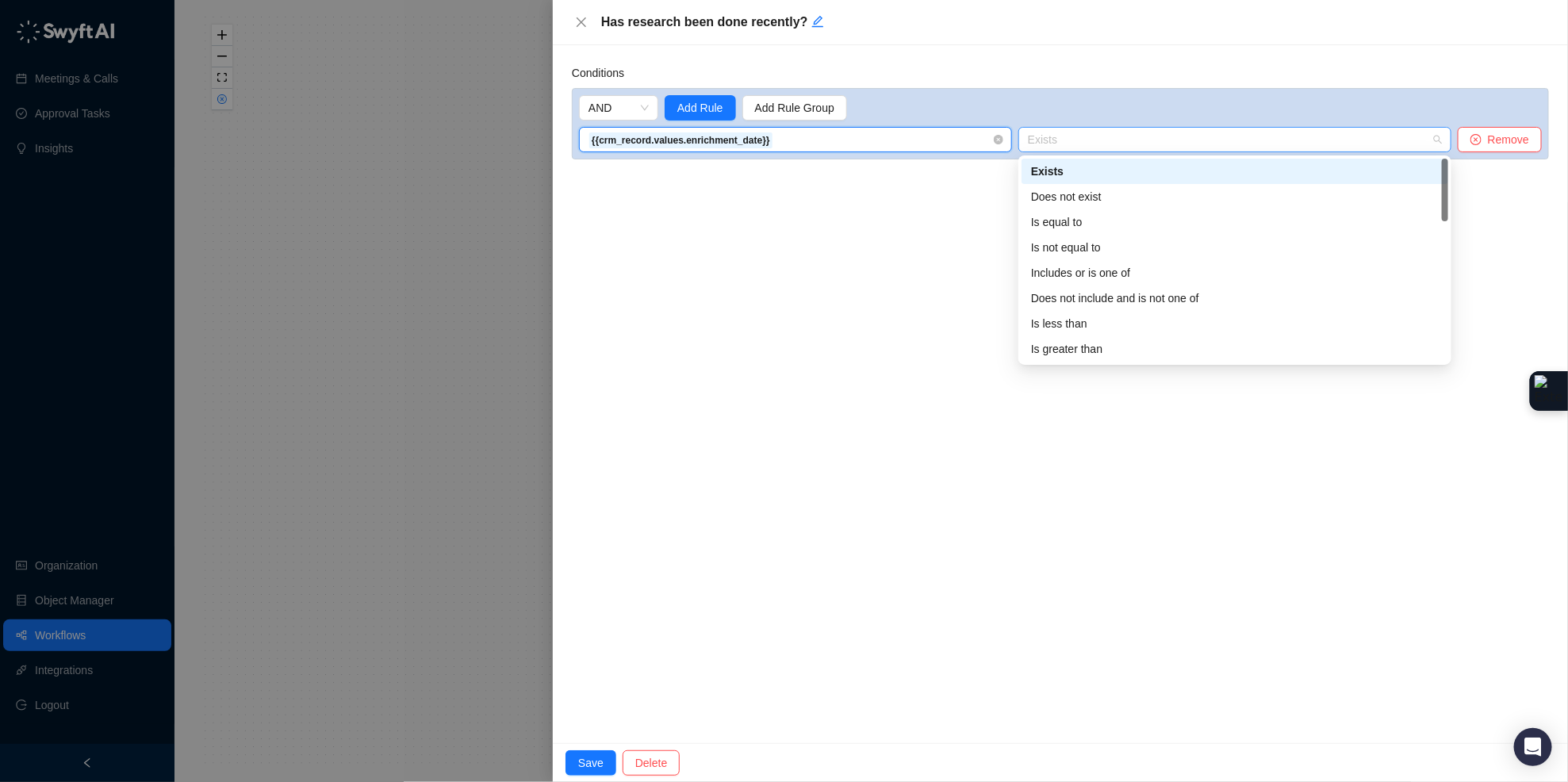
click at [1111, 132] on span "Exists" at bounding box center [1234, 140] width 414 height 24
click at [1128, 197] on div "Does not exist" at bounding box center [1234, 197] width 408 height 17
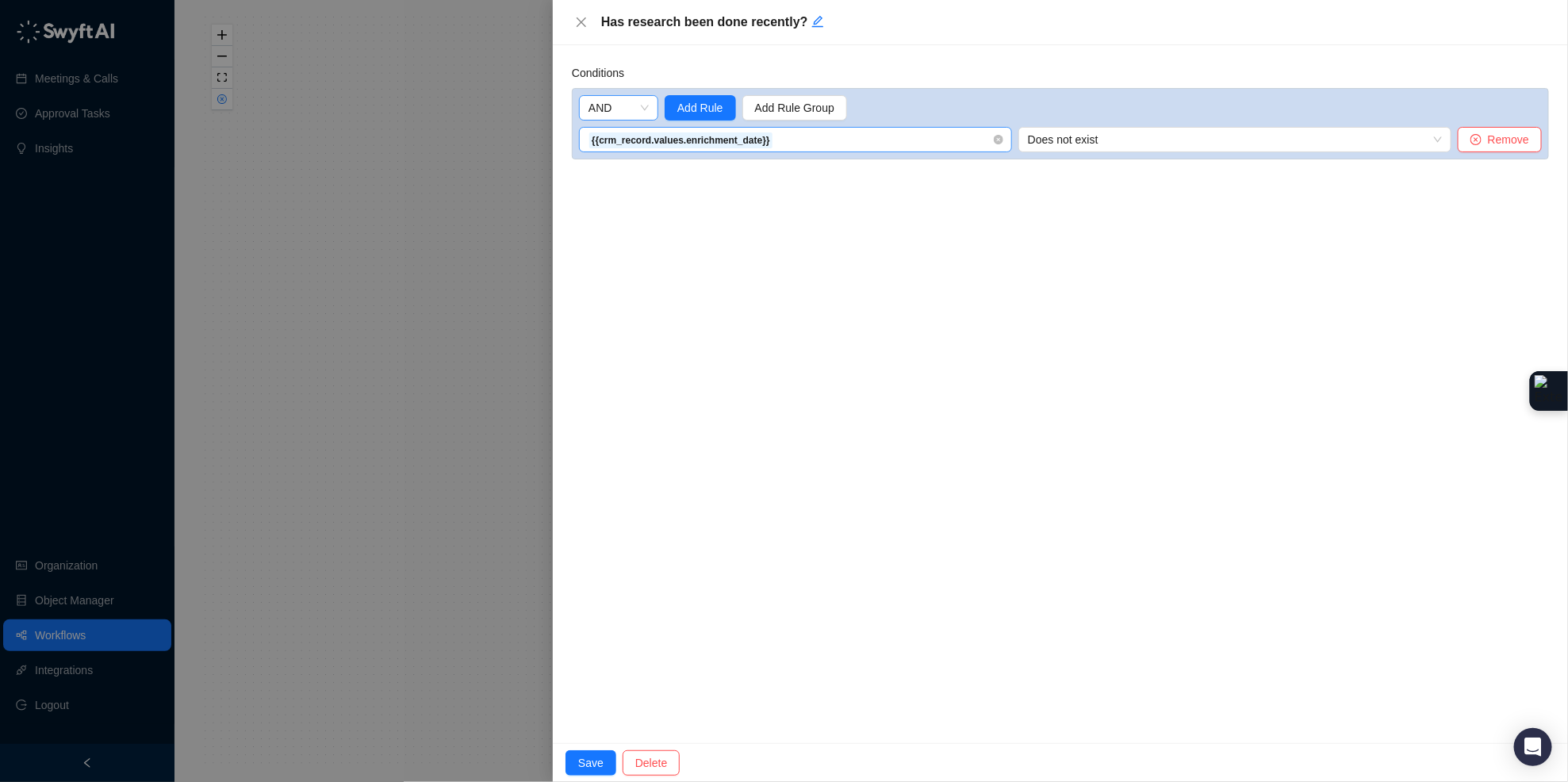
click at [650, 109] on div "AND" at bounding box center [619, 107] width 79 height 25
click at [636, 164] on div "OR" at bounding box center [619, 165] width 54 height 17
click at [694, 103] on span "Add Rule" at bounding box center [700, 108] width 46 height 17
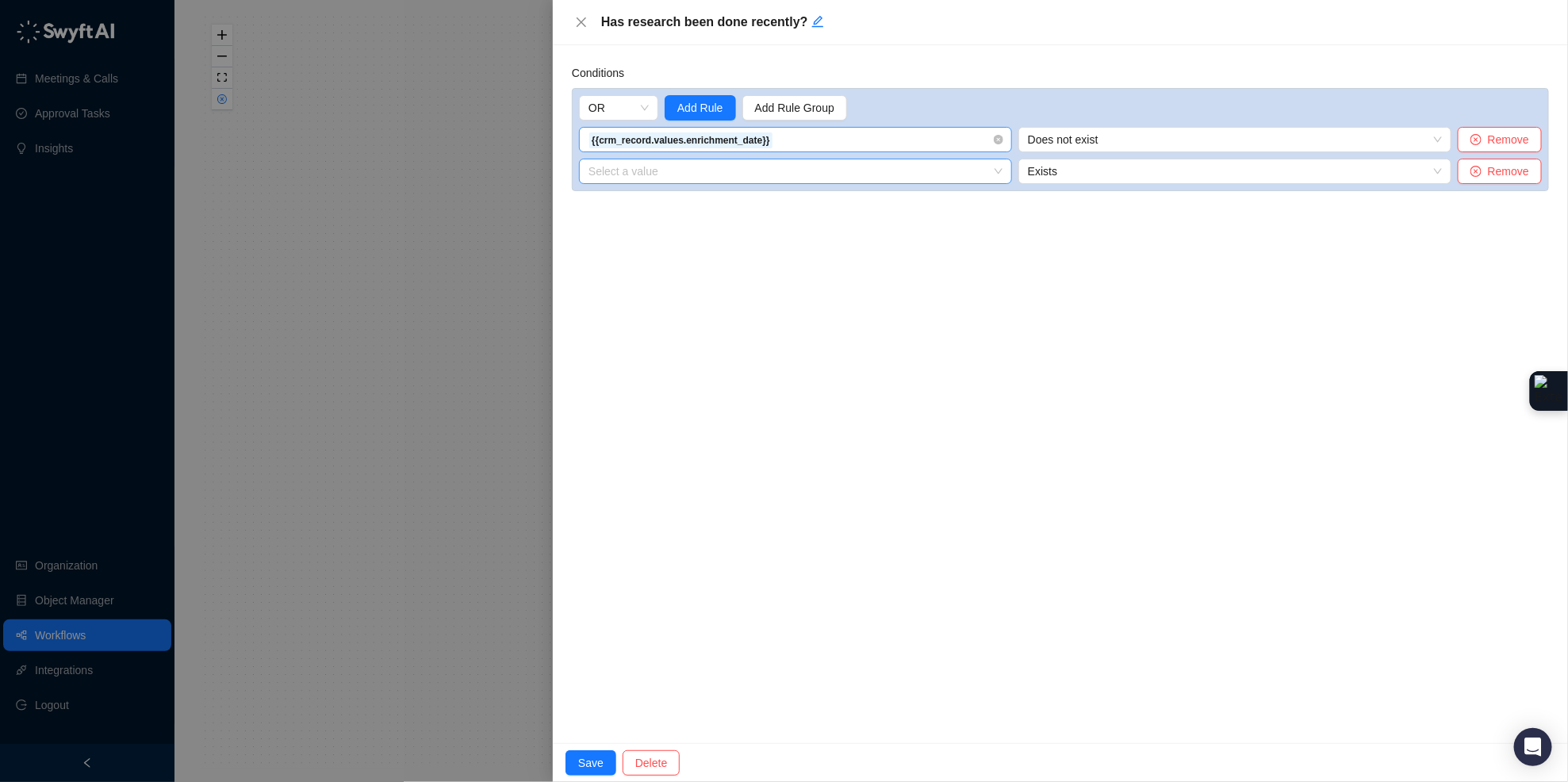
click at [728, 173] on input "search" at bounding box center [790, 172] width 404 height 24
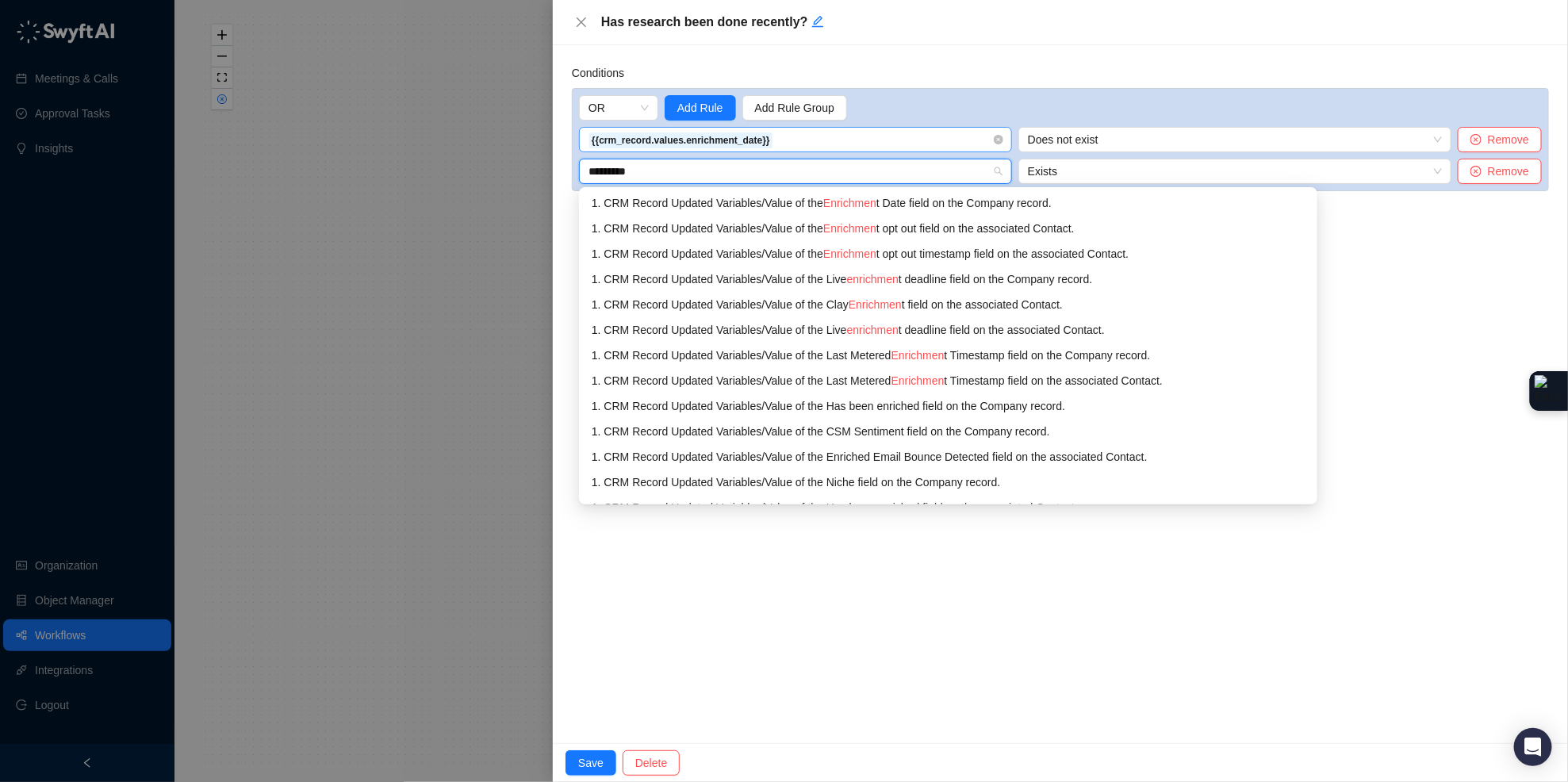
type input "**********"
click at [1001, 210] on div "1. CRM Record Updated Variables / Value of the Enrichment Date field on the Com…" at bounding box center [947, 203] width 713 height 17
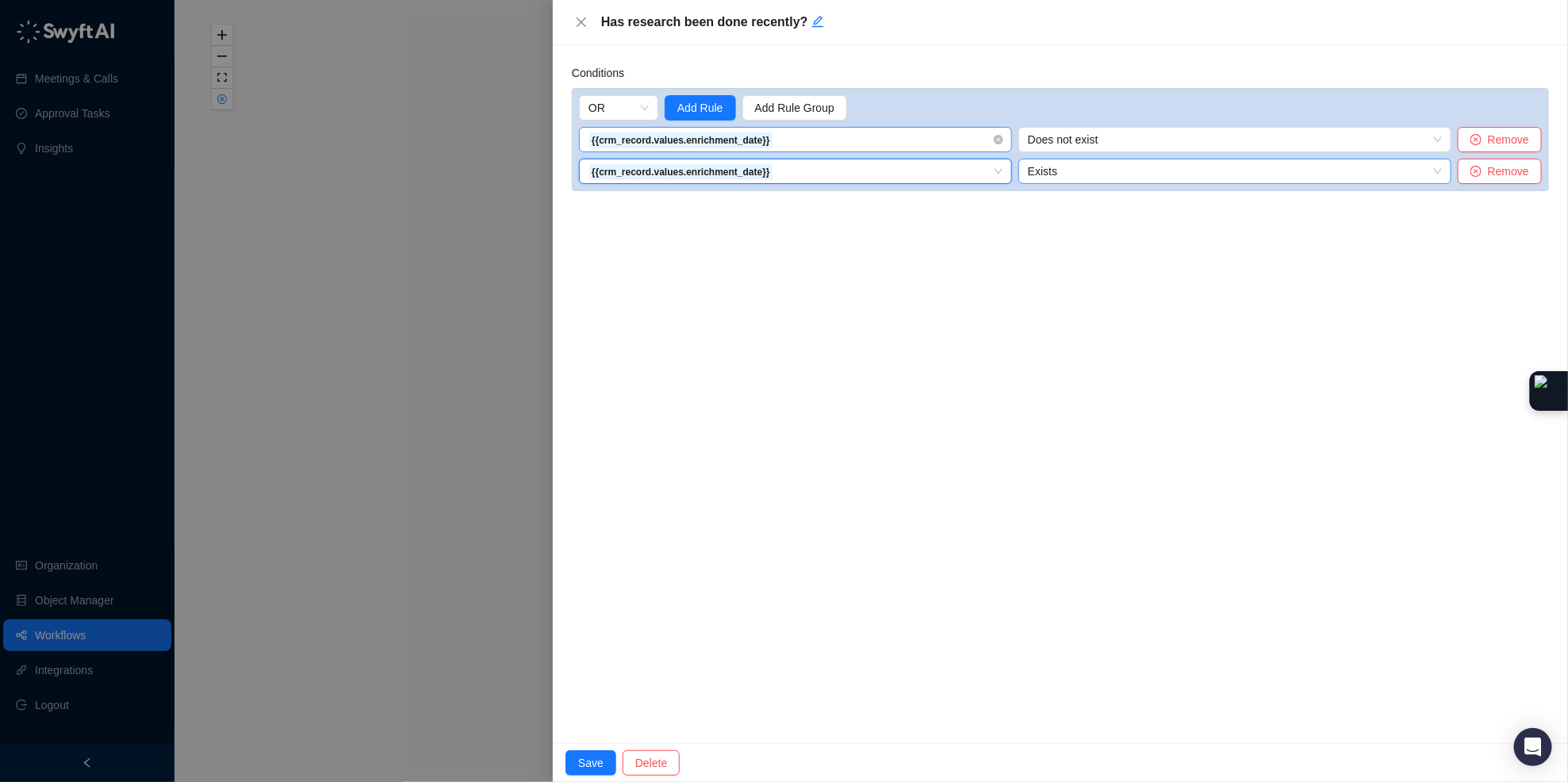
click at [1067, 177] on span "Exists" at bounding box center [1234, 172] width 414 height 24
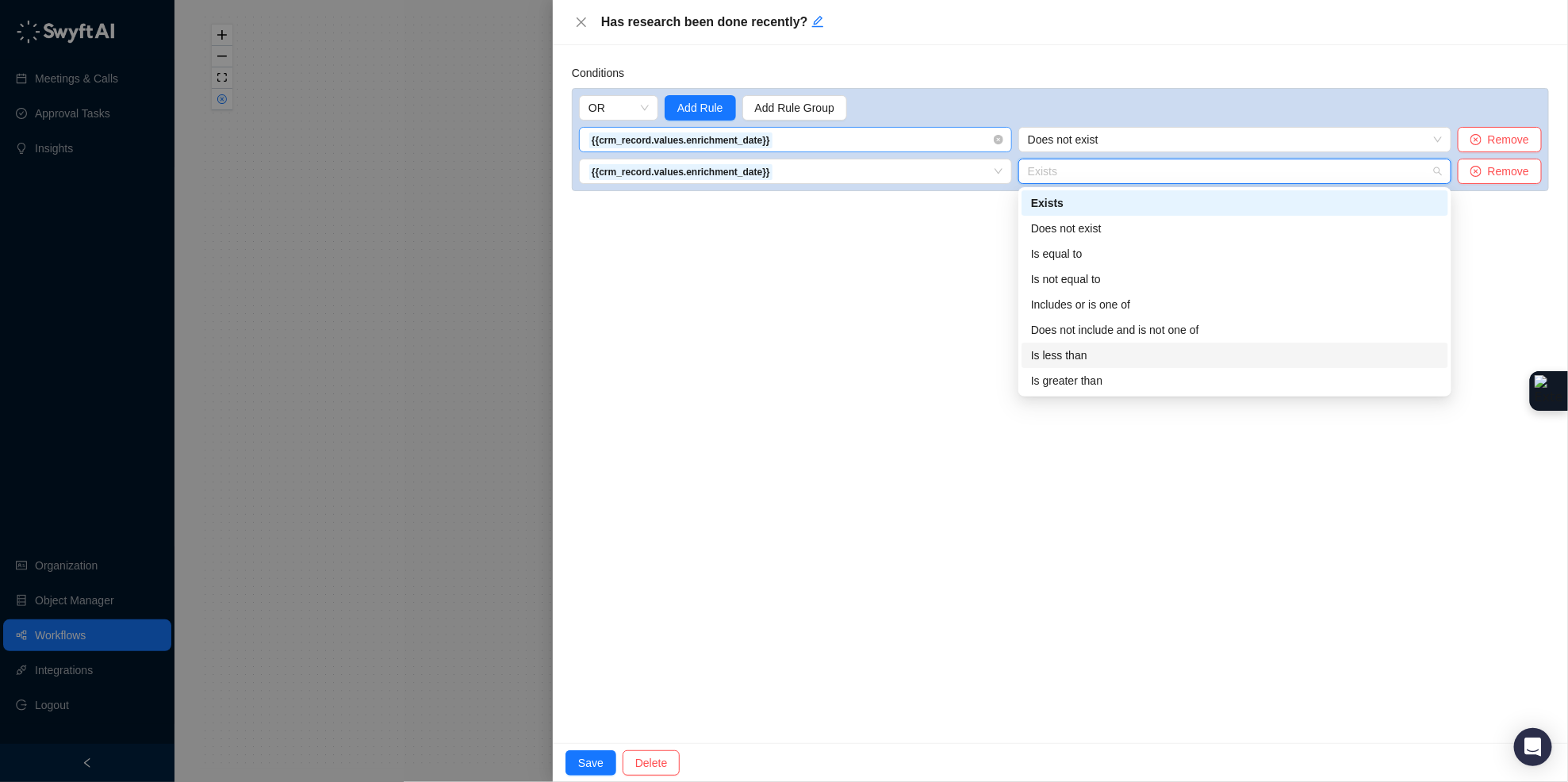
click at [1099, 355] on div "Is less than" at bounding box center [1234, 355] width 408 height 17
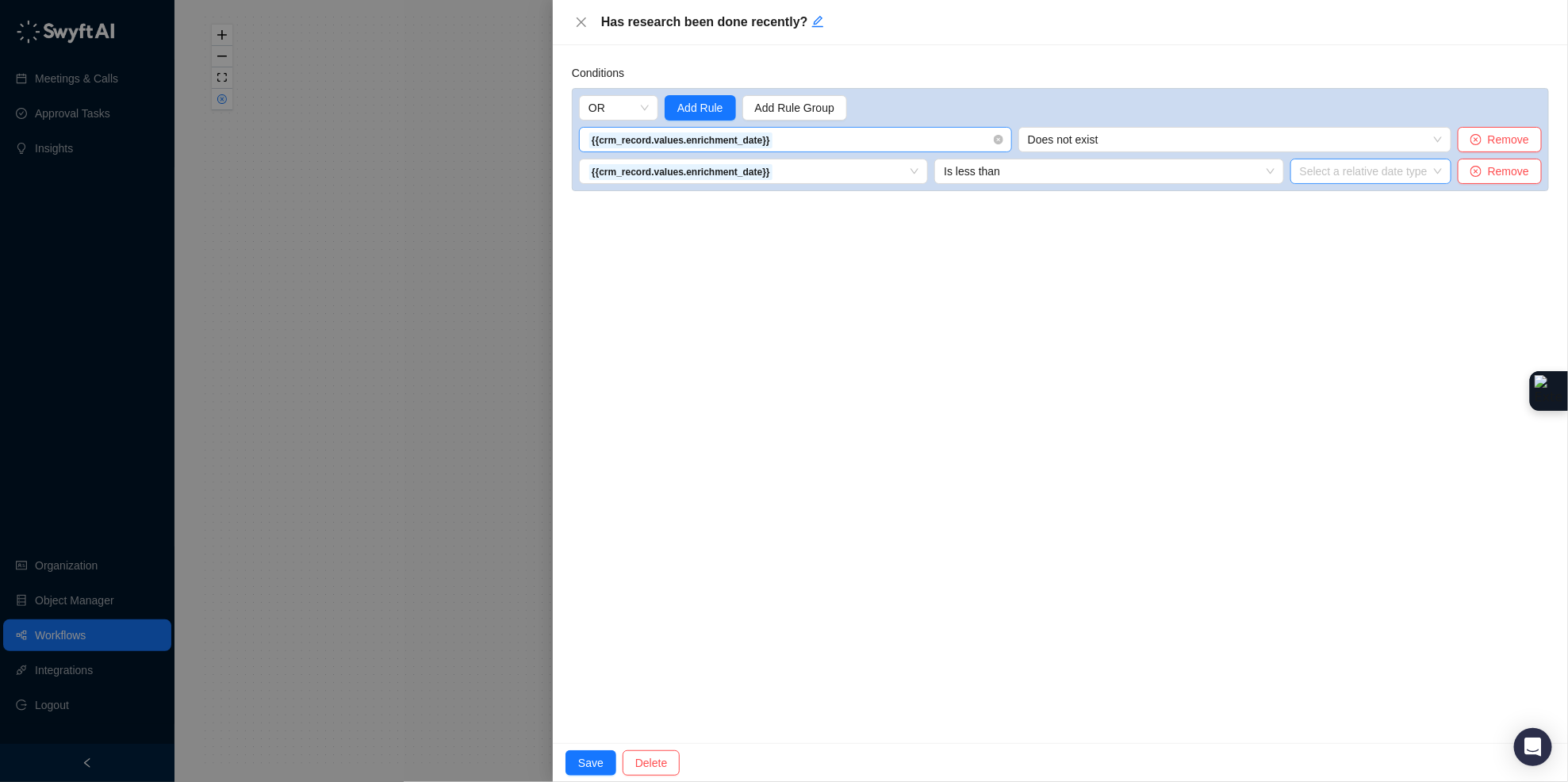
click at [1322, 170] on input "search" at bounding box center [1366, 172] width 133 height 24
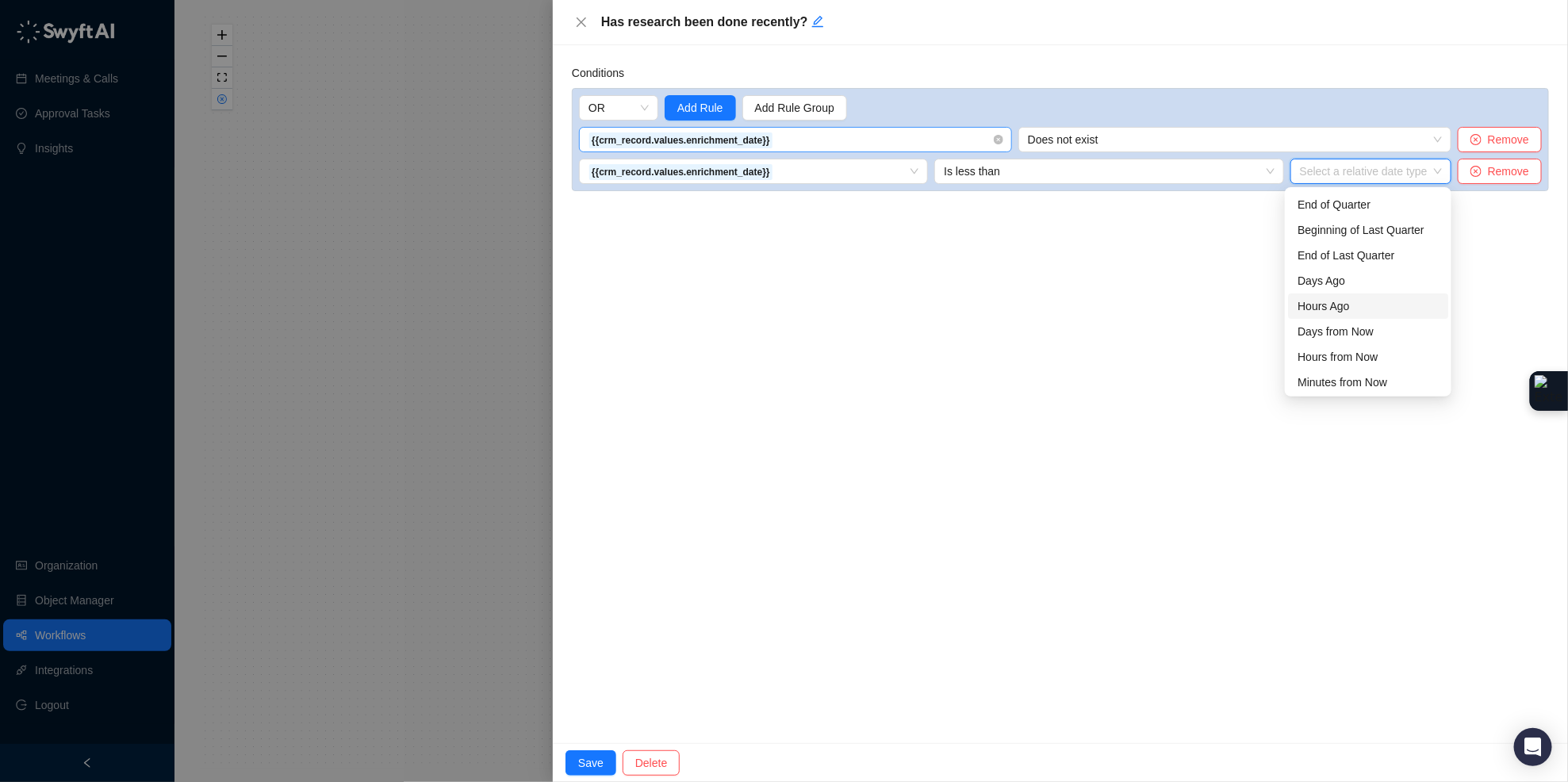
scroll to position [50, 0]
click at [1369, 257] on div "Days Ago" at bounding box center [1368, 254] width 141 height 17
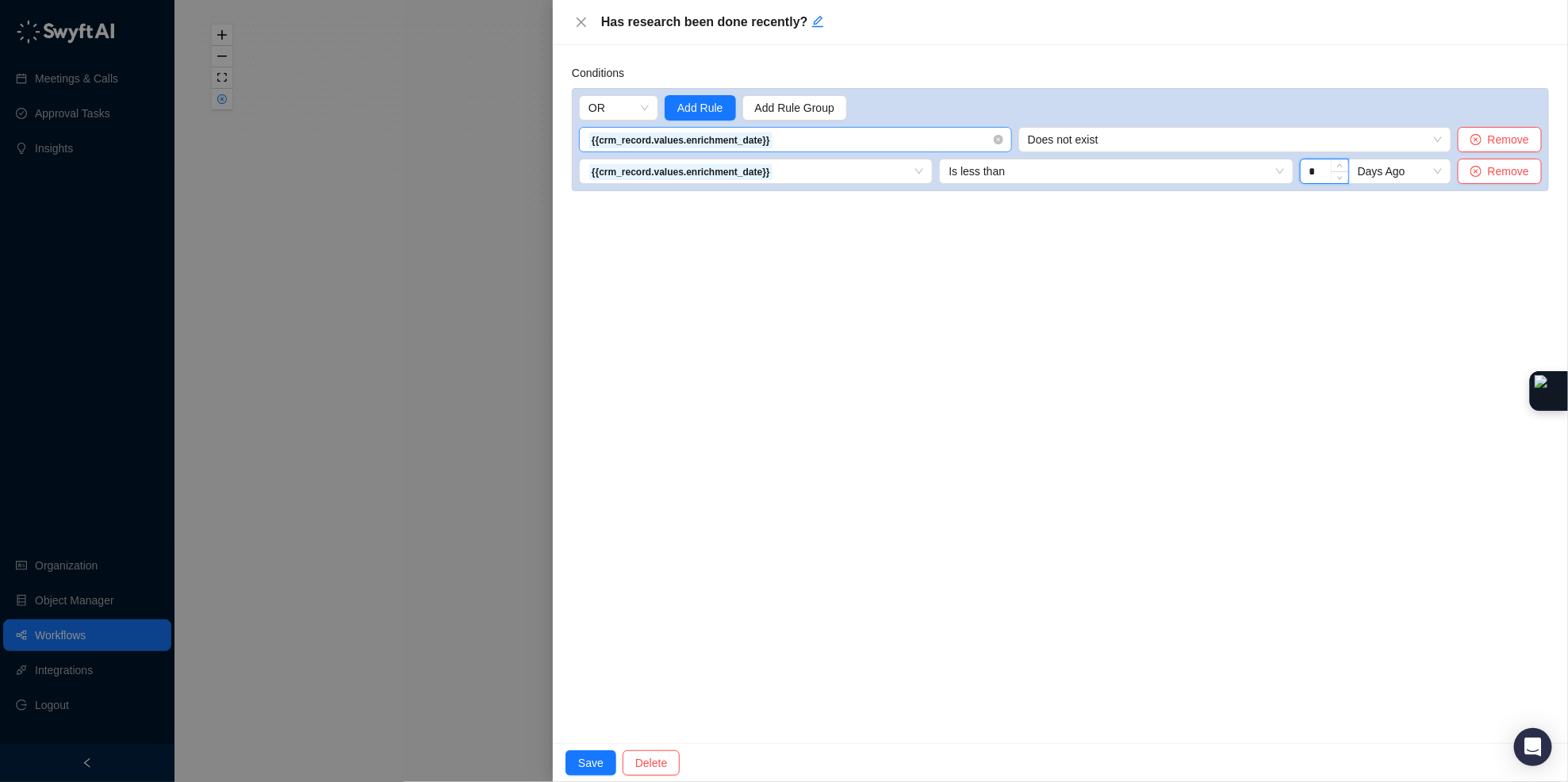
drag, startPoint x: 1319, startPoint y: 168, endPoint x: 1308, endPoint y: 169, distance: 11.0
click at [1308, 169] on input "*" at bounding box center [1324, 172] width 47 height 24
type input "***"
click at [1165, 377] on div "Conditions OR Add Rule Add Rule Group {{crm_record.values.enrichment_date}} 1. …" at bounding box center [1059, 394] width 1015 height 698
click at [576, 765] on button "Save" at bounding box center [590, 762] width 51 height 25
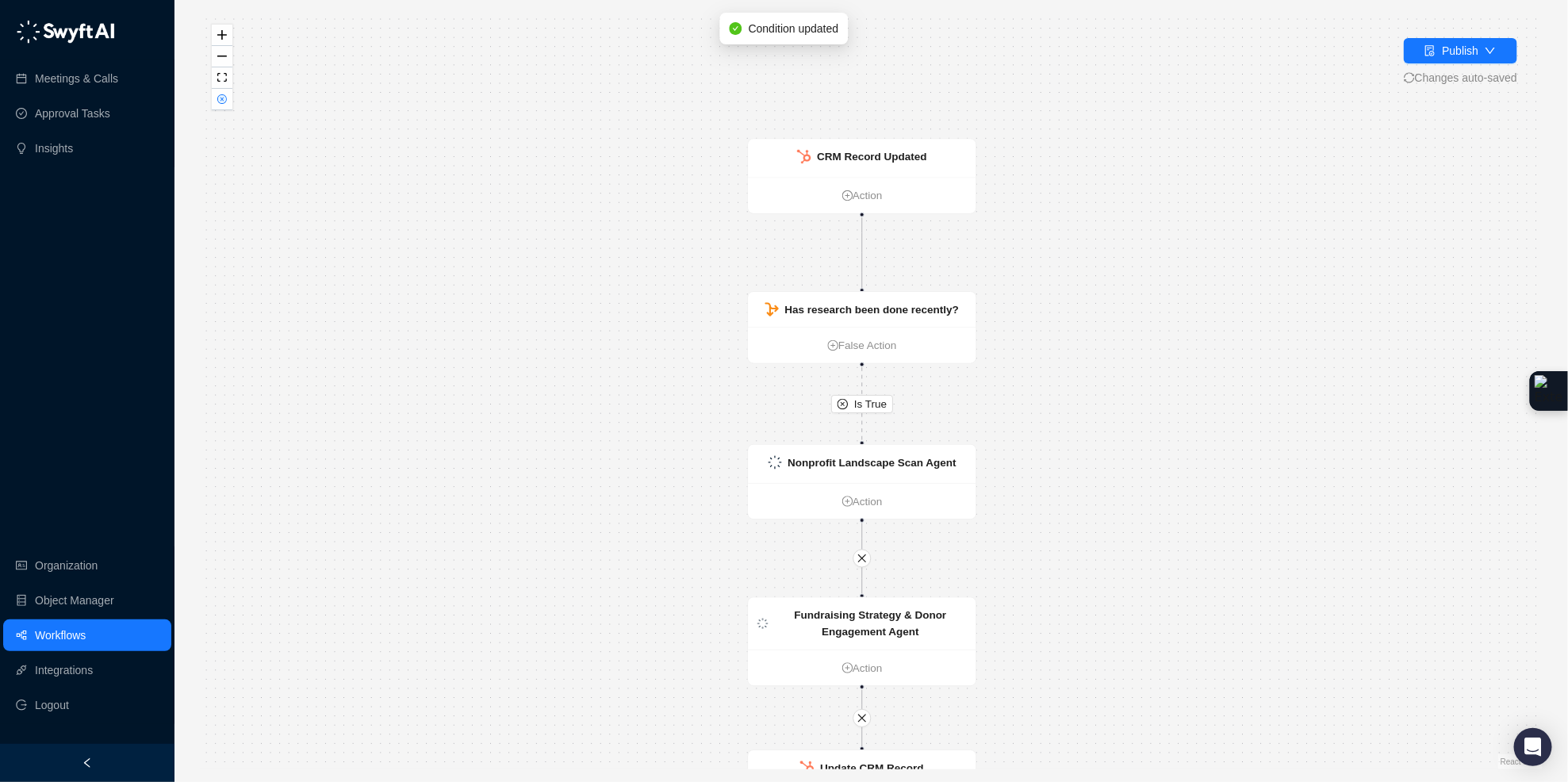
drag, startPoint x: 1159, startPoint y: 222, endPoint x: 1150, endPoint y: 312, distance: 90.4
click at [1150, 312] on div "Is True CRM Record Updated Action Has research been done recently? False Action…" at bounding box center [871, 391] width 1342 height 757
click at [956, 164] on div "CRM Record Updated" at bounding box center [861, 158] width 228 height 38
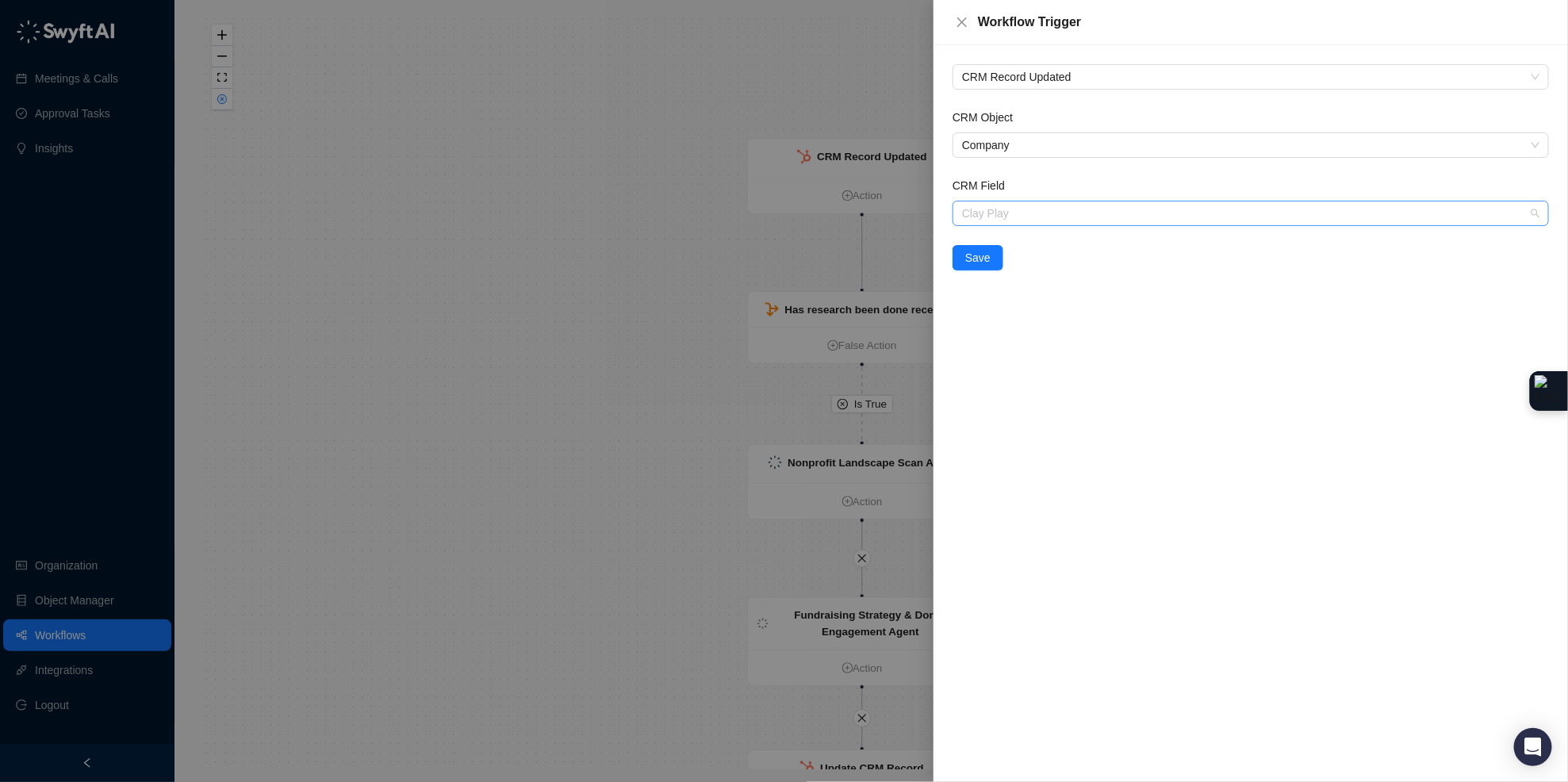
click at [1014, 215] on span "Clay Play" at bounding box center [1251, 214] width 578 height 24
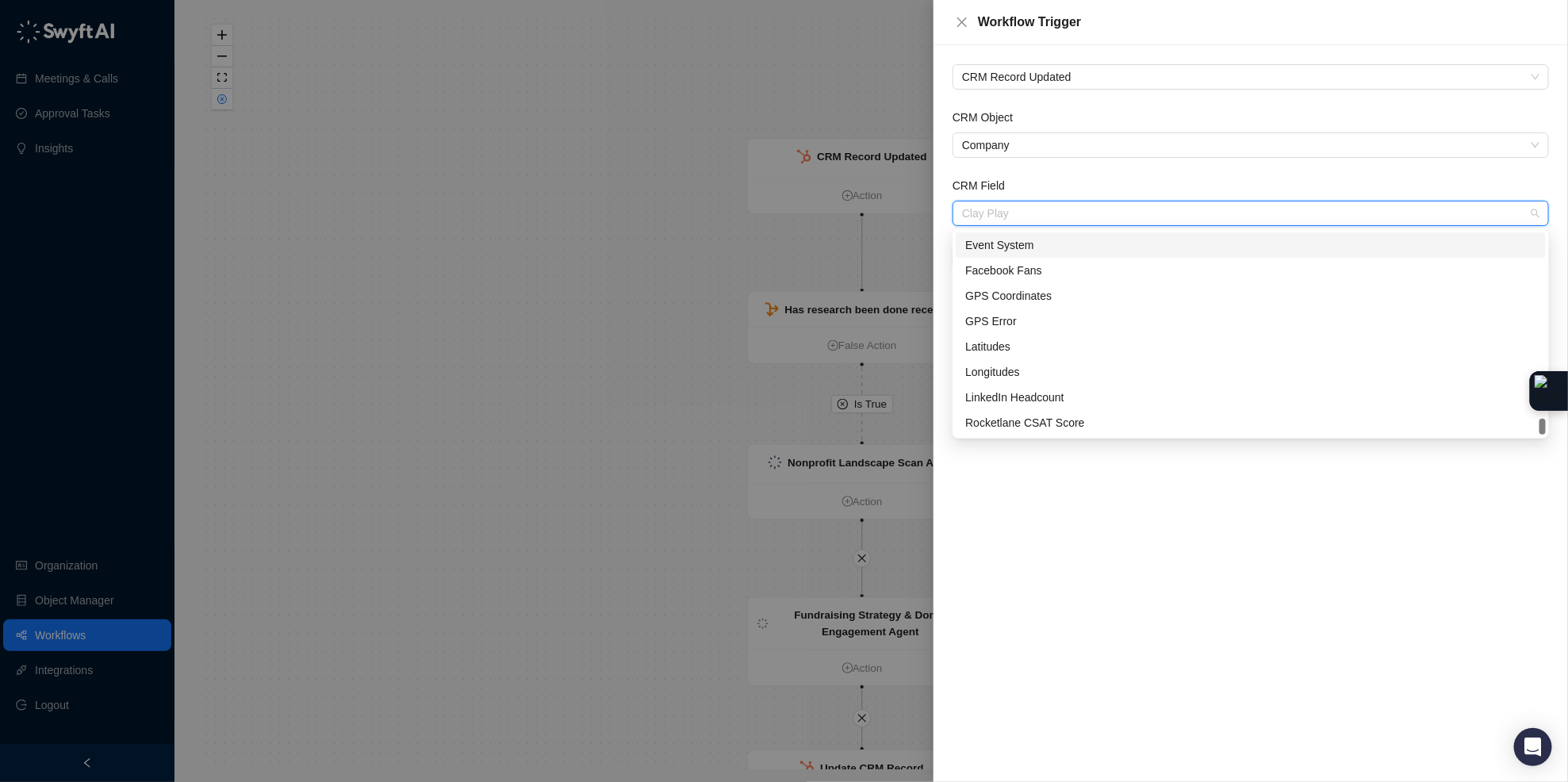
click at [800, 71] on div at bounding box center [784, 391] width 1568 height 782
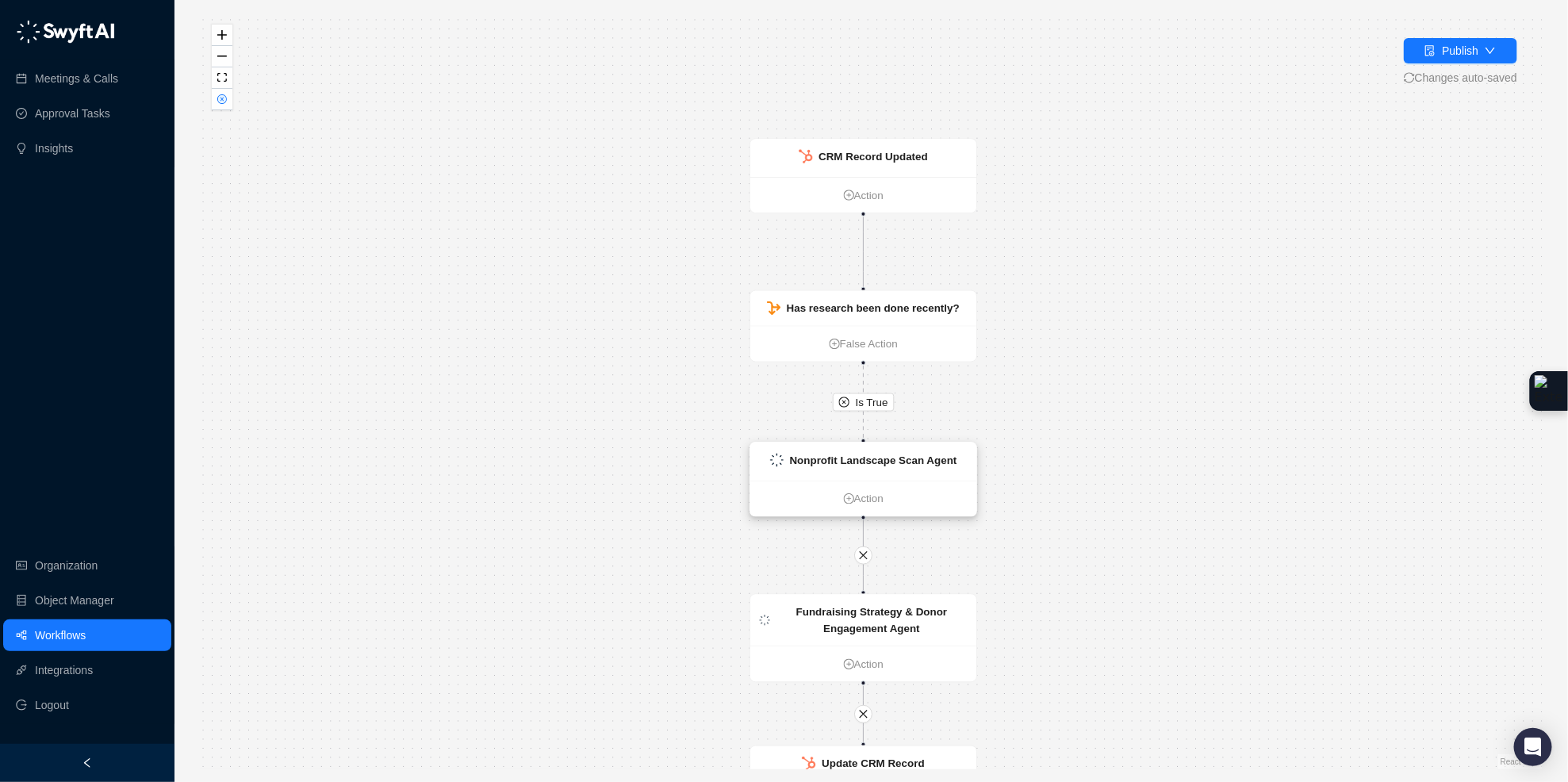
click at [944, 482] on ul "Action" at bounding box center [863, 497] width 226 height 35
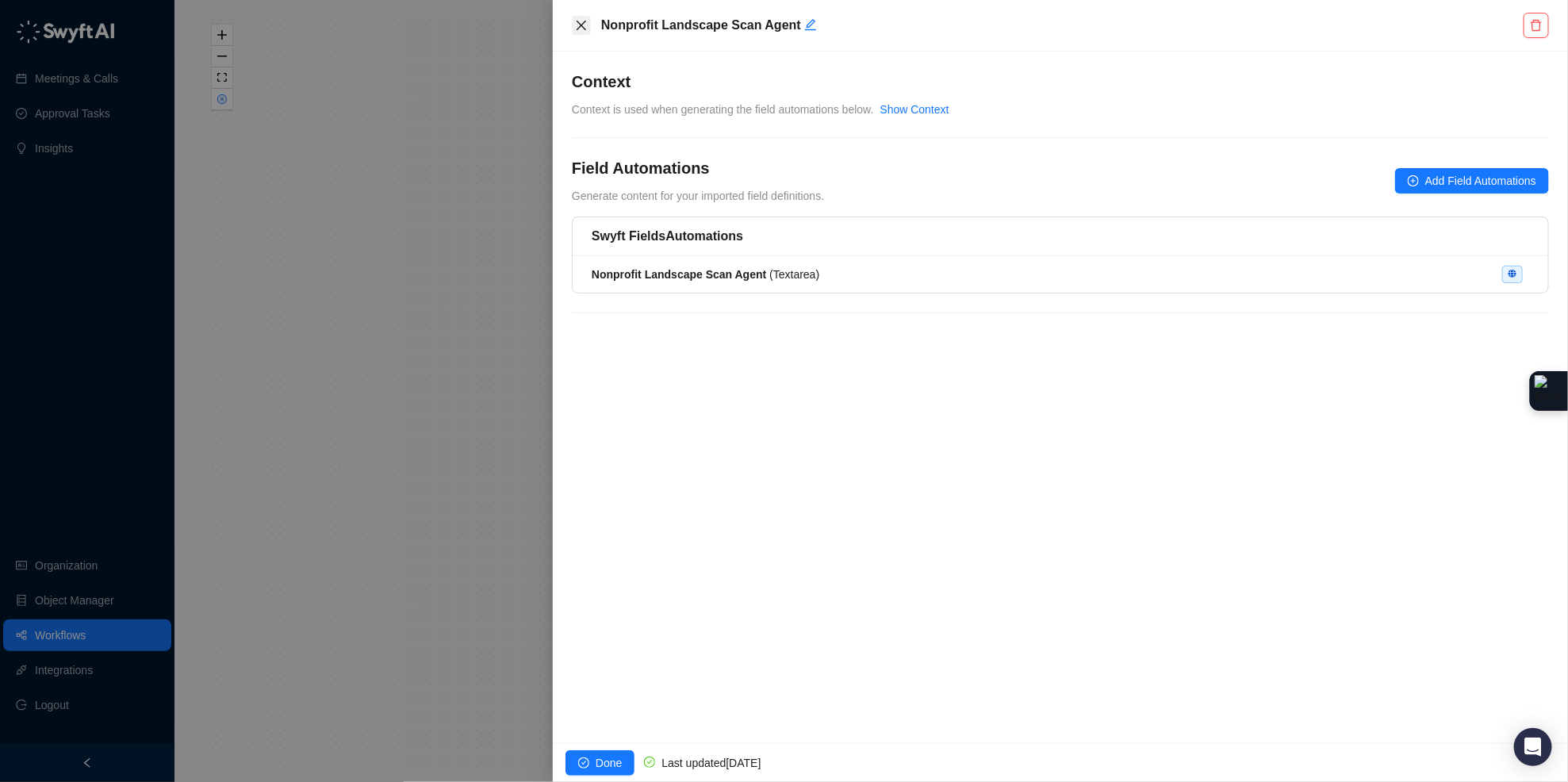
click at [580, 31] on icon "close" at bounding box center [581, 25] width 13 height 13
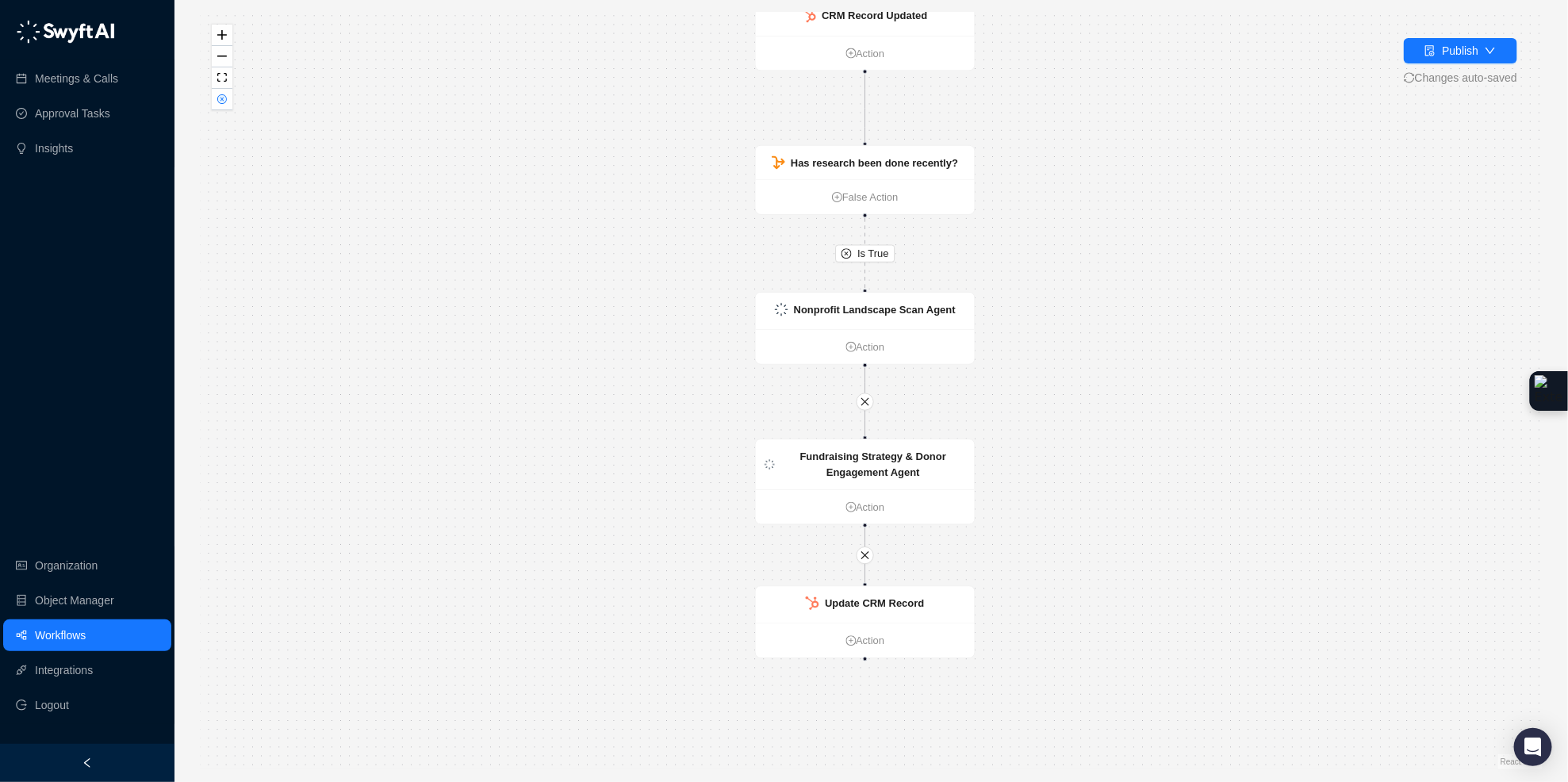
drag, startPoint x: 1133, startPoint y: 545, endPoint x: 1125, endPoint y: 389, distance: 156.2
click at [1125, 391] on div "Is True CRM Record Updated Action Has research been done recently? False Action…" at bounding box center [871, 391] width 1342 height 757
click at [1407, 47] on button "Publish" at bounding box center [1460, 50] width 114 height 25
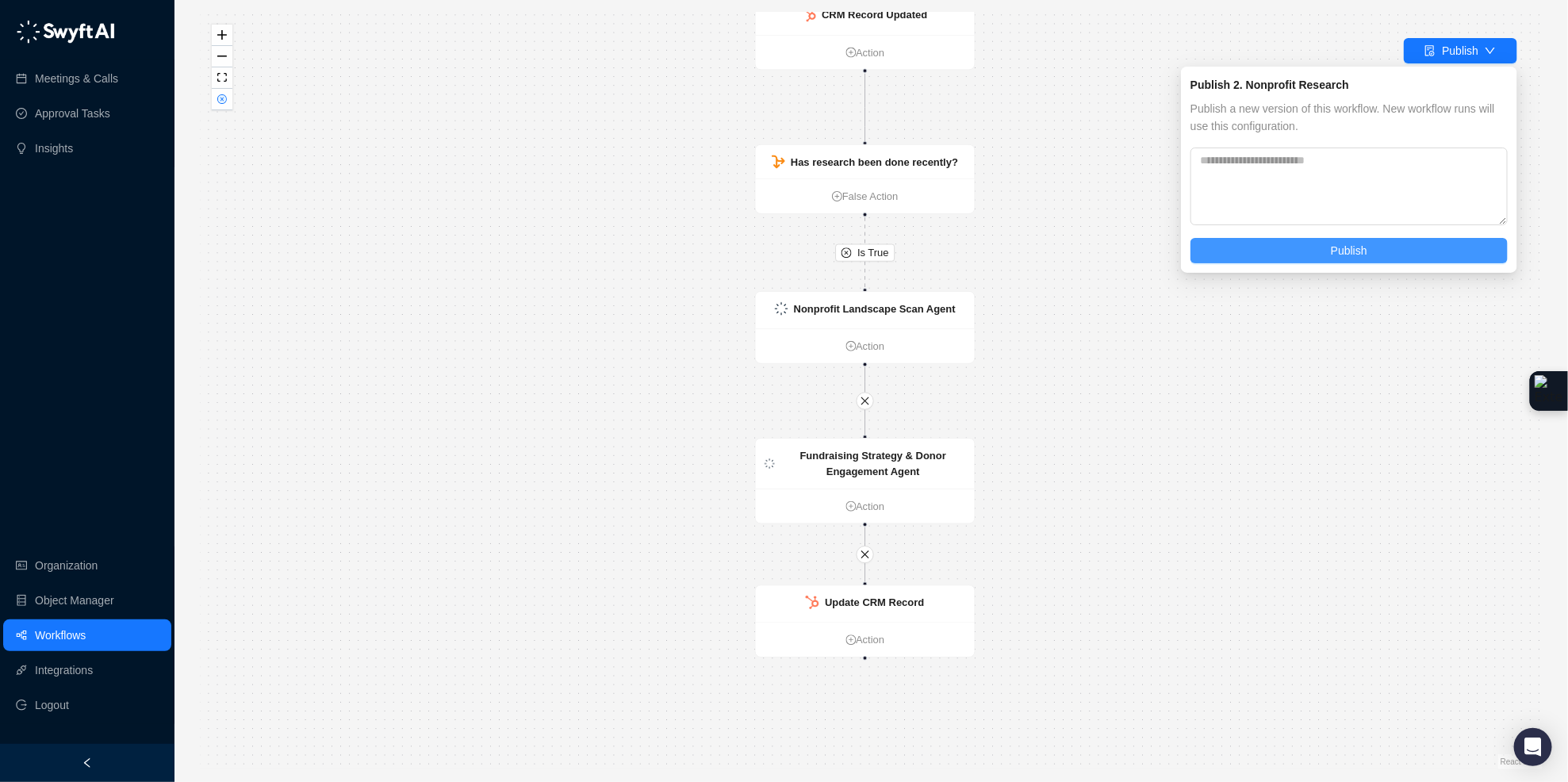
click at [1343, 257] on span "Publish" at bounding box center [1349, 251] width 36 height 17
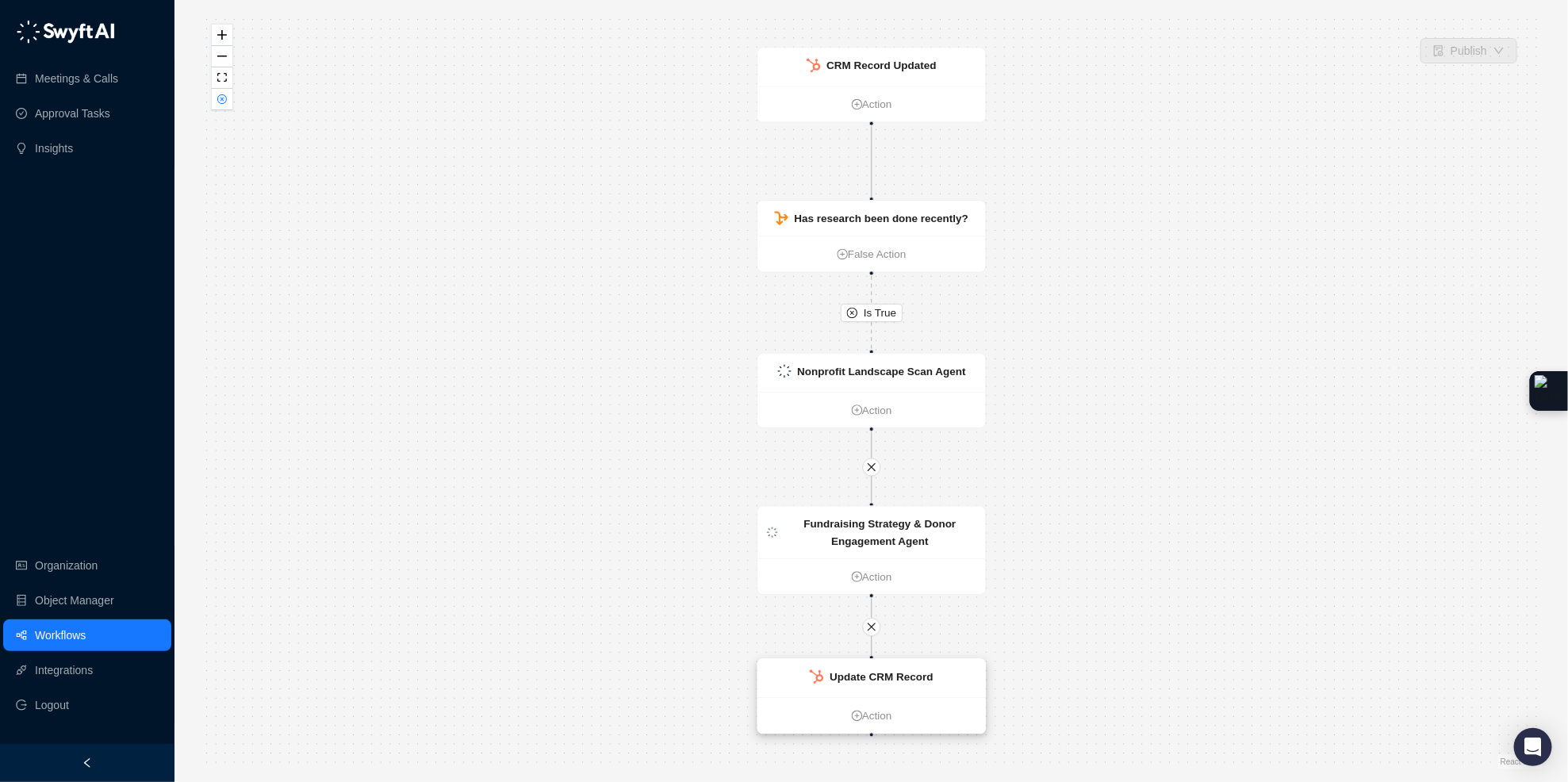
click at [959, 680] on div "Update CRM Record" at bounding box center [871, 678] width 228 height 38
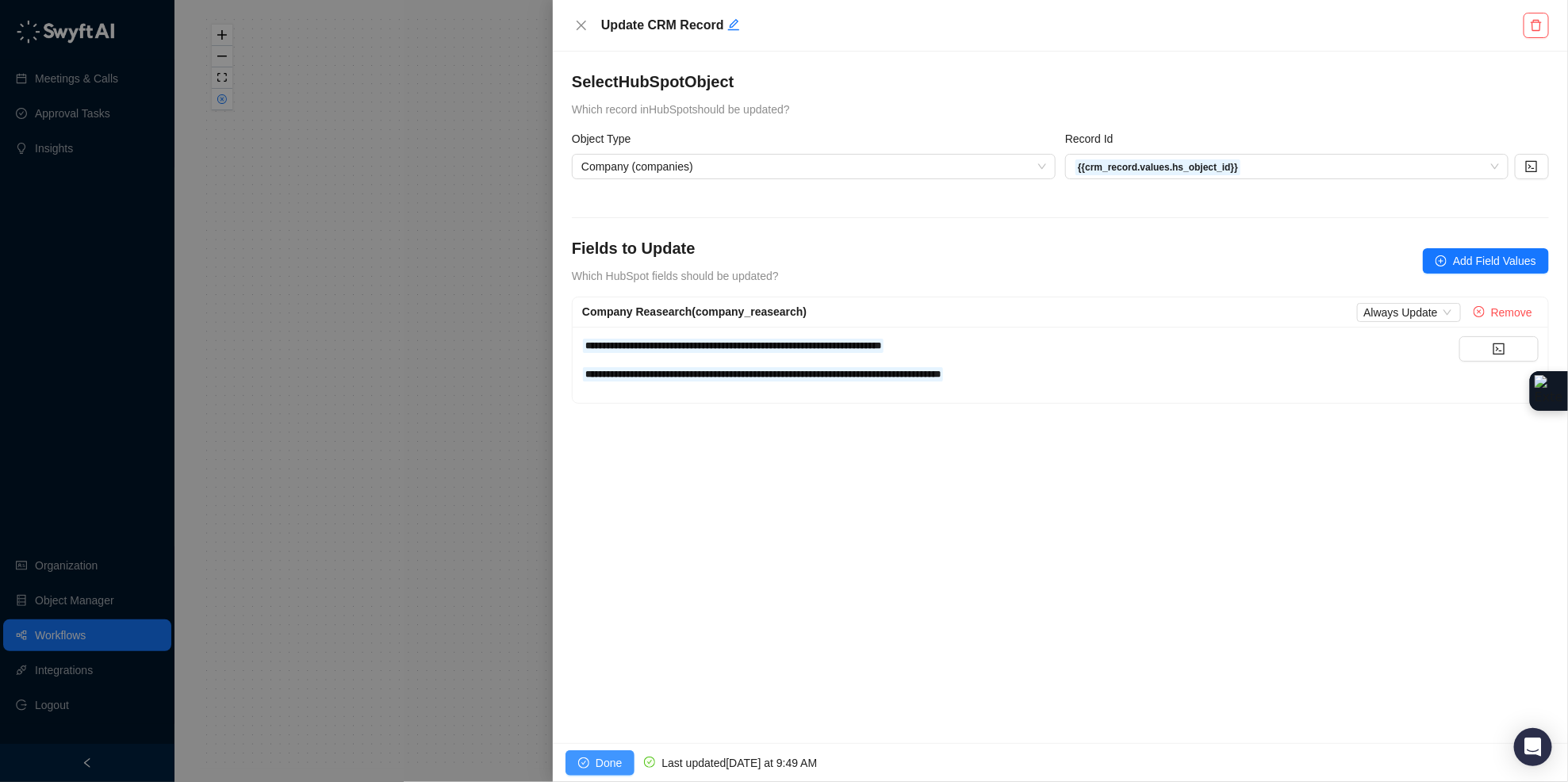
click at [594, 760] on button "Done" at bounding box center [600, 762] width 69 height 25
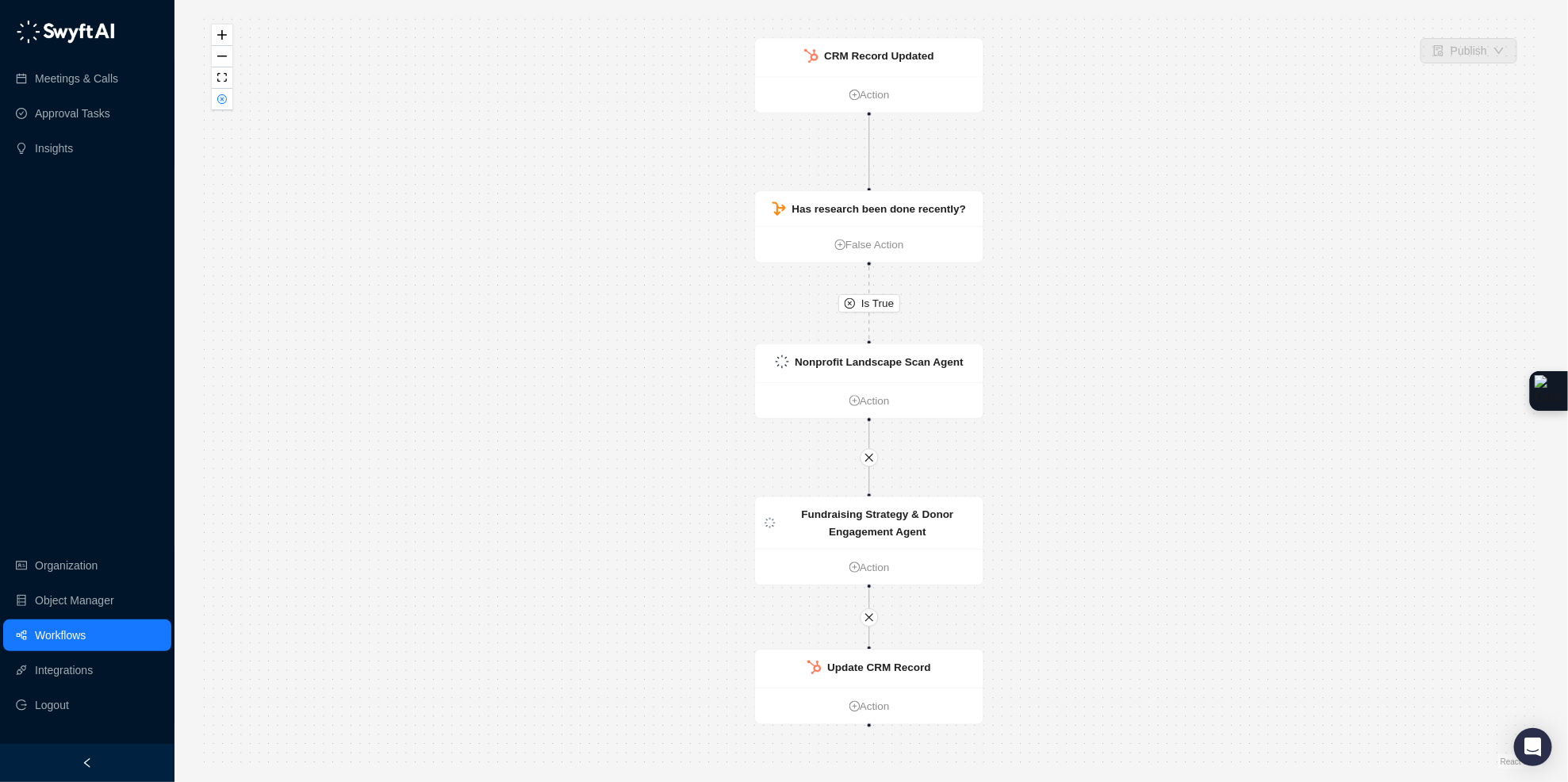
drag, startPoint x: 1257, startPoint y: 339, endPoint x: 1254, endPoint y: 329, distance: 10.4
click at [1254, 329] on div "Is True CRM Record Updated Action Has research been done recently? False Action…" at bounding box center [871, 391] width 1342 height 757
click at [927, 661] on strong "Update CRM Record" at bounding box center [878, 667] width 103 height 12
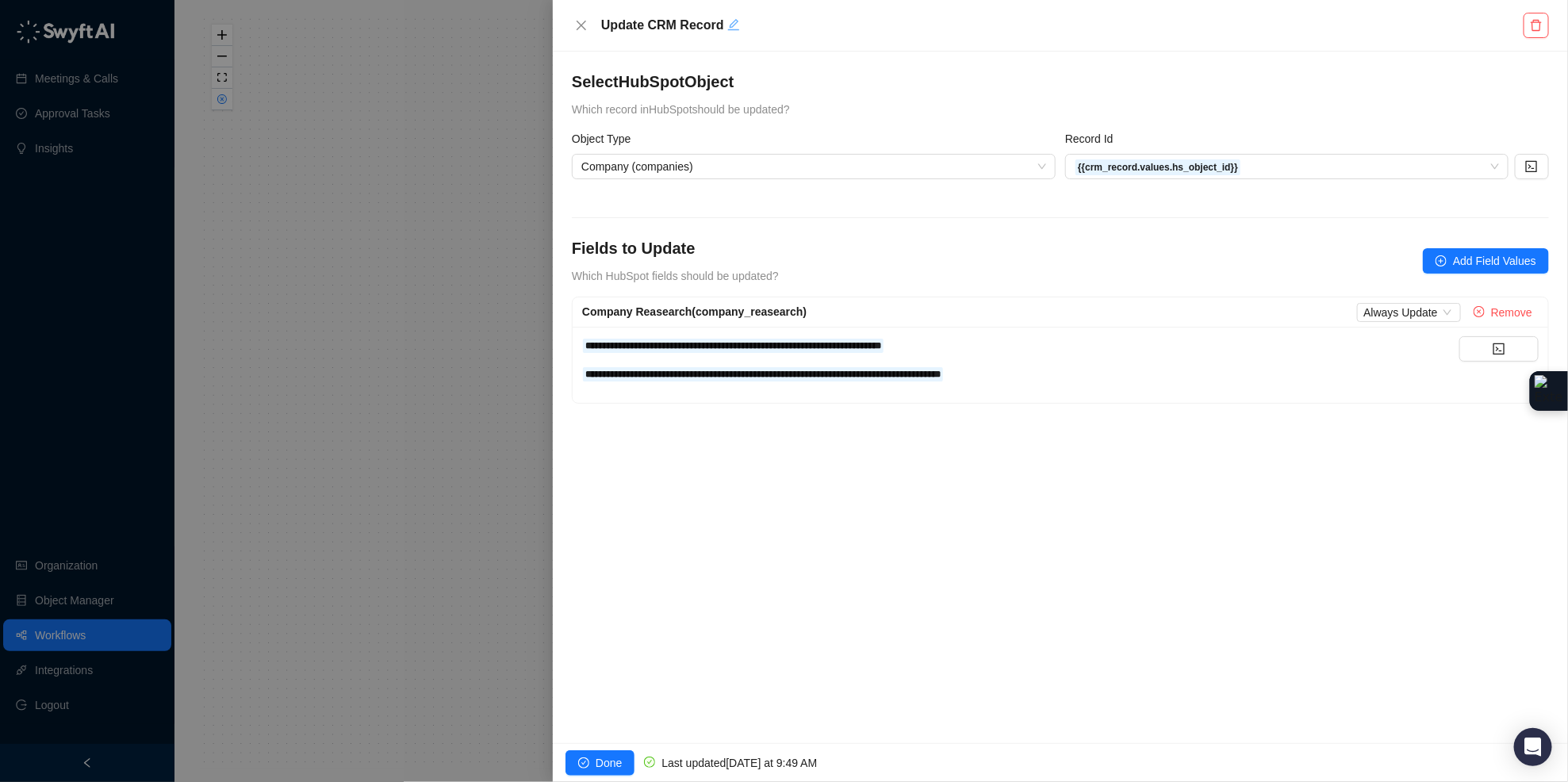
click at [729, 26] on icon "edit" at bounding box center [734, 24] width 13 height 13
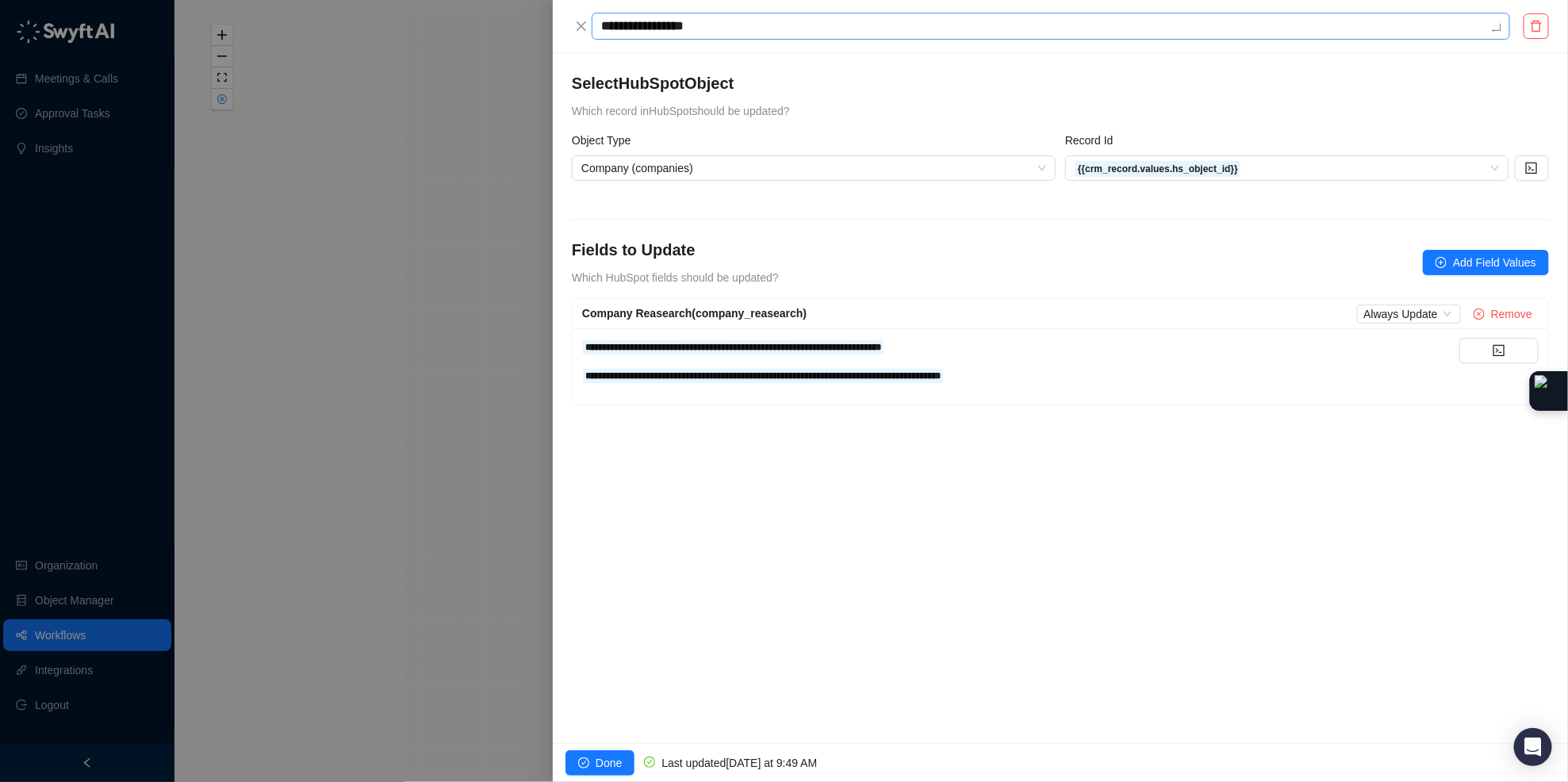
drag, startPoint x: 666, startPoint y: 16, endPoint x: 651, endPoint y: 18, distance: 15.1
click at [651, 18] on textarea "**********" at bounding box center [1050, 26] width 918 height 27
type textarea "********"
type textarea "*********"
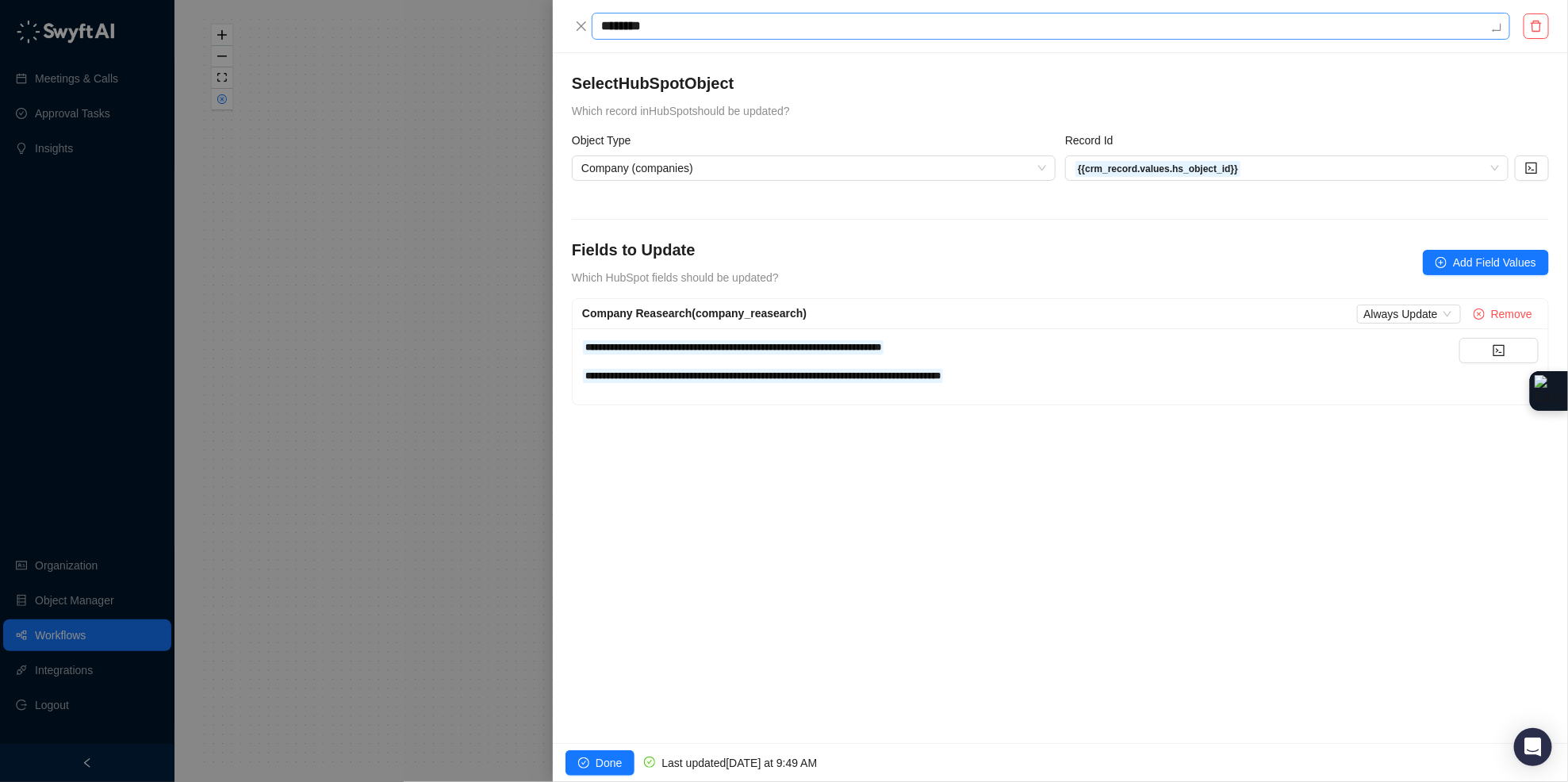
type textarea "*********"
type textarea "**********"
type textarea "*********"
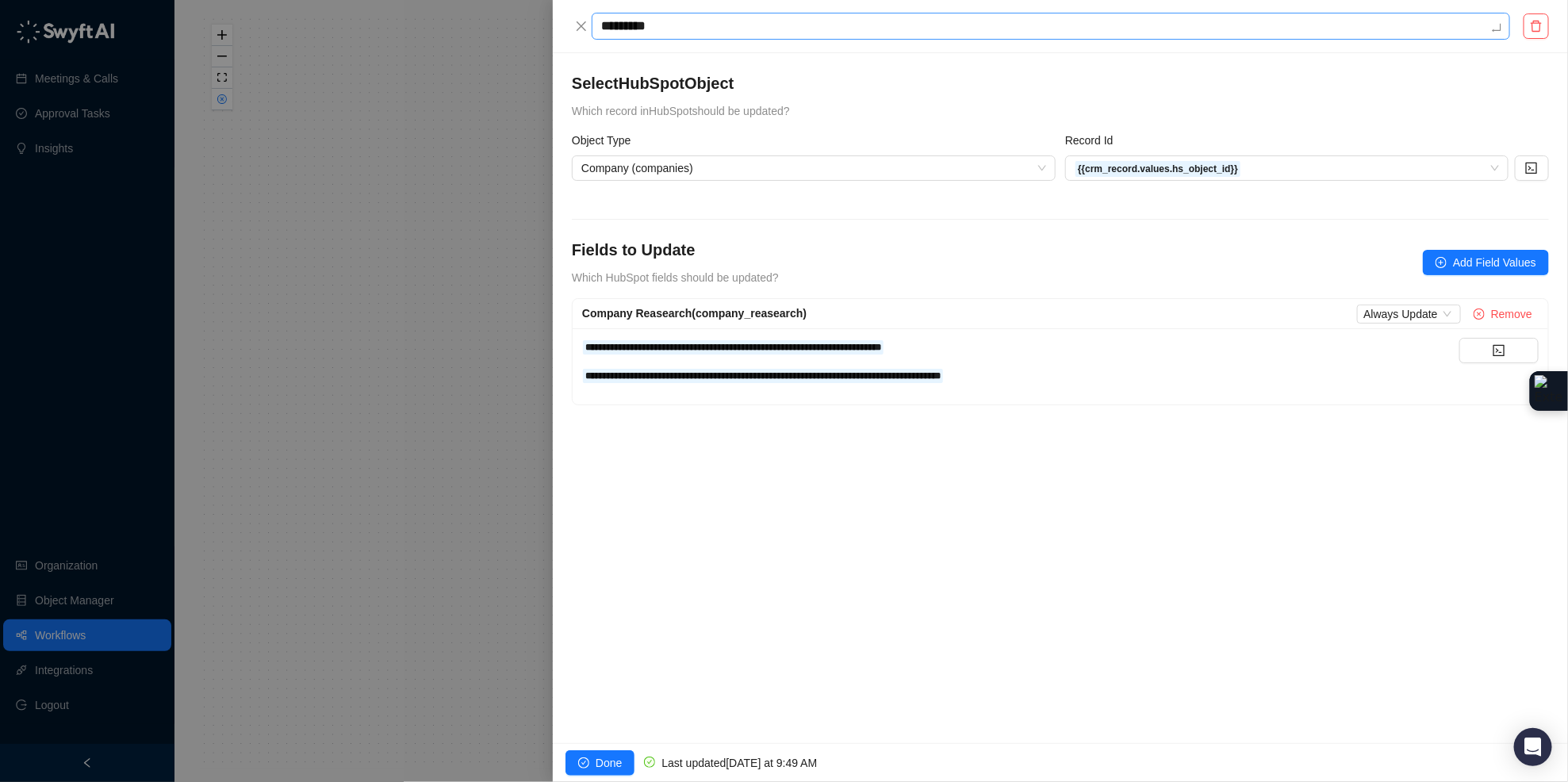
type textarea "**********"
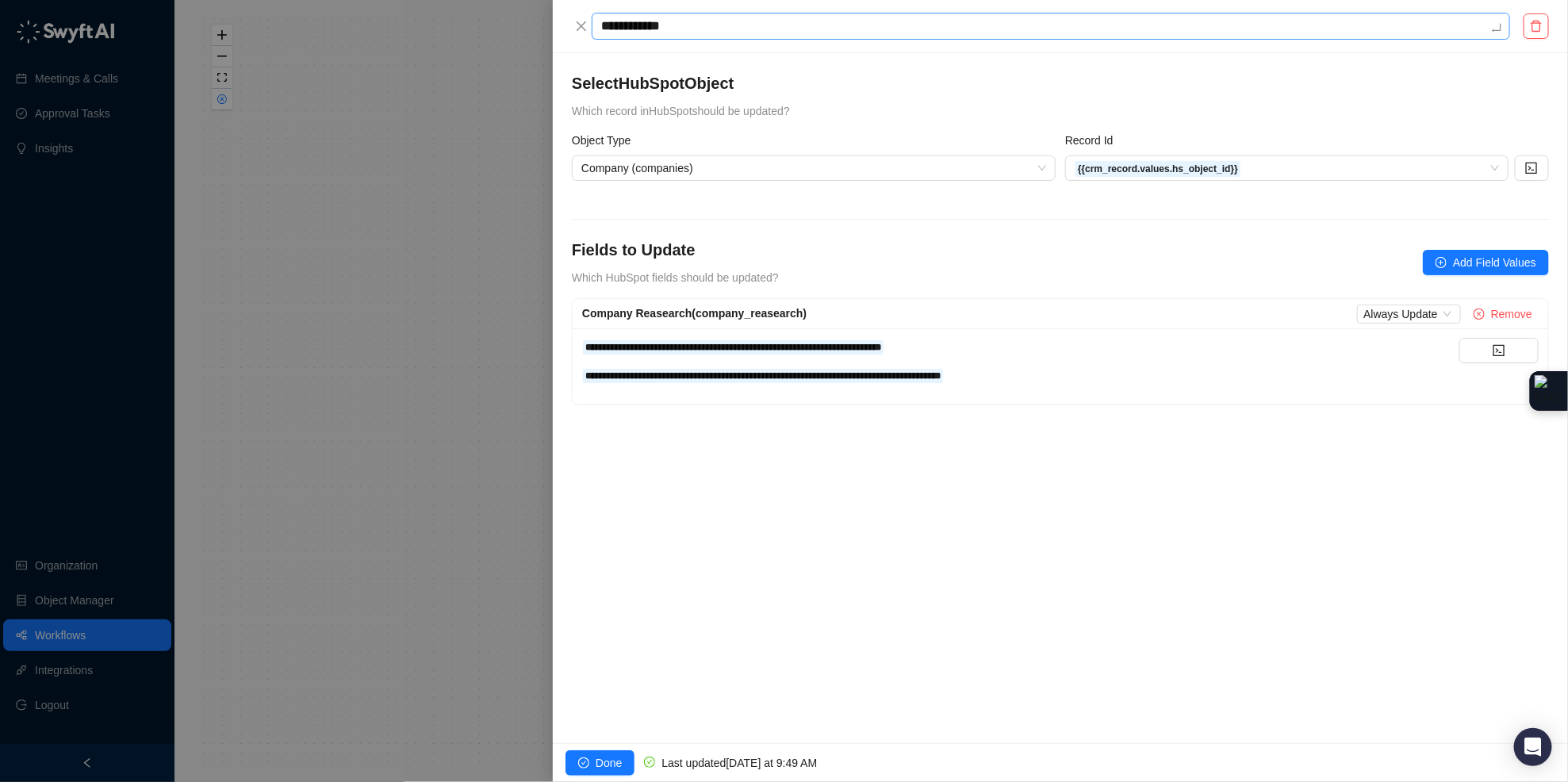
type textarea "**********"
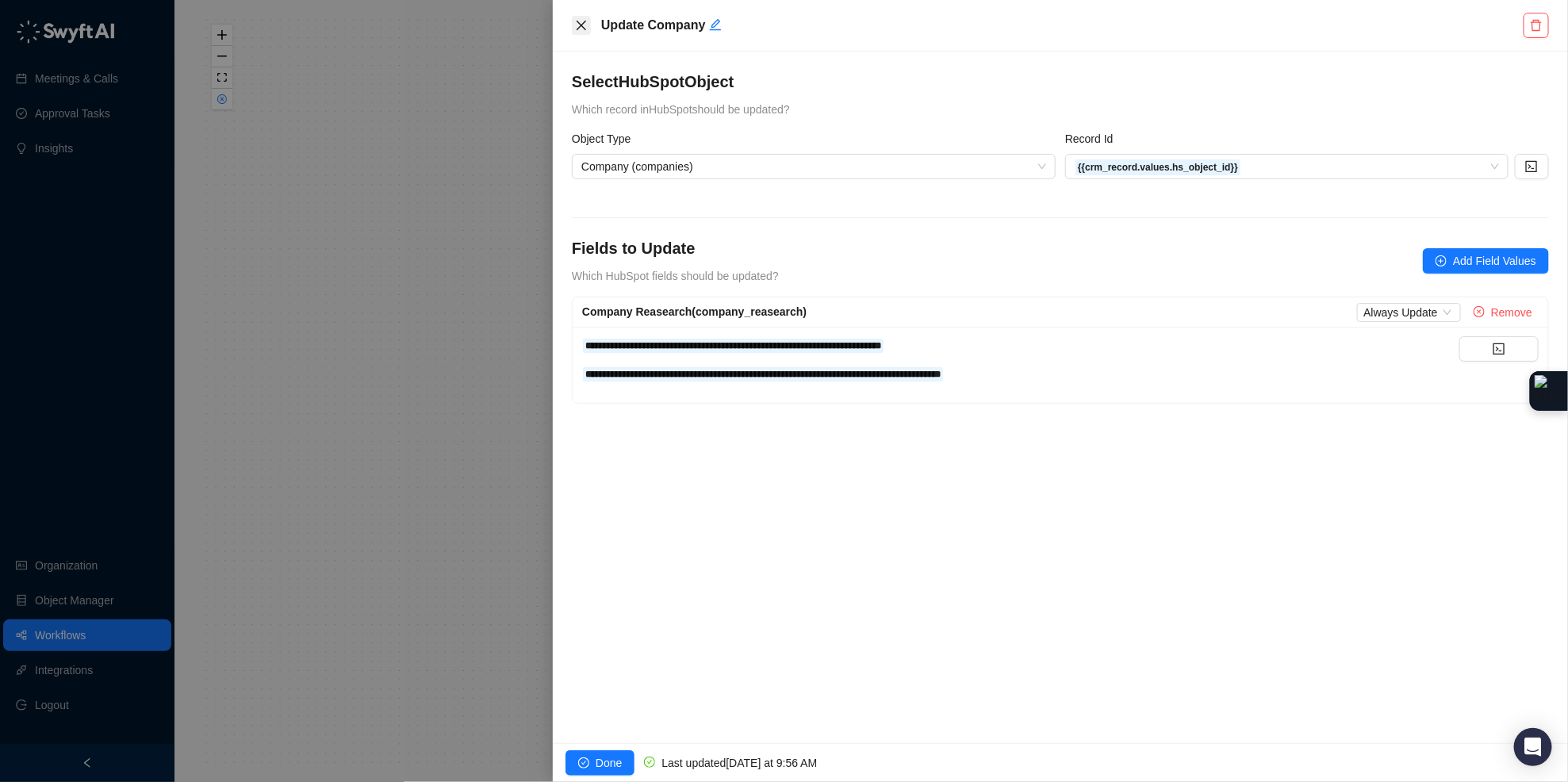
click at [584, 22] on icon "close" at bounding box center [581, 25] width 9 height 9
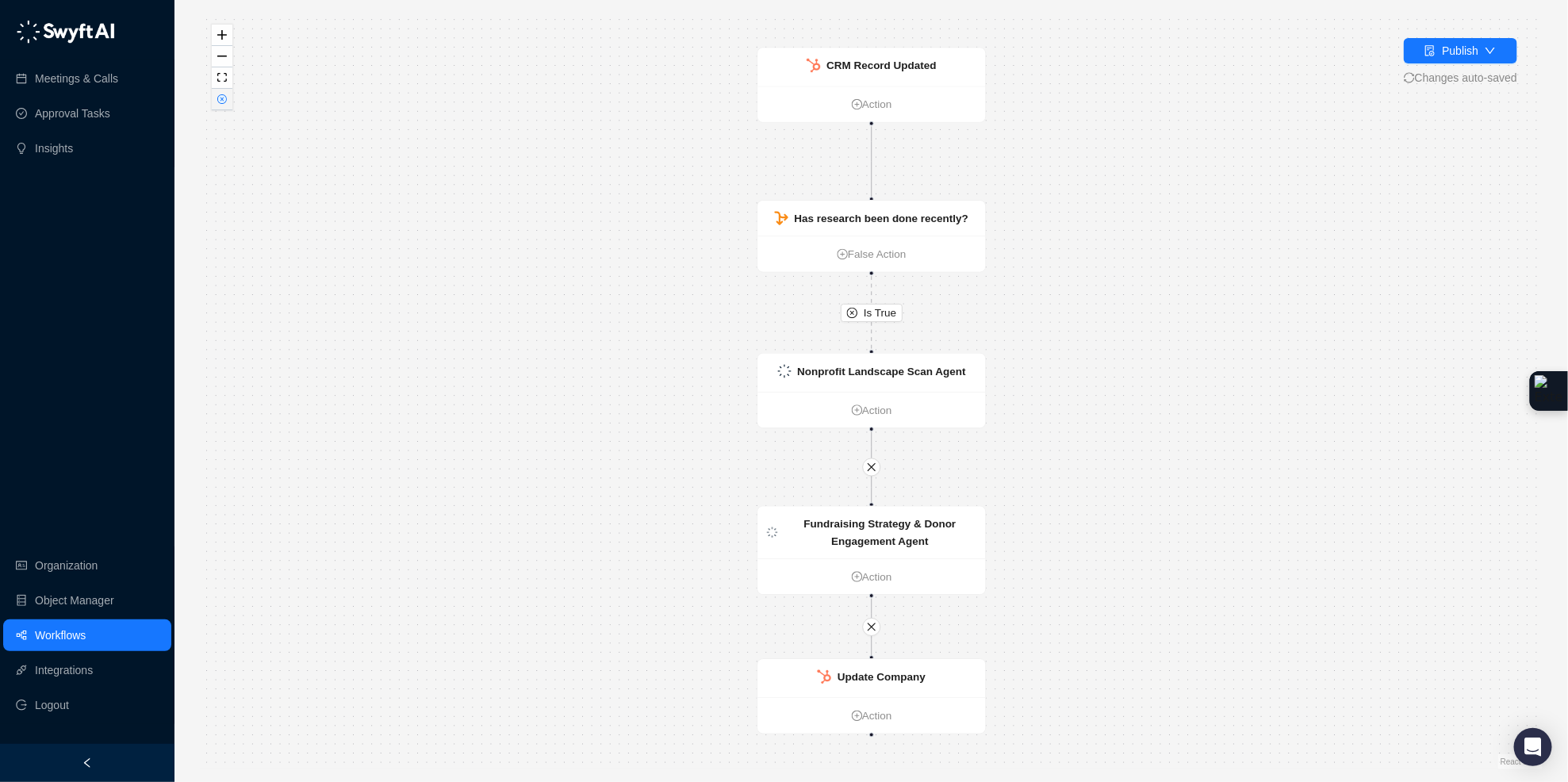
click at [222, 100] on icon "close-circle" at bounding box center [222, 98] width 8 height 8
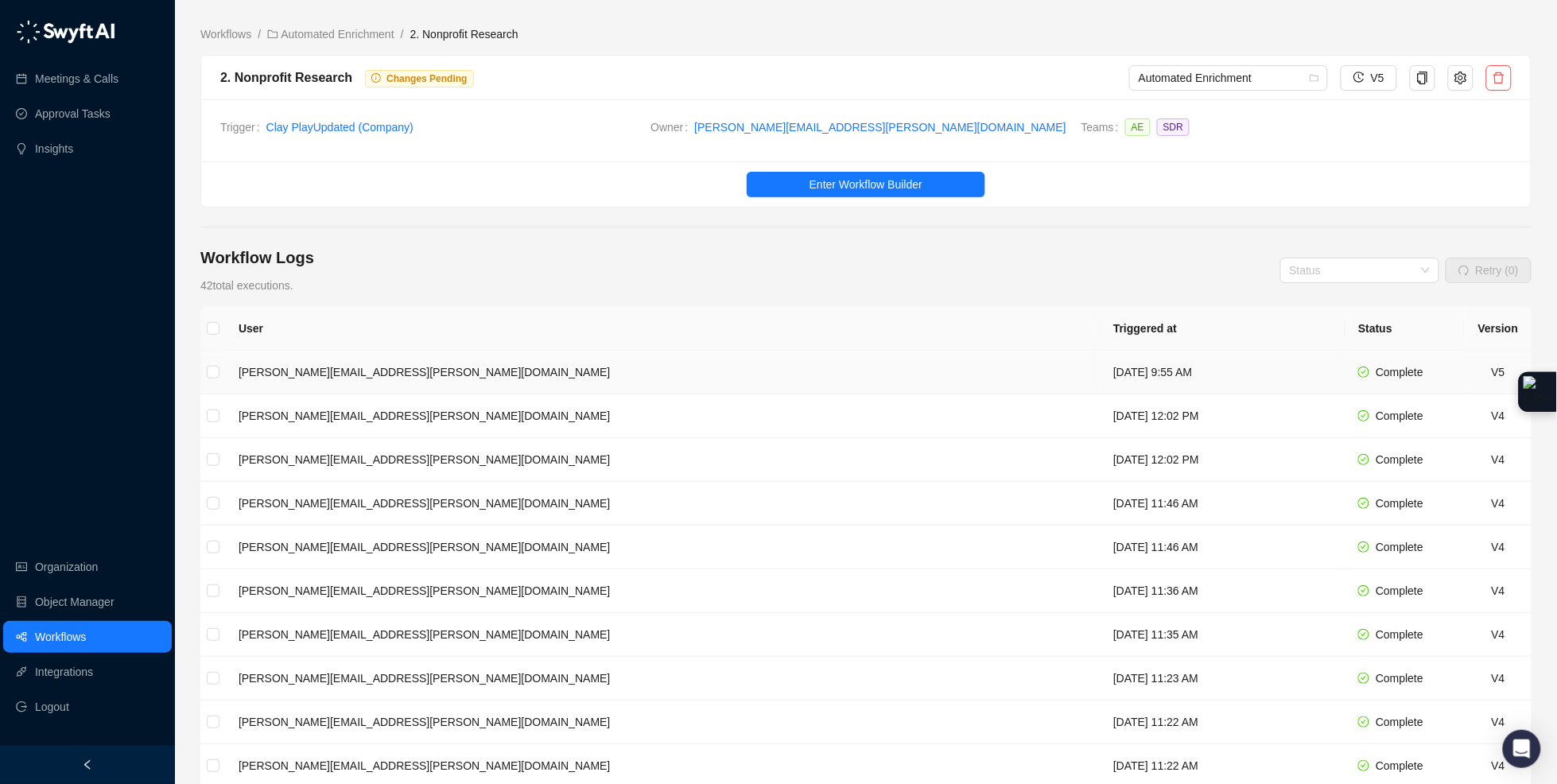
click at [1101, 375] on td "[DATE] 9:55 AM" at bounding box center [1222, 373] width 245 height 44
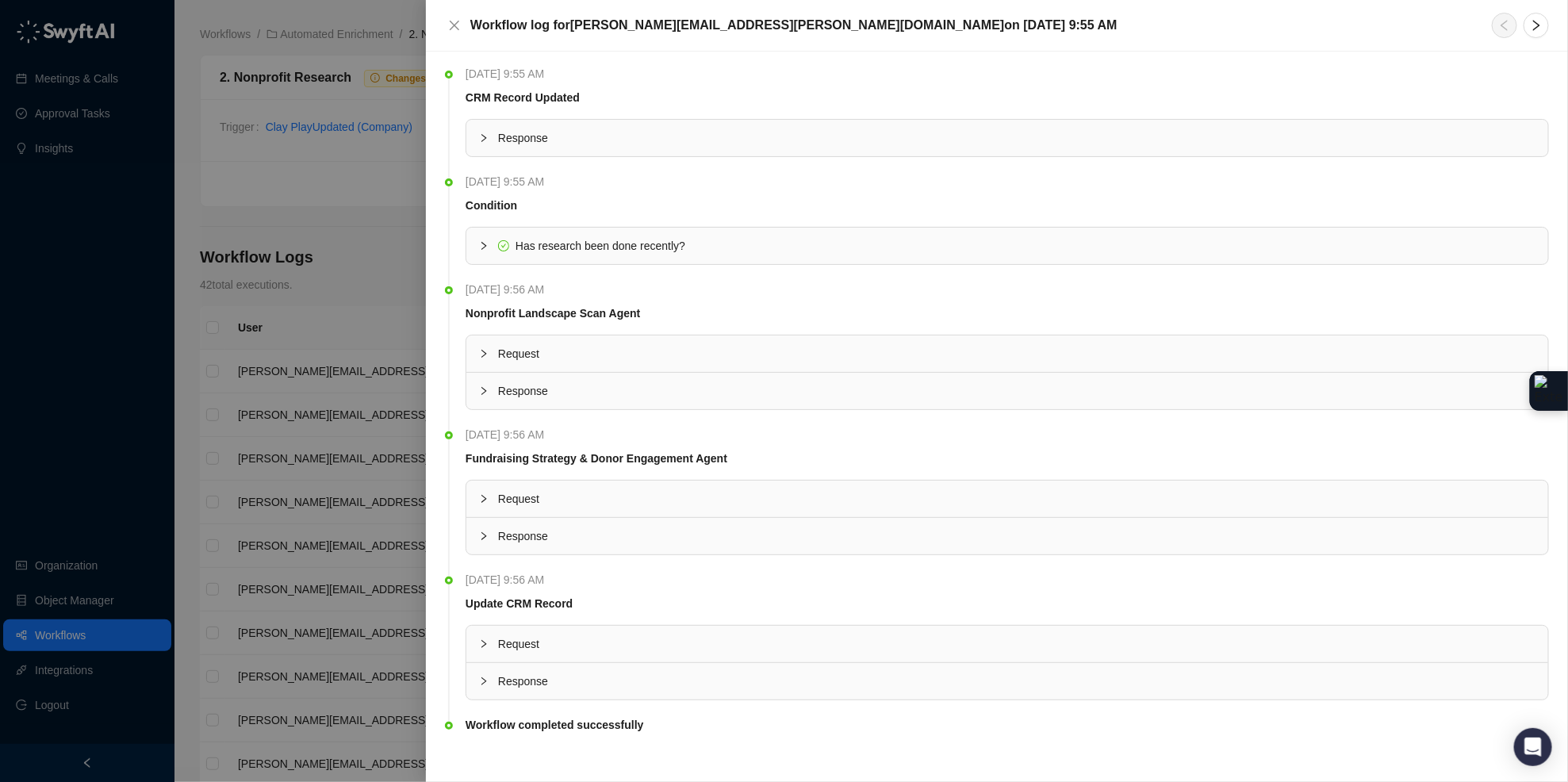
scroll to position [15, 0]
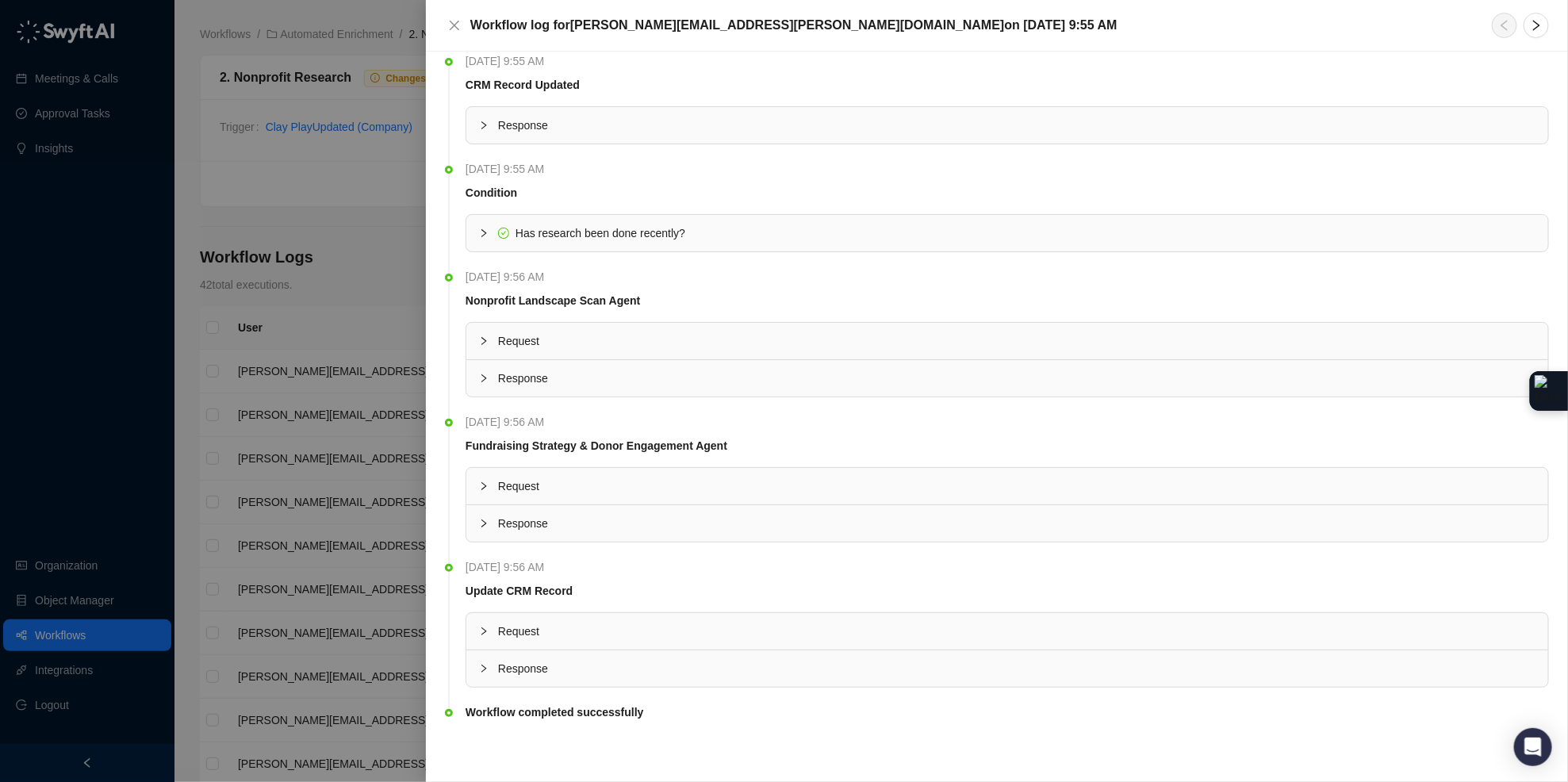
click at [485, 668] on icon "collapsed" at bounding box center [484, 668] width 9 height 9
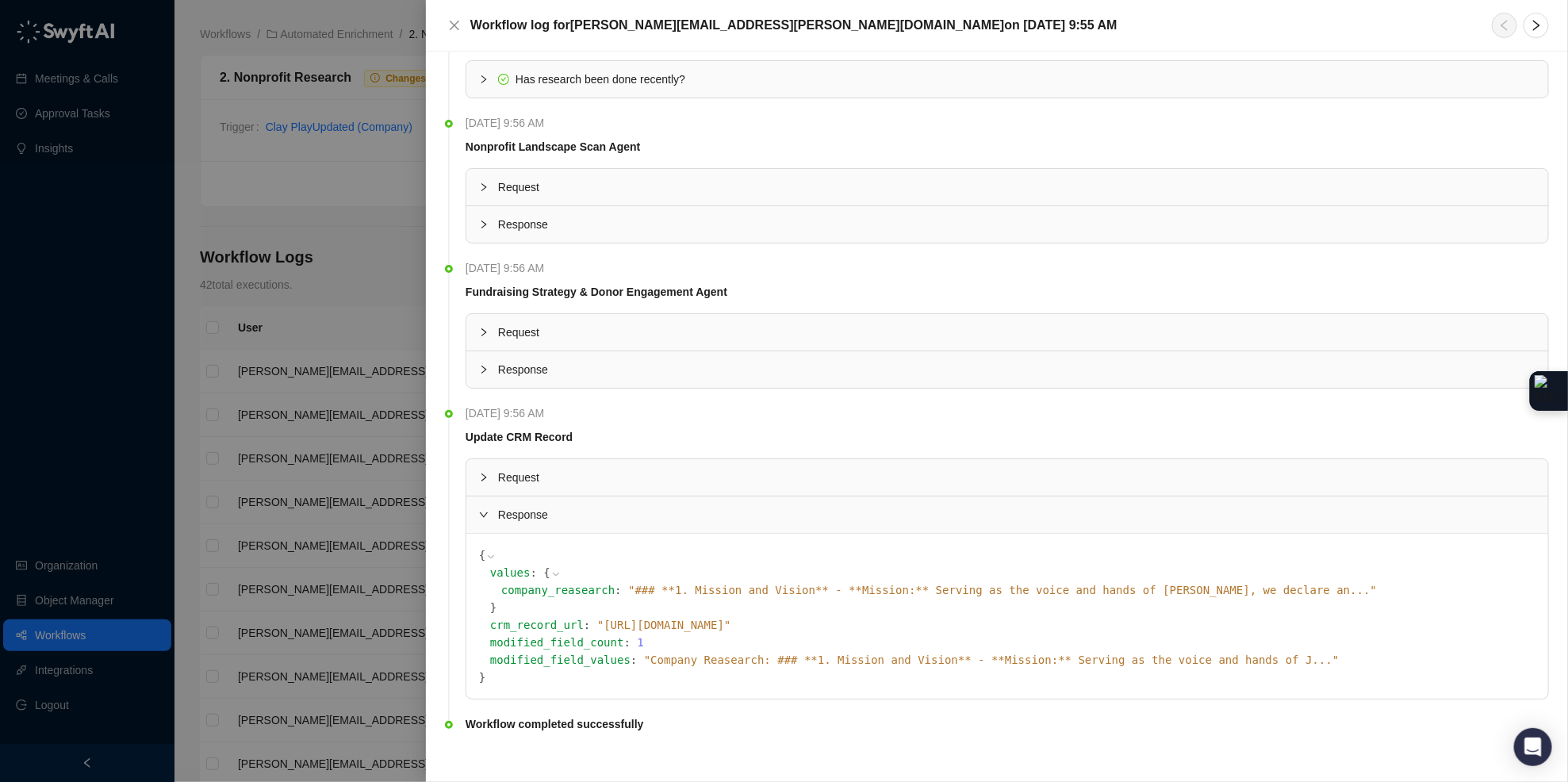
scroll to position [180, 0]
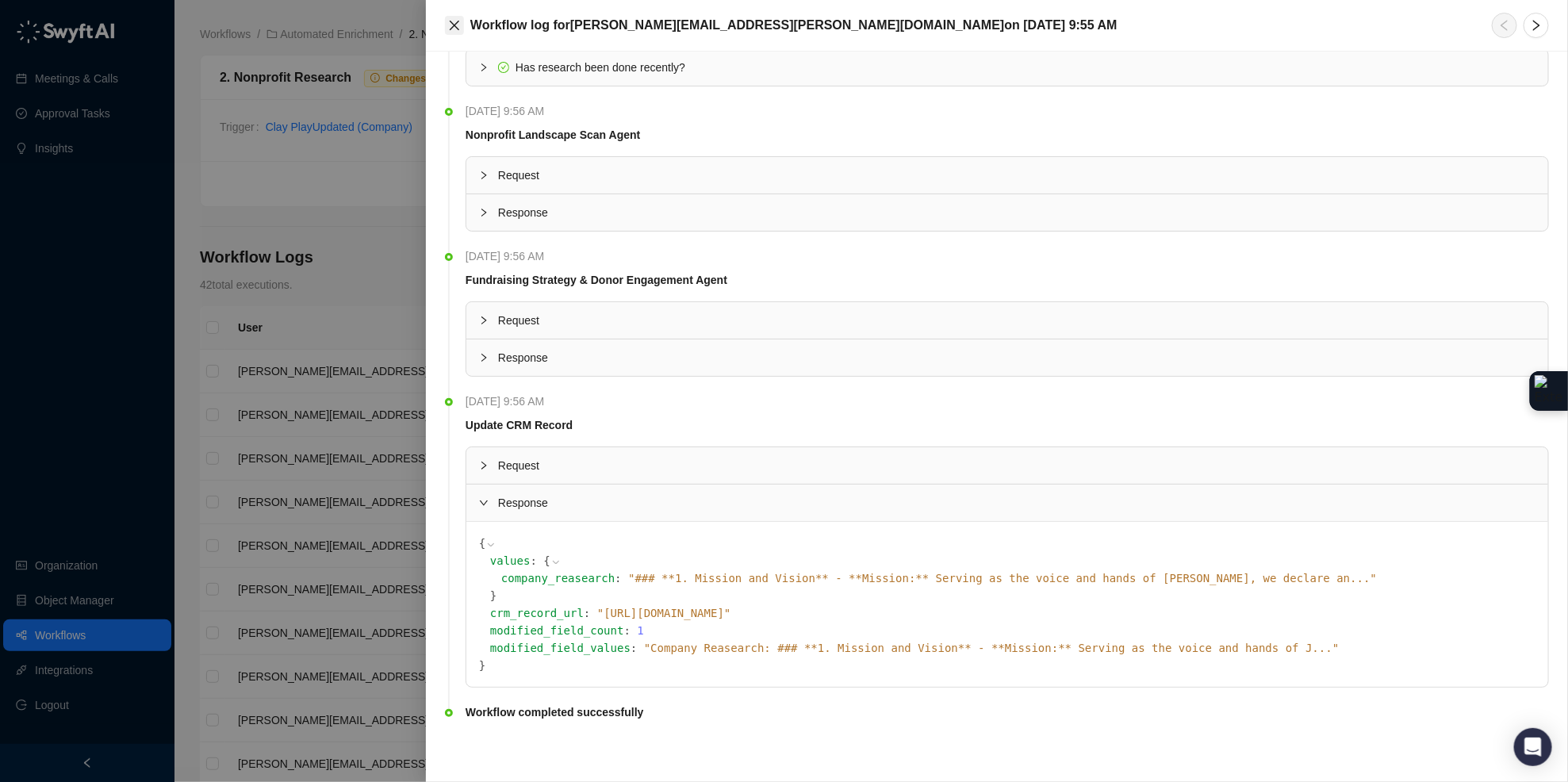
click at [449, 19] on icon "close" at bounding box center [454, 25] width 13 height 13
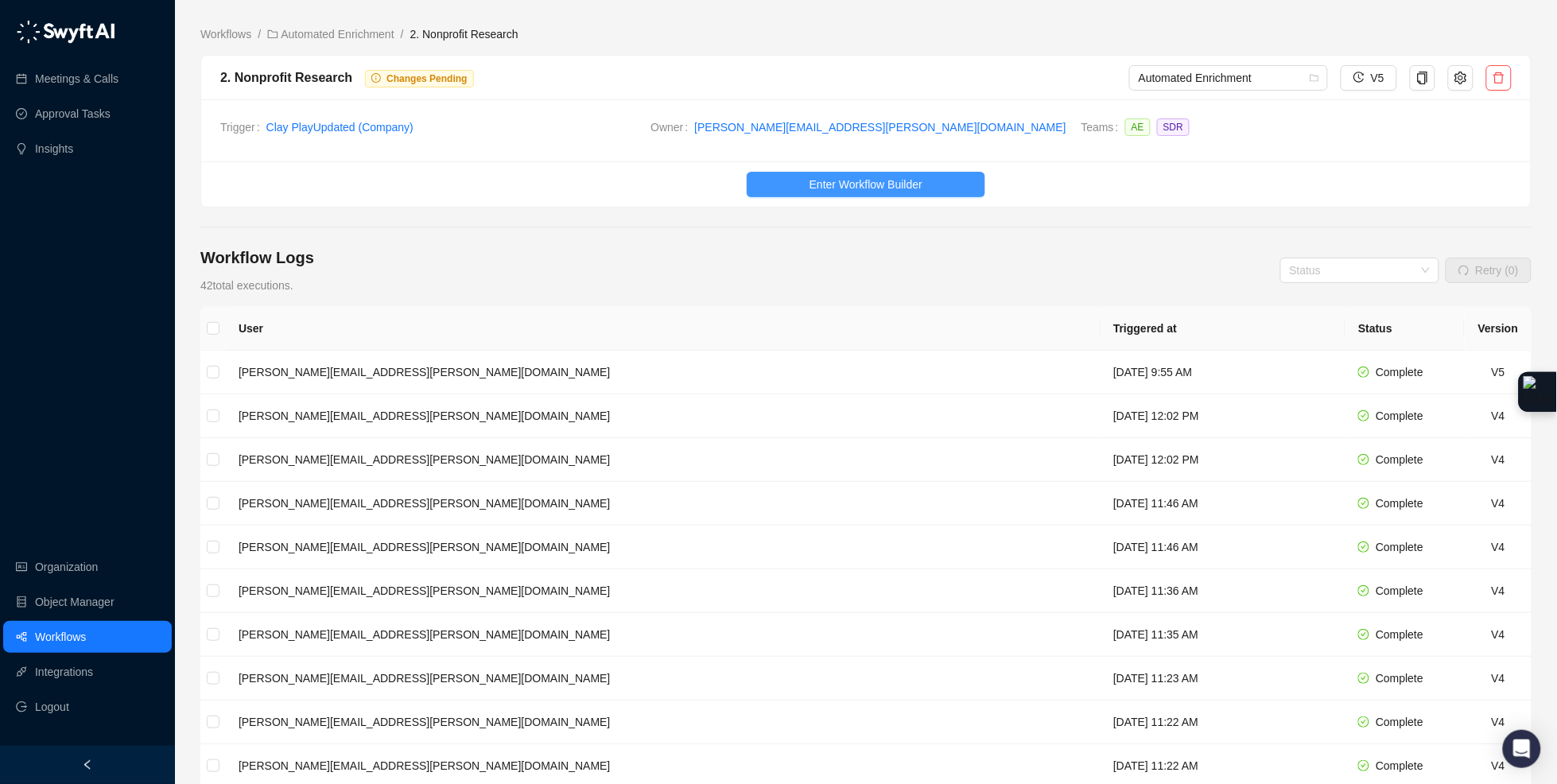
click at [900, 173] on button "Enter Workflow Builder" at bounding box center [866, 184] width 239 height 25
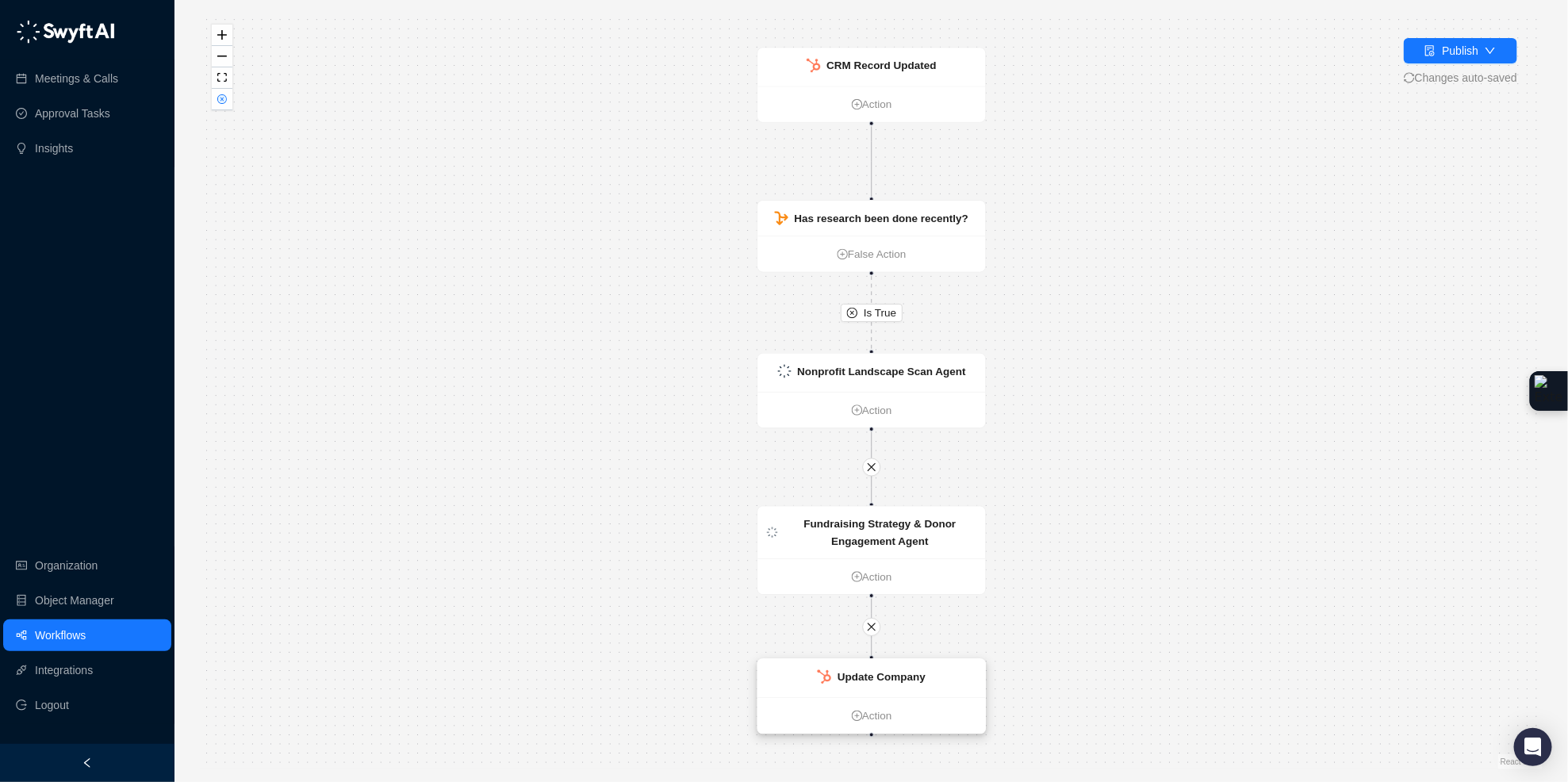
click at [926, 671] on strong "Update Company" at bounding box center [881, 677] width 88 height 12
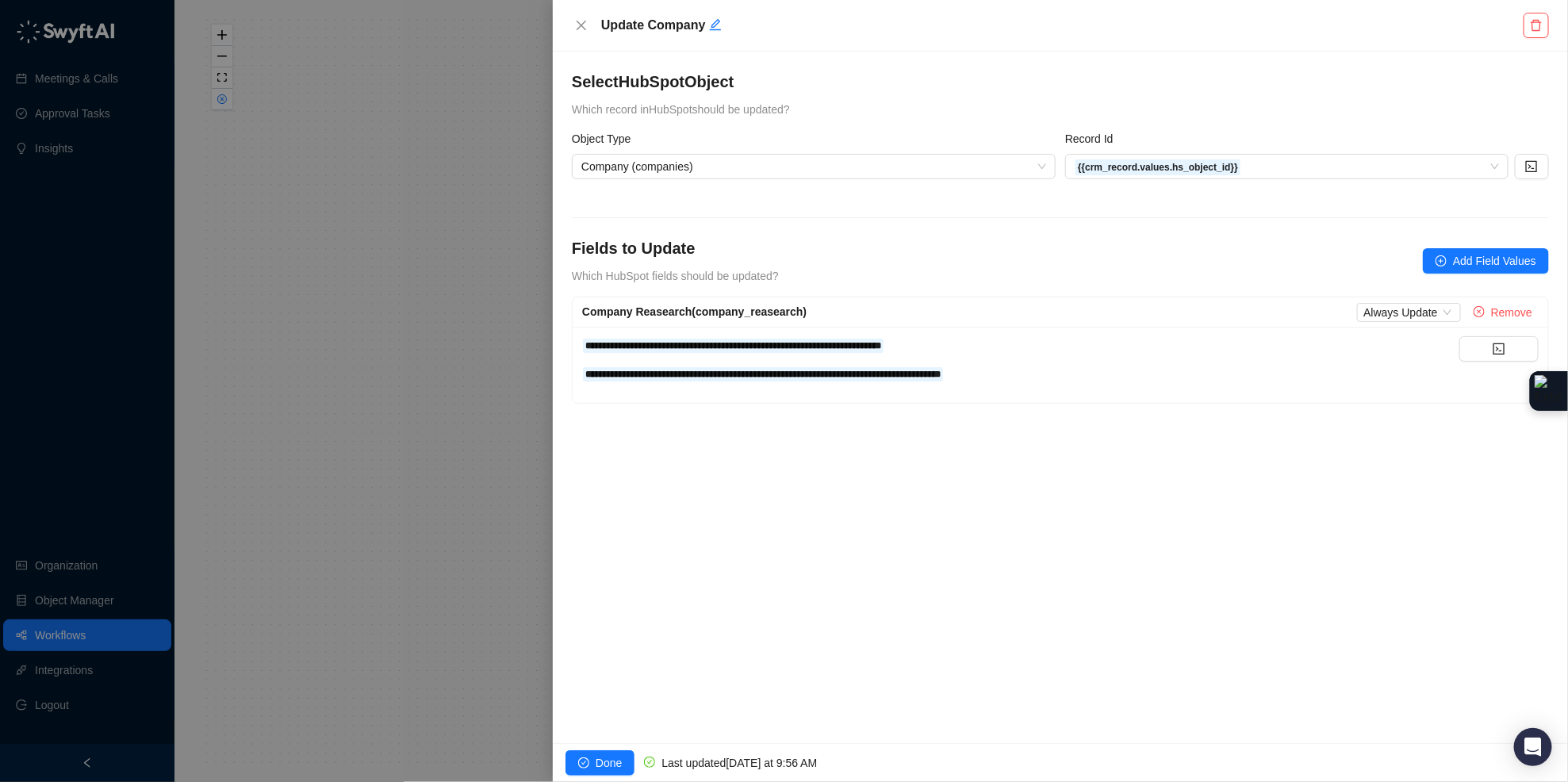
click at [1074, 339] on div "**********" at bounding box center [1020, 345] width 877 height 17
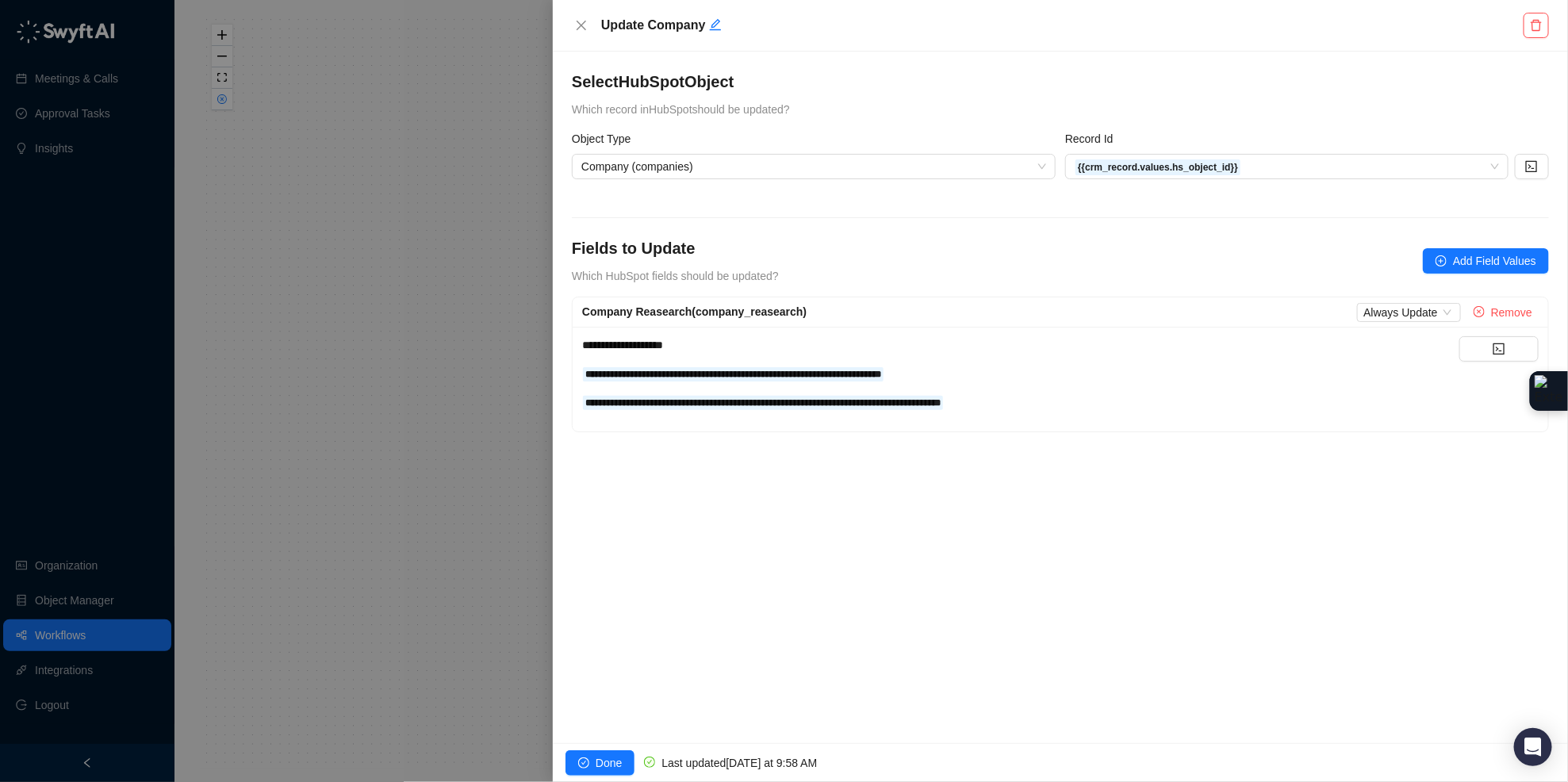
click at [1078, 363] on div "**********" at bounding box center [1020, 373] width 877 height 74
click at [1005, 369] on div "**********" at bounding box center [1020, 373] width 877 height 17
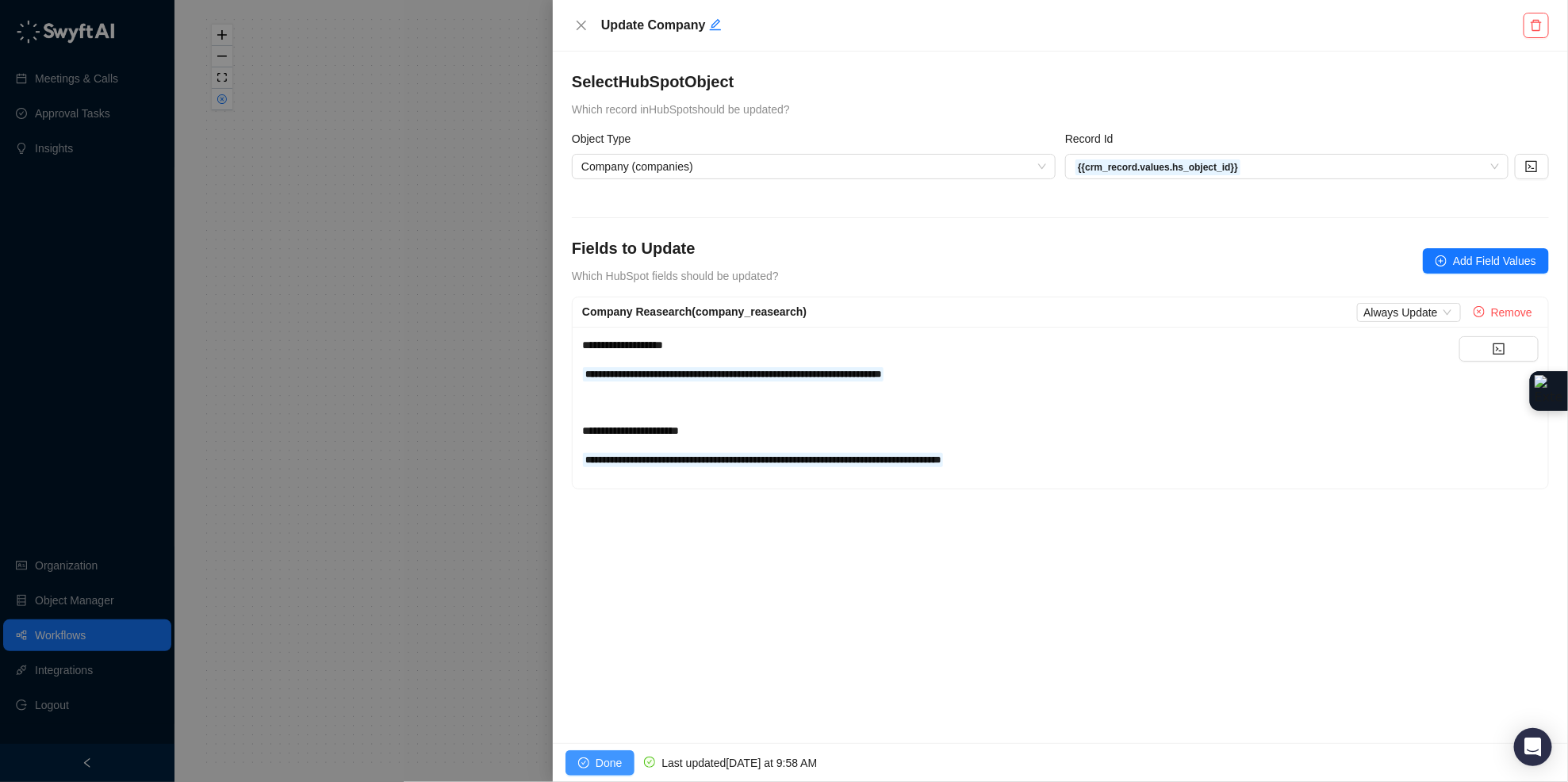
click at [610, 762] on span "Done" at bounding box center [609, 763] width 26 height 17
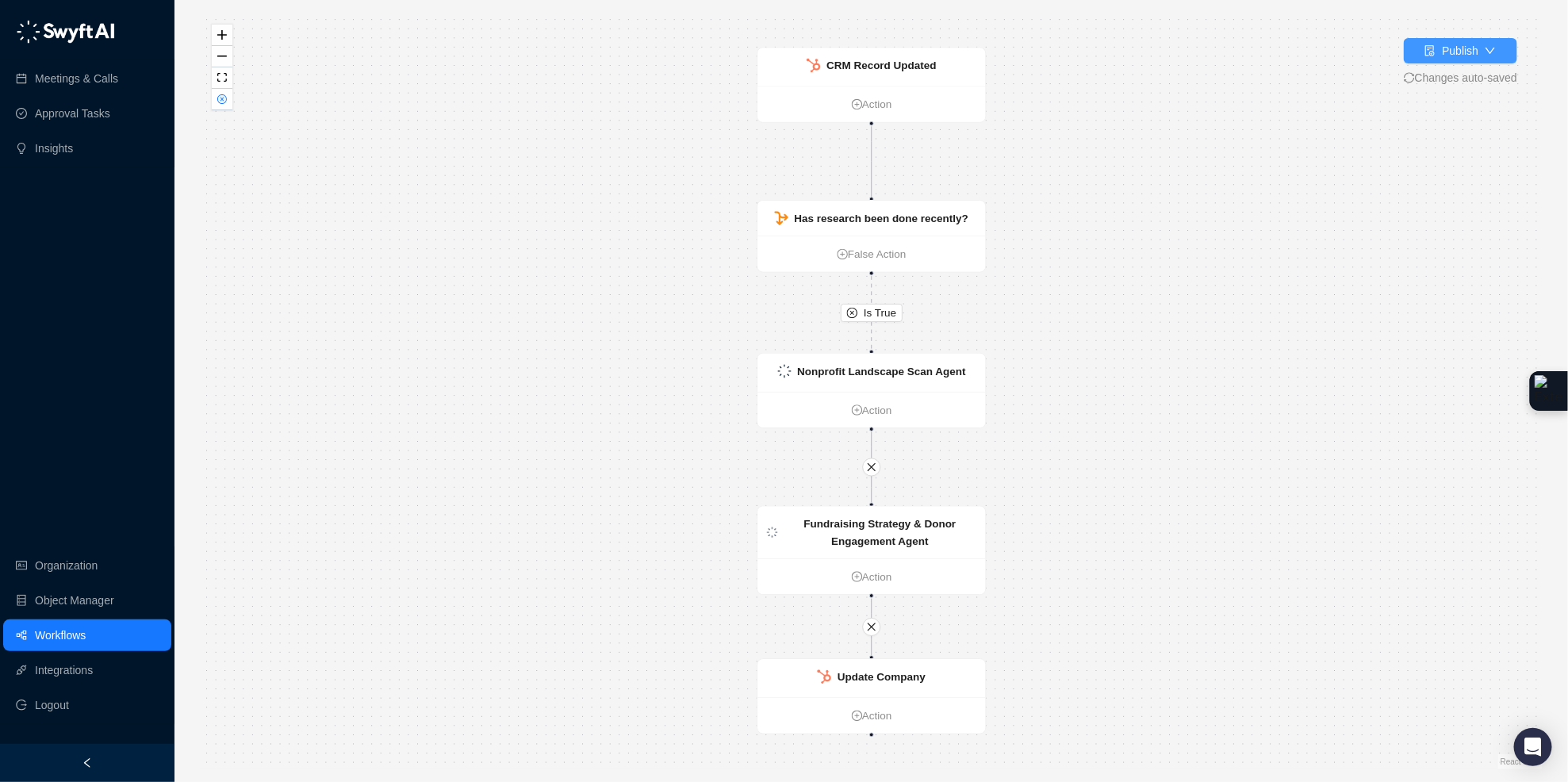
click at [1446, 47] on div "Publish" at bounding box center [1459, 51] width 36 height 17
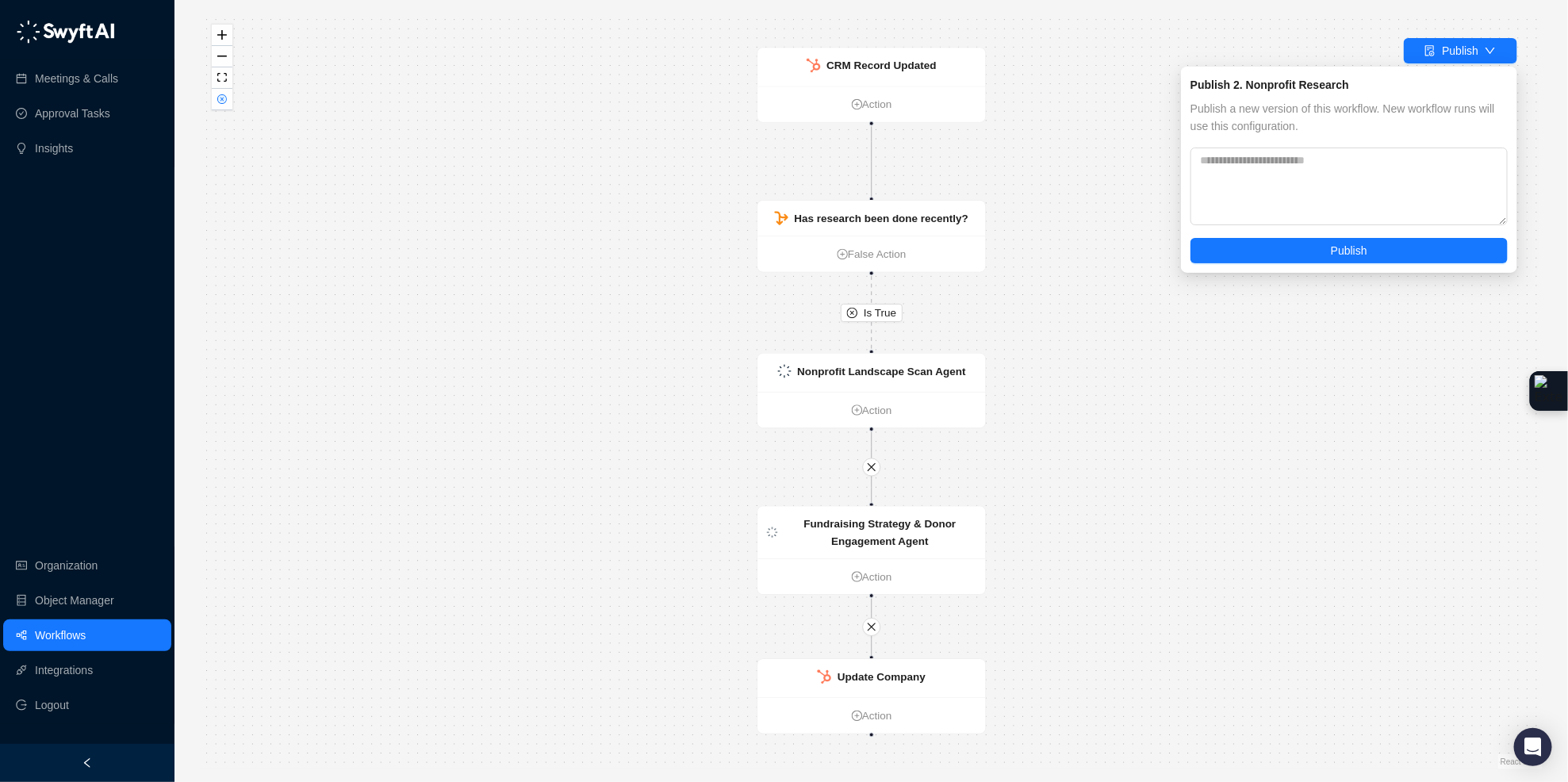
click at [1361, 231] on div "Publish a new version of this workflow. New workflow runs will use this configu…" at bounding box center [1349, 181] width 317 height 163
click at [1358, 248] on span "Publish" at bounding box center [1349, 251] width 36 height 17
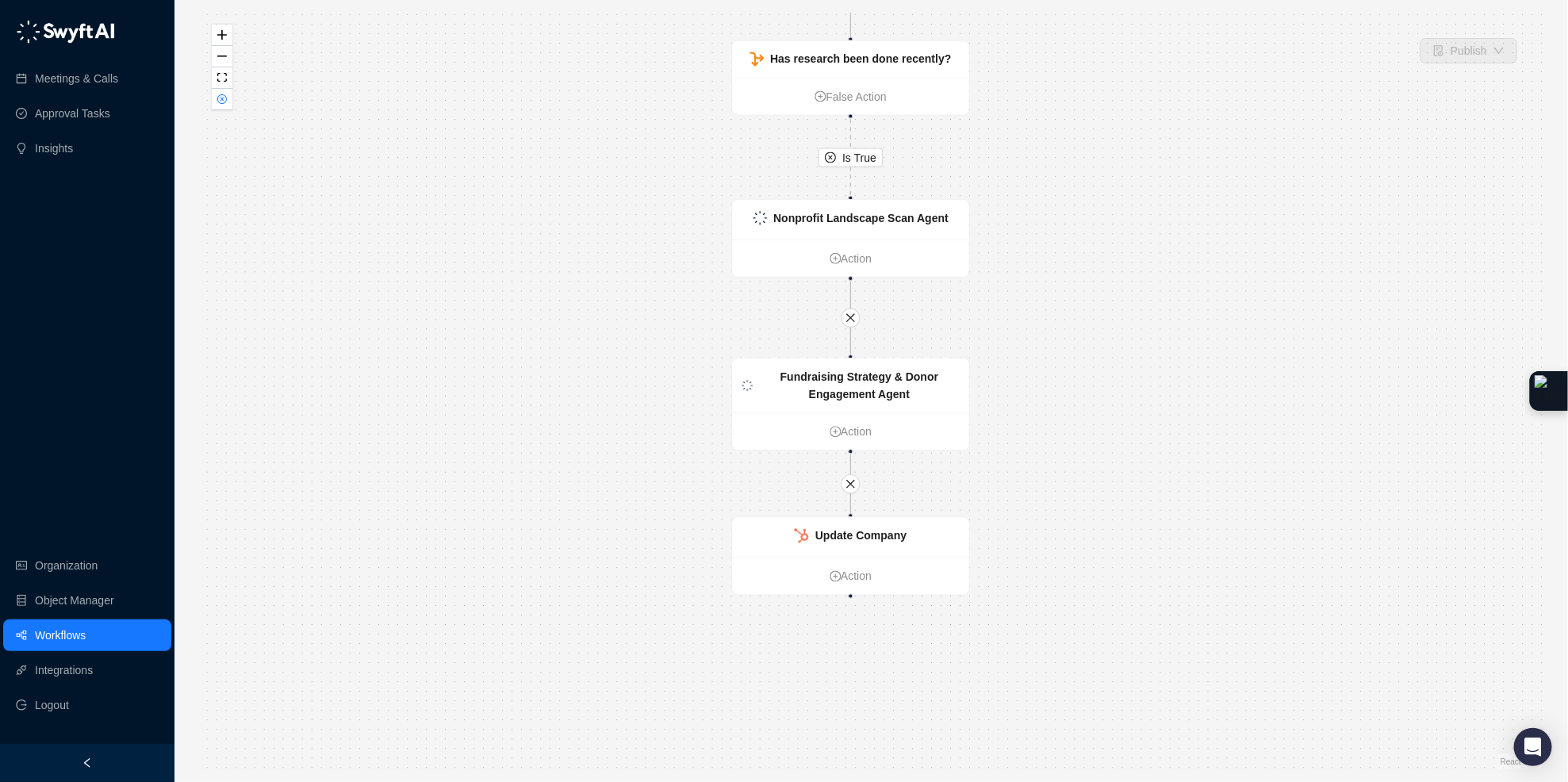
drag, startPoint x: 1065, startPoint y: 331, endPoint x: 1052, endPoint y: 172, distance: 159.5
click at [1052, 172] on div "Is True CRM Record Updated Action Has research been done recently? False Action…" at bounding box center [871, 391] width 1342 height 757
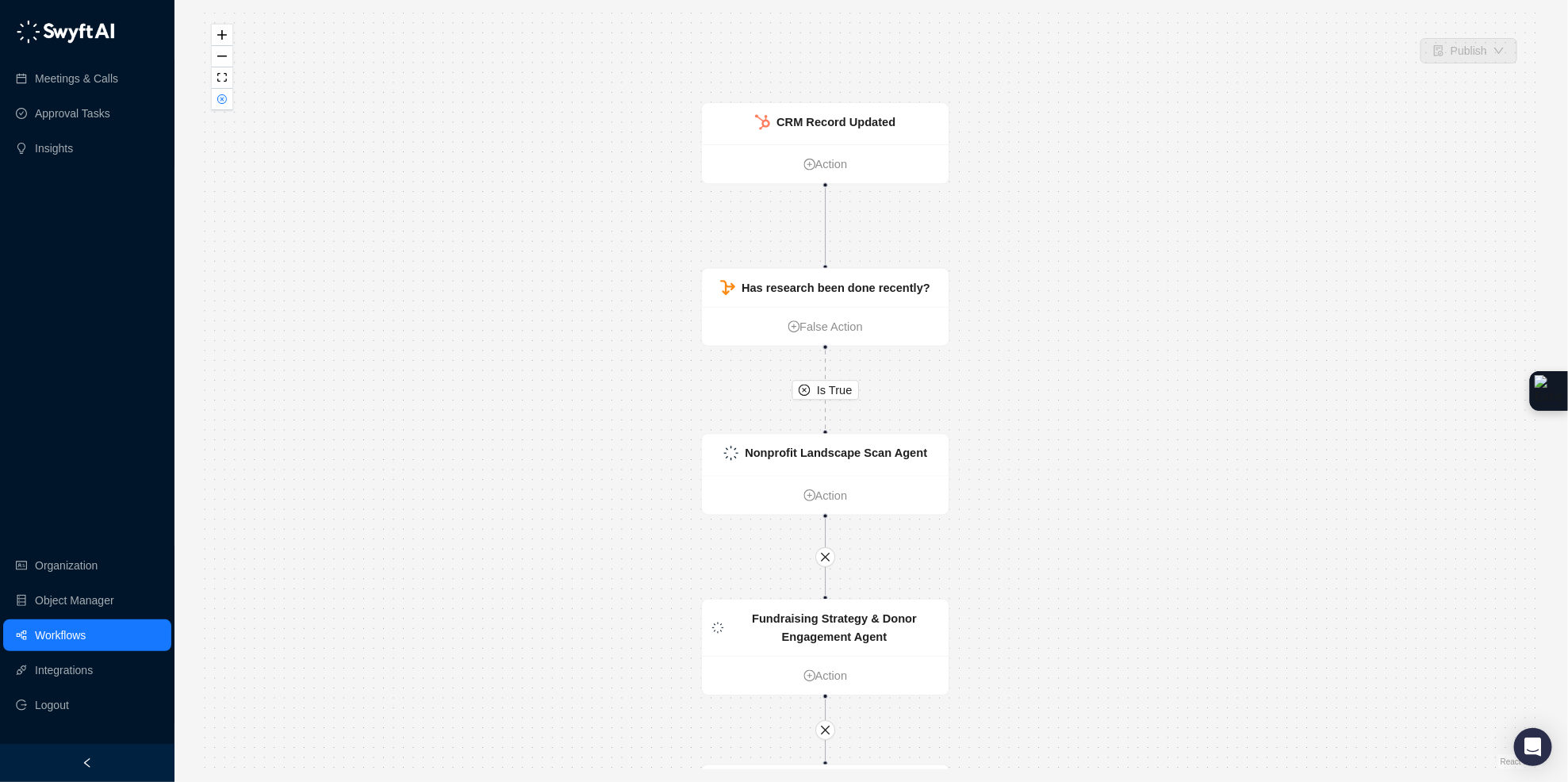
drag, startPoint x: 1060, startPoint y: 91, endPoint x: 1057, endPoint y: 308, distance: 217.0
click at [1056, 302] on div "Is True CRM Record Updated Action Has research been done recently? False Action…" at bounding box center [871, 391] width 1342 height 757
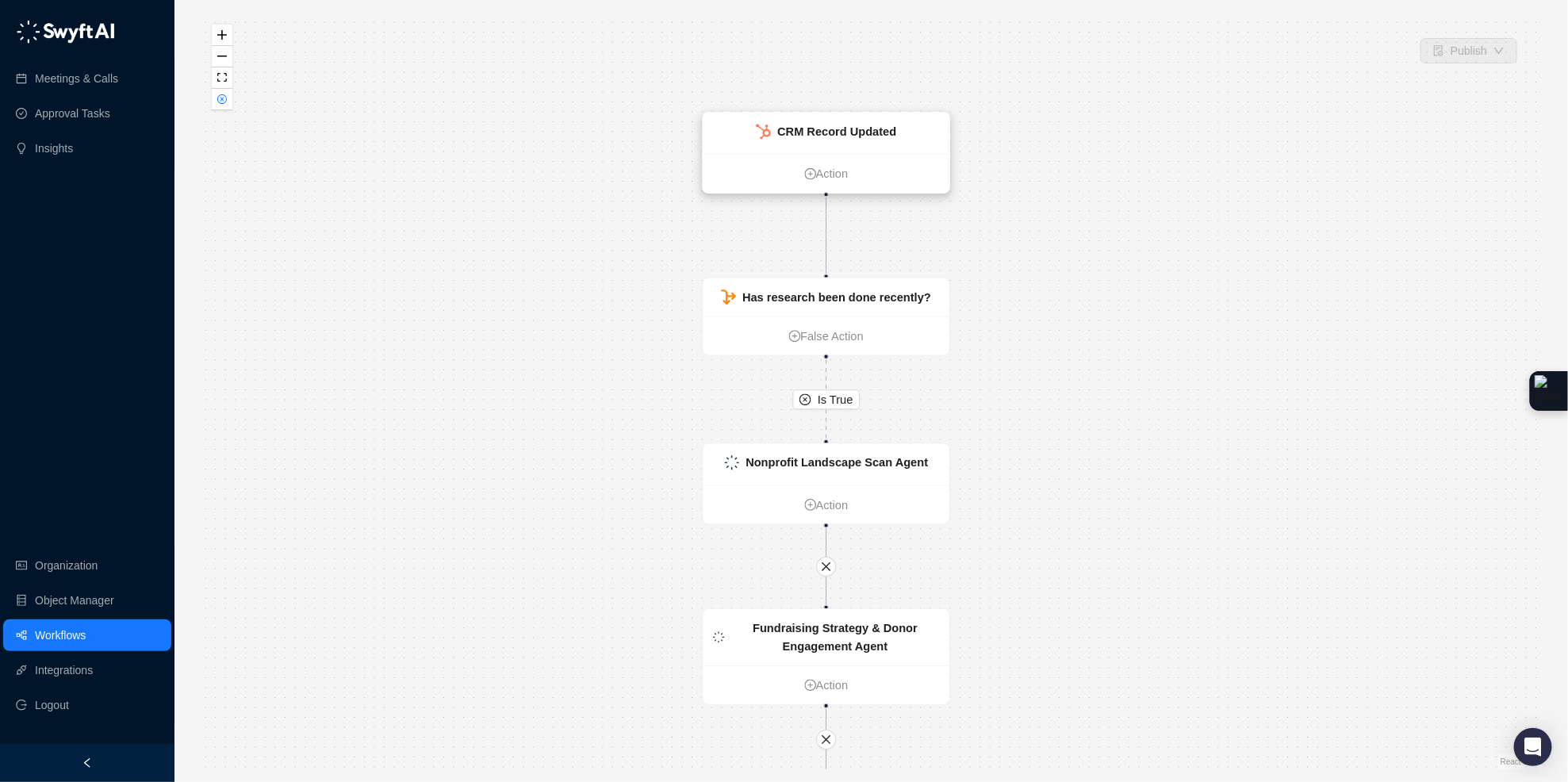
click at [907, 129] on div "CRM Record Updated" at bounding box center [826, 134] width 247 height 42
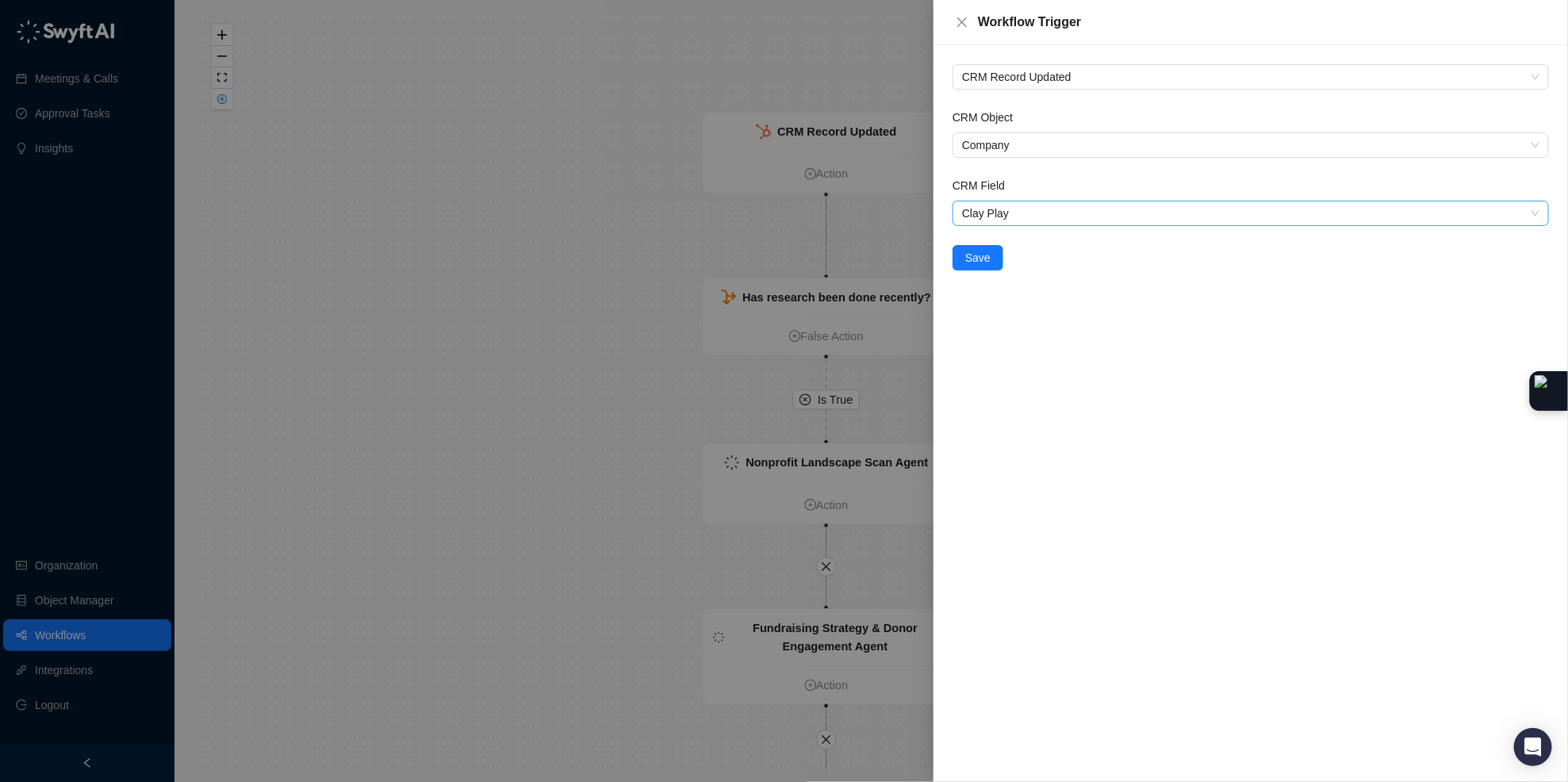
click at [1004, 216] on span "Clay Play" at bounding box center [1251, 214] width 578 height 24
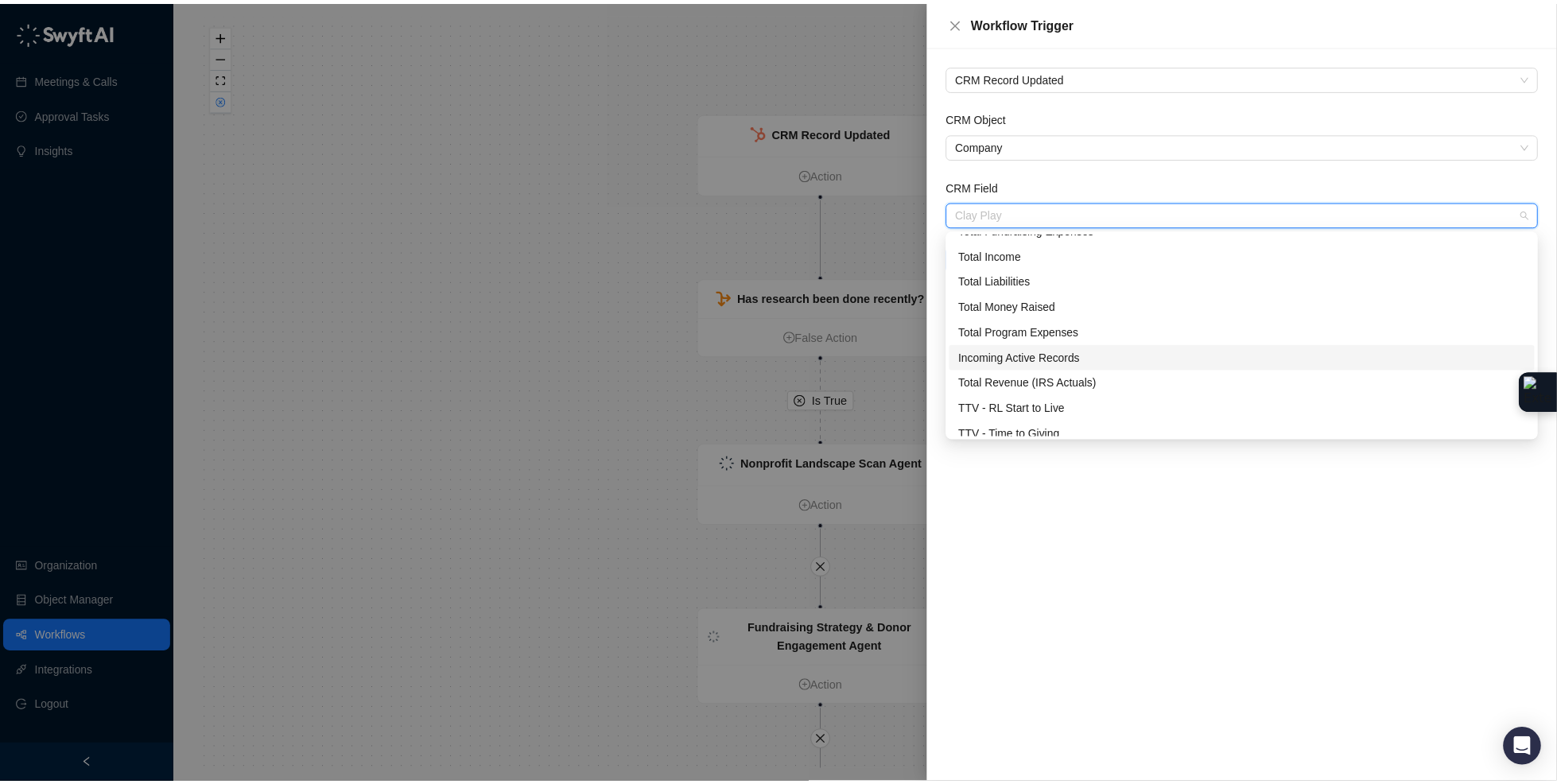
scroll to position [13562, 0]
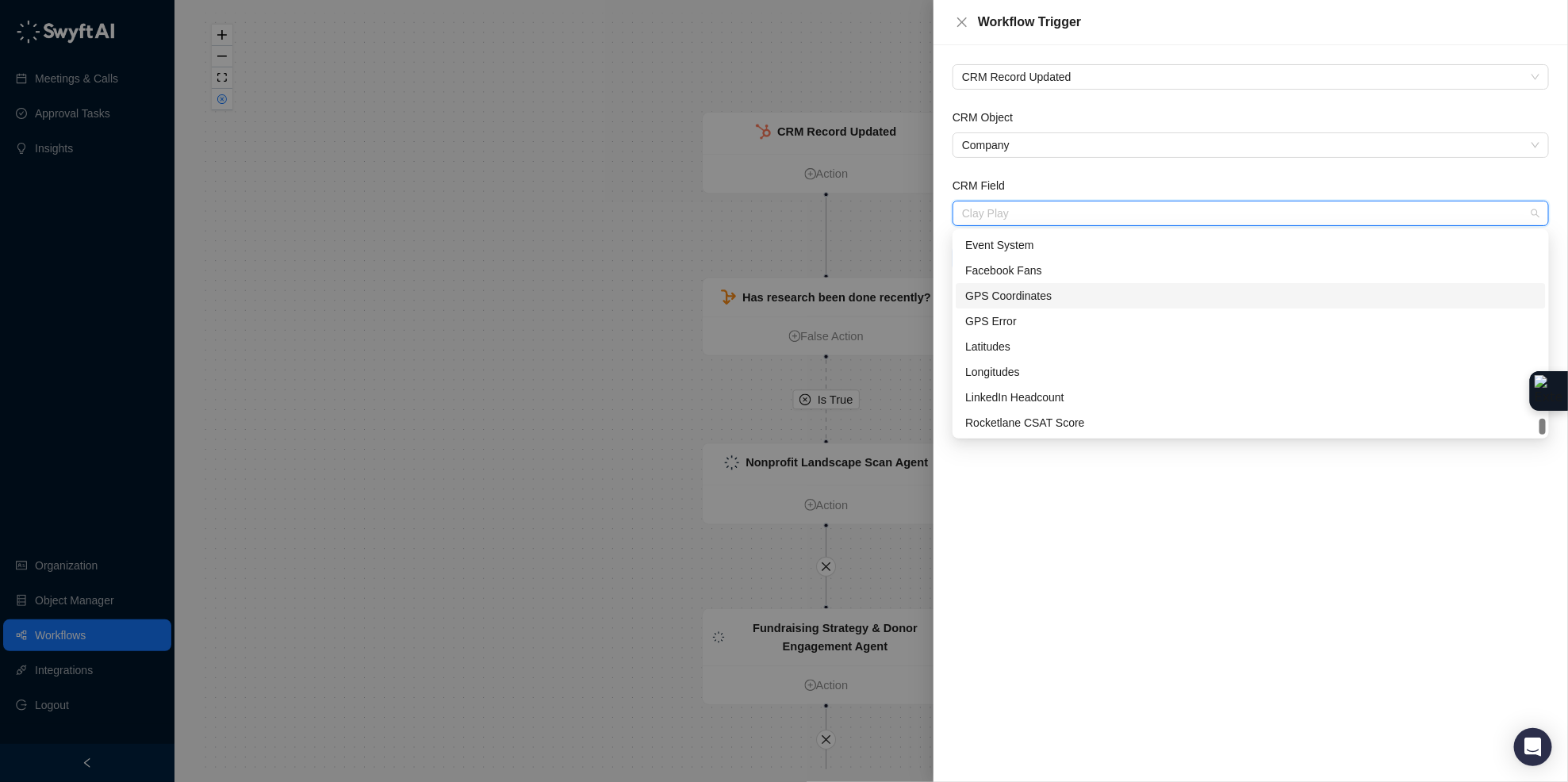
click at [567, 108] on div at bounding box center [784, 391] width 1568 height 782
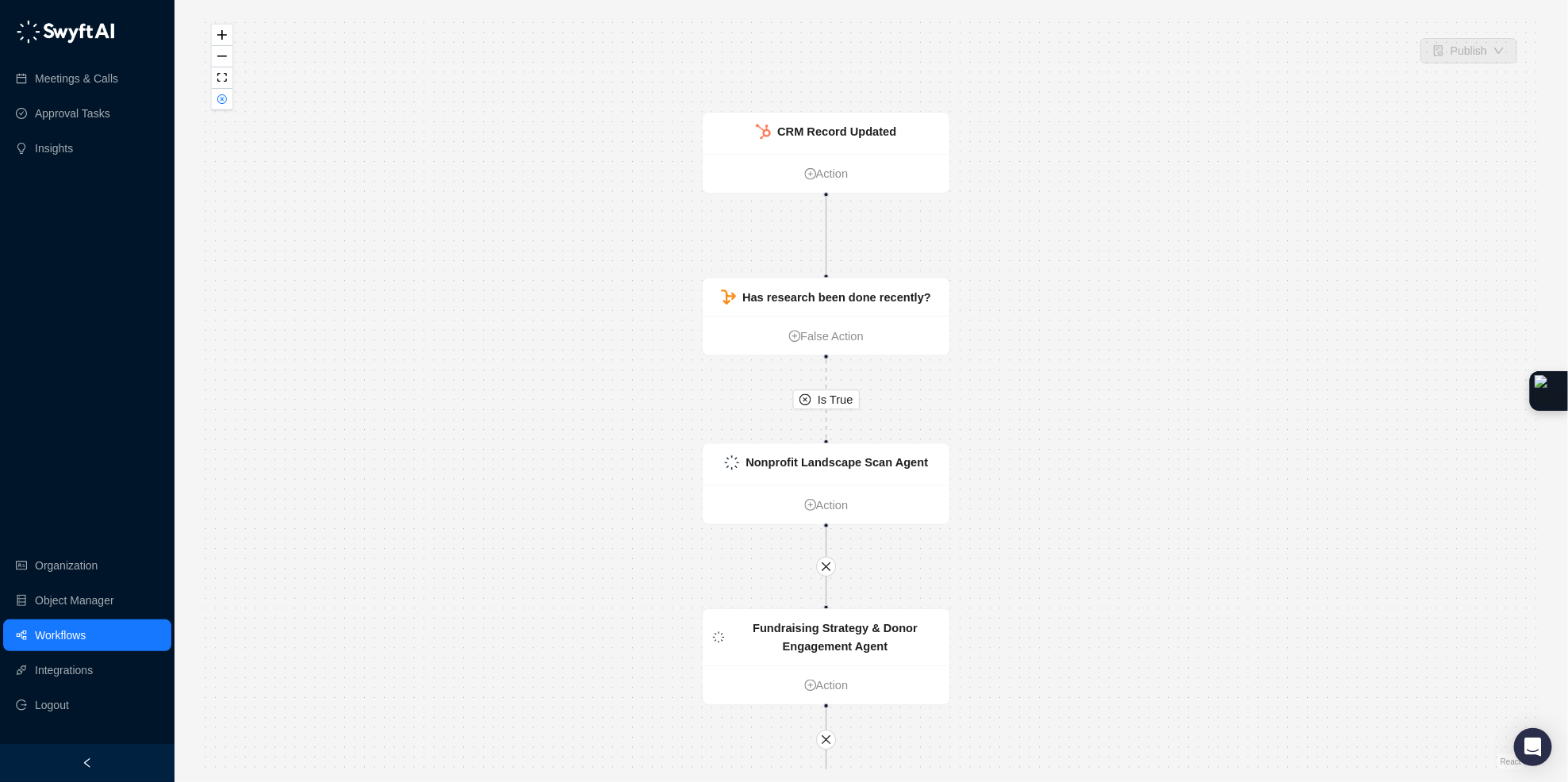
click at [231, 112] on div "Is True CRM Record Updated Action Has research been done recently? False Action…" at bounding box center [871, 391] width 1342 height 757
click at [226, 104] on button "button" at bounding box center [222, 99] width 21 height 22
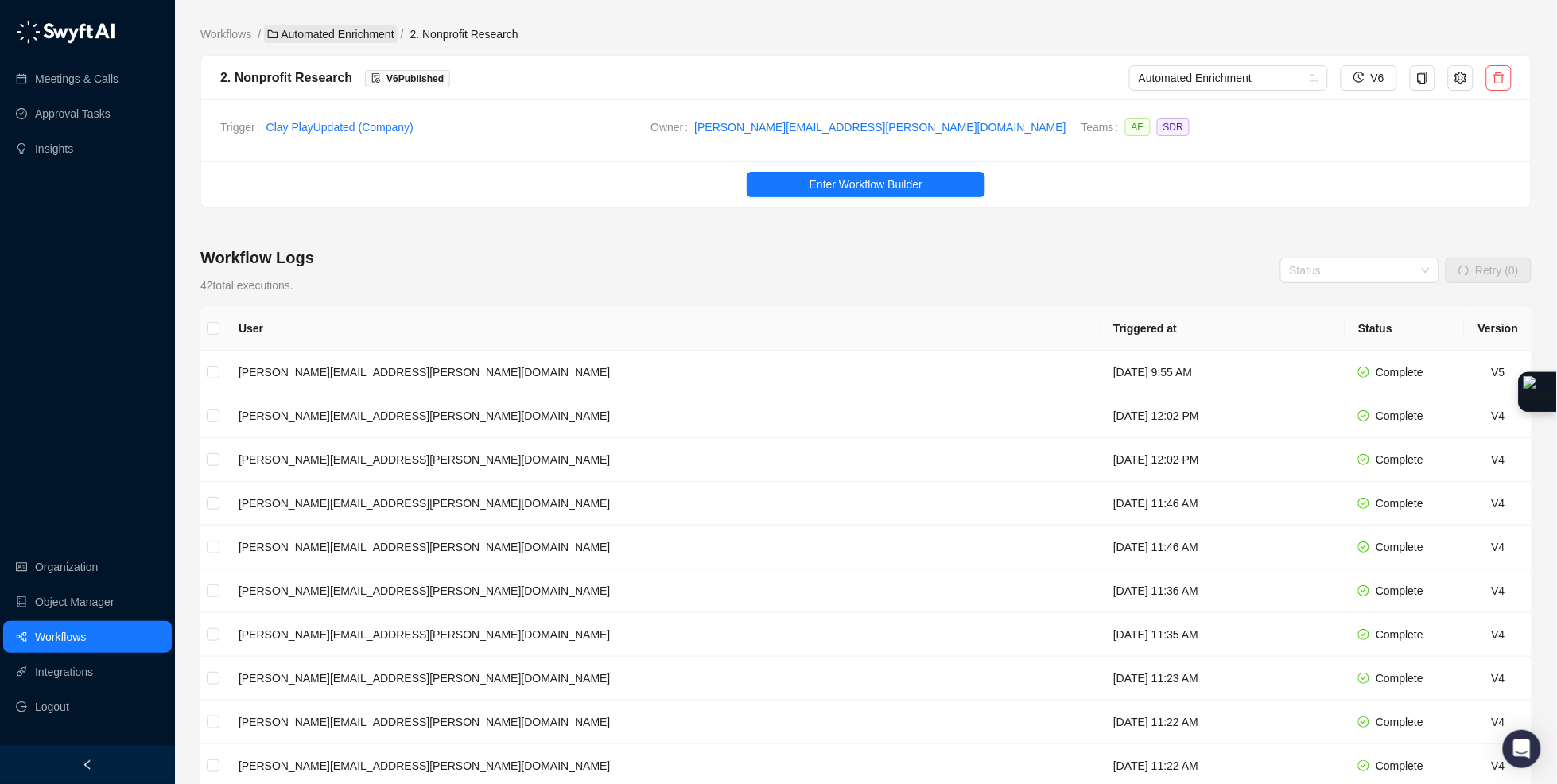
click at [365, 40] on link "Automated Enrichment" at bounding box center [330, 34] width 134 height 17
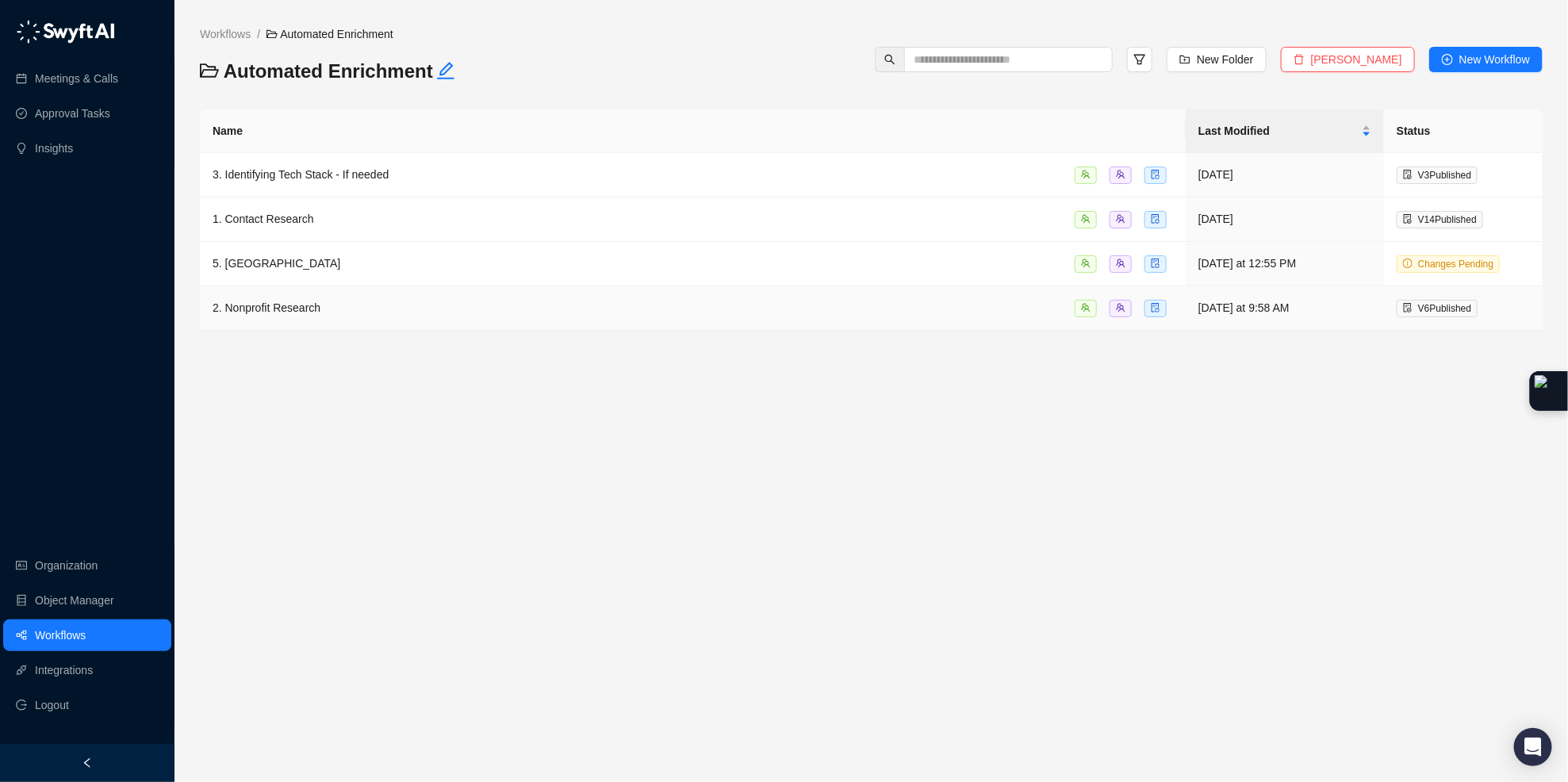
click at [295, 304] on span "2. Nonprofit Research" at bounding box center [266, 308] width 108 height 13
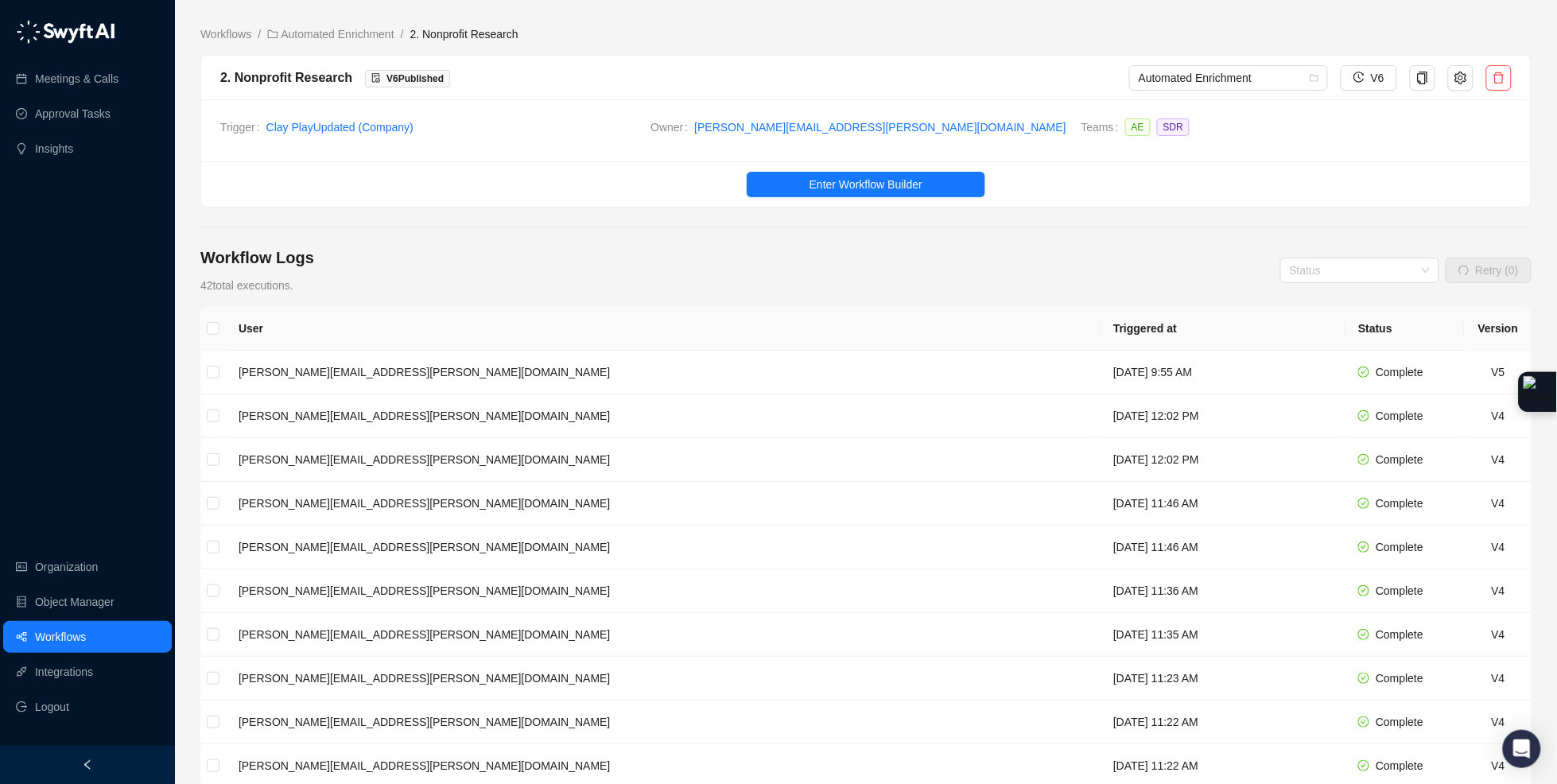
scroll to position [4, 0]
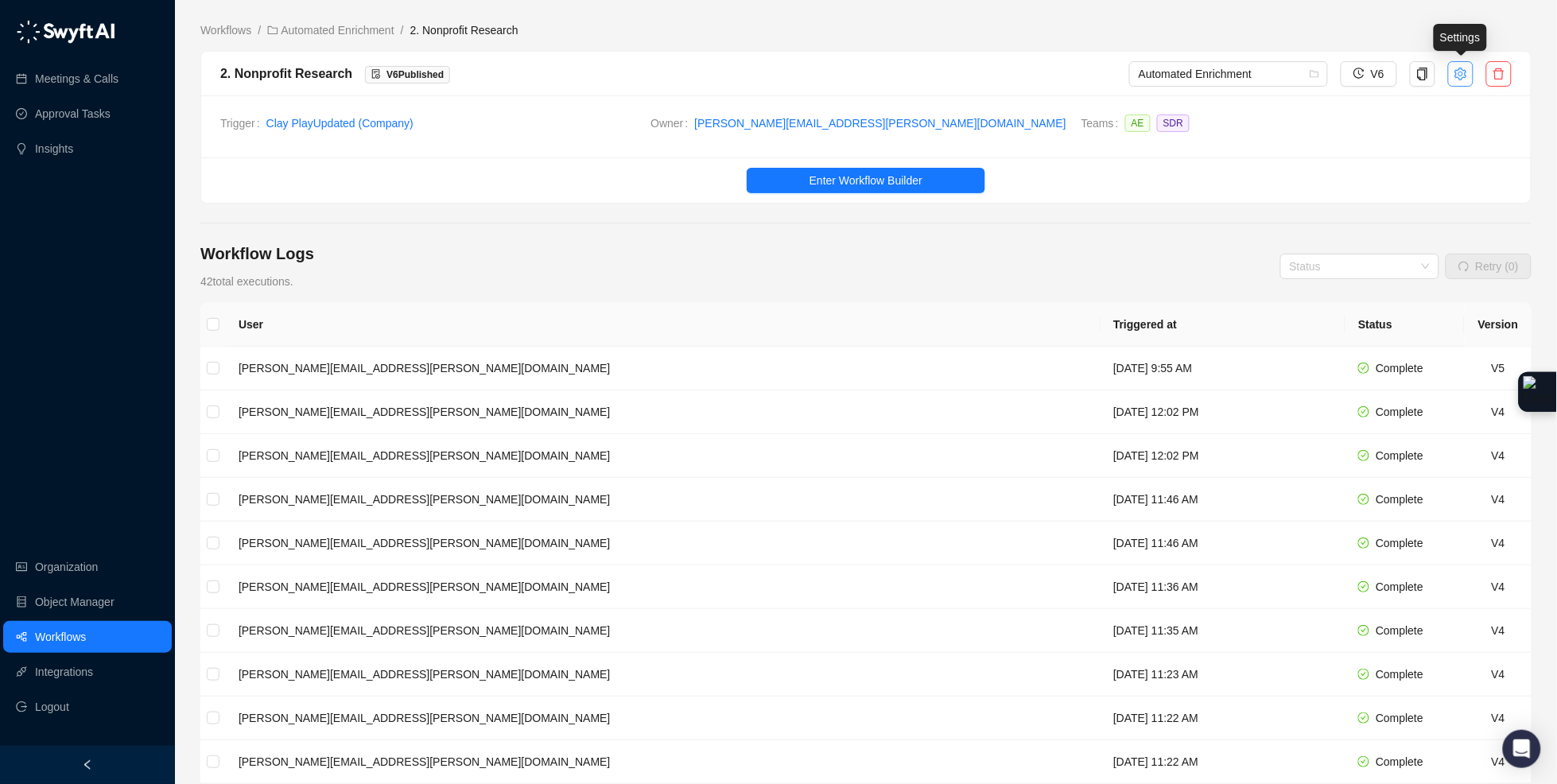
click at [1457, 69] on icon "setting" at bounding box center [1460, 73] width 12 height 13
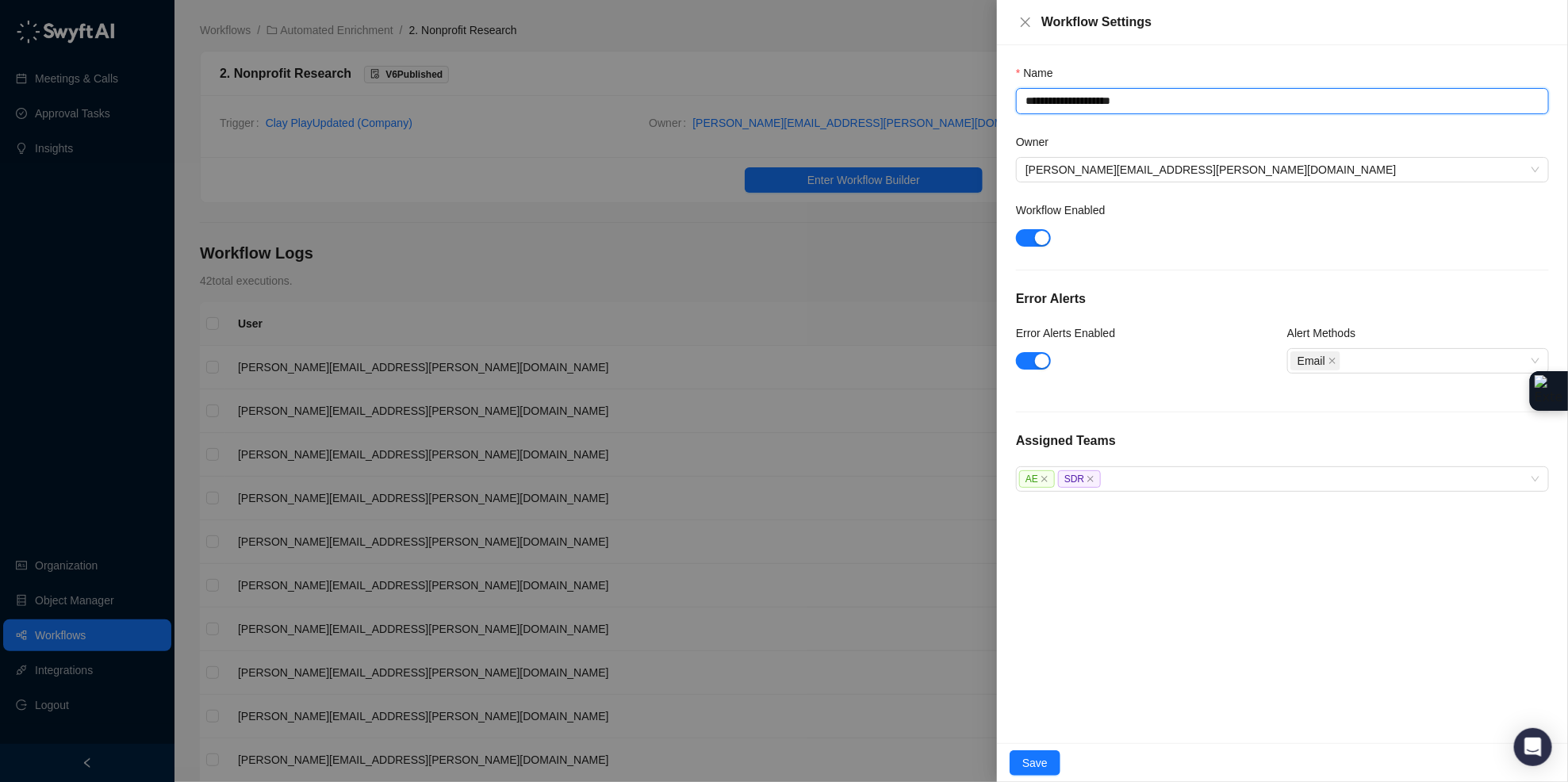
drag, startPoint x: 1038, startPoint y: 103, endPoint x: 960, endPoint y: 102, distance: 78.0
click at [969, 99] on div "**********" at bounding box center [784, 391] width 1568 height 782
type textarea "**********"
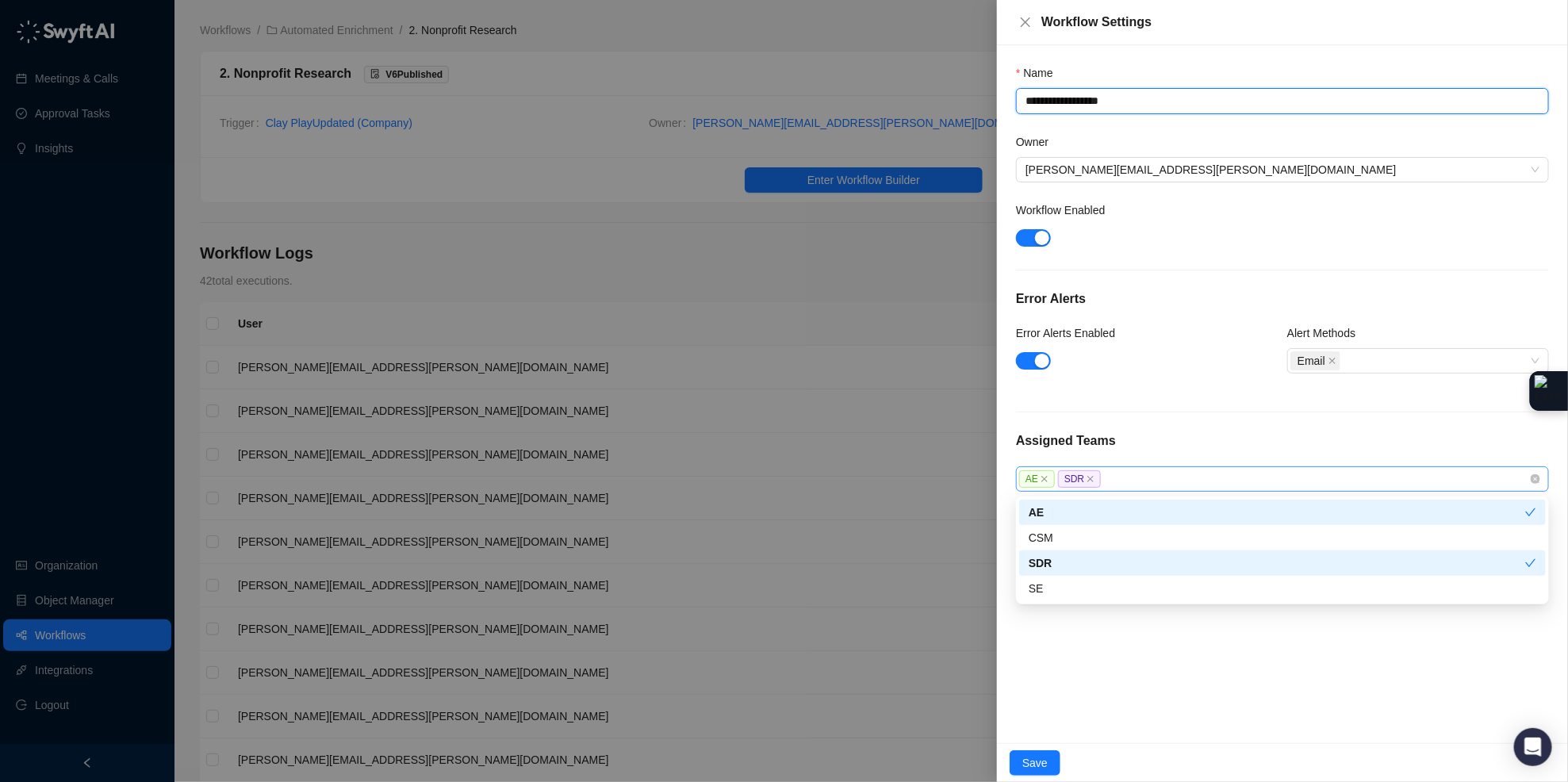
click at [1133, 479] on div "AE SDR" at bounding box center [1273, 479] width 509 height 18
type textarea "**********"
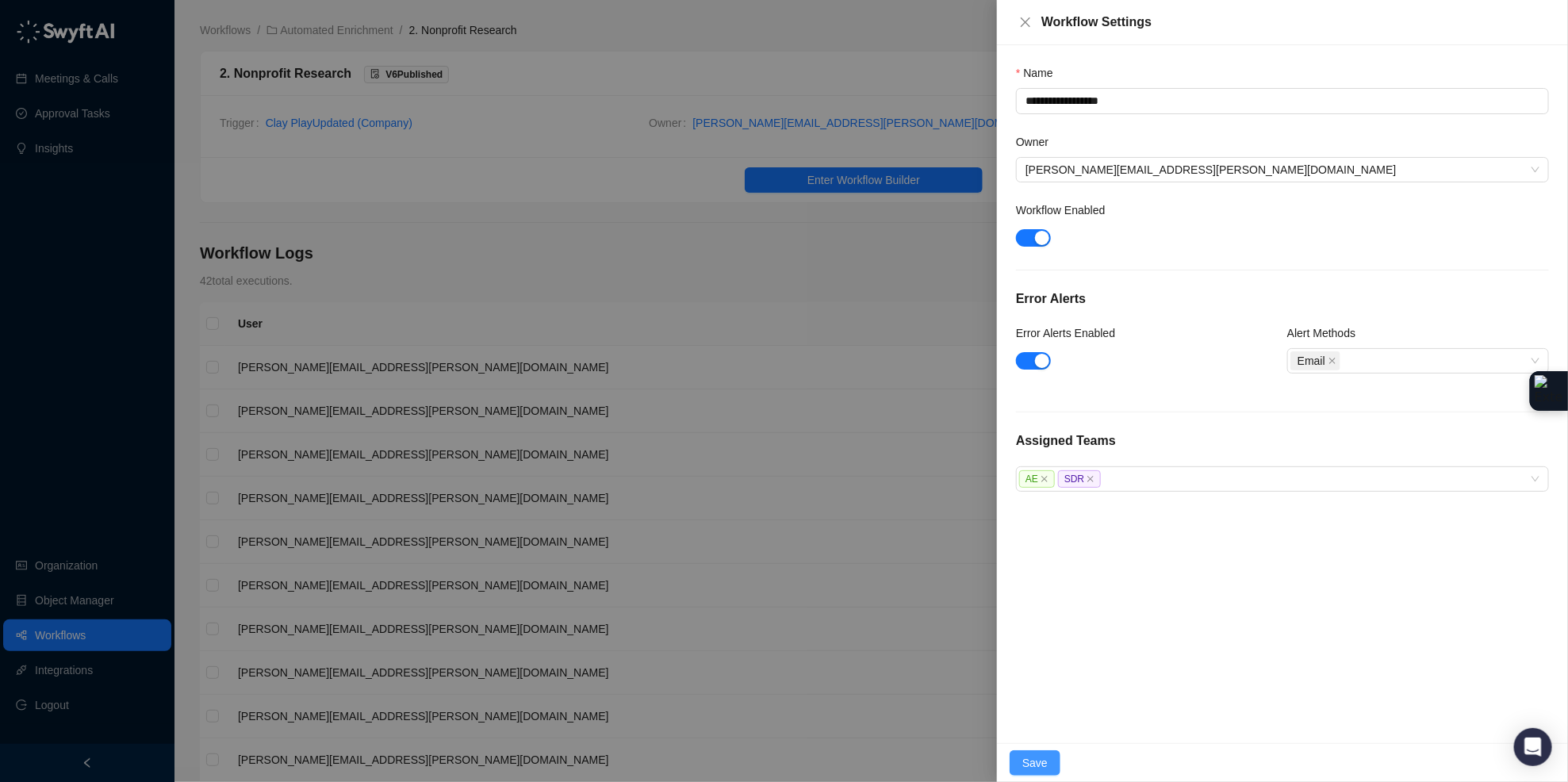
click at [1050, 763] on button "Save" at bounding box center [1034, 762] width 51 height 25
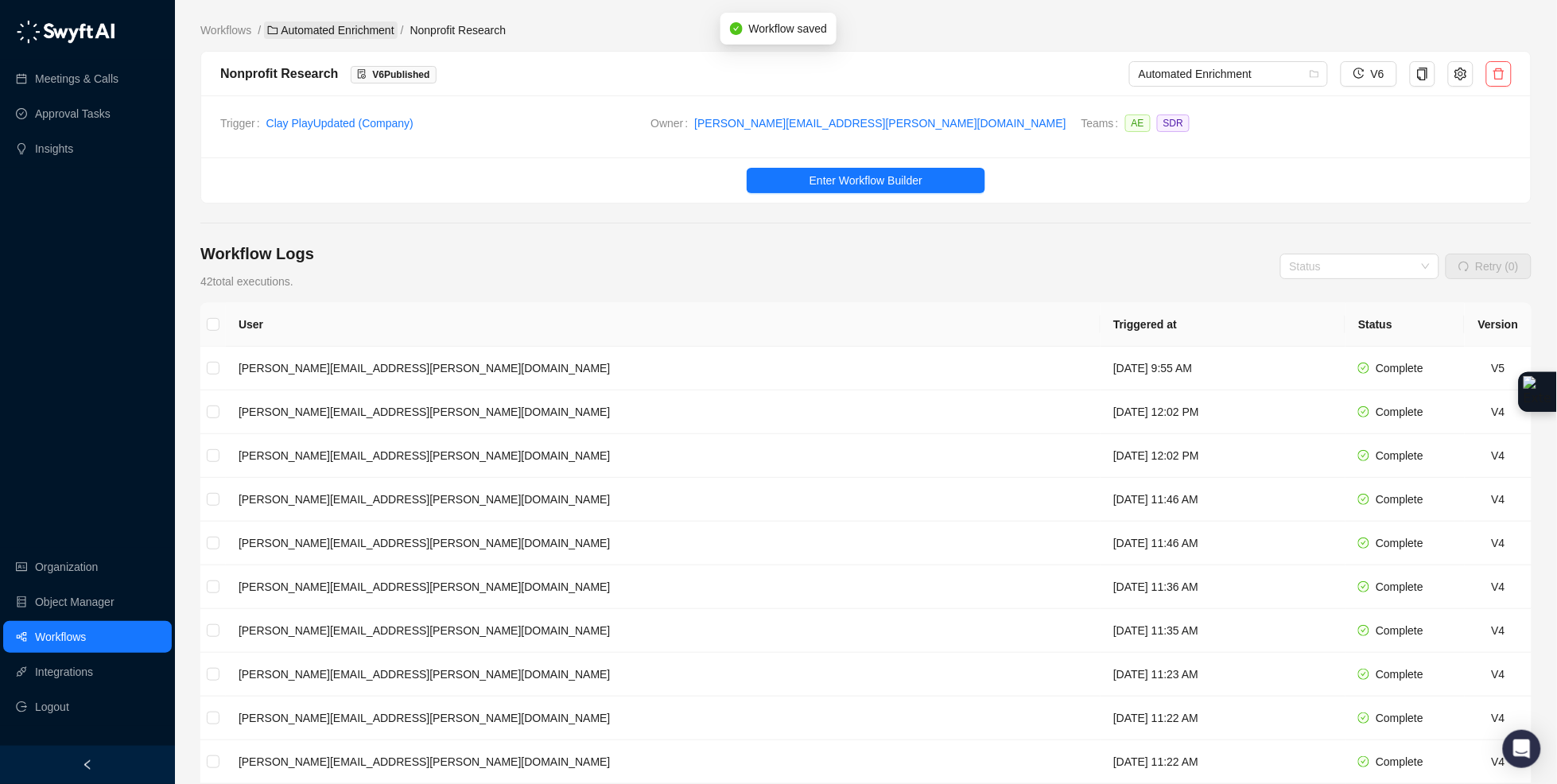
click at [380, 28] on link "Automated Enrichment" at bounding box center [330, 30] width 134 height 17
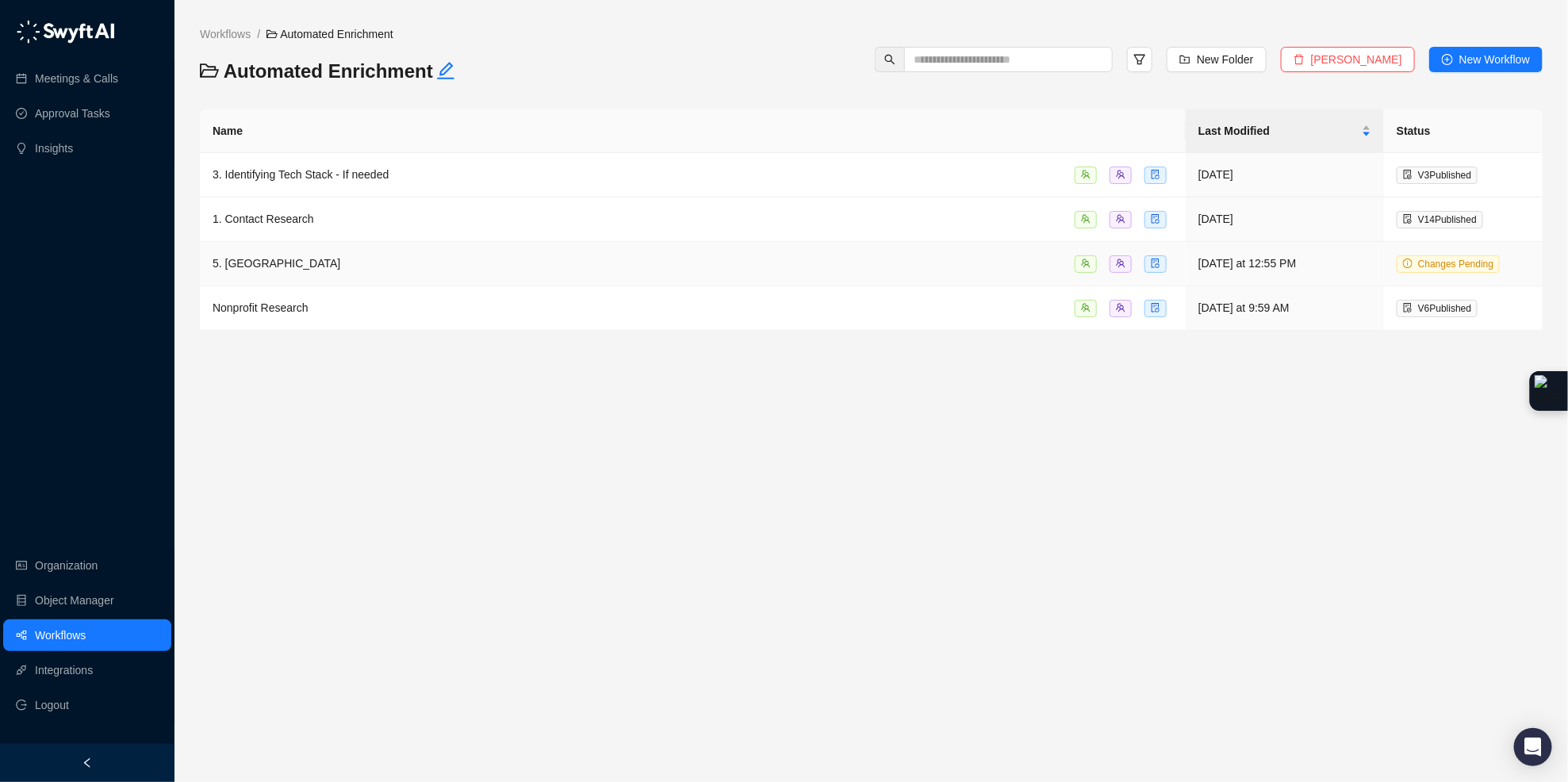
click at [396, 272] on div "5. [GEOGRAPHIC_DATA]" at bounding box center [693, 263] width 960 height 18
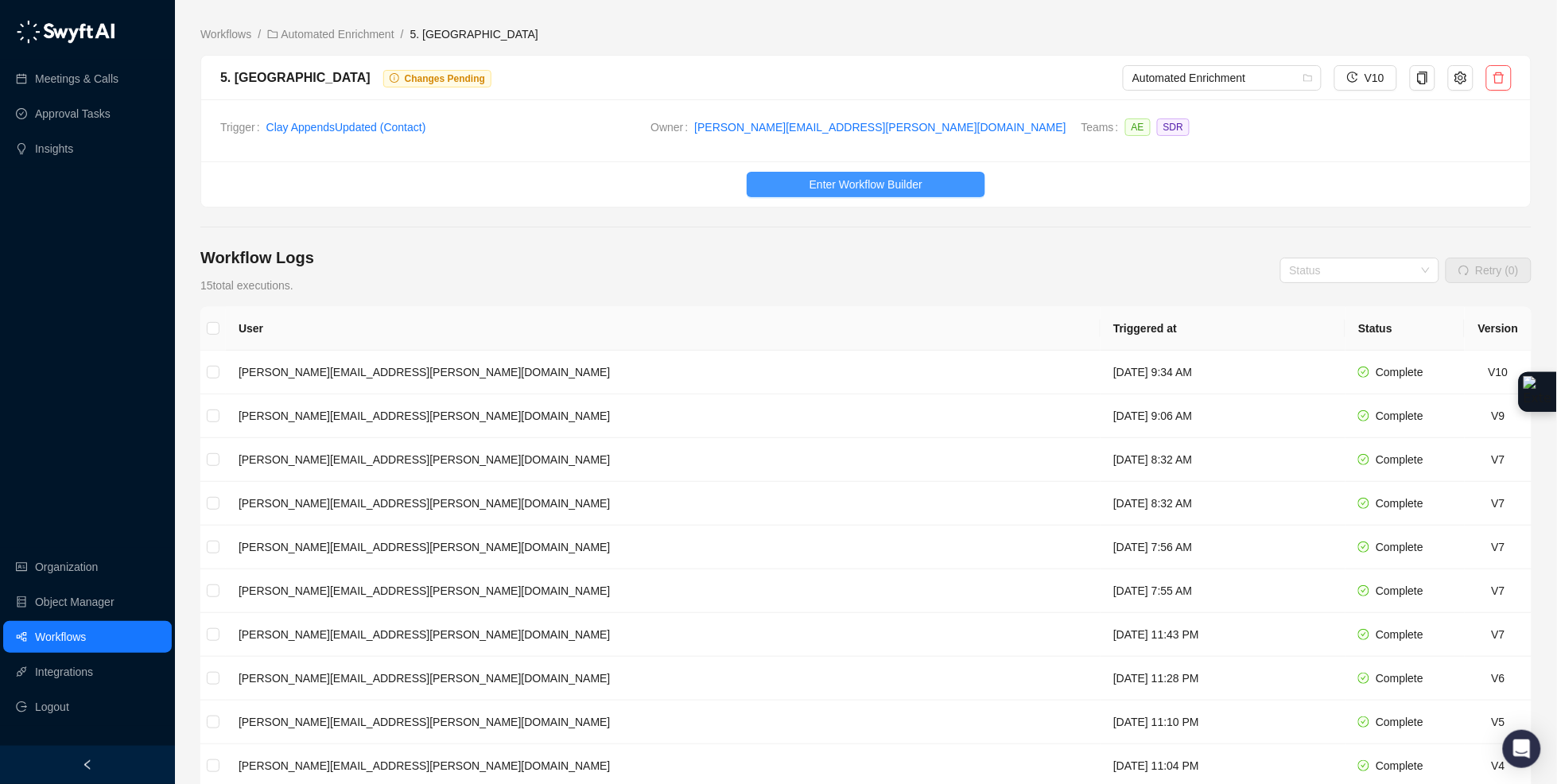
click at [864, 178] on span "Enter Workflow Builder" at bounding box center [865, 184] width 113 height 17
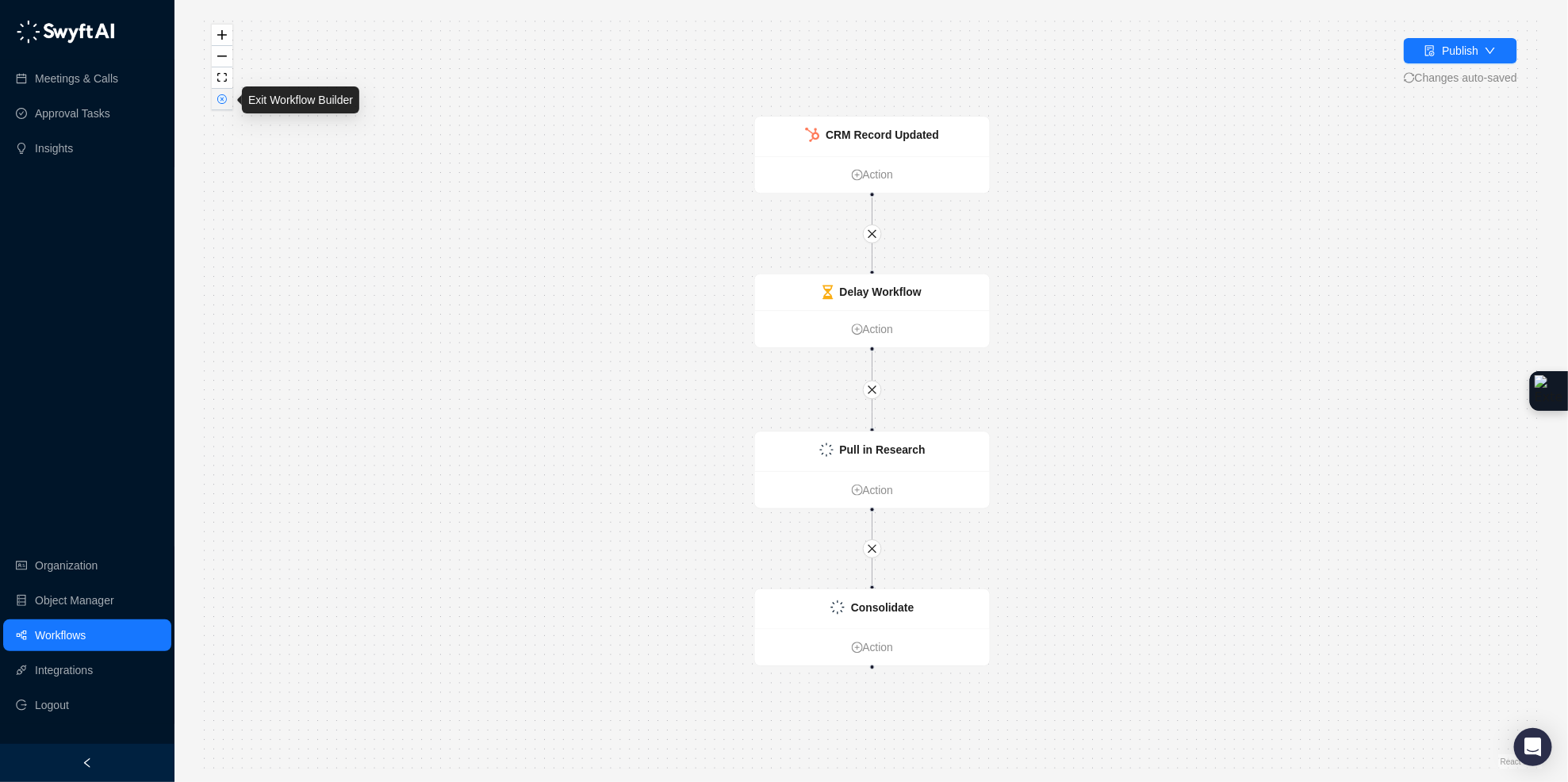
click at [216, 106] on button "button" at bounding box center [222, 99] width 21 height 22
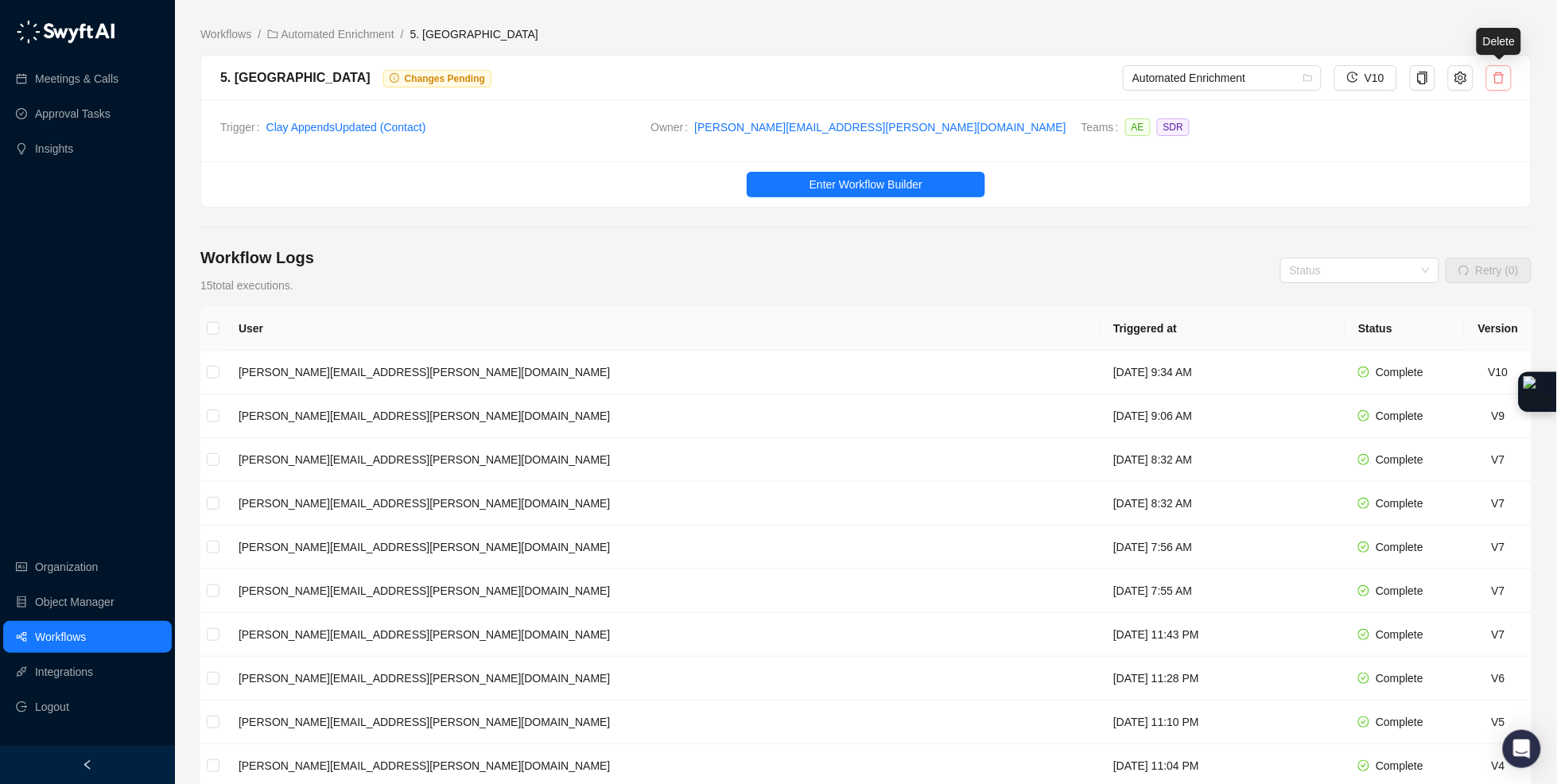
click at [1506, 80] on button "button" at bounding box center [1498, 77] width 25 height 25
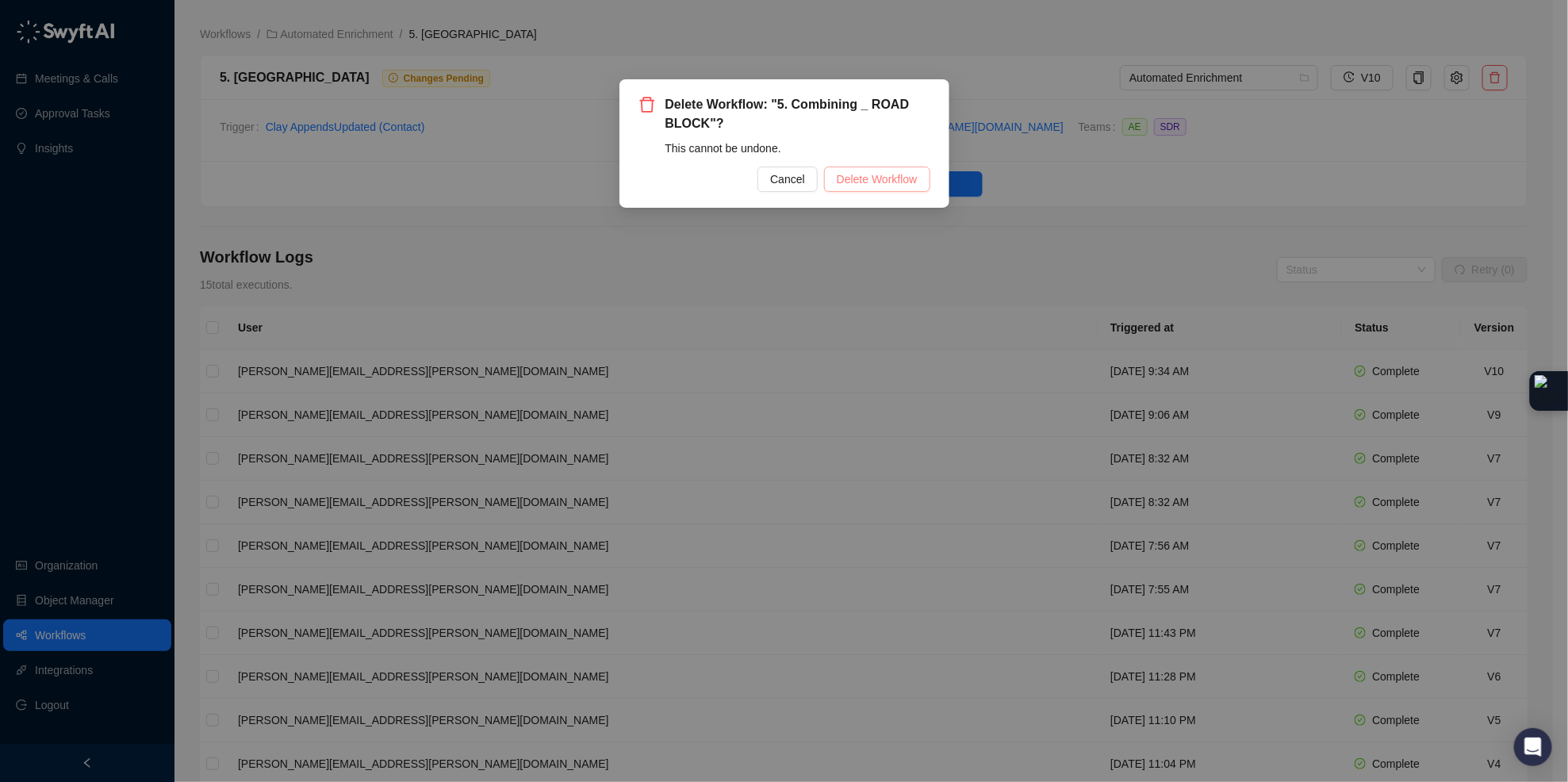
click at [872, 172] on span "Delete Workflow" at bounding box center [877, 179] width 81 height 17
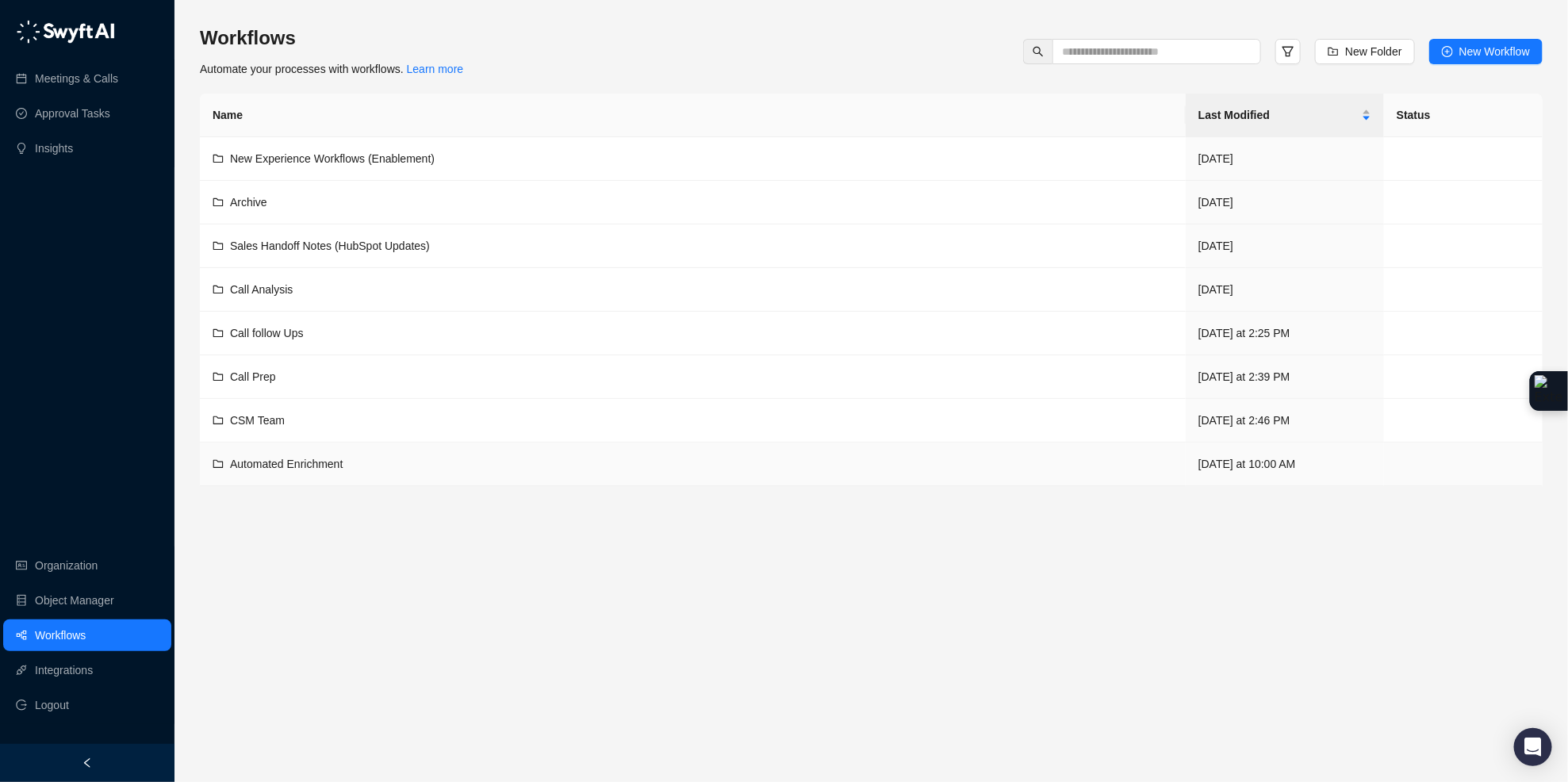
click at [303, 470] on span "Automated Enrichment" at bounding box center [286, 464] width 113 height 13
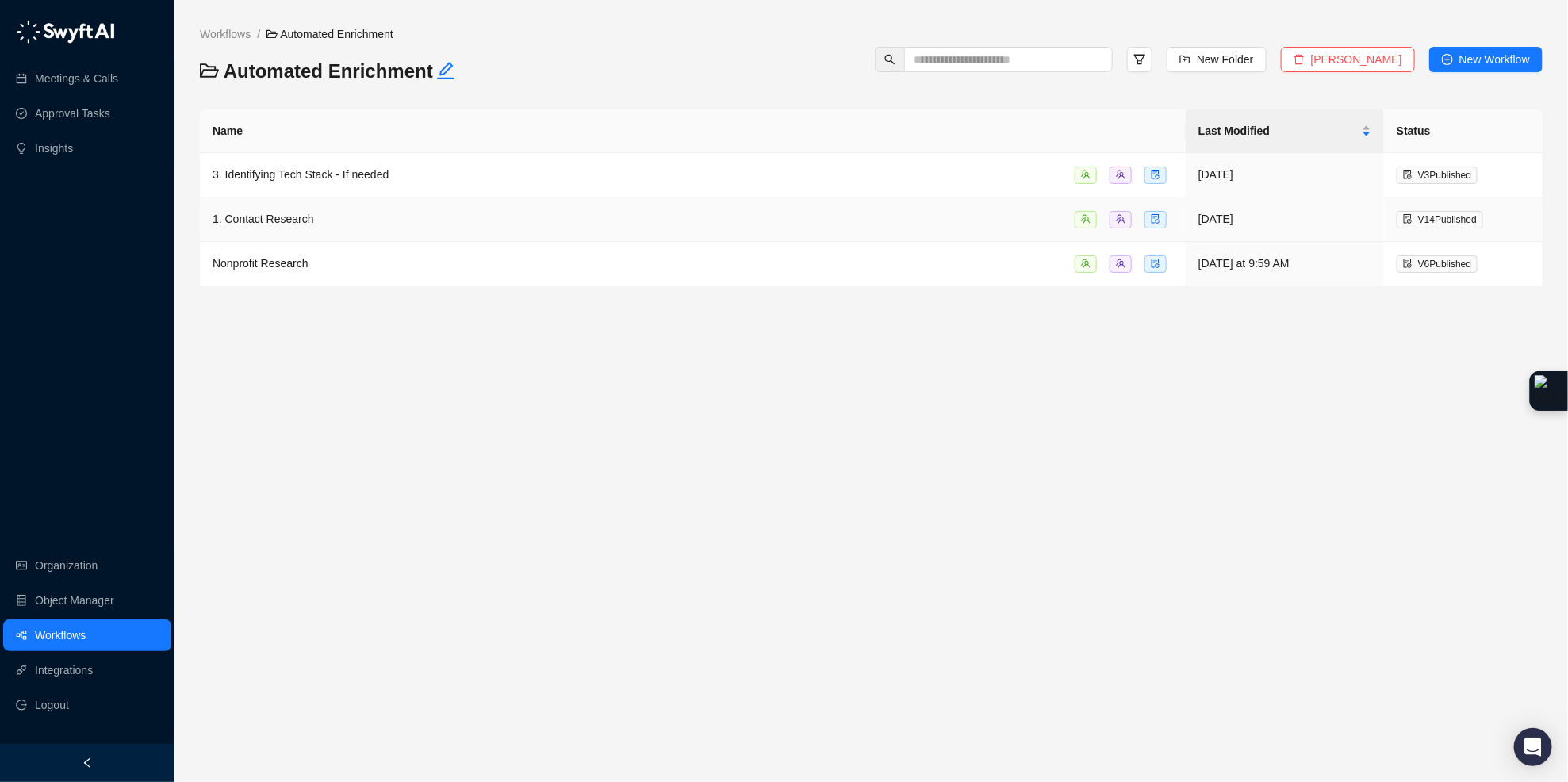
click at [381, 219] on div "1. Contact Research" at bounding box center [693, 219] width 960 height 18
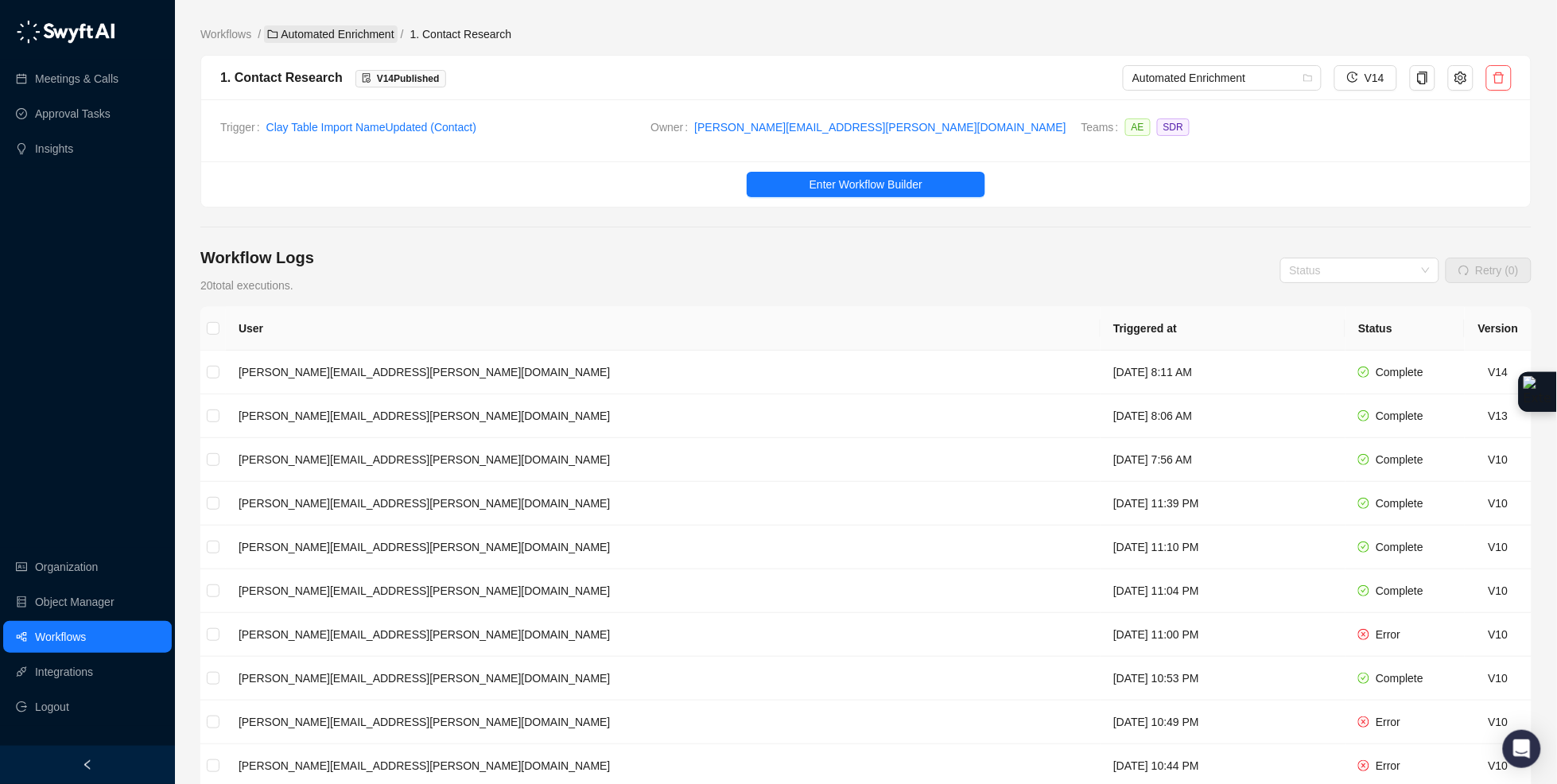
click at [351, 29] on link "Automated Enrichment" at bounding box center [330, 34] width 134 height 17
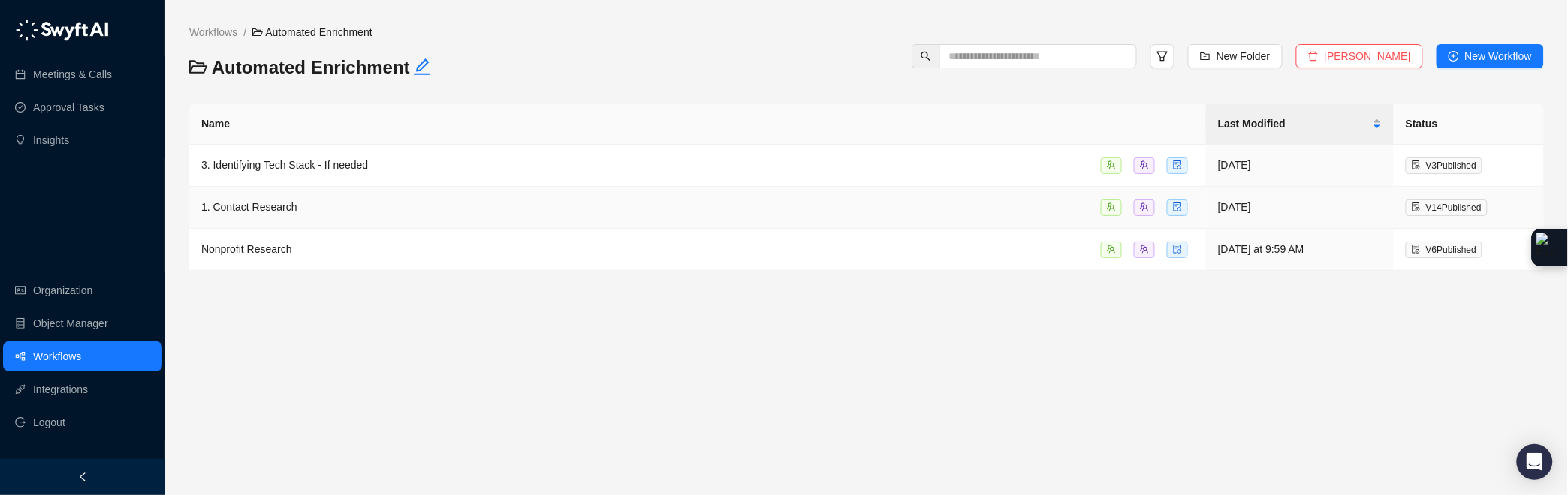
click at [326, 203] on div "1. Contact Research" at bounding box center [698, 207] width 993 height 17
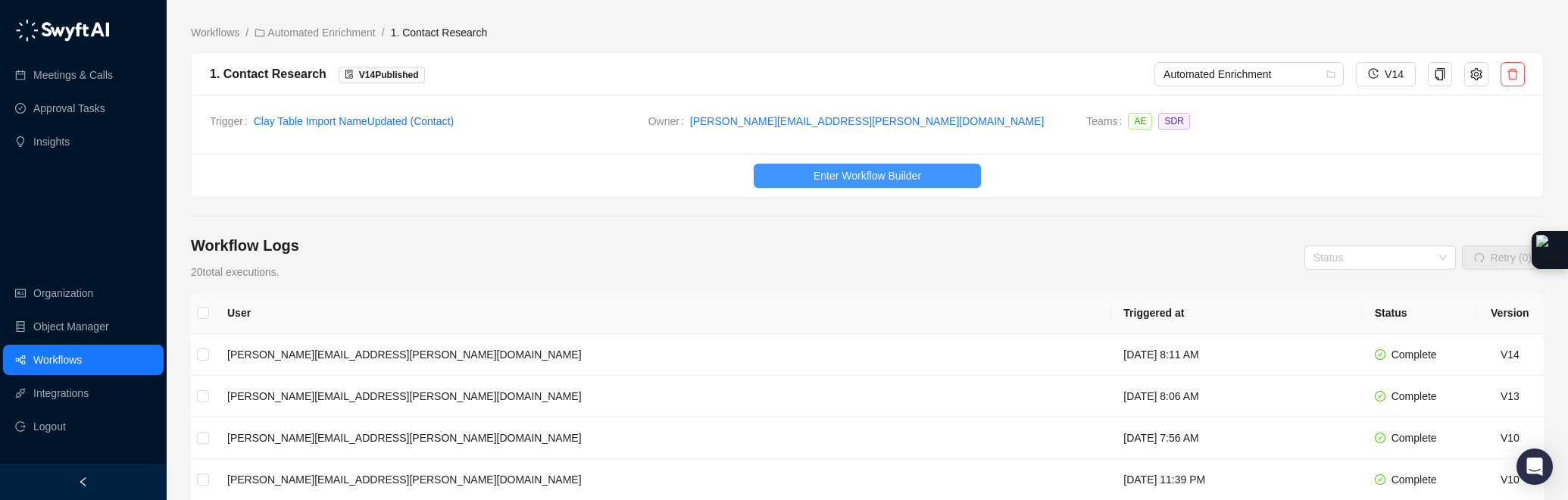
click at [843, 173] on span "Enter Workflow Builder" at bounding box center [867, 175] width 108 height 16
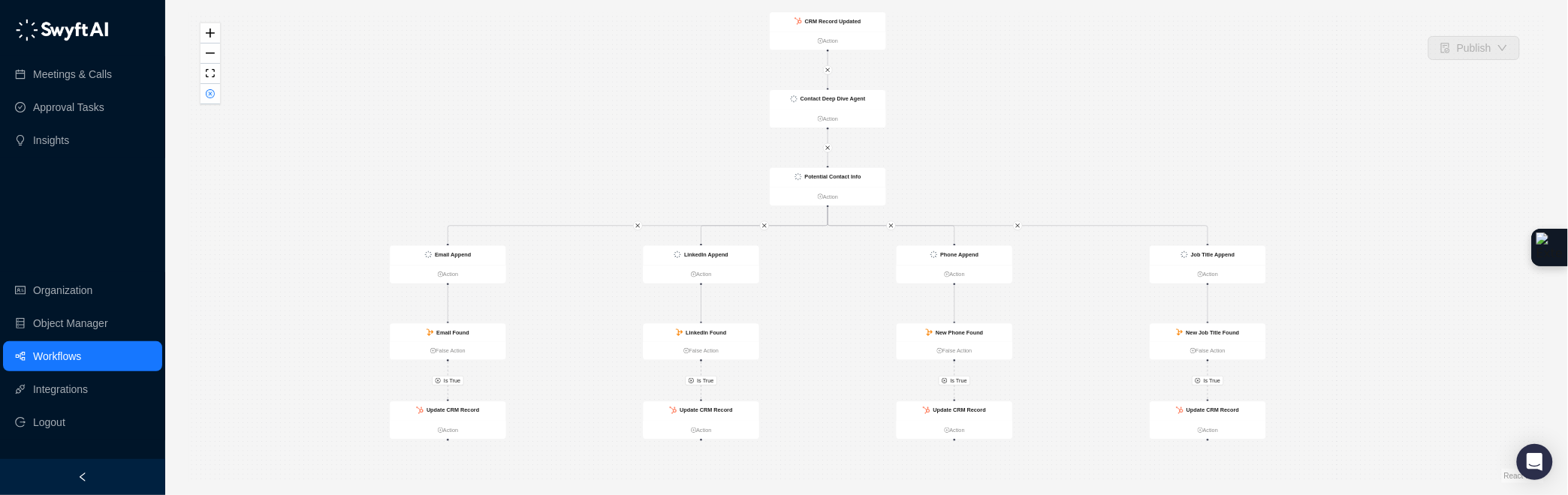
drag, startPoint x: 1137, startPoint y: 182, endPoint x: 1111, endPoint y: 163, distance: 32.2
click at [1111, 163] on div "Is True Is True Is True Is True Contact Deep Dive Agent Action Potential Contac…" at bounding box center [866, 248] width 1354 height 471
